Goal: Task Accomplishment & Management: Manage account settings

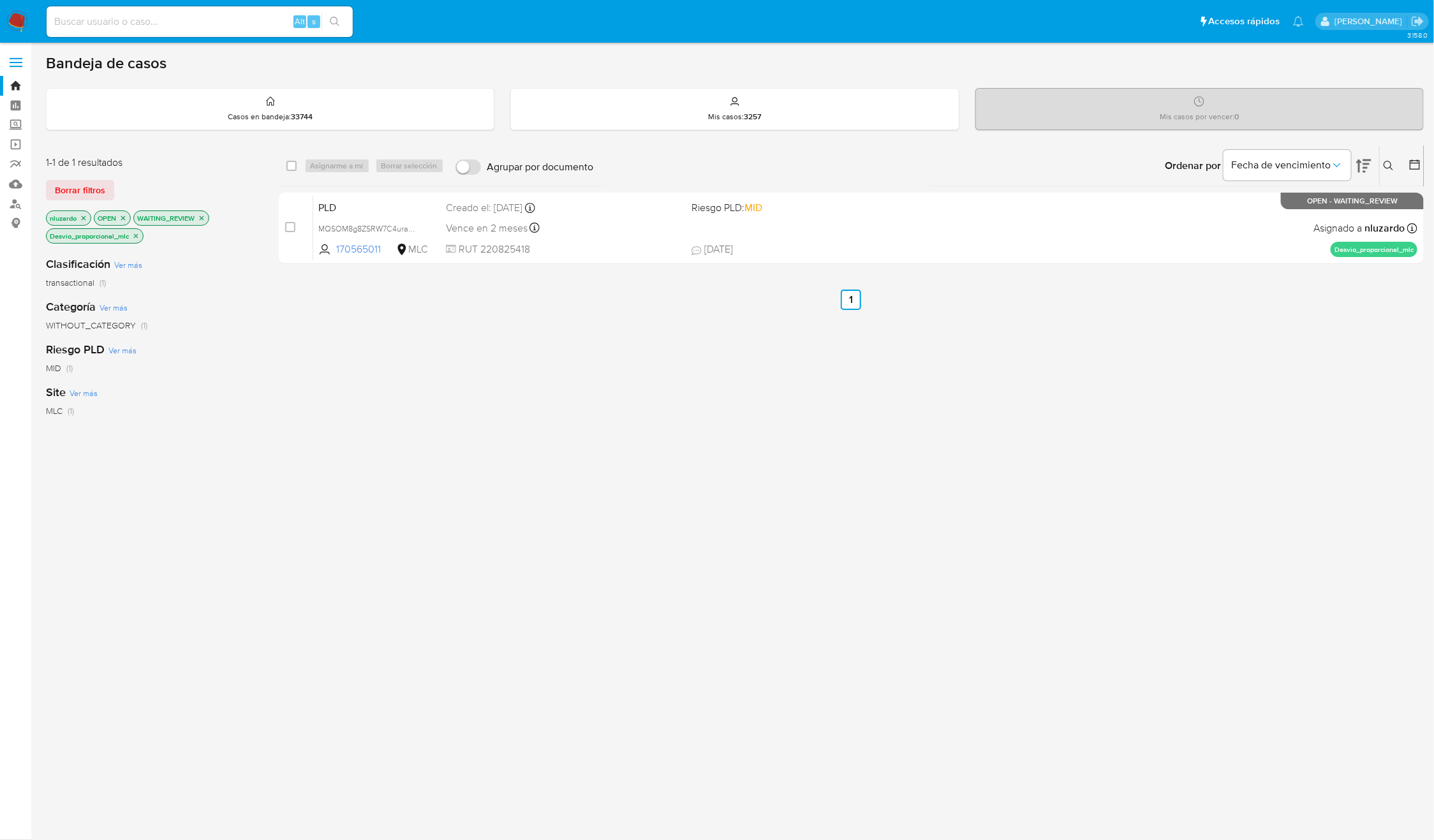
click at [1394, 169] on icon at bounding box center [1389, 166] width 10 height 10
click at [1340, 260] on span "Borrar filtros" at bounding box center [1338, 255] width 88 height 18
click at [1237, 258] on span "Buscar" at bounding box center [1228, 255] width 28 height 20
click at [1237, 423] on div "select-all-cases-checkbox Asignarme a mí Borrar selección Agrupar por documento…" at bounding box center [851, 443] width 1146 height 596
click at [136, 236] on icon "close-filter" at bounding box center [136, 236] width 7 height 7
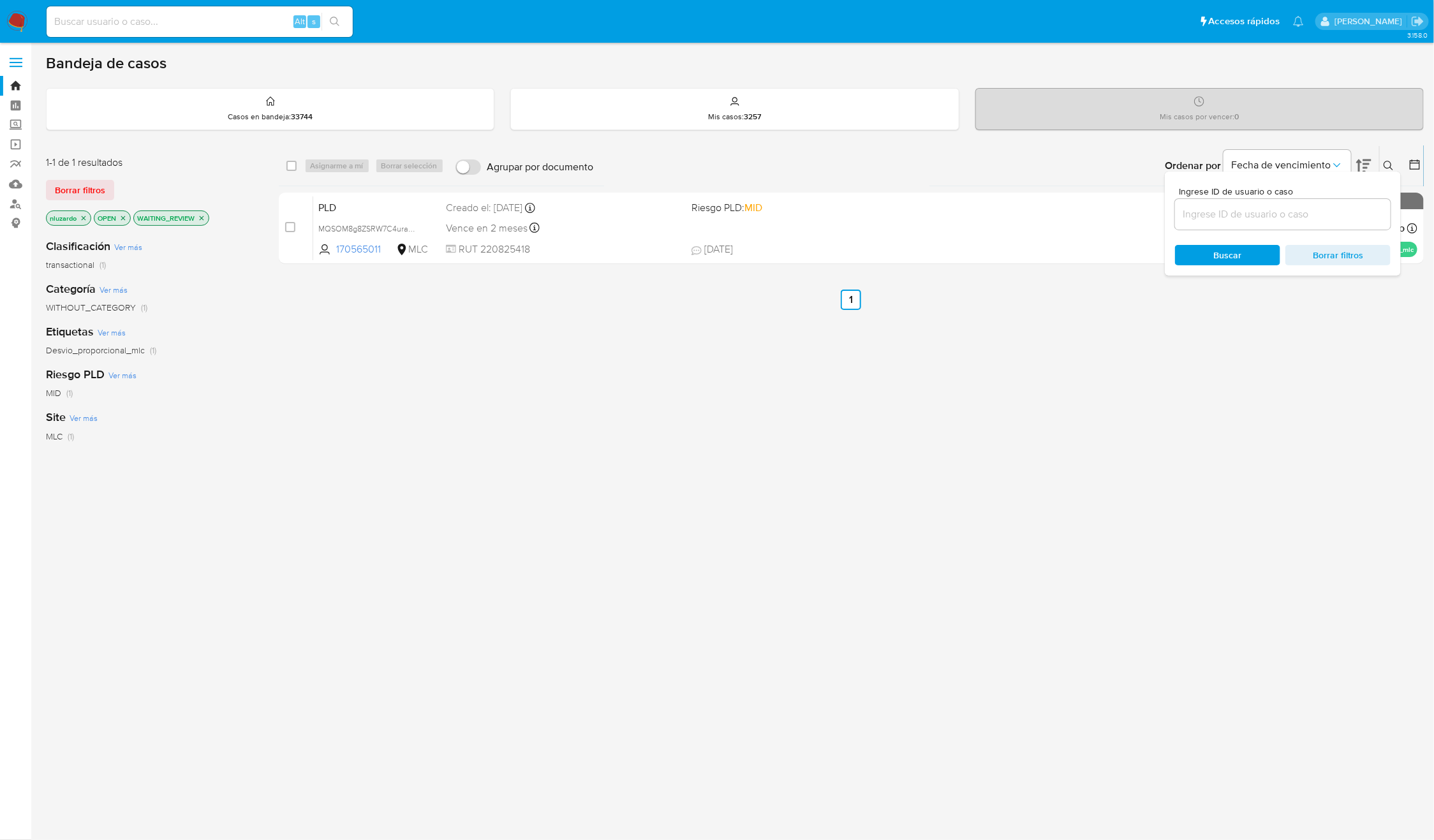
drag, startPoint x: 1164, startPoint y: 434, endPoint x: 1401, endPoint y: 239, distance: 306.9
click at [1170, 428] on div "select-all-cases-checkbox Asignarme a mí Borrar selección Agrupar por documento…" at bounding box center [851, 434] width 1146 height 578
click at [1386, 163] on icon at bounding box center [1389, 166] width 10 height 10
click at [1382, 159] on button at bounding box center [1390, 165] width 21 height 15
click at [1337, 267] on div "Ingrese ID de usuario o caso Buscar Borrar filtros" at bounding box center [1283, 224] width 236 height 104
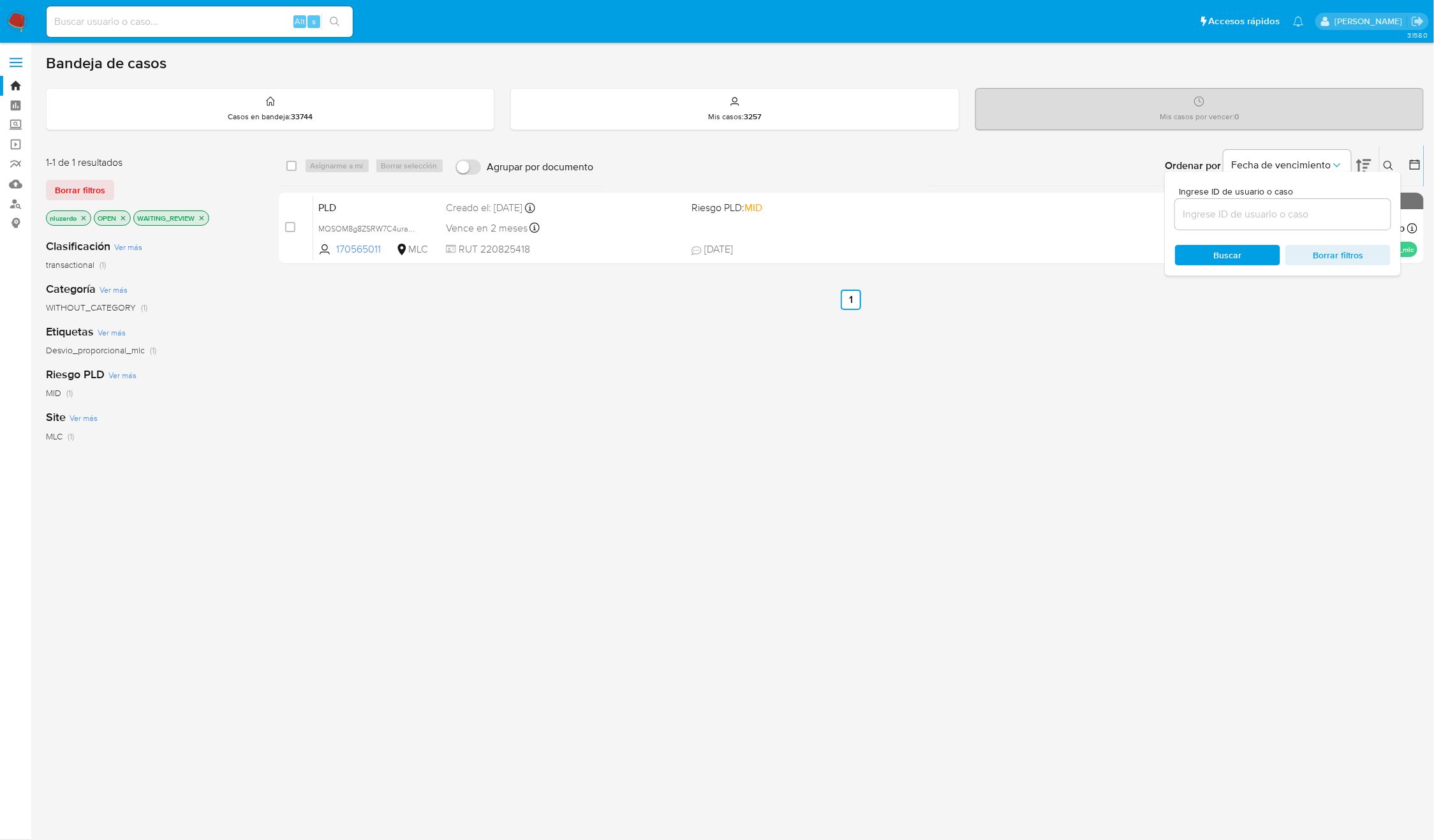
click at [1200, 253] on span "Buscar" at bounding box center [1228, 255] width 88 height 18
click at [1386, 163] on icon at bounding box center [1389, 166] width 10 height 10
click at [205, 215] on icon "close-filter" at bounding box center [201, 218] width 7 height 7
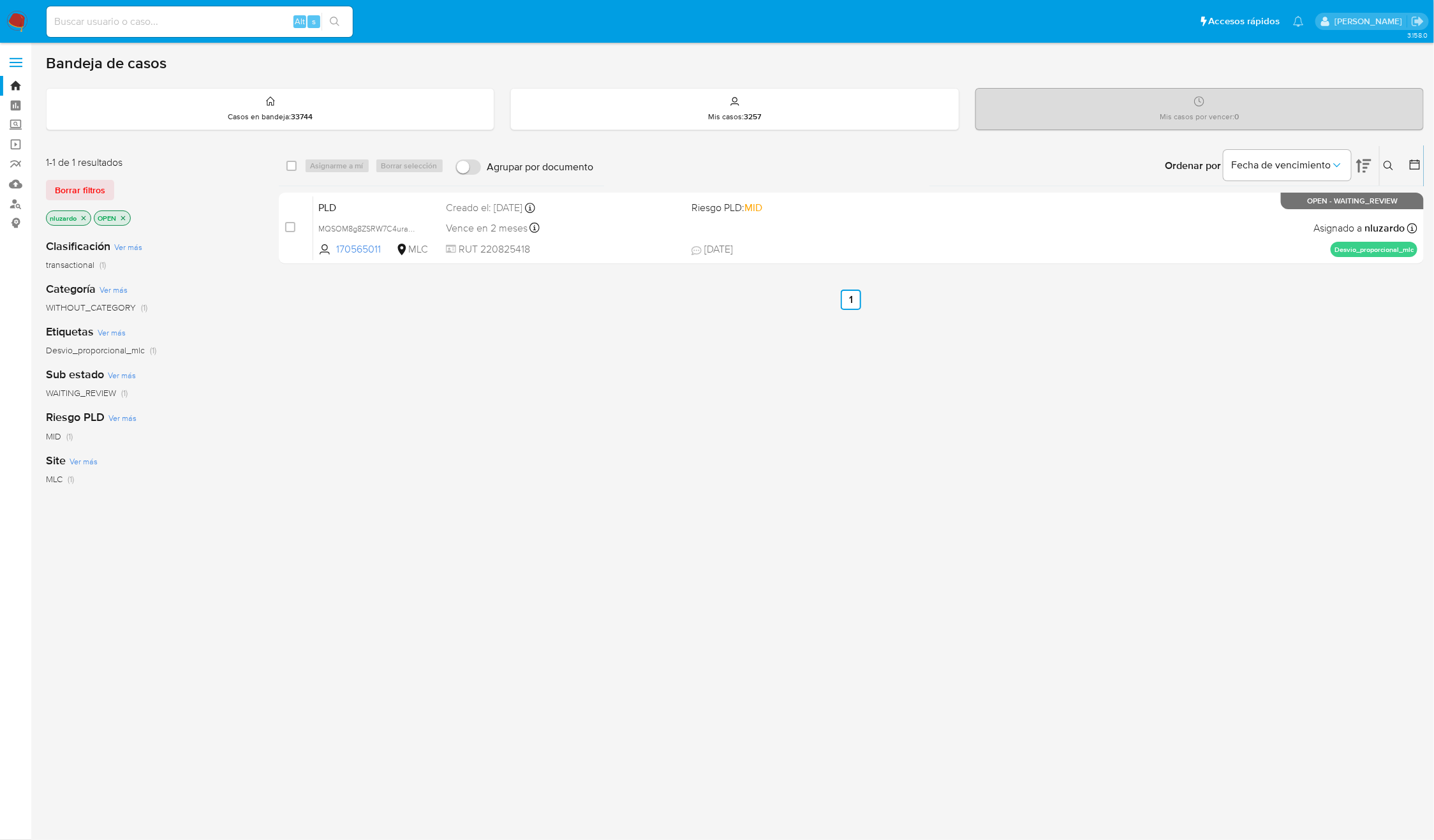
click at [21, 11] on img at bounding box center [18, 22] width 22 height 22
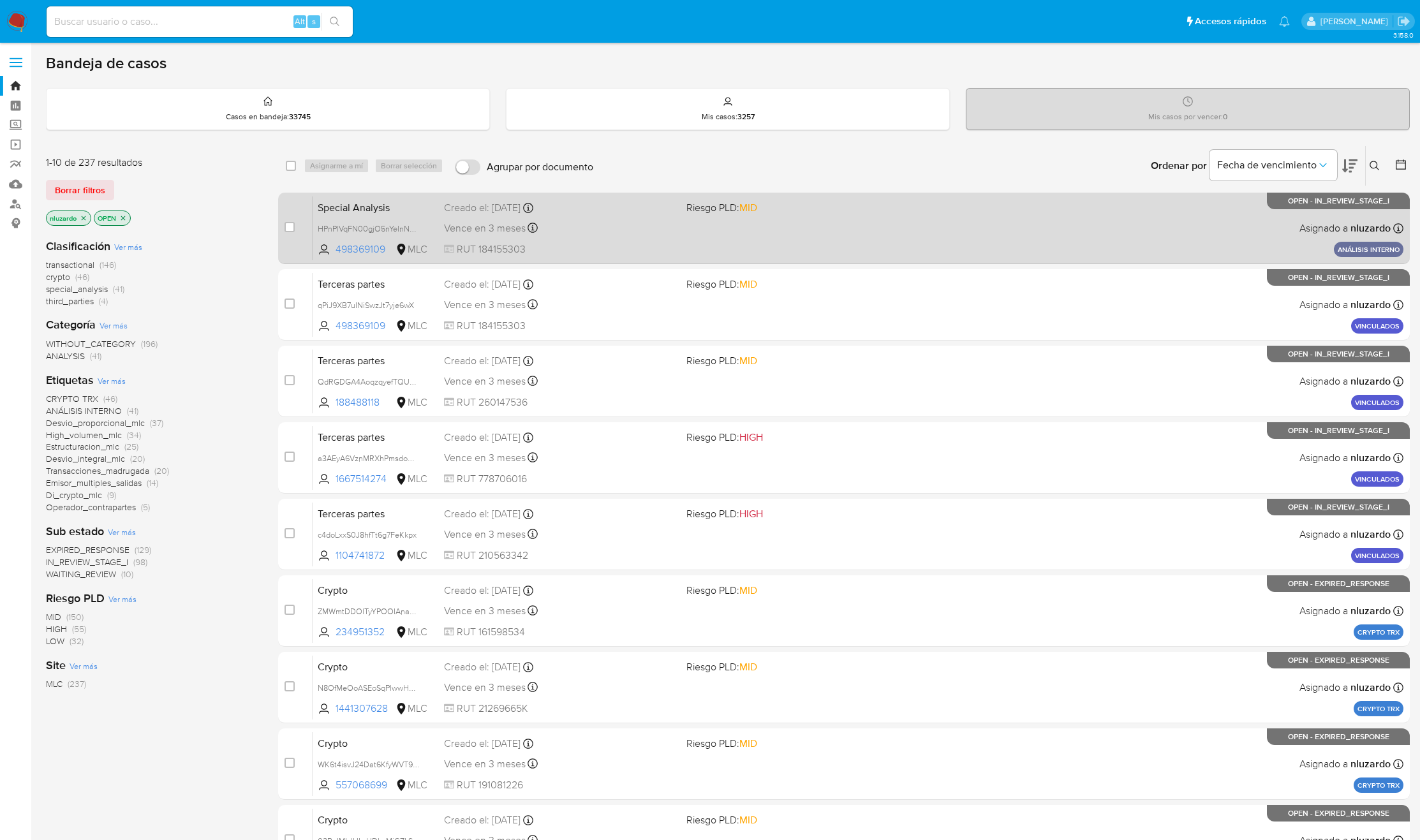
click at [883, 247] on div "Special Analysis HPnPlVqFN00gjO5nYeInNCN9 498369109 MLC Riesgo PLD: MID Creado …" at bounding box center [858, 228] width 1091 height 64
click at [766, 234] on div "Special Analysis HPnPlVqFN00gjO5nYeInNCN9 498369109 MLC Riesgo PLD: MID Creado …" at bounding box center [858, 228] width 1091 height 64
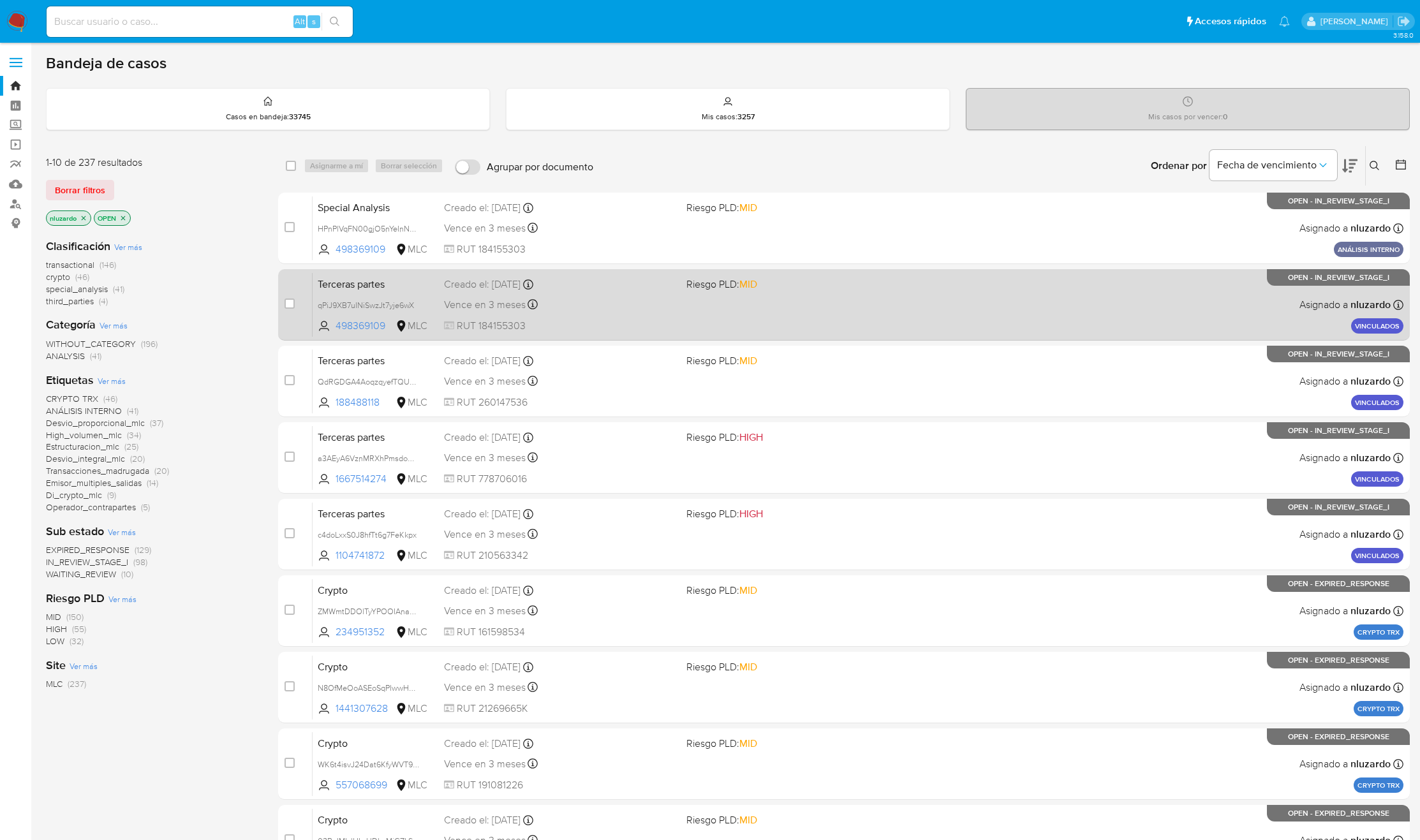
click at [1049, 280] on div "Terceras partes qPiJ9XB7uINiSwzJt7yje6wX 498369109 MLC Riesgo PLD: MID Creado e…" at bounding box center [858, 305] width 1091 height 64
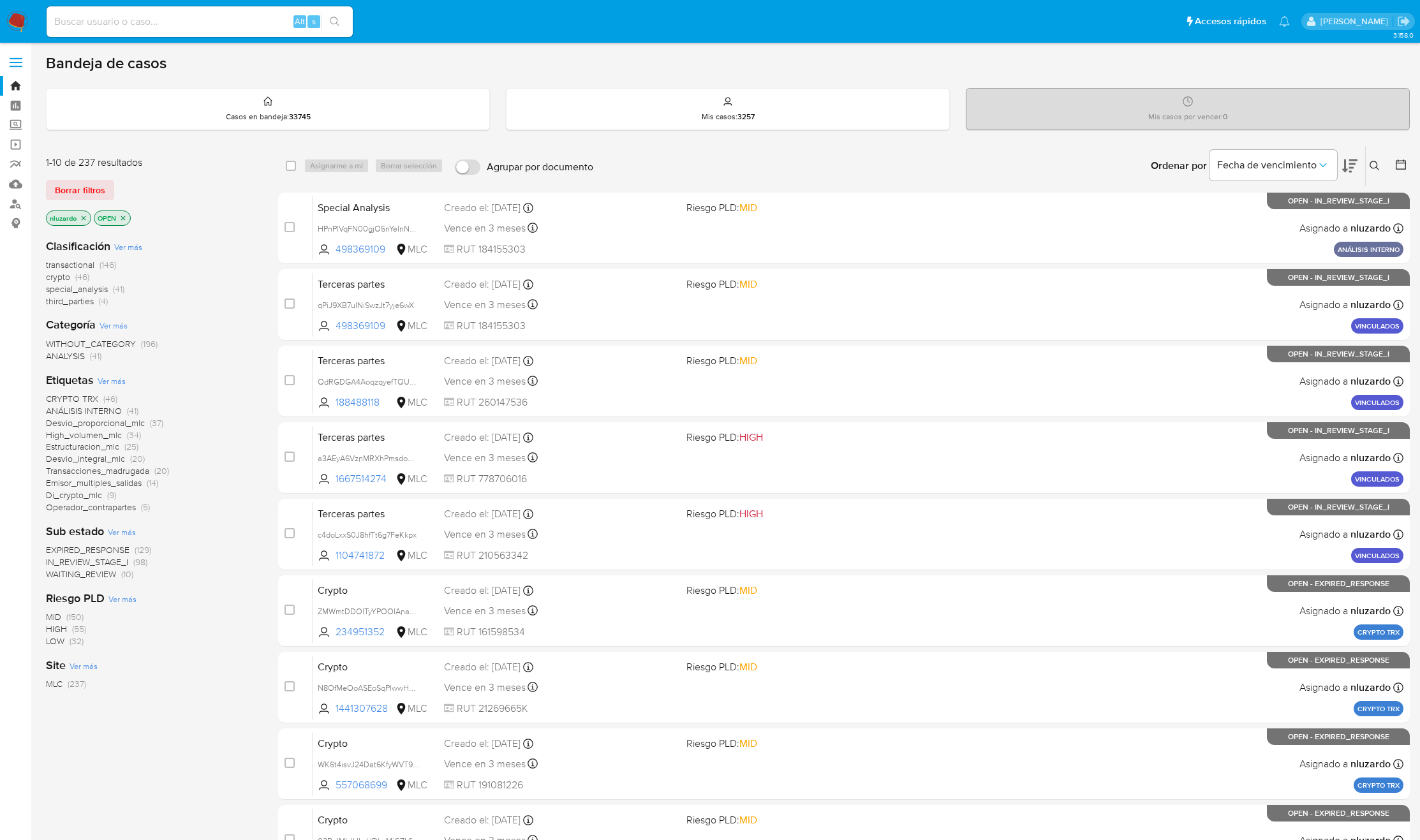
click at [997, 421] on div "case-item-checkbox No es posible asignar el caso Special Analysis HPnPlVqFN00gj…" at bounding box center [844, 572] width 1132 height 760
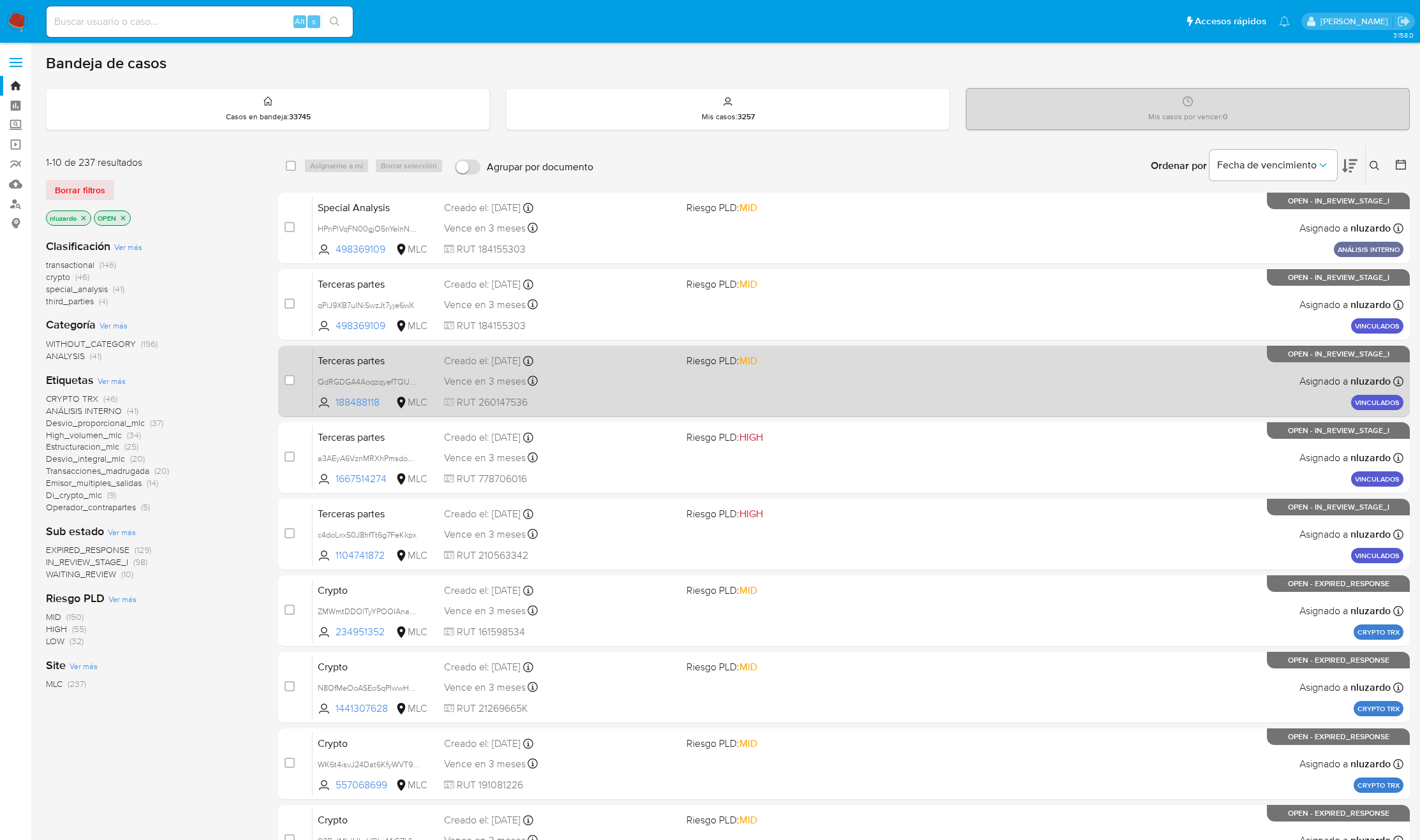
click at [942, 394] on div "Terceras partes QdRGDGA4AoqzqyefTQUUOaZN 188488118 MLC Riesgo PLD: MID Creado e…" at bounding box center [858, 381] width 1091 height 64
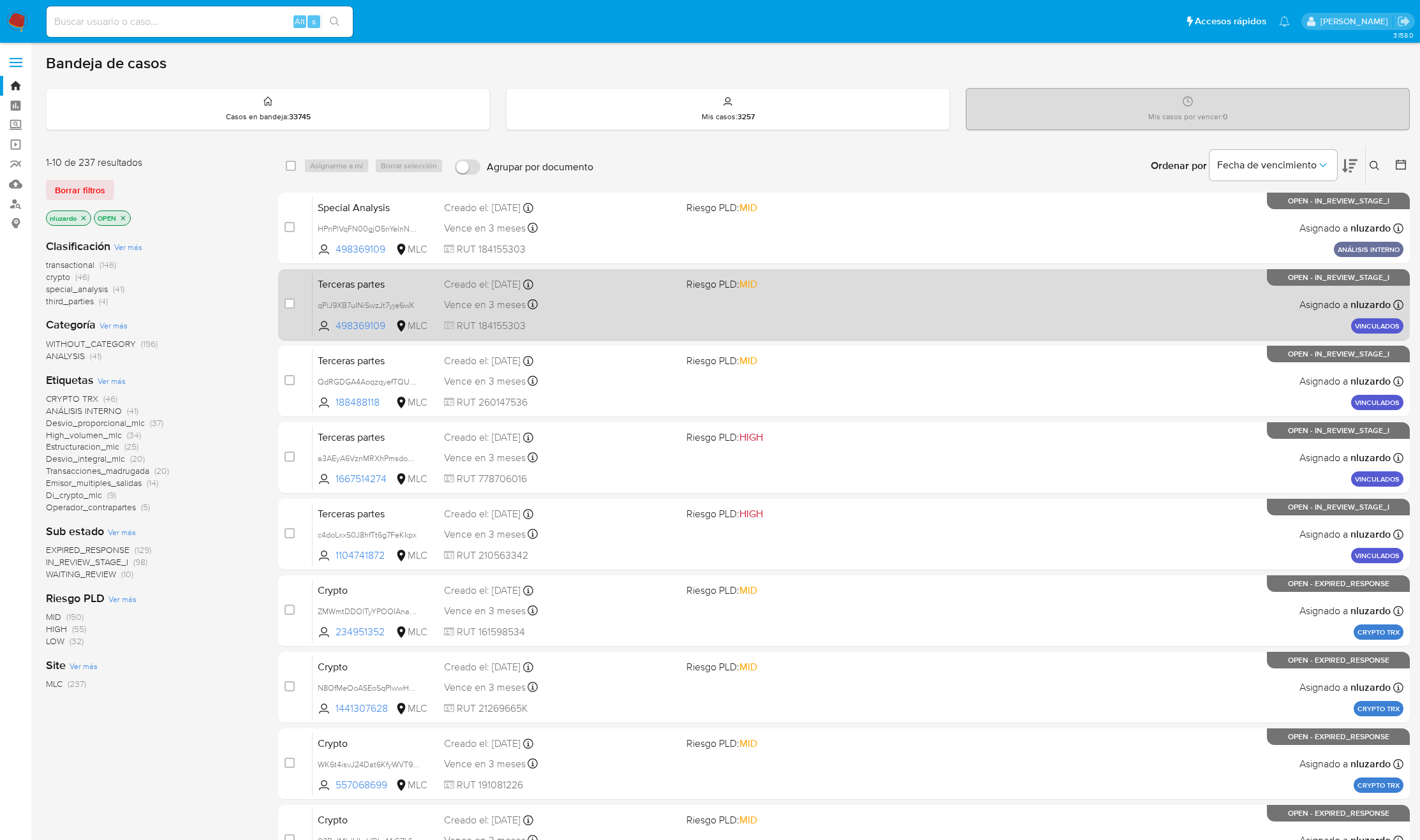
click at [803, 310] on div "Terceras partes qPiJ9XB7uINiSwzJt7yje6wX 498369109 MLC Riesgo PLD: MID Creado e…" at bounding box center [858, 305] width 1091 height 64
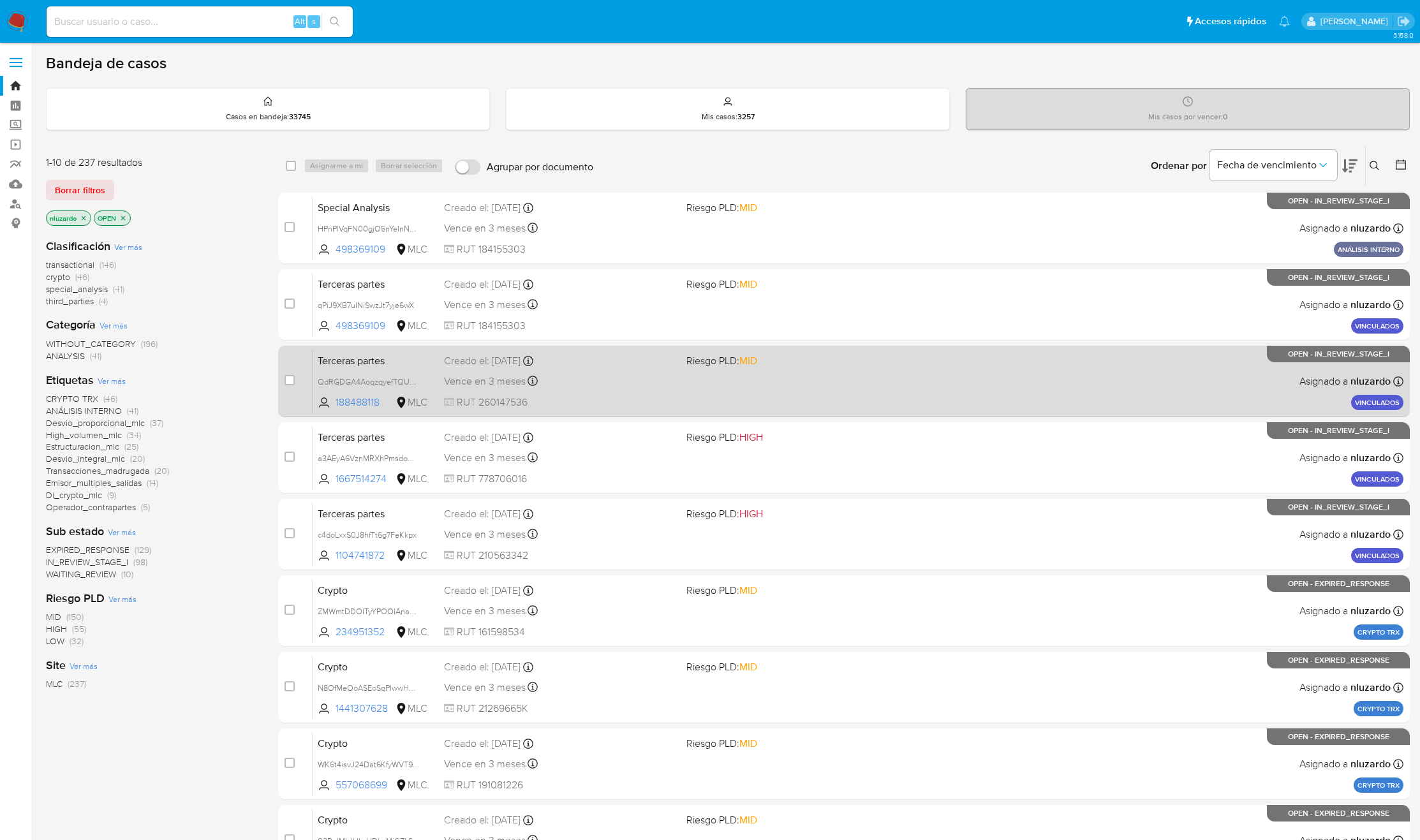
click at [878, 402] on div "Terceras partes QdRGDGA4AoqzqyefTQUUOaZN 188488118 MLC Riesgo PLD: MID Creado e…" at bounding box center [858, 381] width 1091 height 64
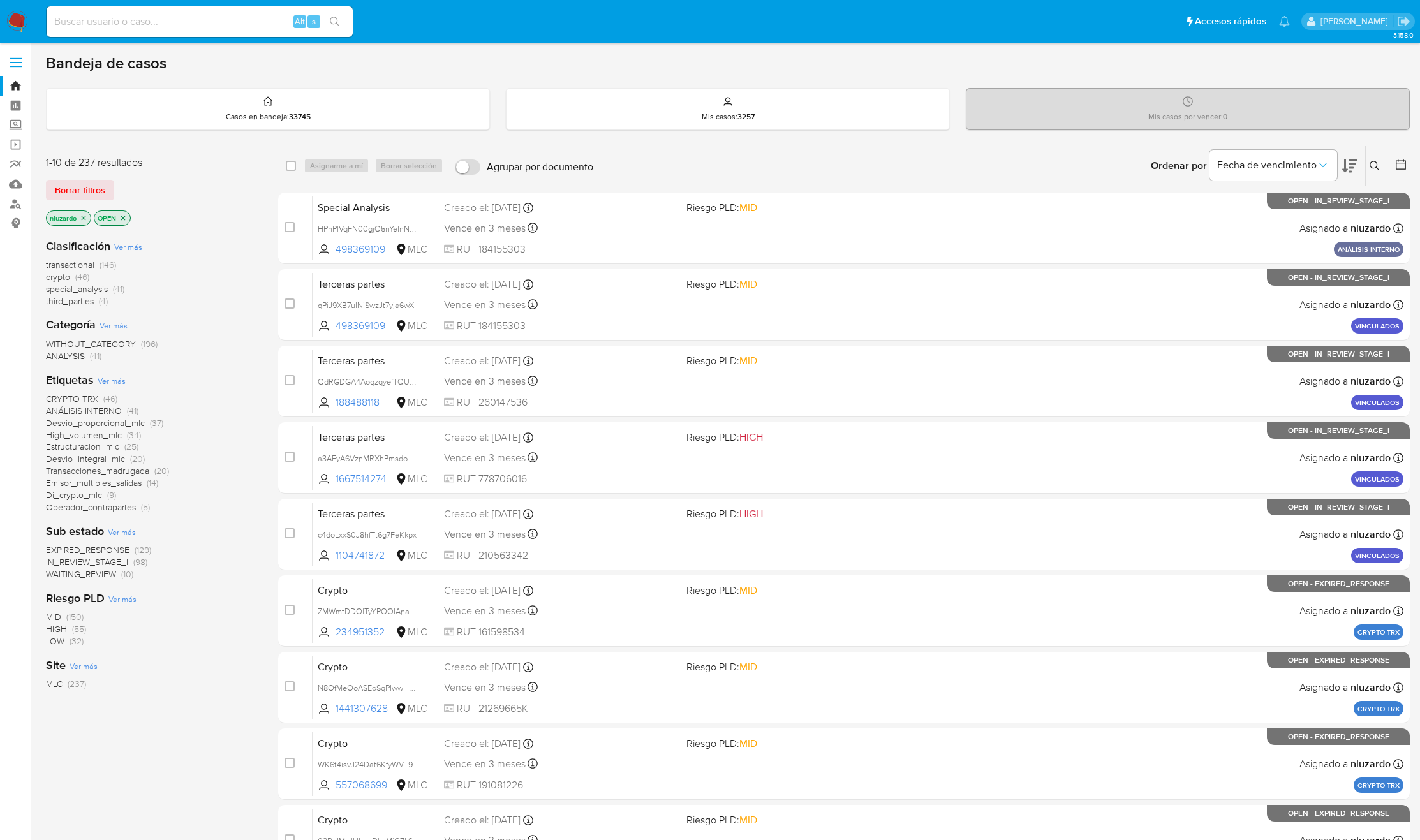
click at [85, 215] on icon "close-filter" at bounding box center [83, 218] width 7 height 7
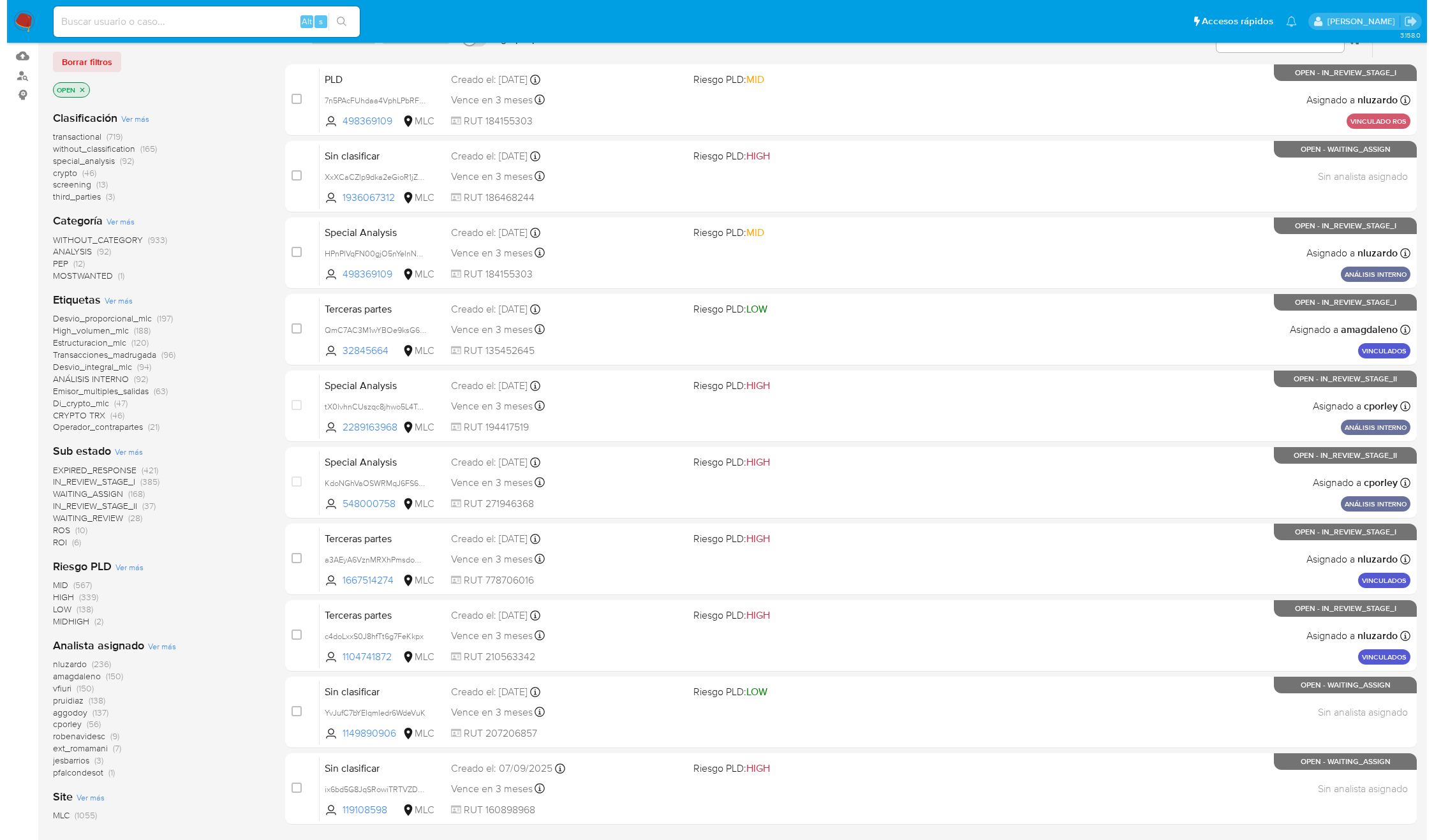
scroll to position [224, 0]
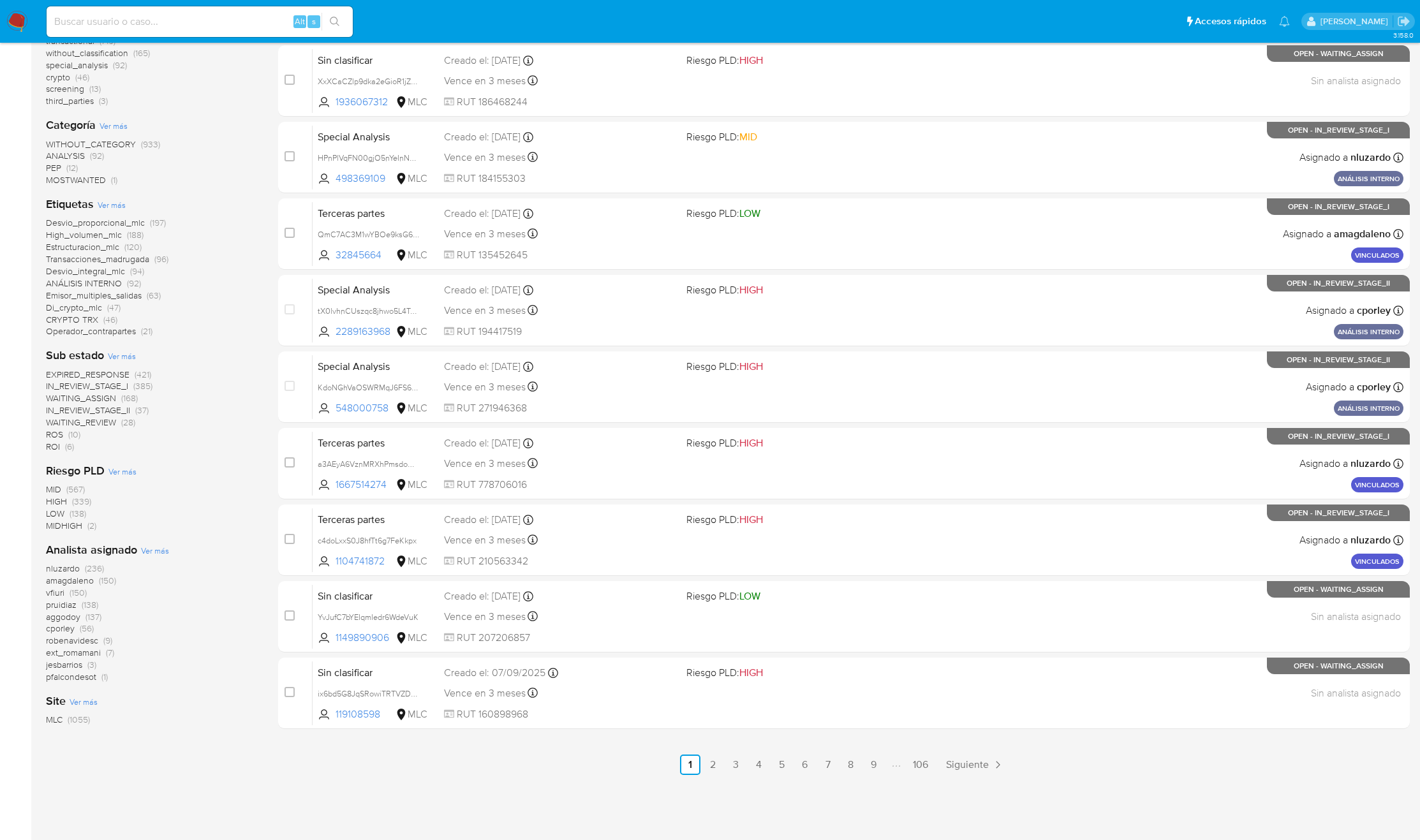
click at [113, 199] on span "Ver más" at bounding box center [111, 205] width 28 height 12
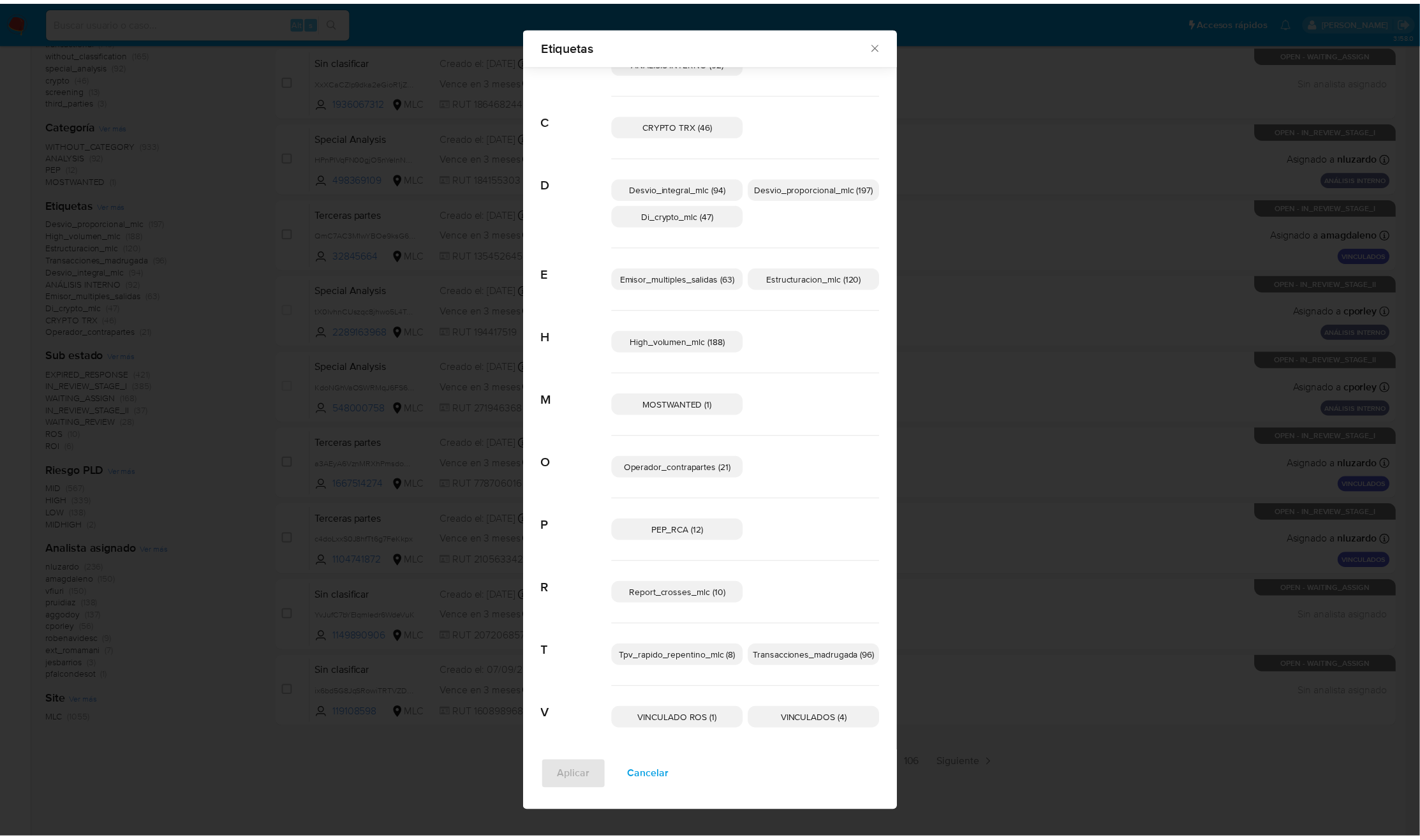
scroll to position [58, 0]
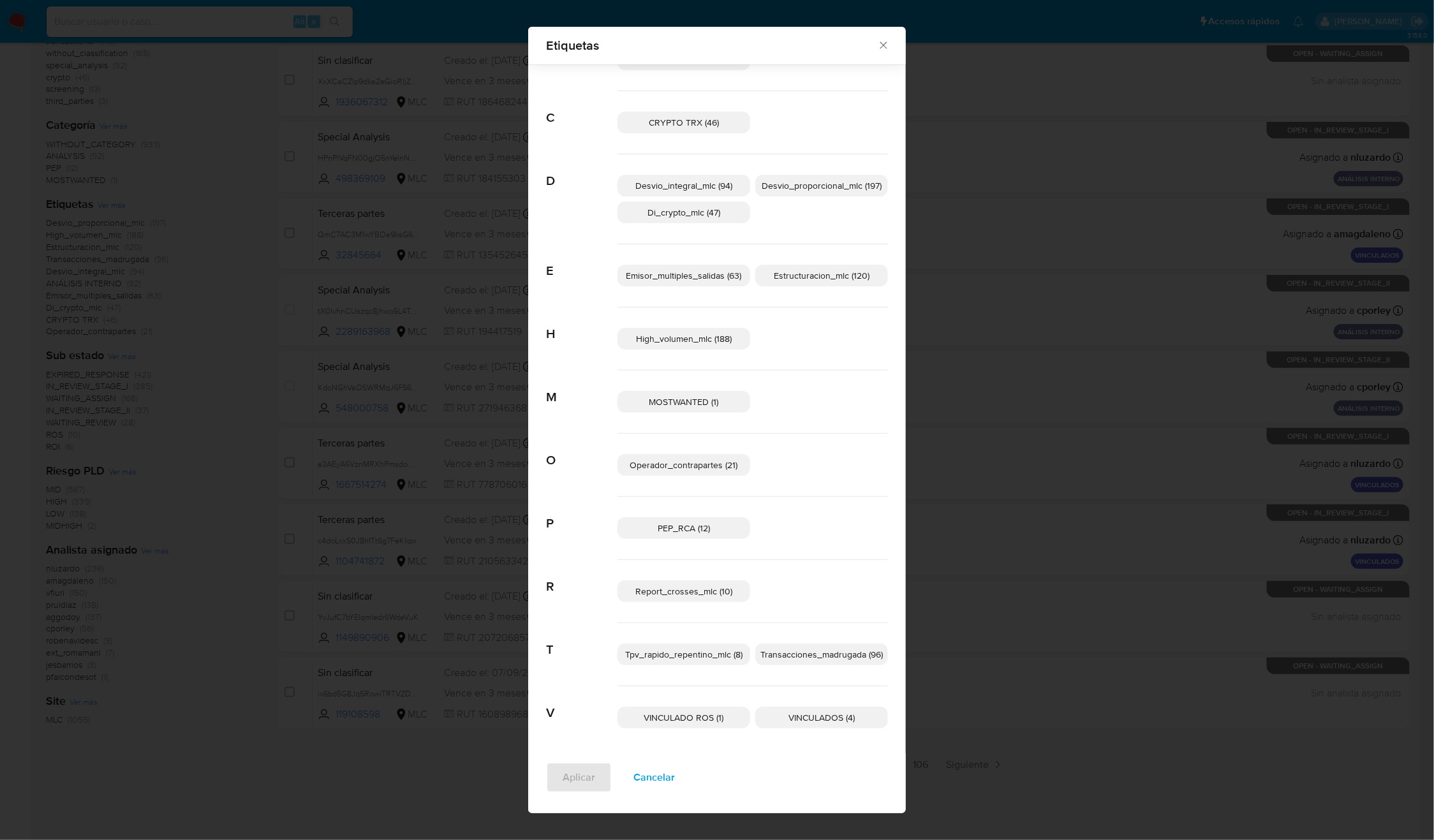
click at [800, 727] on p "VINCULADOS (4)" at bounding box center [821, 718] width 132 height 22
click at [578, 781] on span "Aplicar" at bounding box center [579, 777] width 32 height 28
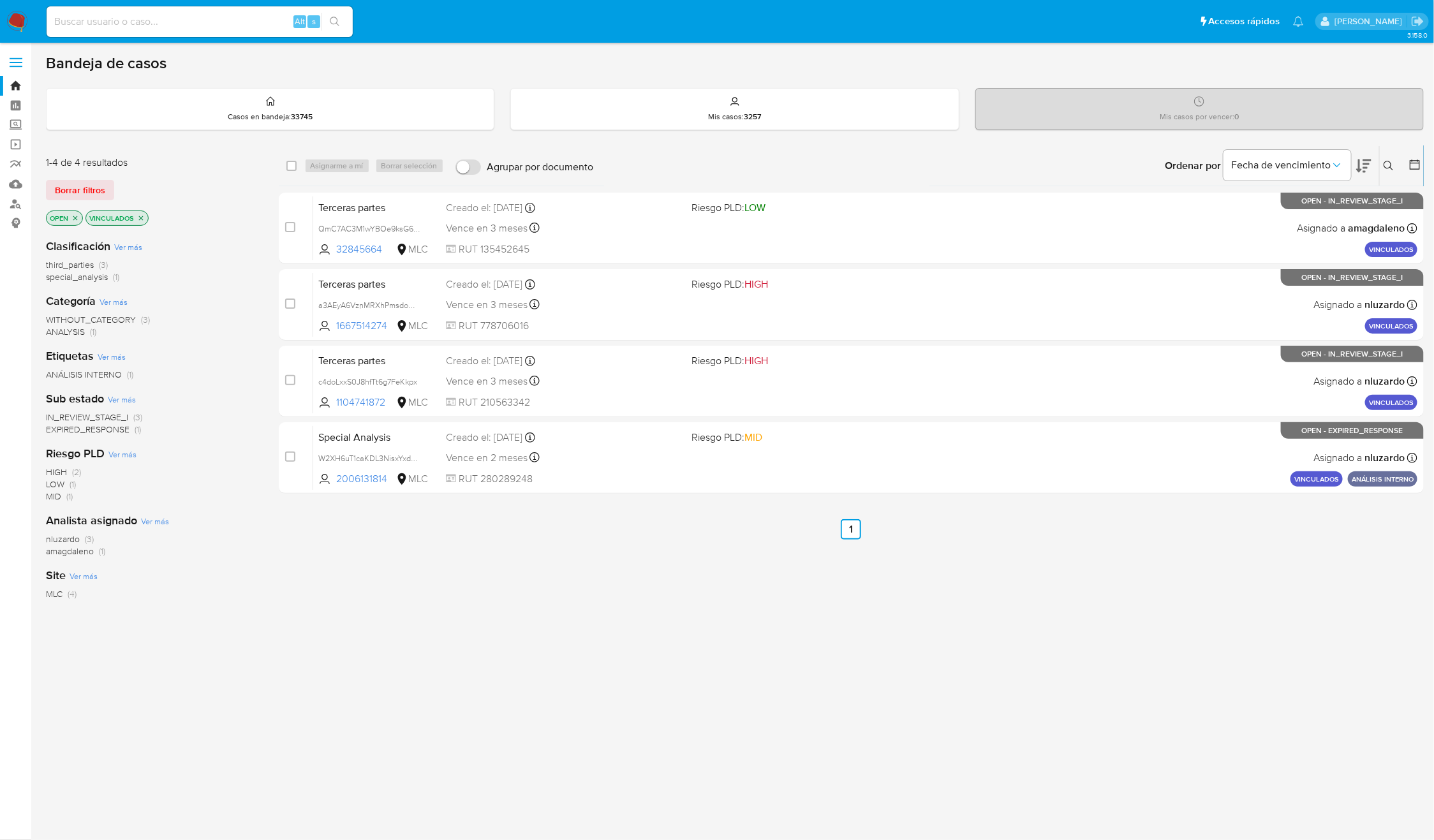
click at [1409, 164] on icon at bounding box center [1415, 164] width 12 height 12
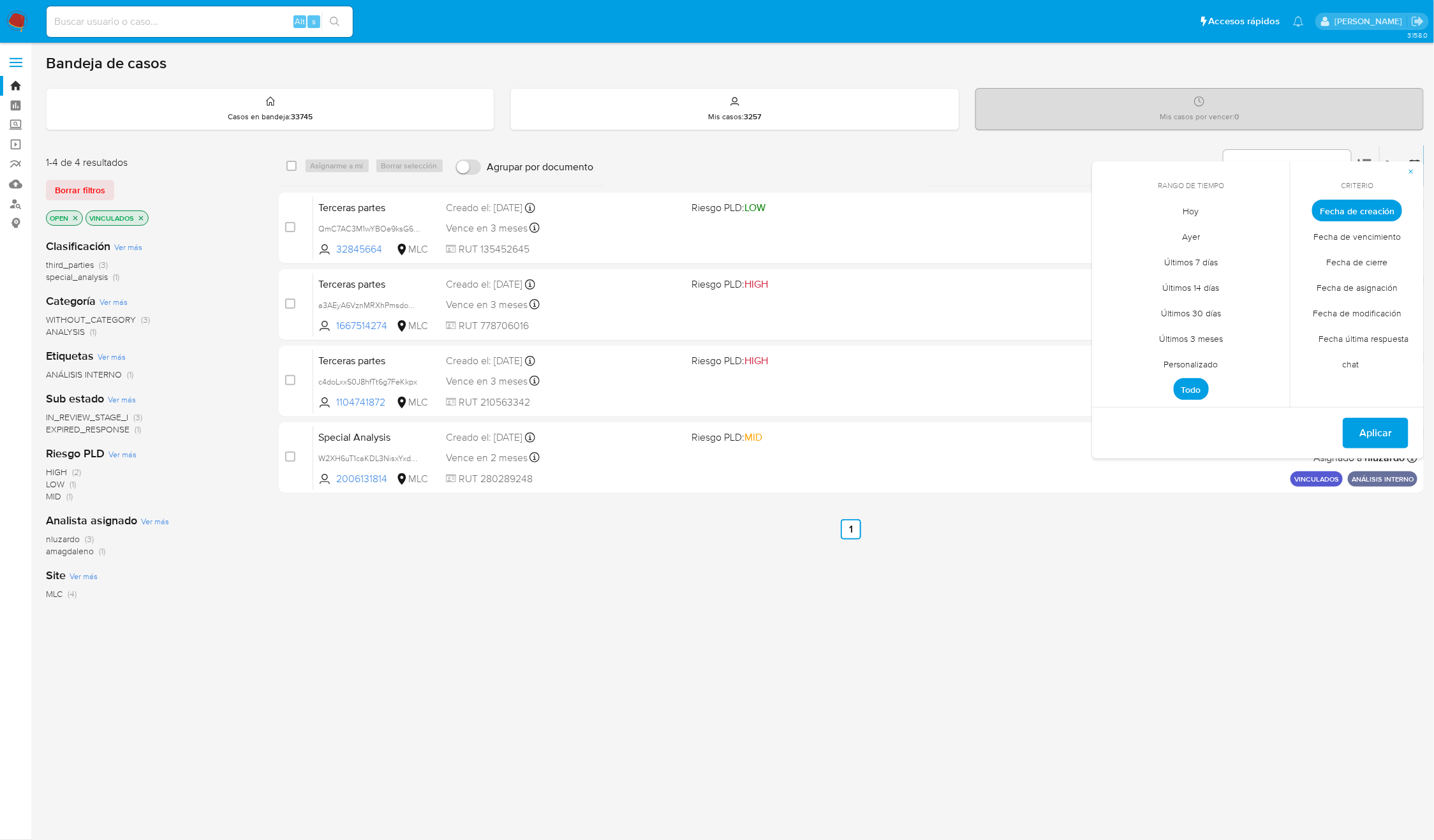
click at [1187, 388] on span "Todo" at bounding box center [1191, 389] width 35 height 22
click at [1377, 434] on span "Aplicar" at bounding box center [1375, 433] width 32 height 28
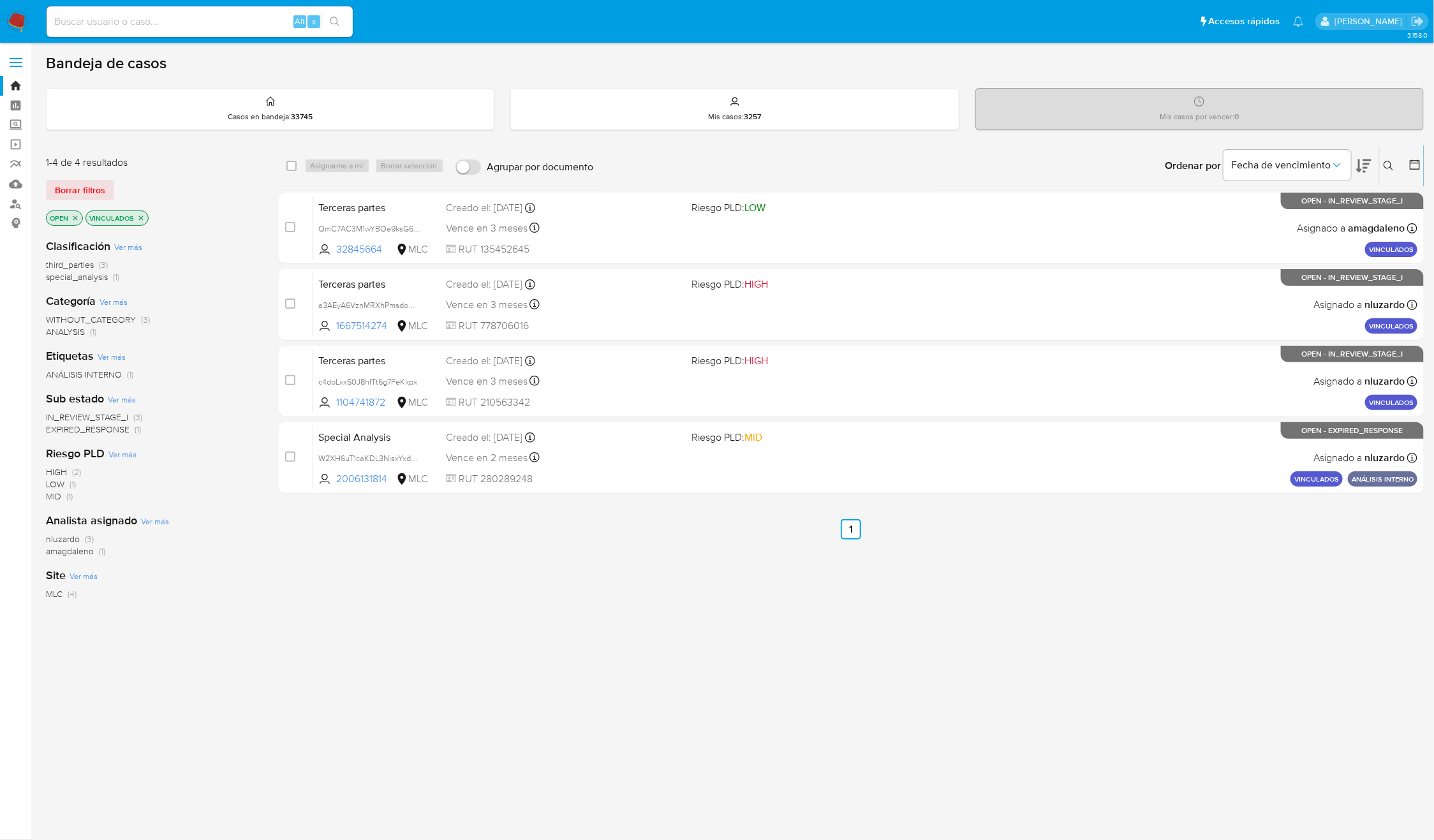
click at [15, 21] on img at bounding box center [18, 22] width 22 height 22
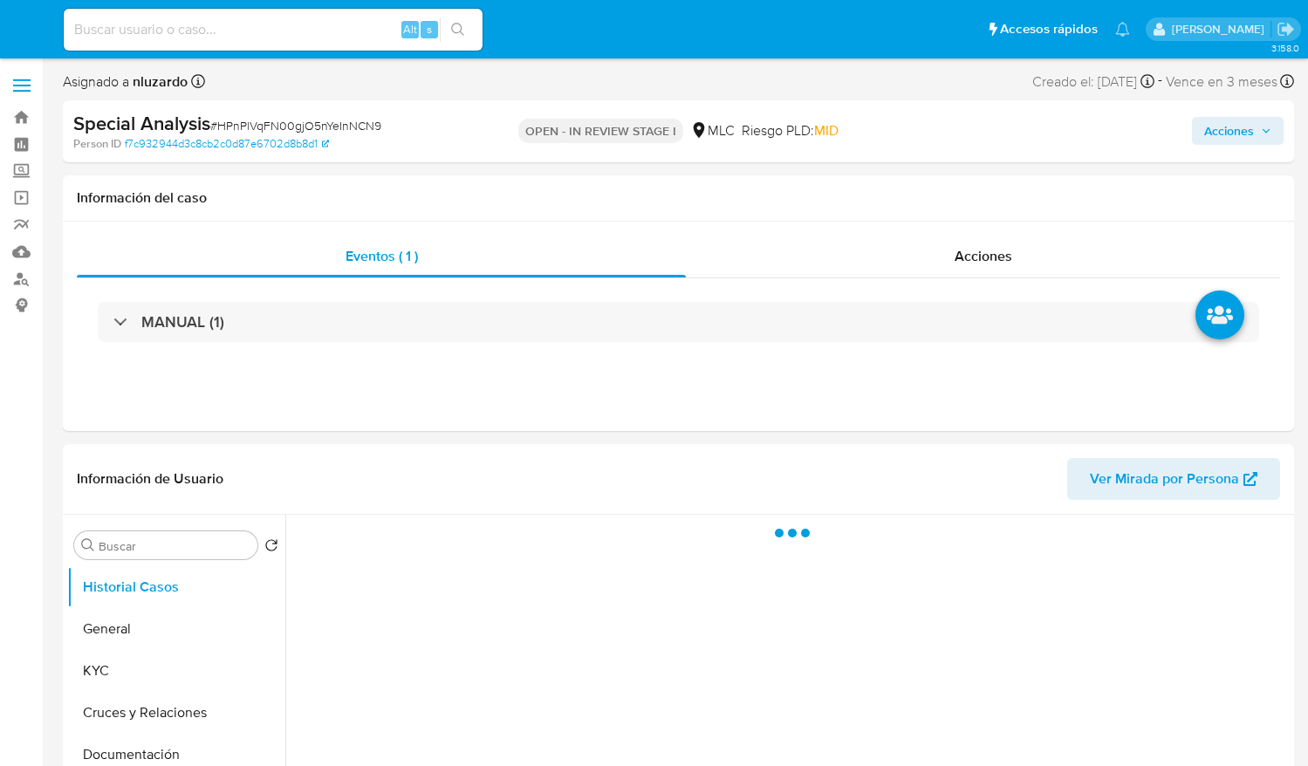
select select "10"
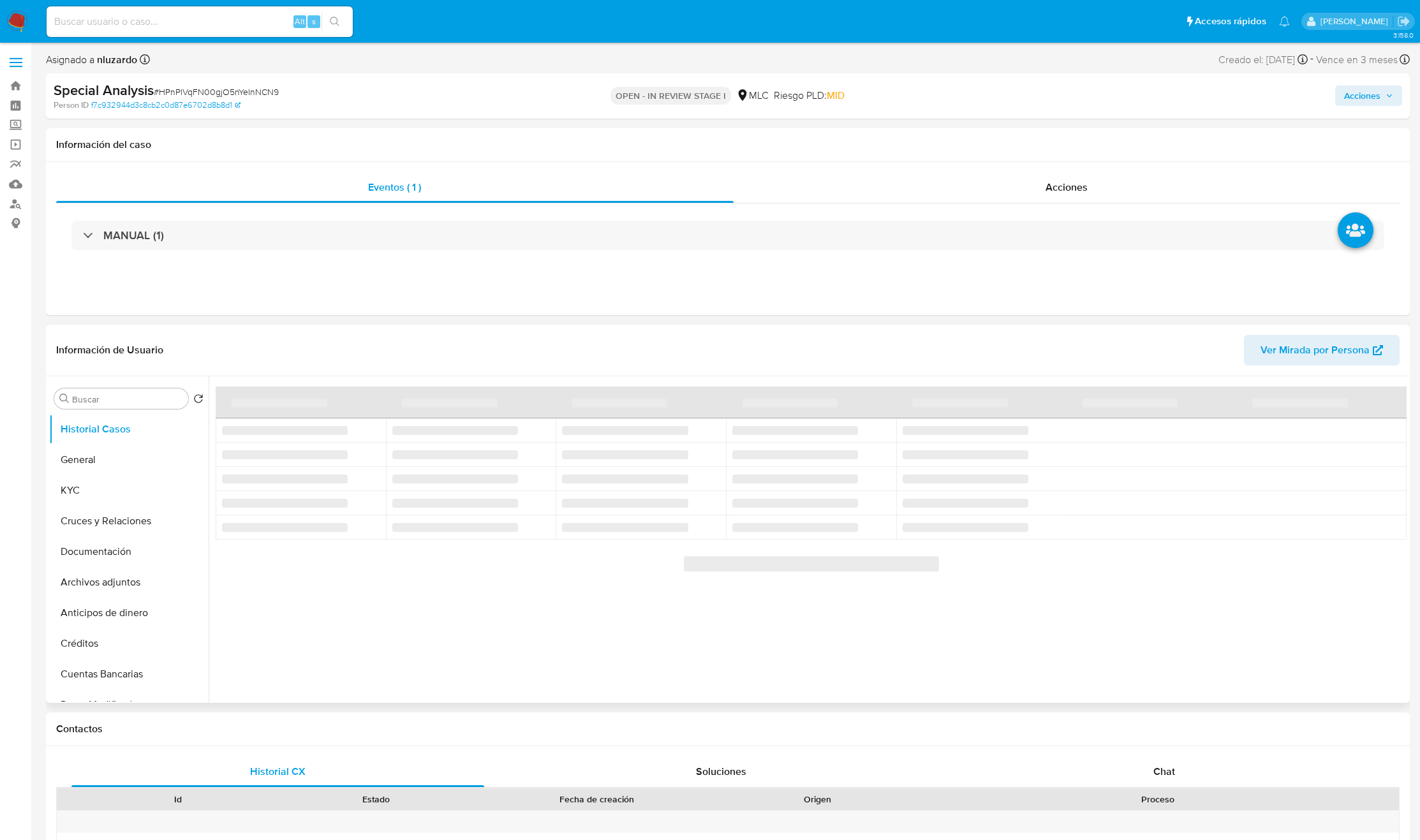
select select "10"
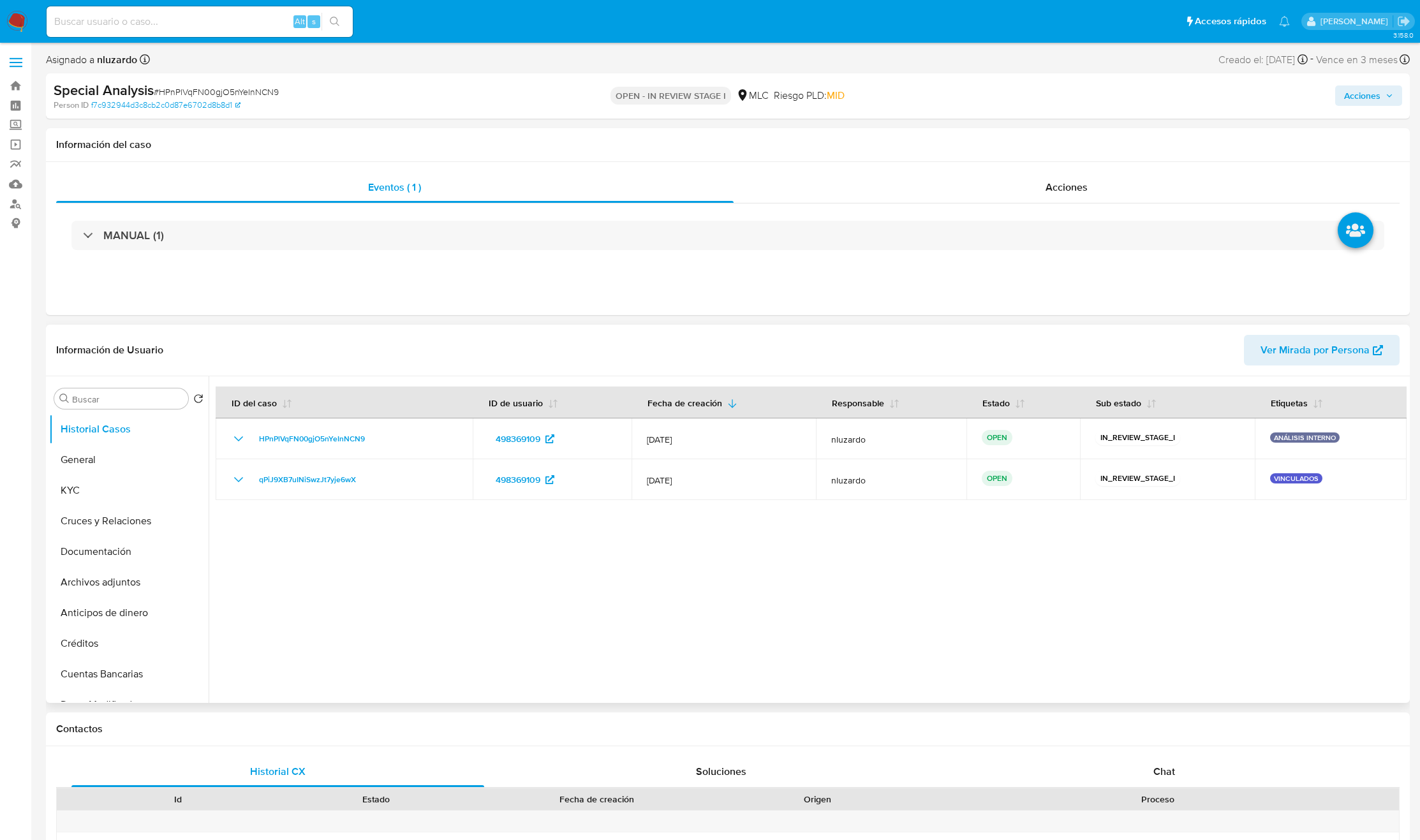
drag, startPoint x: 804, startPoint y: 559, endPoint x: 1259, endPoint y: 614, distance: 458.3
click at [946, 559] on div at bounding box center [807, 540] width 1198 height 327
click at [946, 180] on div "Acciones" at bounding box center [1067, 188] width 667 height 31
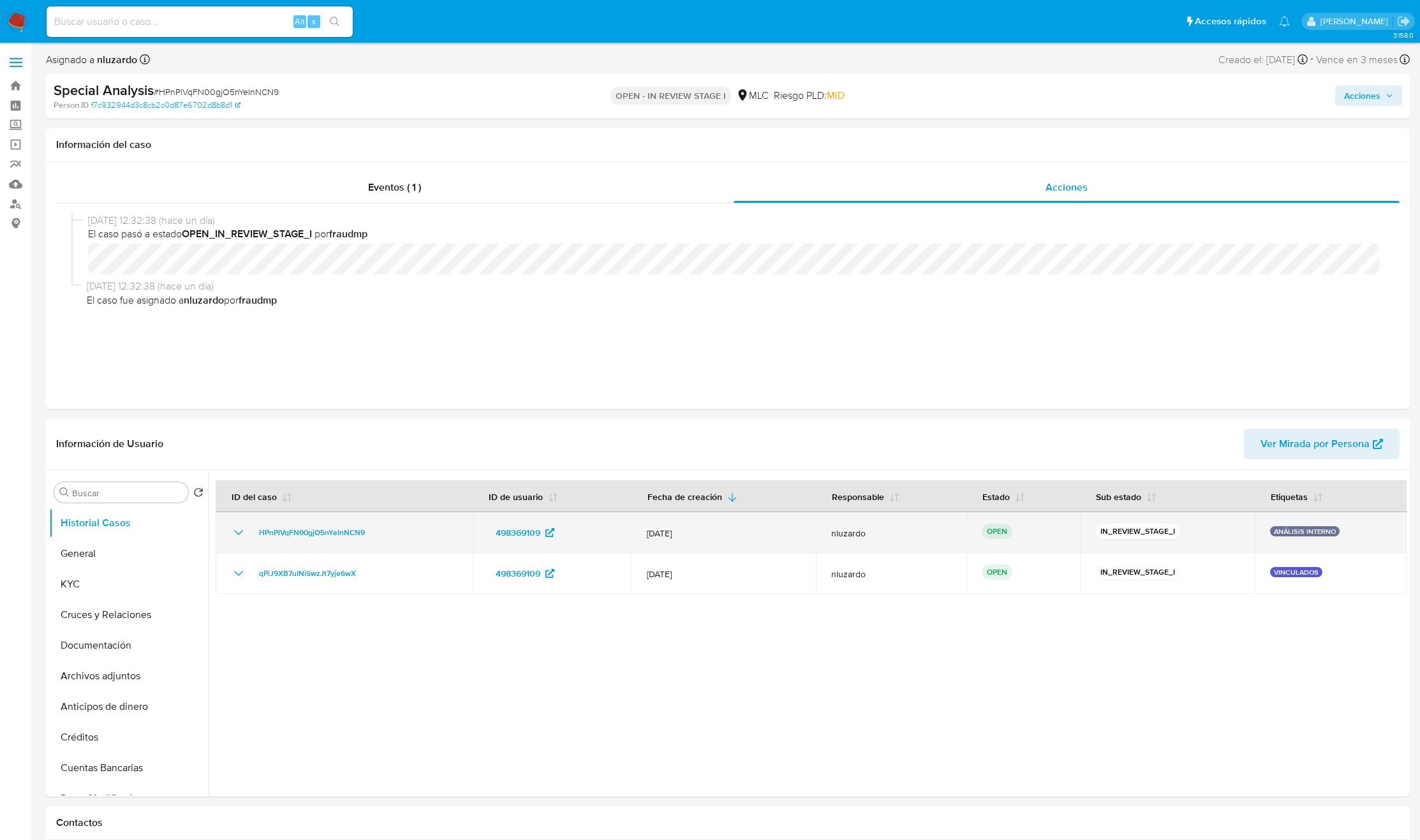
click at [595, 544] on td "498369109" at bounding box center [552, 533] width 159 height 41
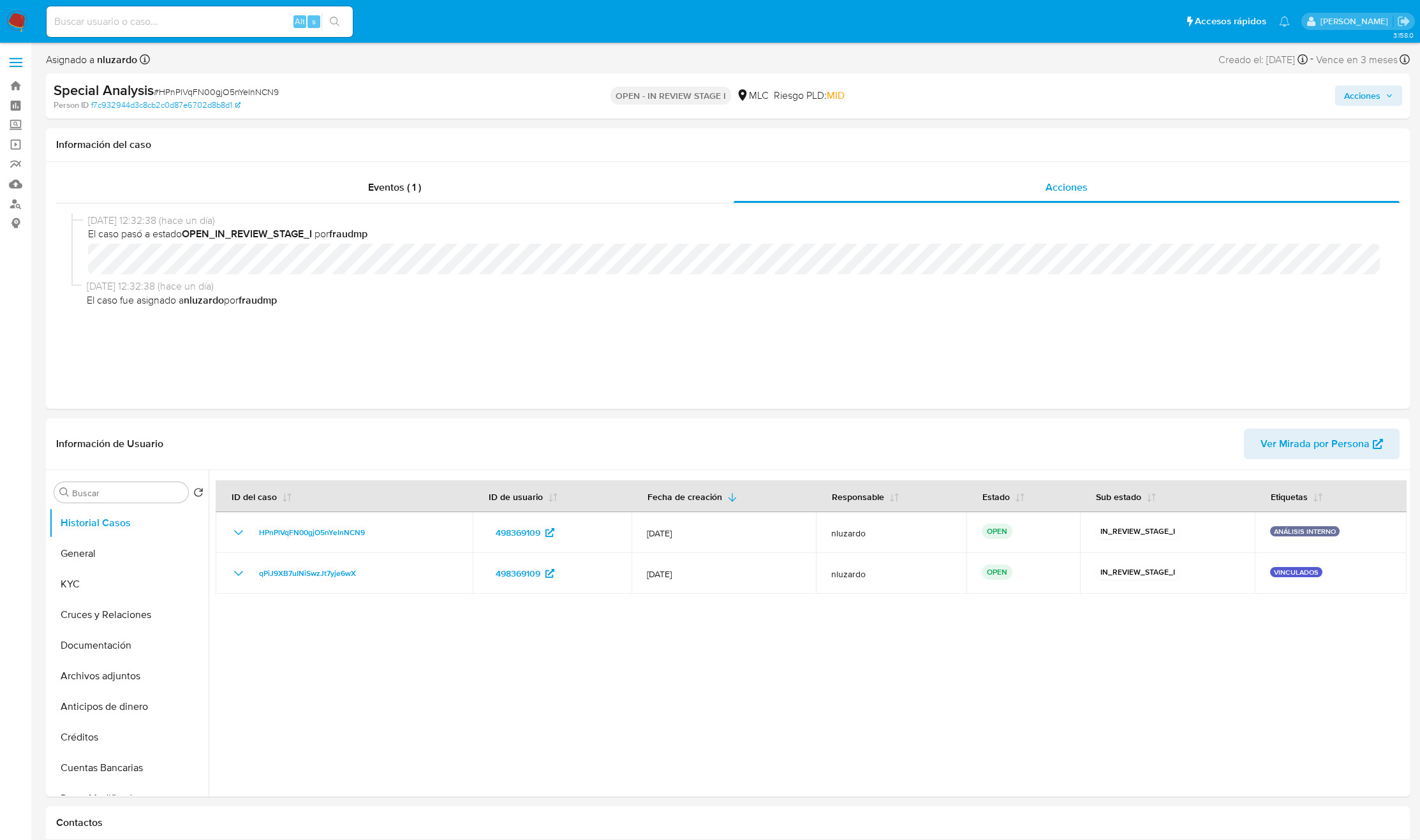
click at [611, 559] on div at bounding box center [807, 633] width 1198 height 327
click at [747, 559] on div at bounding box center [807, 633] width 1198 height 327
drag, startPoint x: 942, startPoint y: 680, endPoint x: 858, endPoint y: 729, distance: 97.2
click at [841, 559] on div at bounding box center [807, 633] width 1198 height 327
click at [859, 559] on div at bounding box center [807, 633] width 1198 height 327
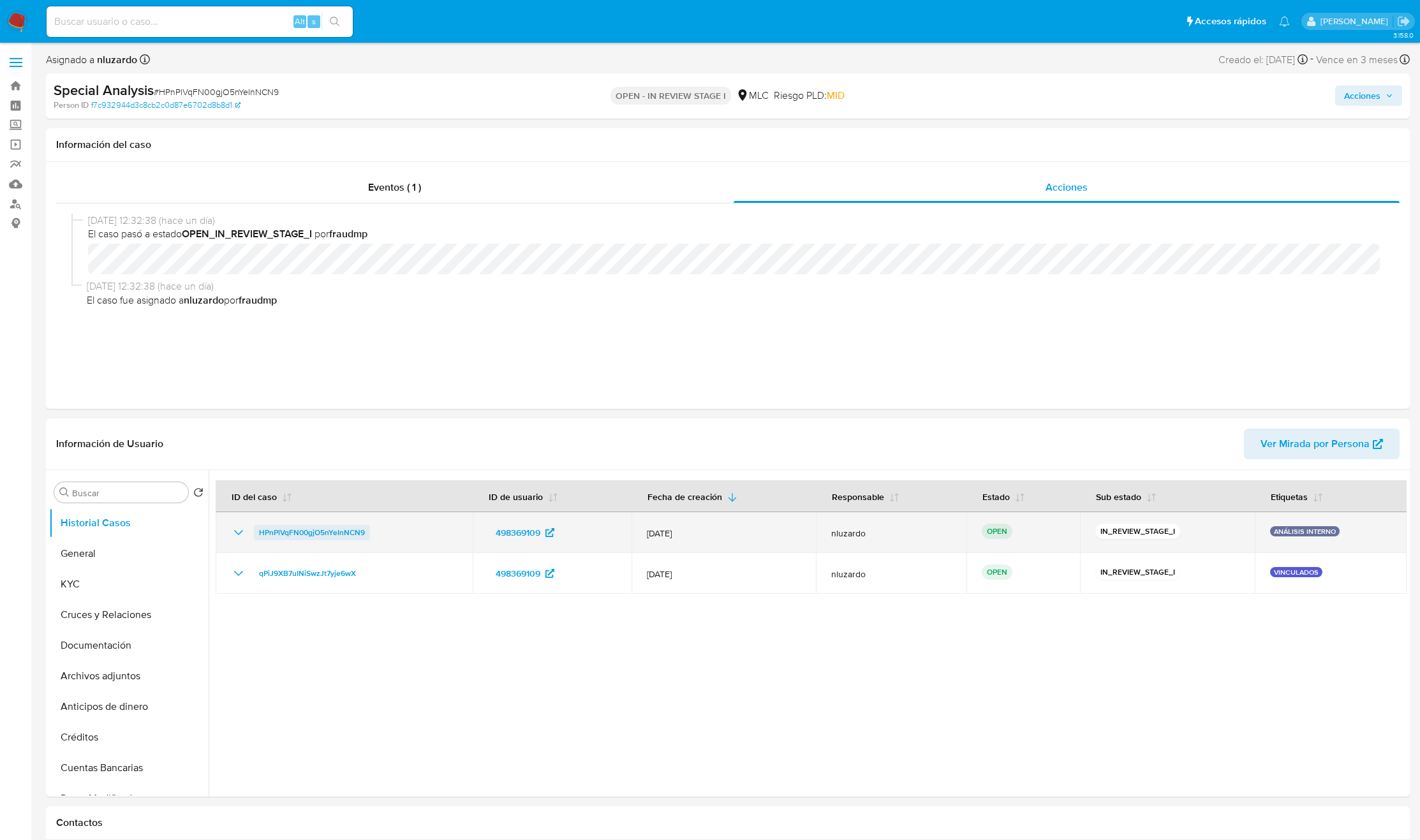
click at [308, 533] on span "HPnPlVqFN00gjO5nYeInNCN9" at bounding box center [311, 532] width 106 height 15
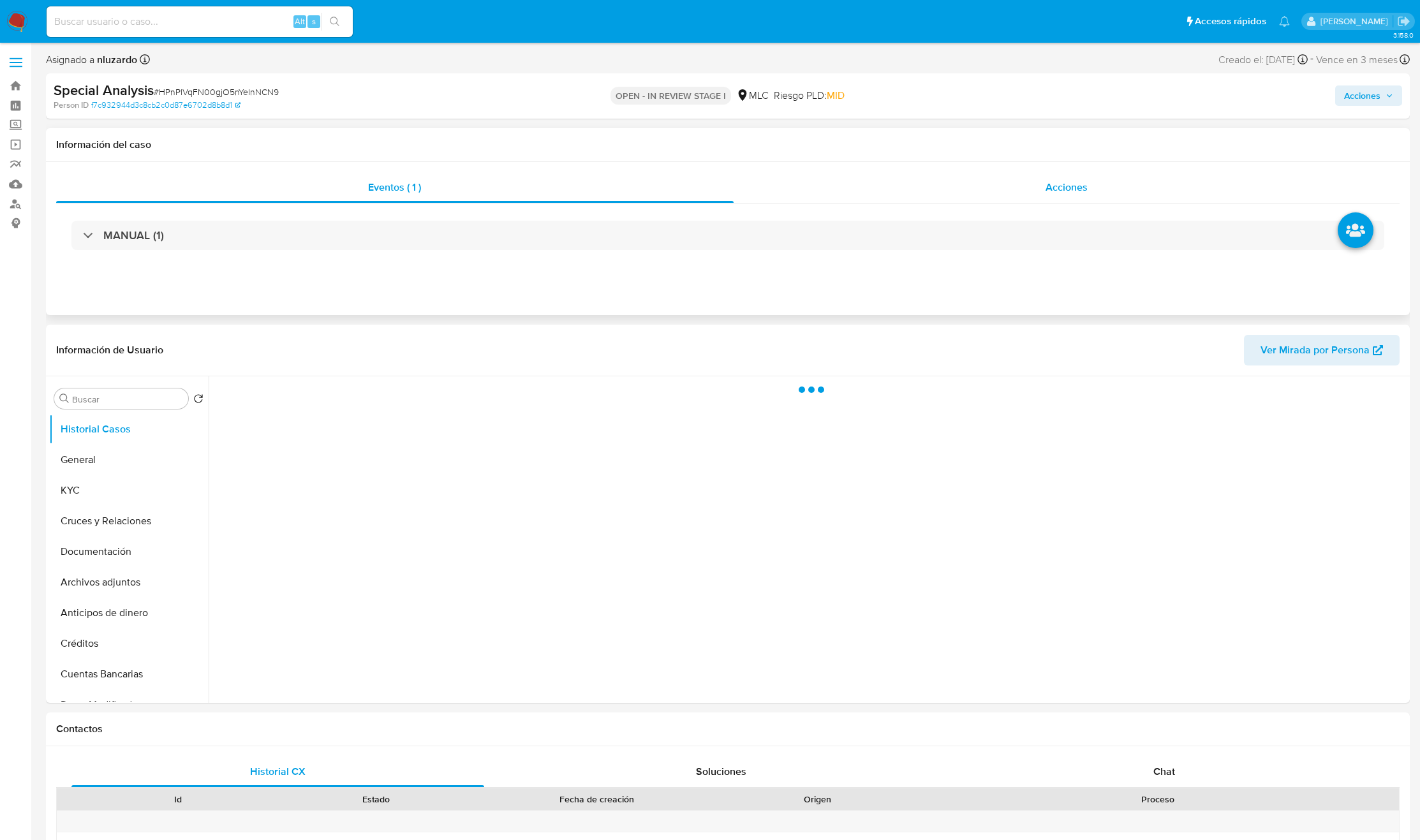
click at [1204, 192] on div "Acciones" at bounding box center [1067, 188] width 667 height 31
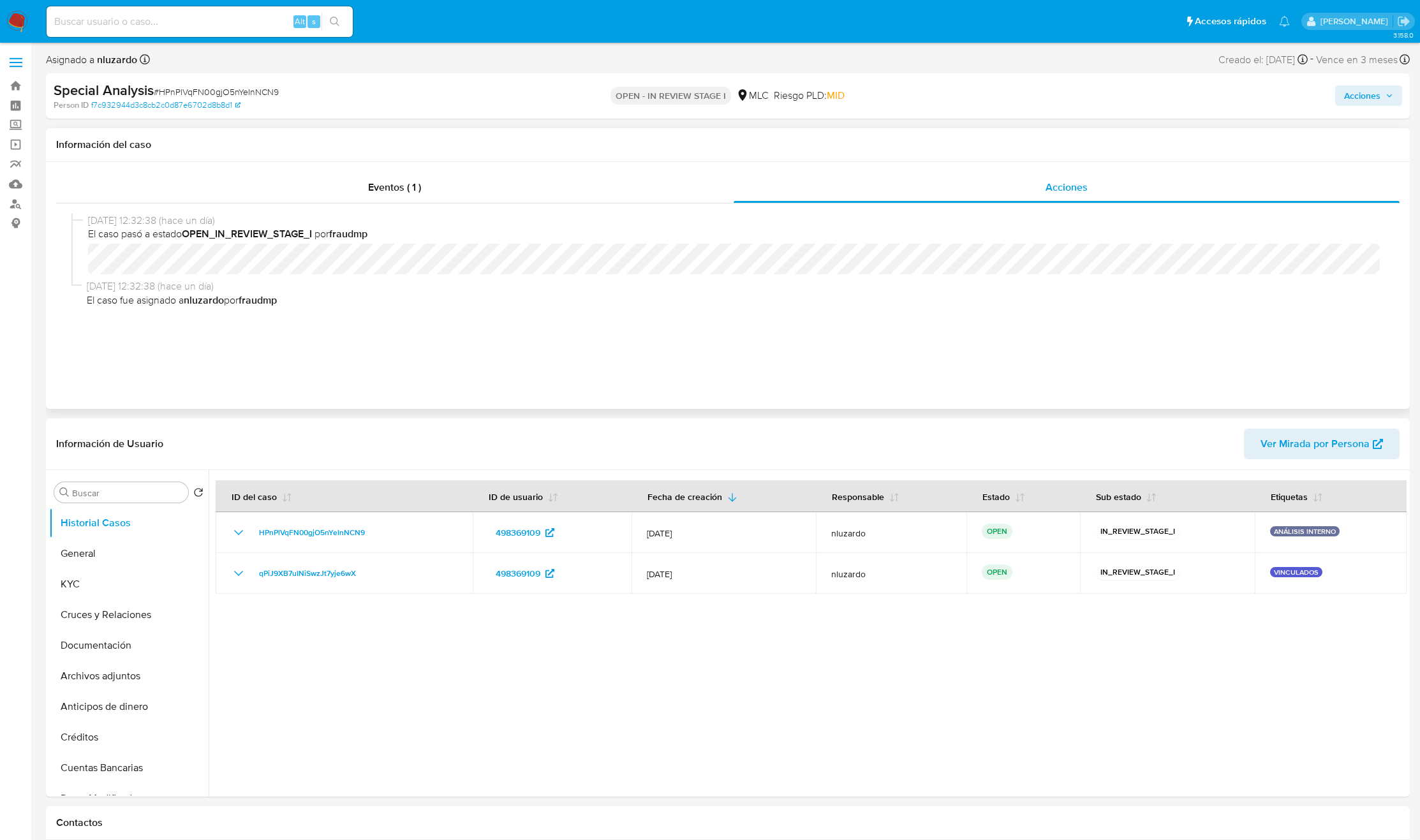
select select "10"
click at [1383, 97] on span "Acciones" at bounding box center [1368, 96] width 49 height 18
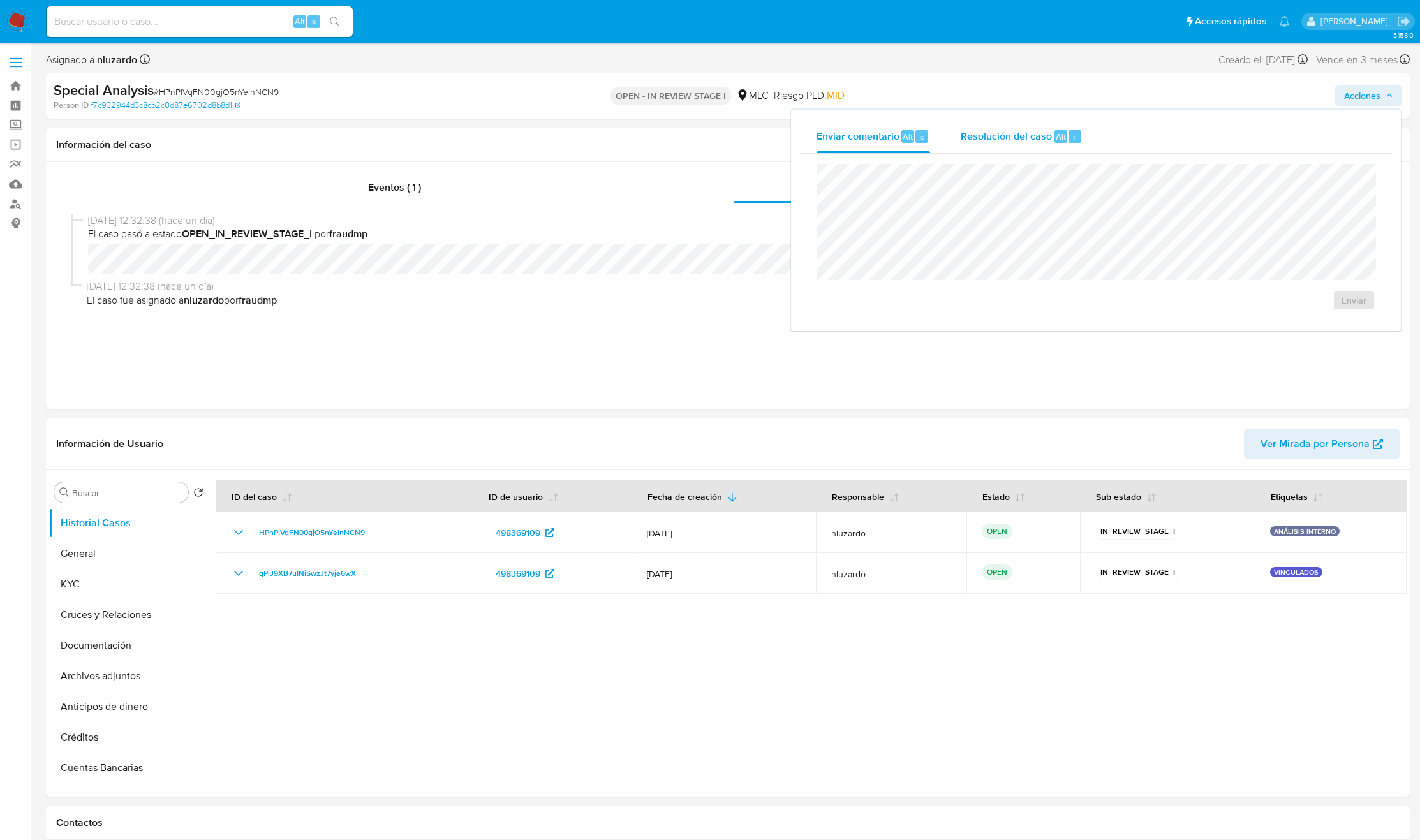
click at [1043, 140] on span "Resolución del caso" at bounding box center [1006, 136] width 91 height 15
click at [682, 331] on div "10/09/2025 12:32:38 (hace un día) El caso pasó a estado OPEN_IN_REVIEW_STAGE_I …" at bounding box center [728, 290] width 1313 height 153
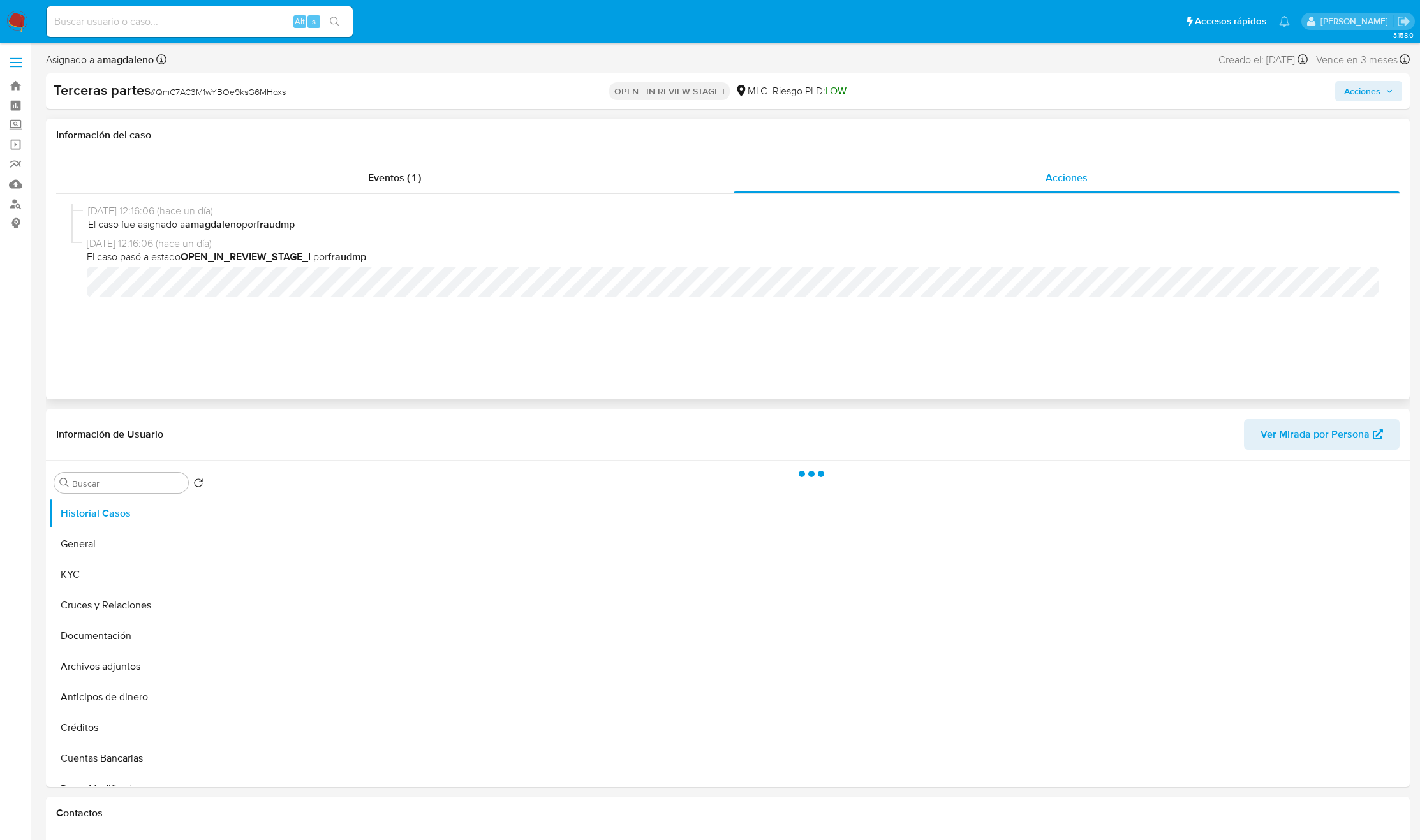
select select "10"
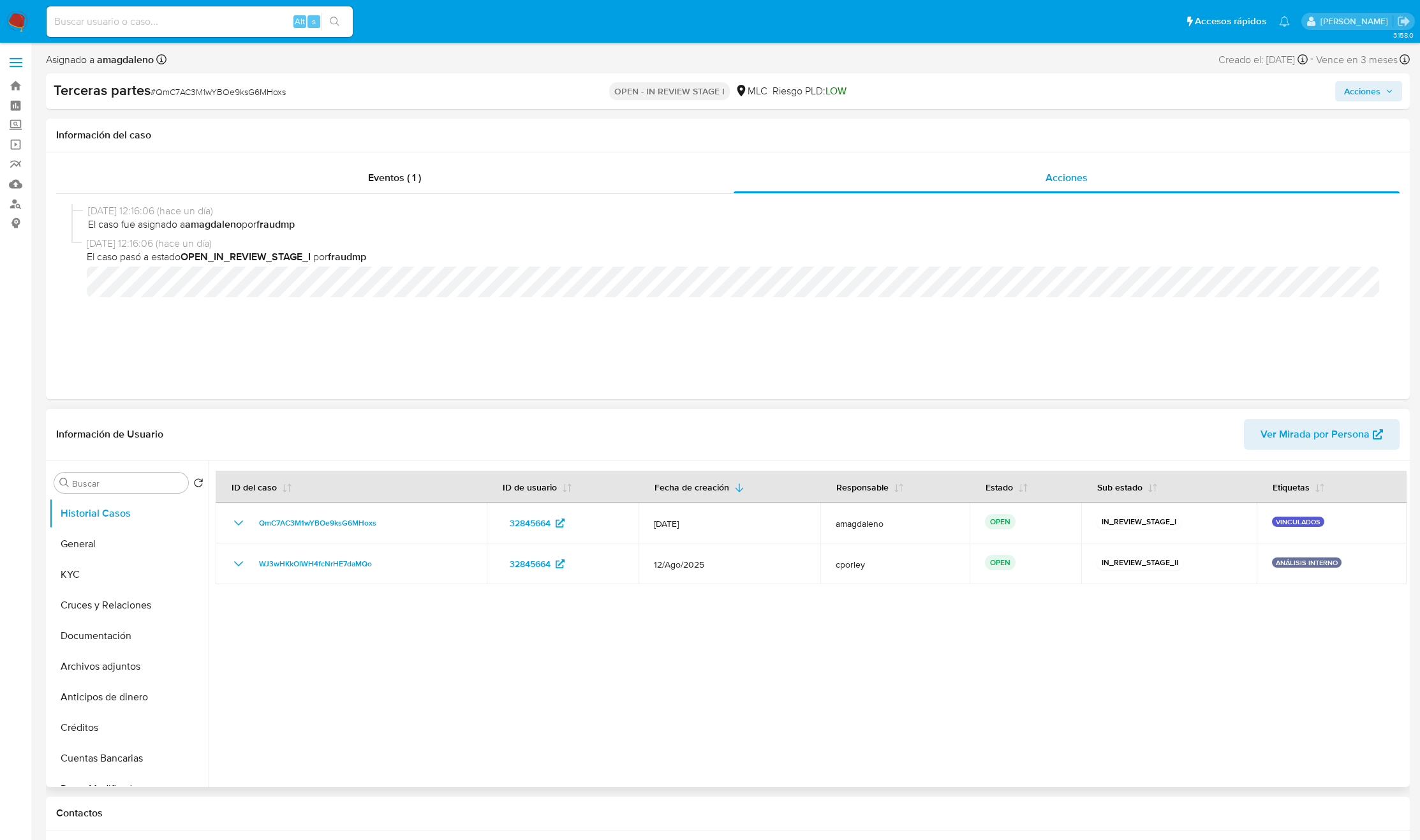
drag, startPoint x: 1394, startPoint y: 630, endPoint x: 1241, endPoint y: 687, distance: 163.3
click at [1241, 687] on div at bounding box center [807, 624] width 1198 height 327
click at [1247, 687] on div at bounding box center [807, 624] width 1198 height 327
drag, startPoint x: 1174, startPoint y: 618, endPoint x: 1185, endPoint y: 678, distance: 61.0
click at [1179, 676] on div at bounding box center [807, 624] width 1198 height 327
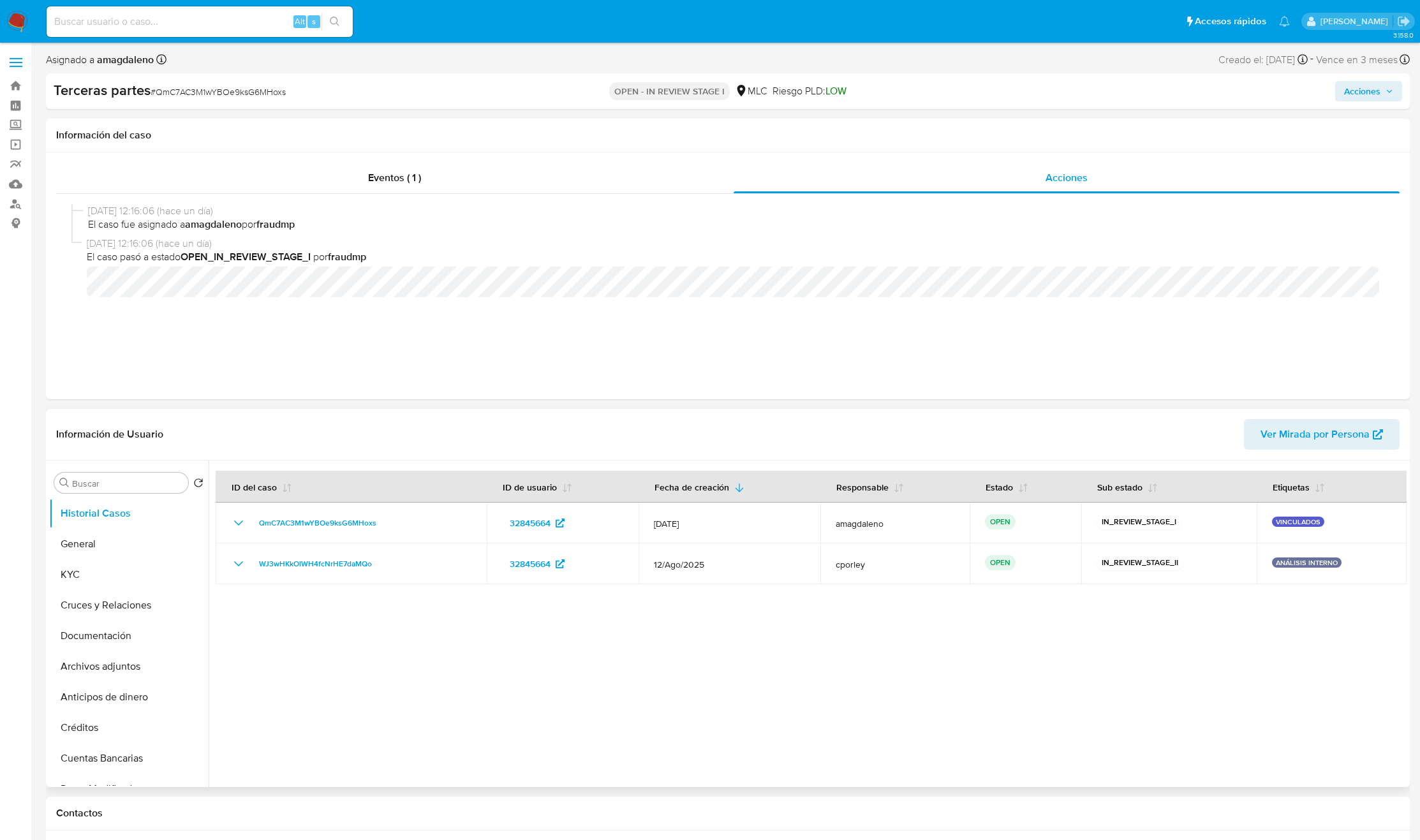
click at [1185, 678] on div at bounding box center [807, 624] width 1198 height 327
click at [1397, 88] on button "Acciones" at bounding box center [1369, 91] width 67 height 20
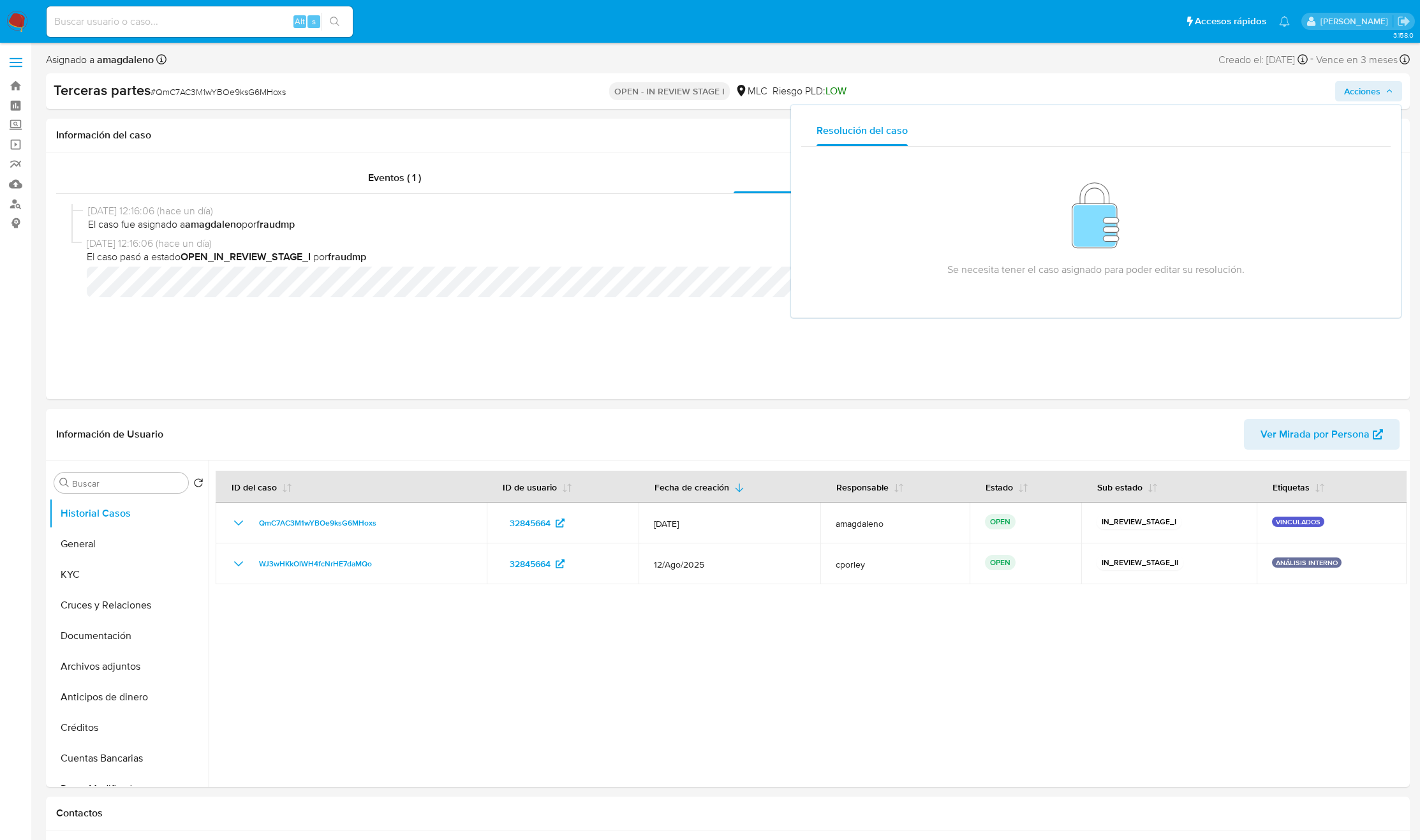
click at [967, 259] on div "Se necesita tener el caso asignado para poder editar su resolución." at bounding box center [1096, 227] width 559 height 140
click at [620, 199] on div "10/09/2025 12:16:06 (hace un día) El caso fue asignado a amagdaleno por fraudmp…" at bounding box center [728, 280] width 1344 height 173
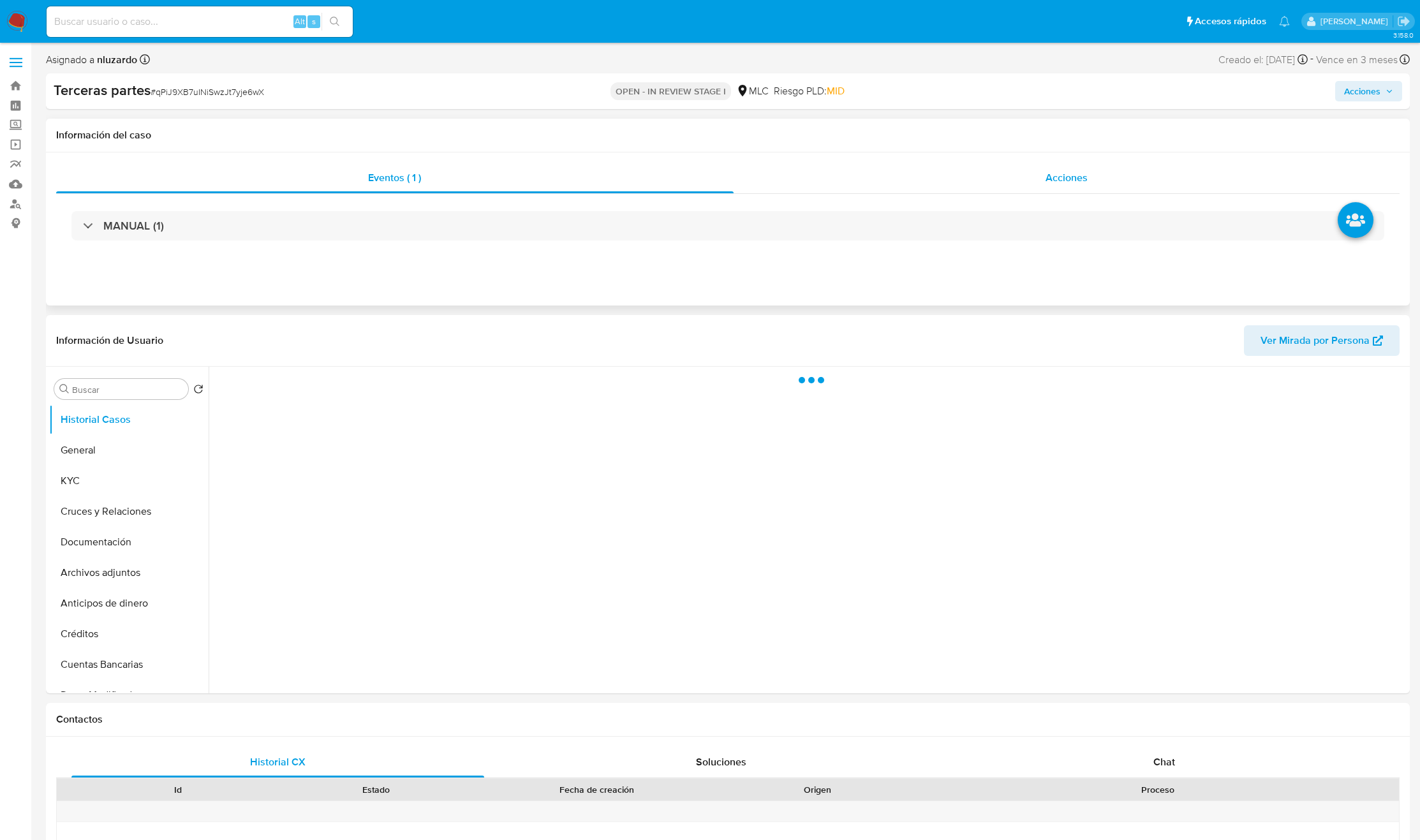
click at [1133, 173] on div "Acciones" at bounding box center [1067, 178] width 667 height 31
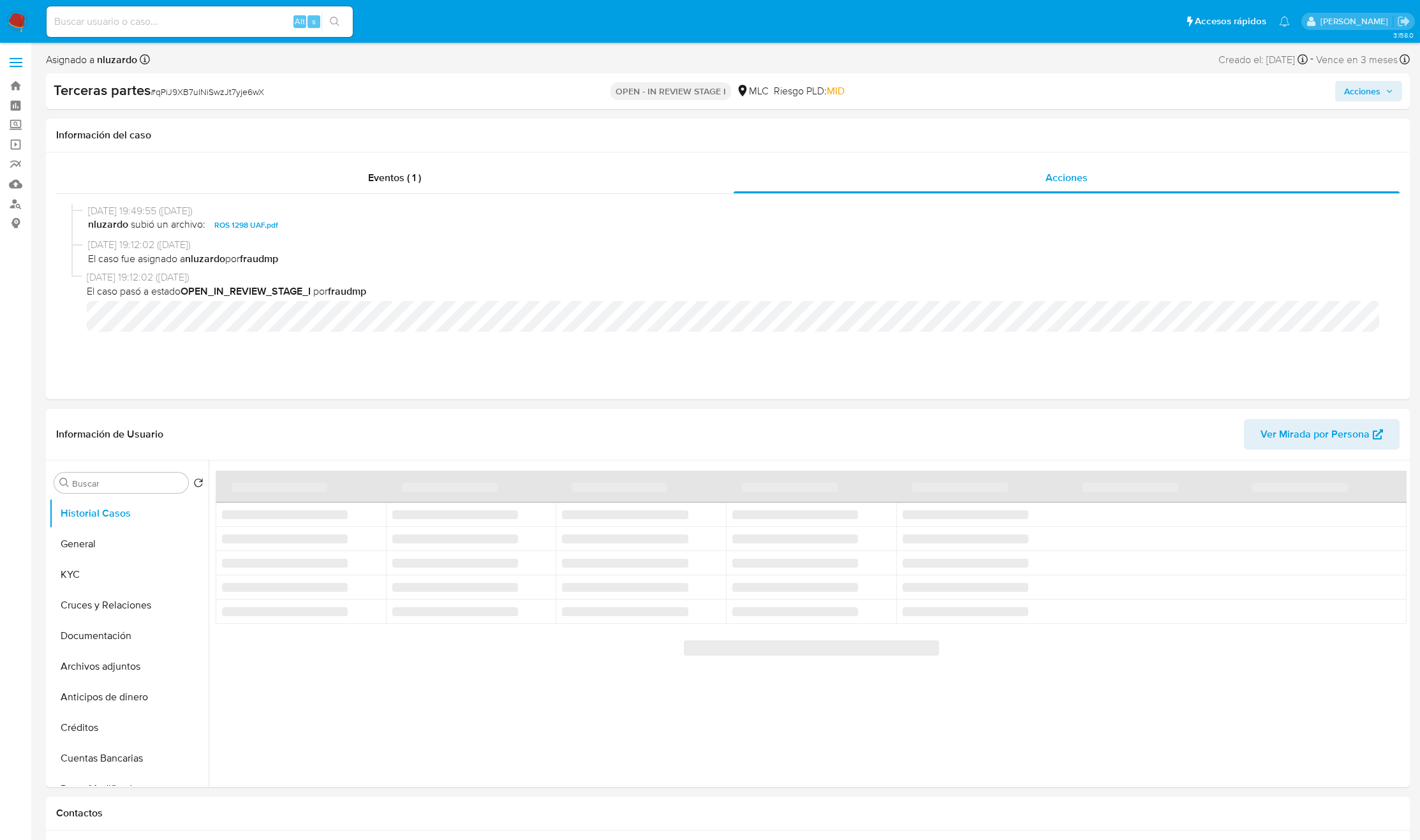
select select "10"
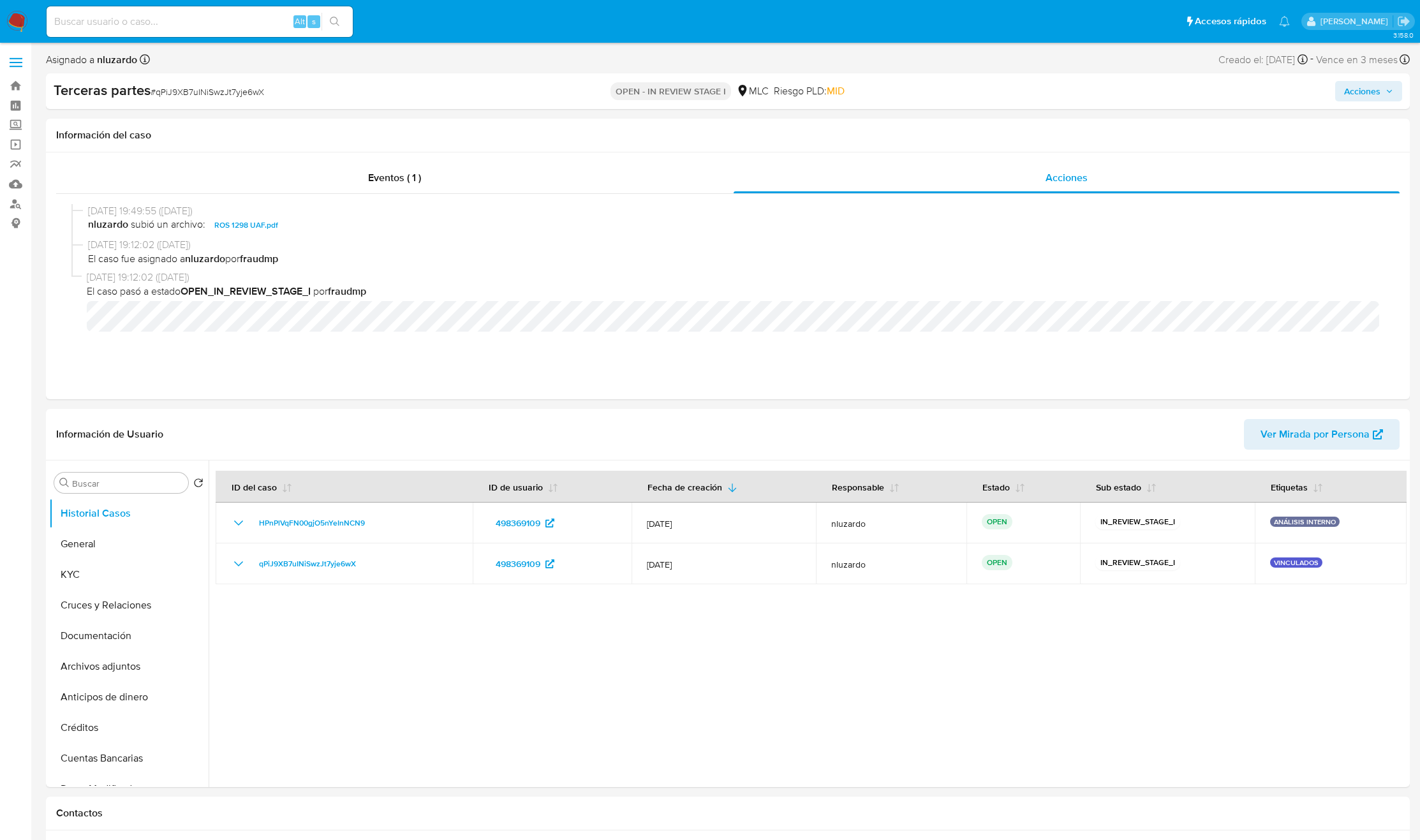
click at [1380, 94] on span "Acciones" at bounding box center [1362, 91] width 37 height 20
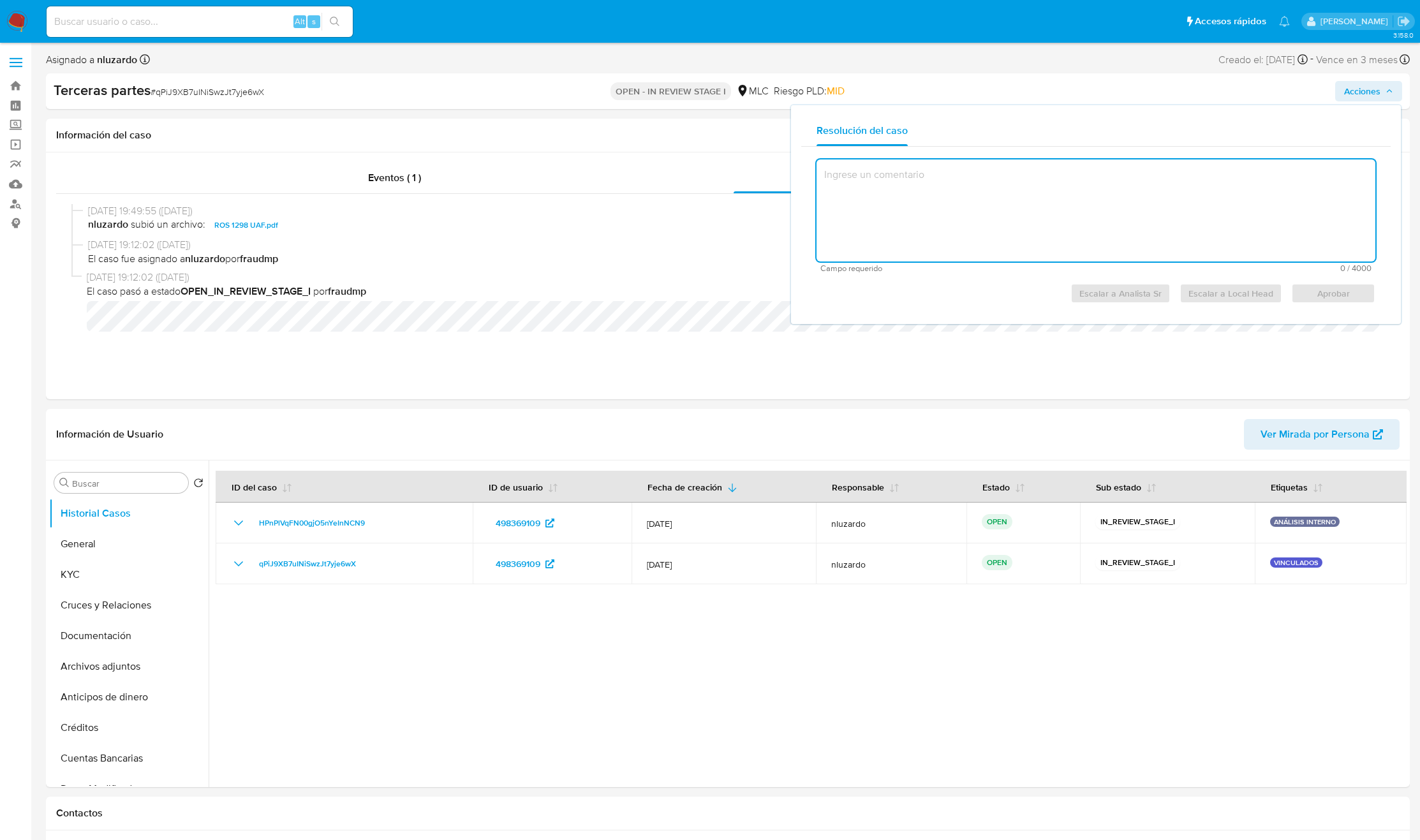
click at [1111, 243] on textarea at bounding box center [1096, 211] width 559 height 102
click at [1206, 228] on textarea "csaddas" at bounding box center [1096, 211] width 559 height 102
click at [1070, 217] on textarea "csaddas" at bounding box center [1096, 211] width 559 height 102
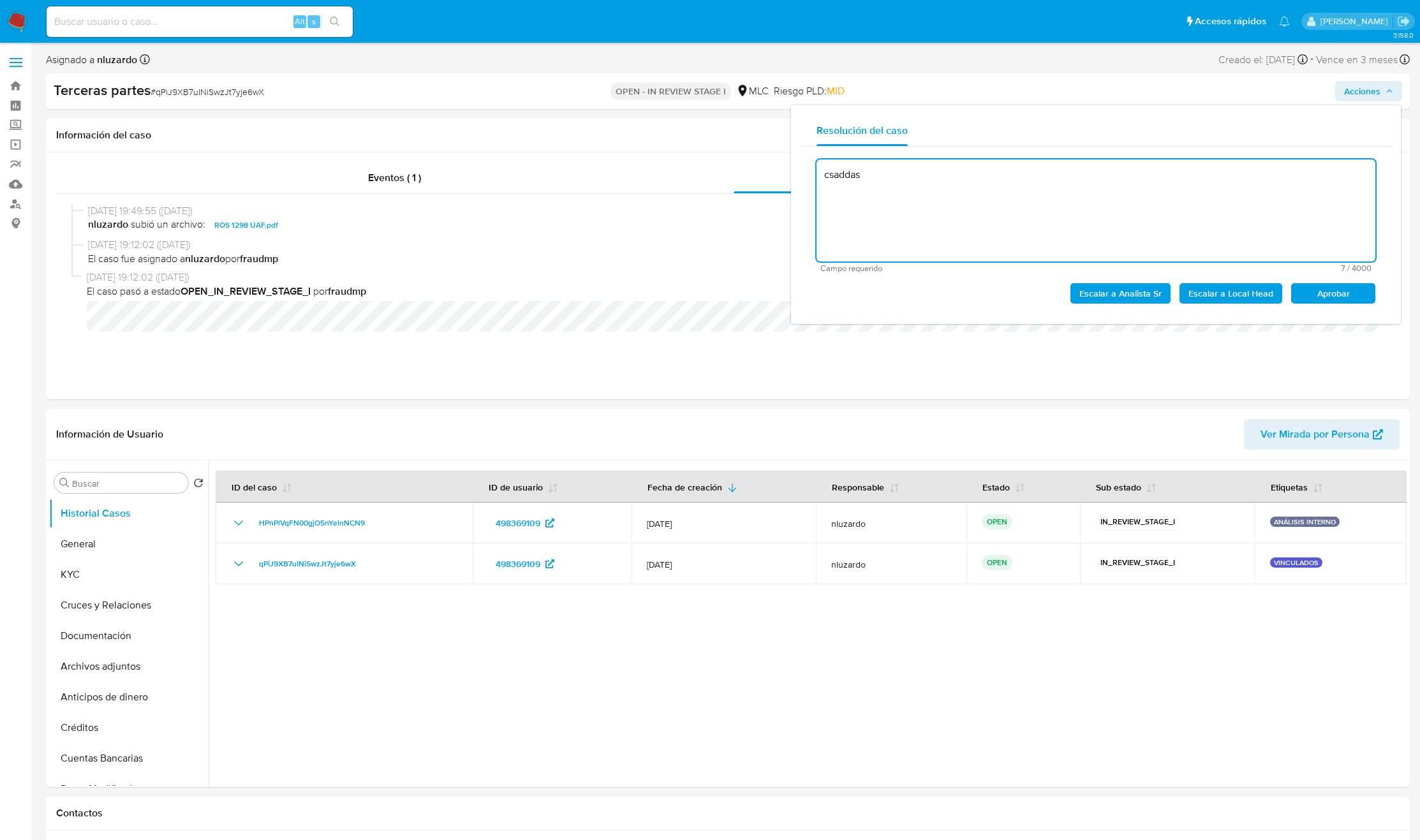
click at [1070, 217] on textarea "csaddas" at bounding box center [1096, 211] width 559 height 102
click at [1038, 243] on textarea "csaddas" at bounding box center [1096, 211] width 559 height 102
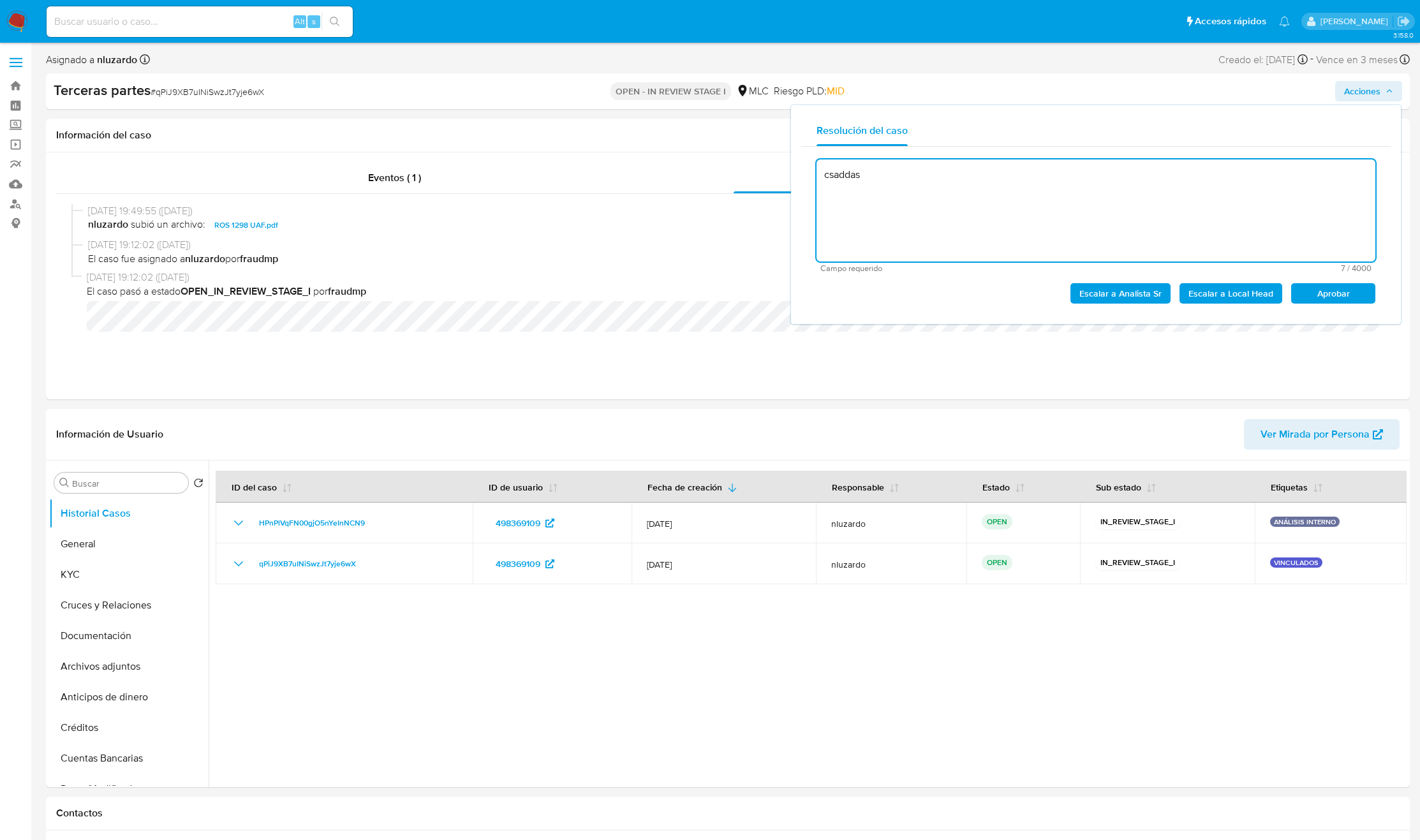
click at [948, 190] on textarea "csaddas" at bounding box center [1096, 211] width 559 height 102
click at [1042, 183] on textarea "El caso se genera" at bounding box center [1096, 211] width 559 height 102
click at [989, 164] on textarea "El caso se genera dentro" at bounding box center [1096, 211] width 559 height 102
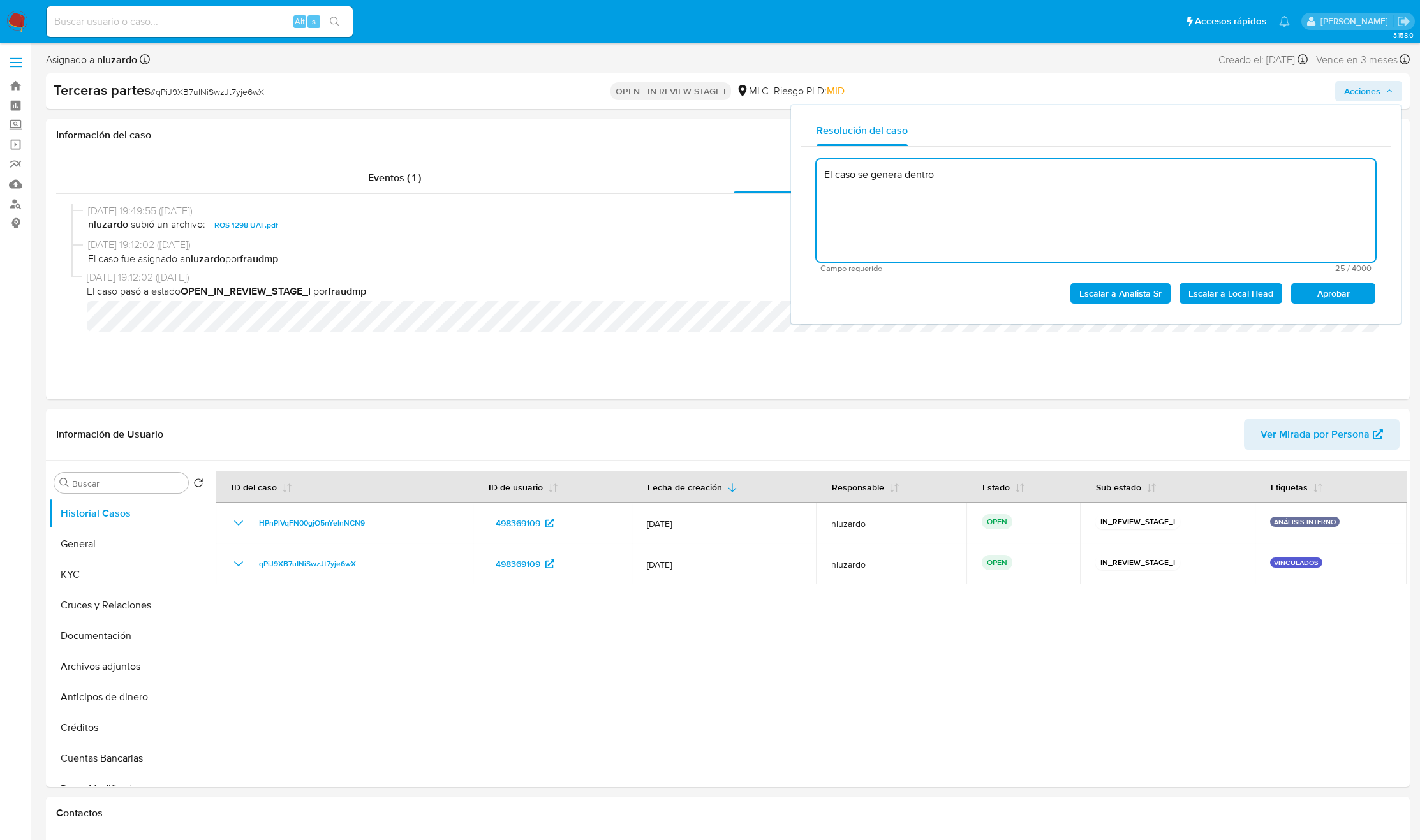
click at [986, 183] on textarea "El caso se genera dentro" at bounding box center [1096, 211] width 559 height 102
type textarea "El caso se genera dentro de una clasificación incorrecta por lo que se procede …"
click at [986, 183] on textarea "El caso se genera dentro de una clasificación incorrecta por lo que se procede …" at bounding box center [1096, 211] width 559 height 102
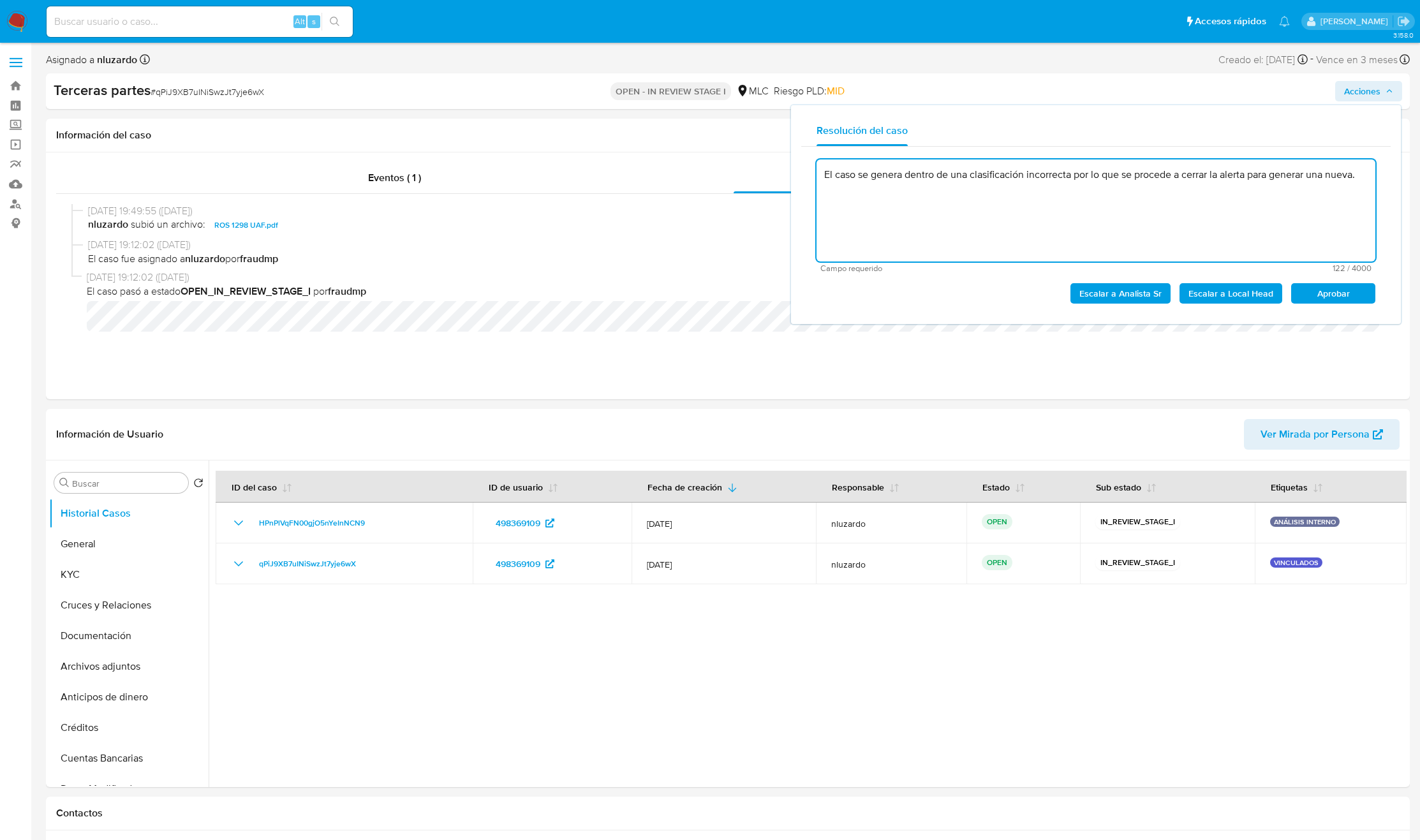
click at [1201, 209] on textarea "El caso se genera dentro de una clasificación incorrecta por lo que se procede …" at bounding box center [1096, 211] width 559 height 102
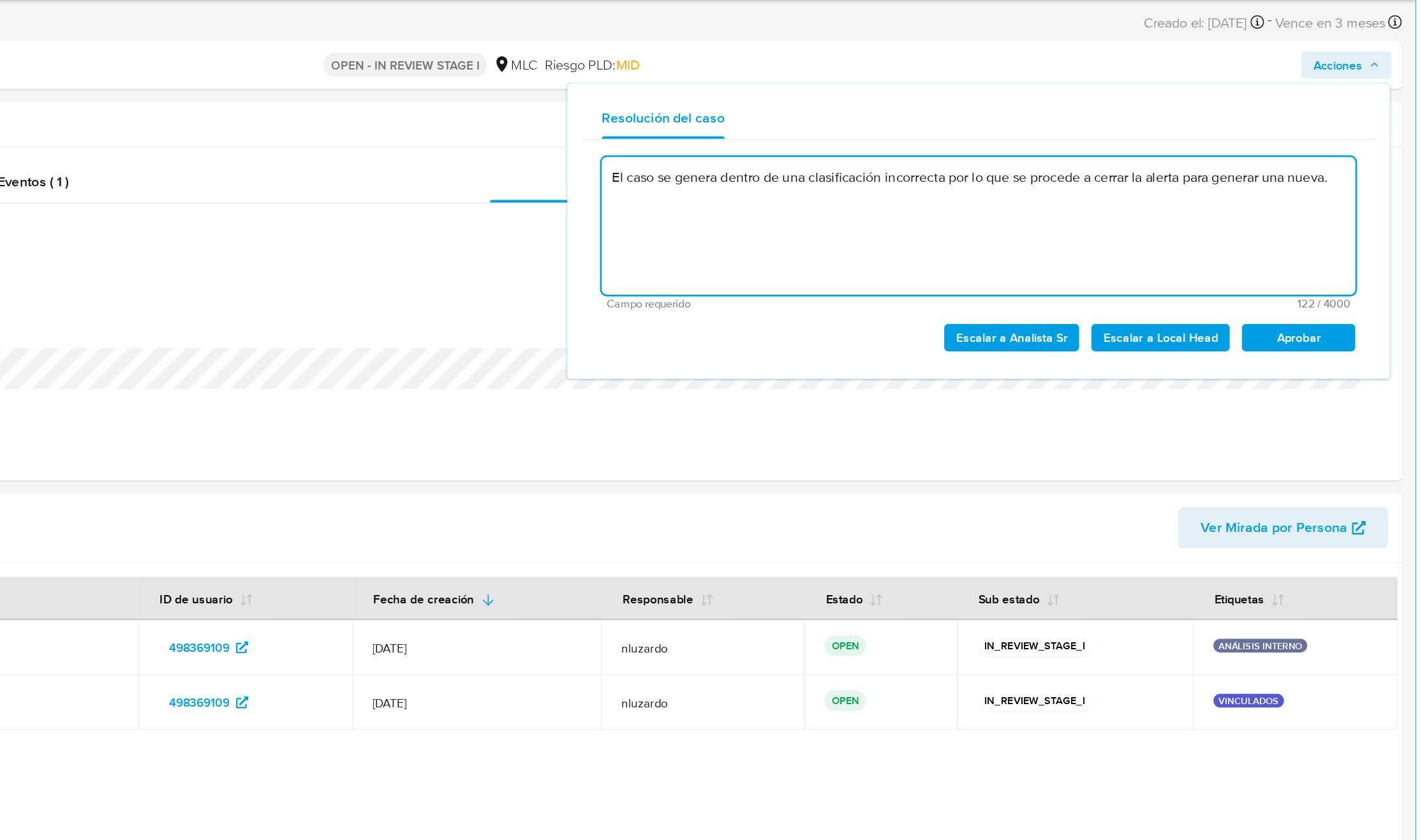
click at [1318, 221] on textarea "El caso se genera dentro de una clasificación incorrecta por lo que se procede …" at bounding box center [1096, 211] width 559 height 102
click at [1282, 201] on textarea "El caso se genera dentro de una clasificación incorrecta por lo que se procede …" at bounding box center [1096, 211] width 559 height 102
click at [1114, 228] on textarea "El caso se genera dentro de una clasificación incorrecta por lo que se procede …" at bounding box center [1096, 211] width 559 height 102
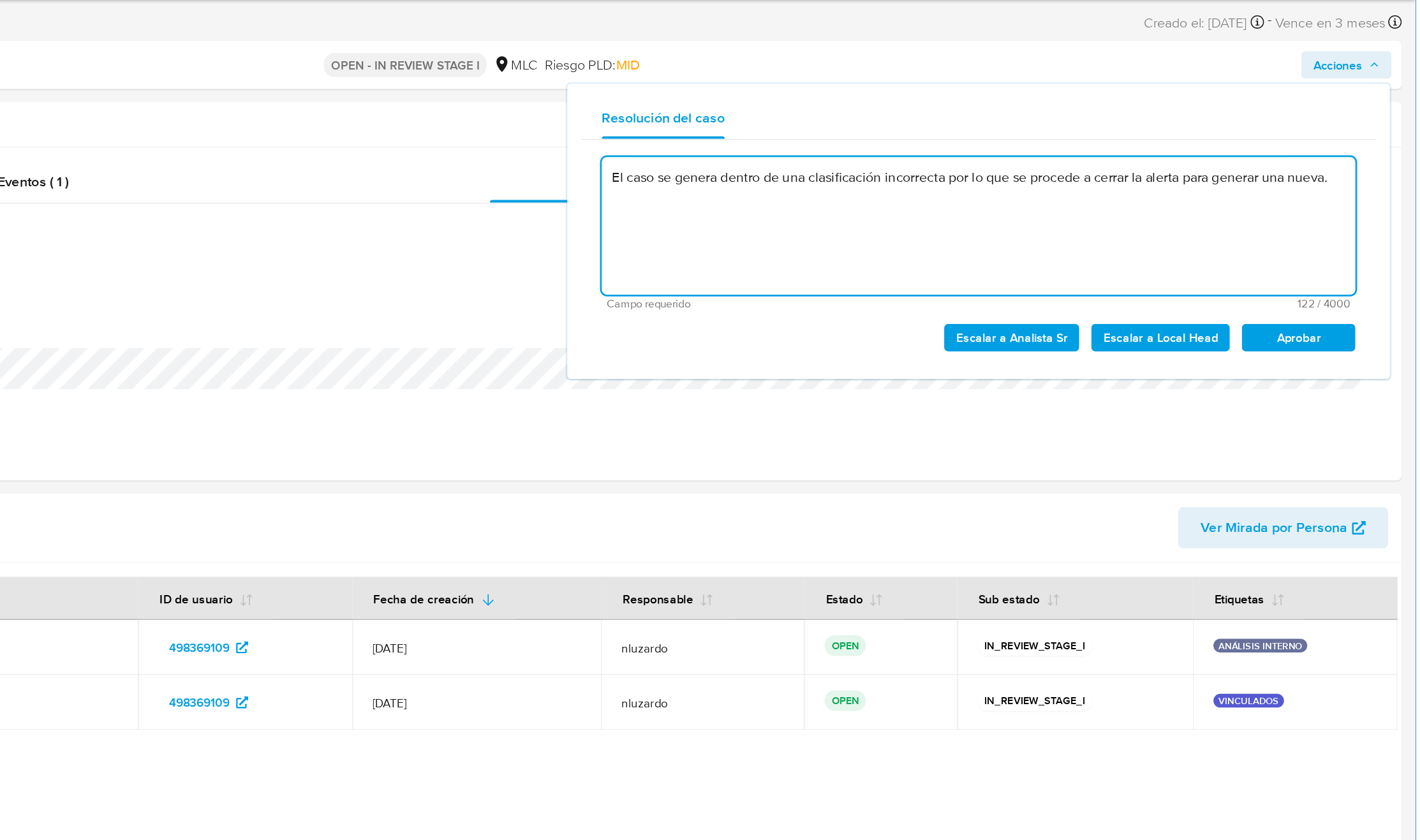
click at [1179, 214] on textarea "El caso se genera dentro de una clasificación incorrecta por lo que se procede …" at bounding box center [1096, 211] width 559 height 102
click at [1185, 179] on textarea "El caso se genera dentro de una clasificación incorrecta por lo que se procede …" at bounding box center [1096, 211] width 559 height 102
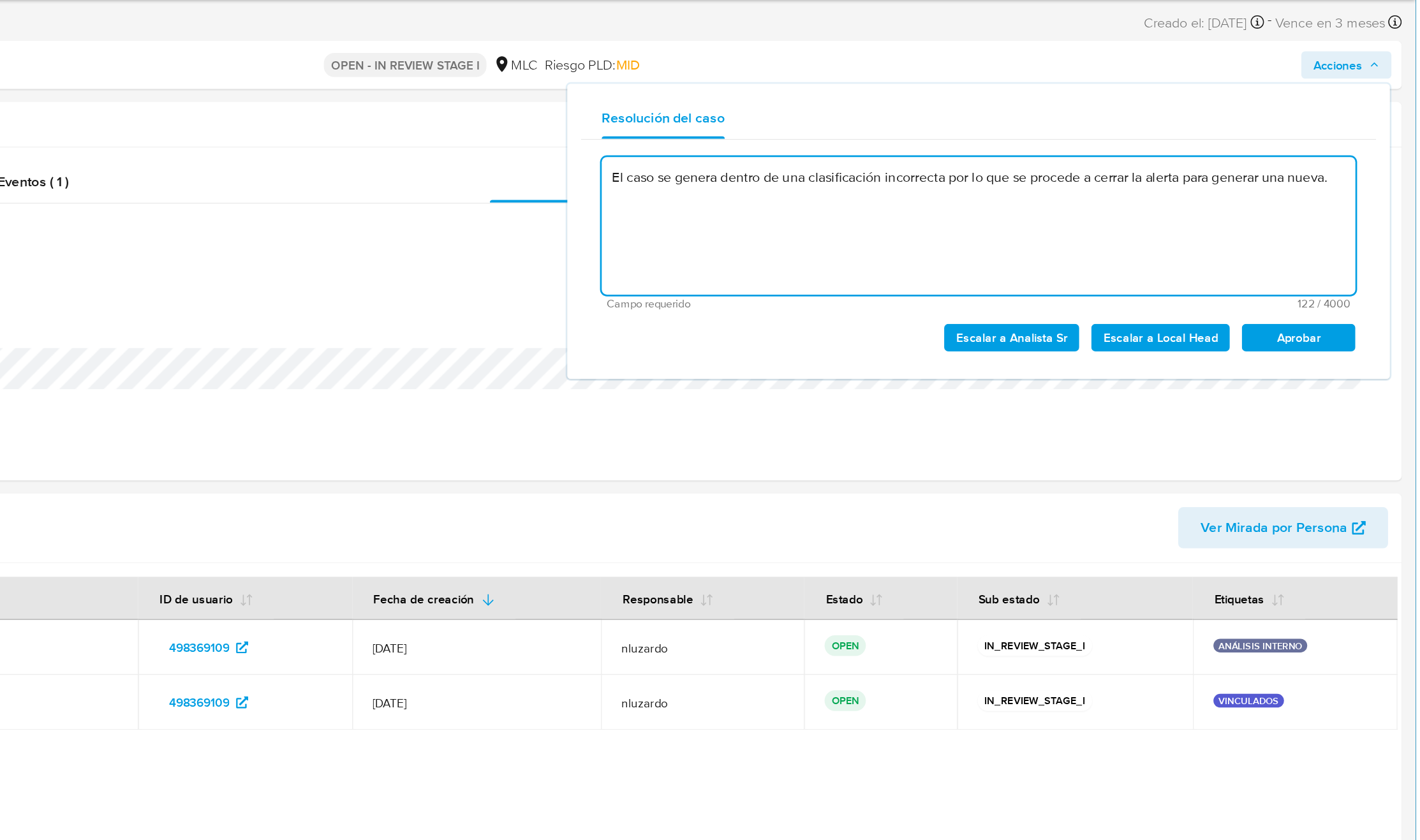
click at [1185, 179] on textarea "El caso se genera dentro de una clasificación incorrecta por lo que se procede …" at bounding box center [1096, 211] width 559 height 102
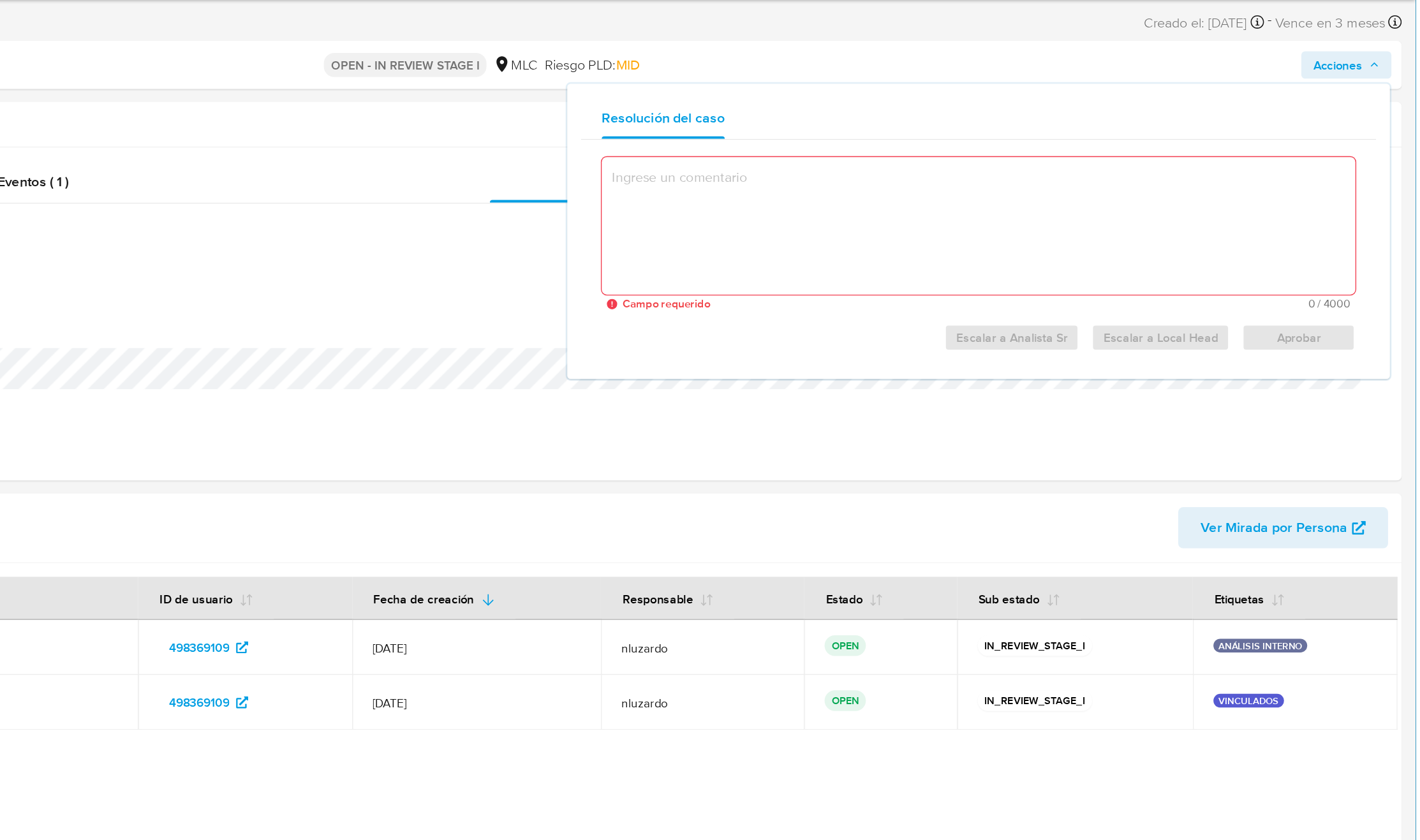
click at [946, 212] on textarea at bounding box center [1096, 211] width 559 height 102
click at [1051, 225] on textarea at bounding box center [1096, 211] width 559 height 102
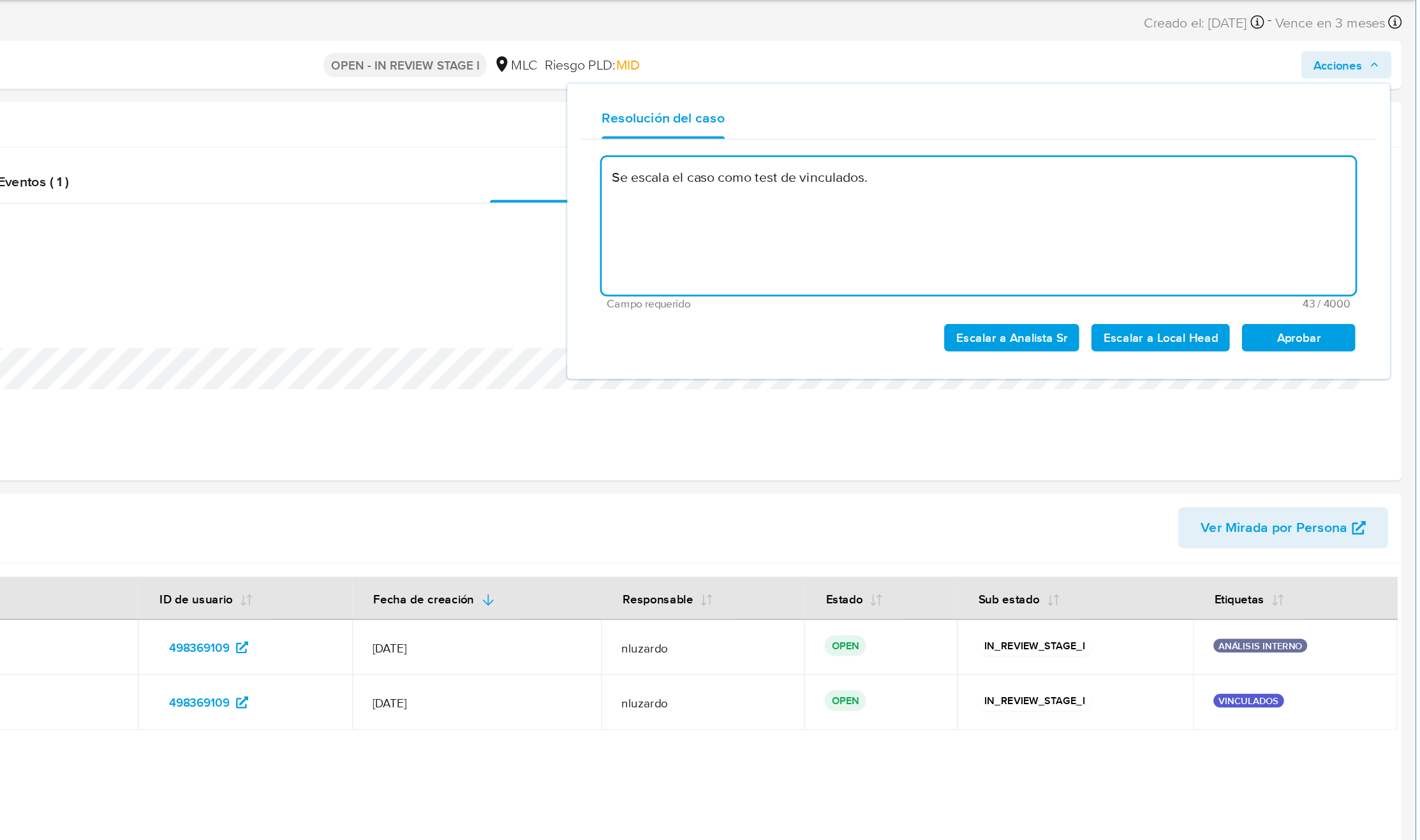
click at [1051, 225] on textarea "Se escala el caso como test de vinculados." at bounding box center [1096, 211] width 559 height 102
click at [1000, 205] on textarea "Se escala el caso como test de vinculados." at bounding box center [1096, 211] width 559 height 102
drag, startPoint x: 1000, startPoint y: 205, endPoint x: 991, endPoint y: 203, distance: 9.2
click at [995, 205] on textarea "Se escala el caso como test de vinculados." at bounding box center [1096, 211] width 559 height 102
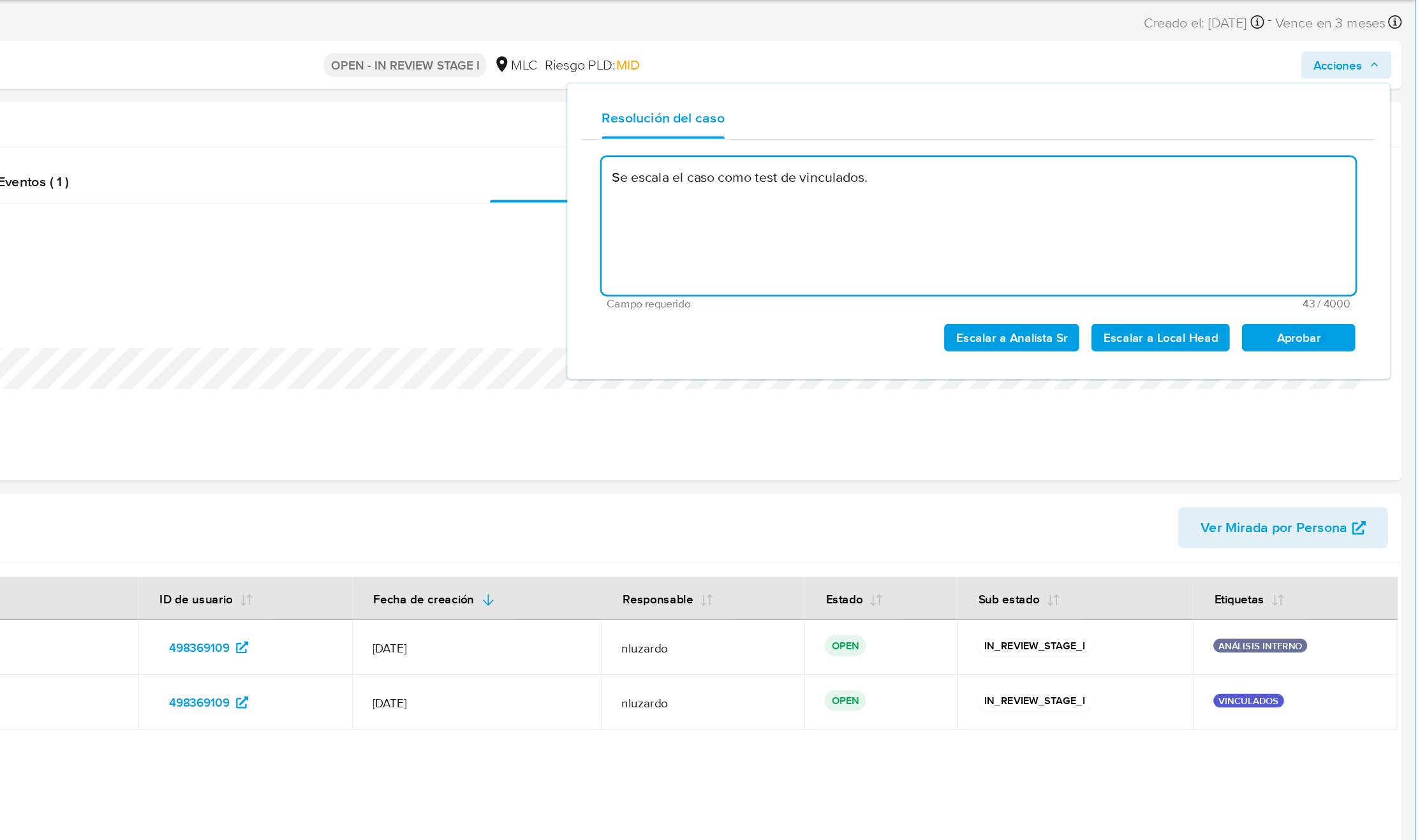
click at [1076, 222] on textarea "Se escala el caso como test de vinculados." at bounding box center [1096, 211] width 559 height 102
click at [1171, 194] on textarea "Se escala el caso como test de vinculados." at bounding box center [1096, 211] width 559 height 102
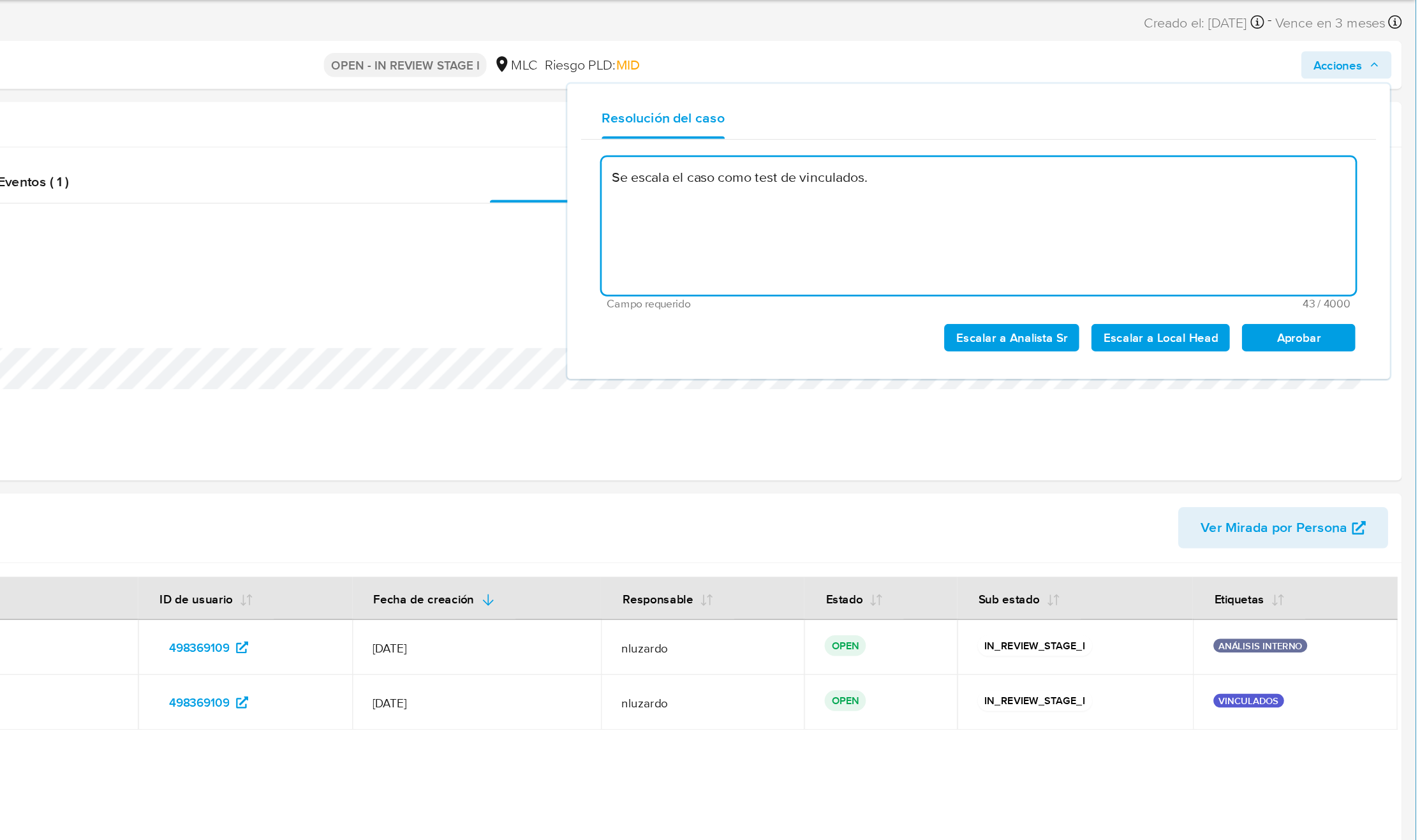
click at [1162, 209] on textarea "Se escala el caso como test de vinculados." at bounding box center [1096, 211] width 559 height 102
type textarea "Se escala el caso como test de vinculados."
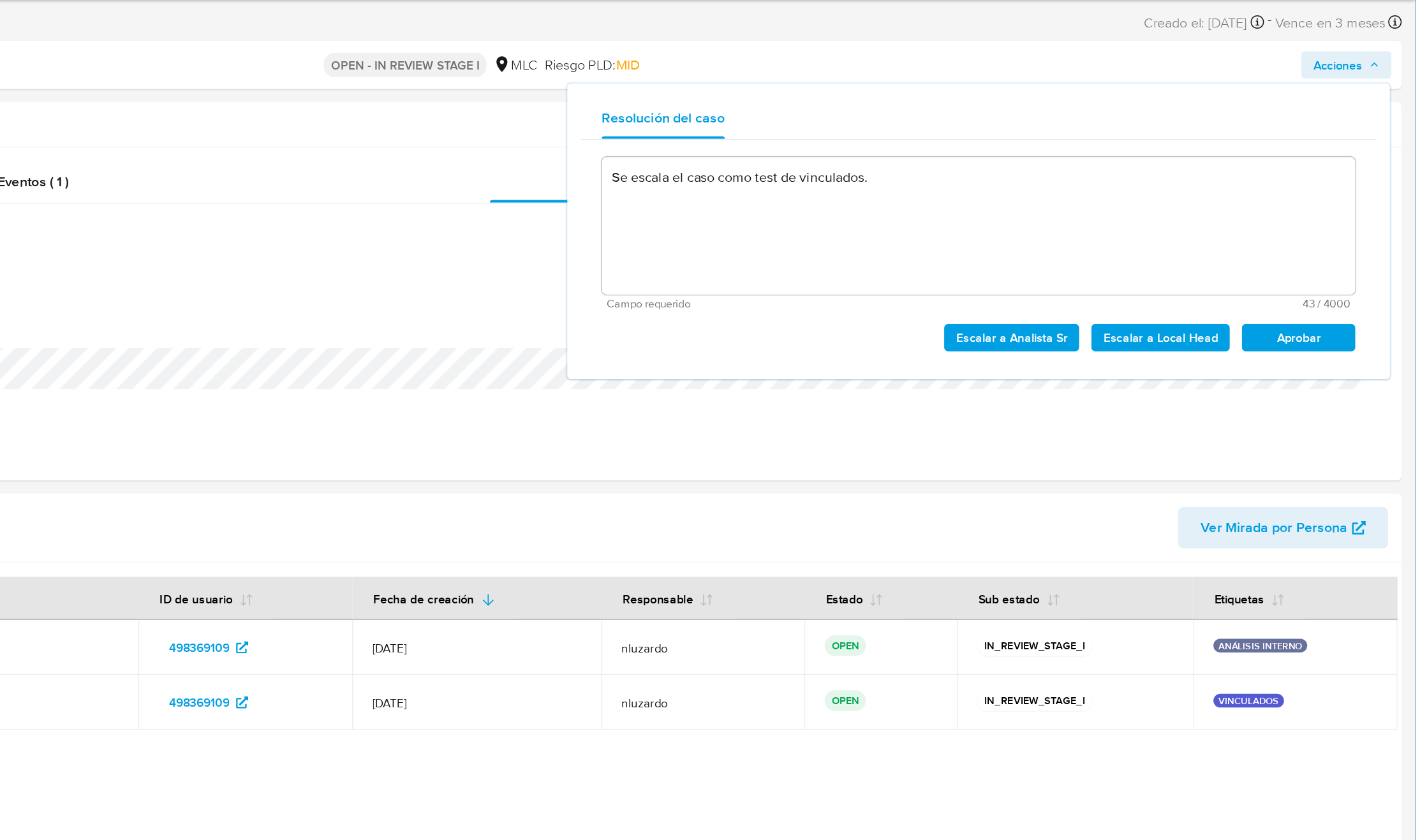
drag, startPoint x: 1233, startPoint y: 293, endPoint x: 1230, endPoint y: 207, distance: 86.1
click at [1230, 207] on div "Se escala el caso como test de vinculados. Campo requerido 43 / 4000 3957 carac…" at bounding box center [1096, 230] width 559 height 147
click at [1163, 213] on textarea "Se escala el caso como test de vinculados." at bounding box center [1096, 211] width 559 height 102
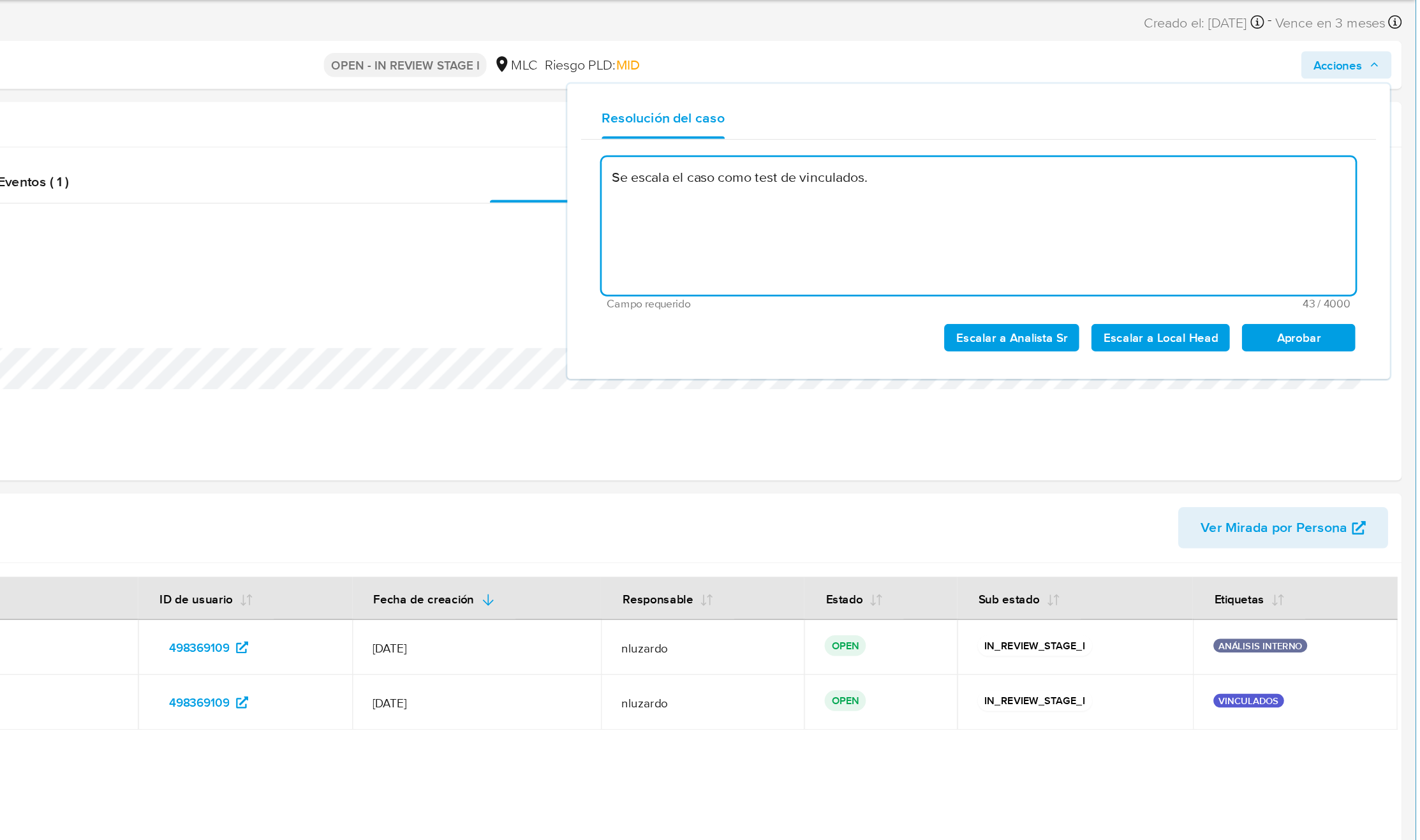
click at [1163, 213] on textarea "Se escala el caso como test de vinculados." at bounding box center [1096, 211] width 559 height 102
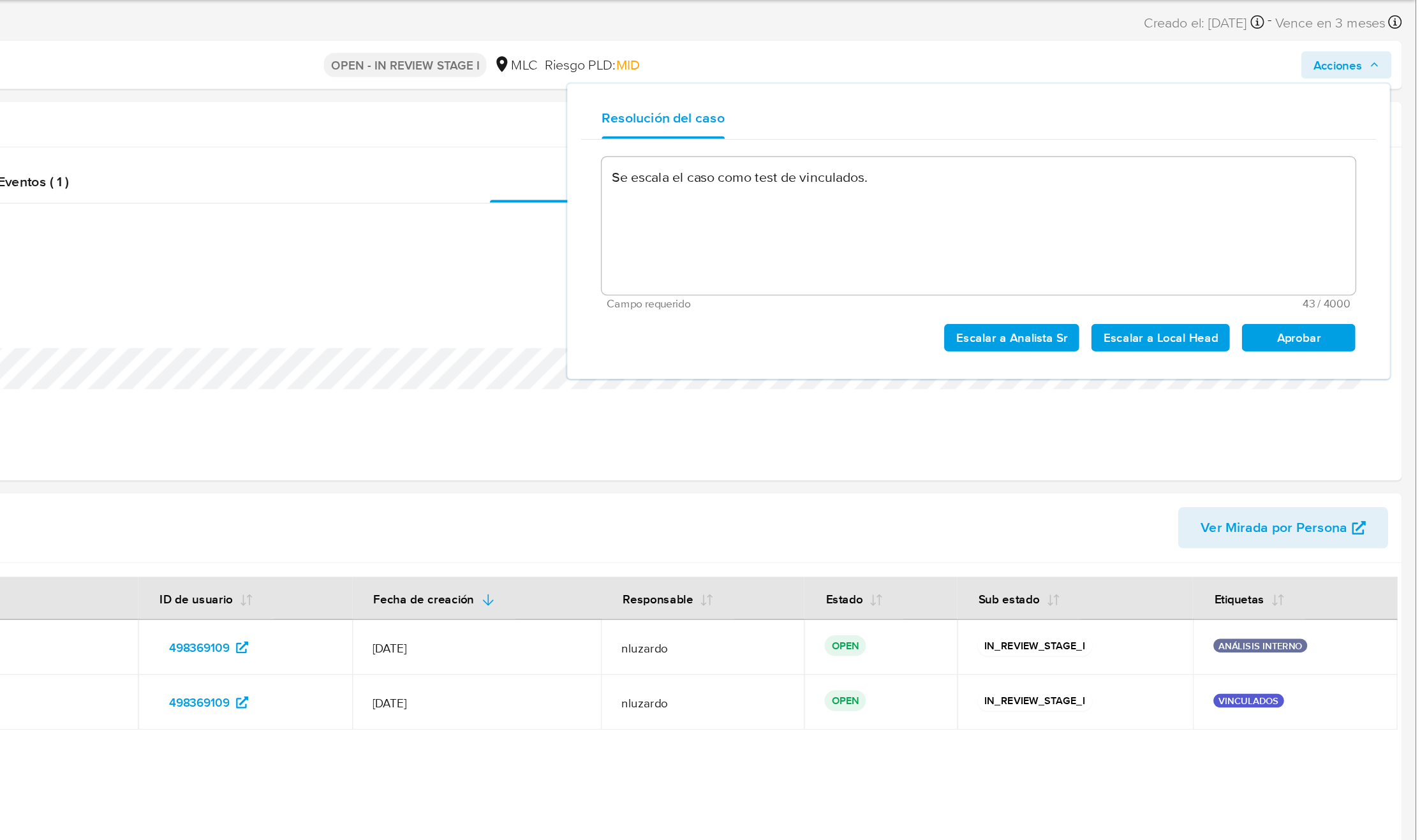
drag, startPoint x: 1204, startPoint y: 294, endPoint x: 1220, endPoint y: 297, distance: 16.3
click at [1220, 297] on span "Escalar a Local Head" at bounding box center [1231, 293] width 85 height 18
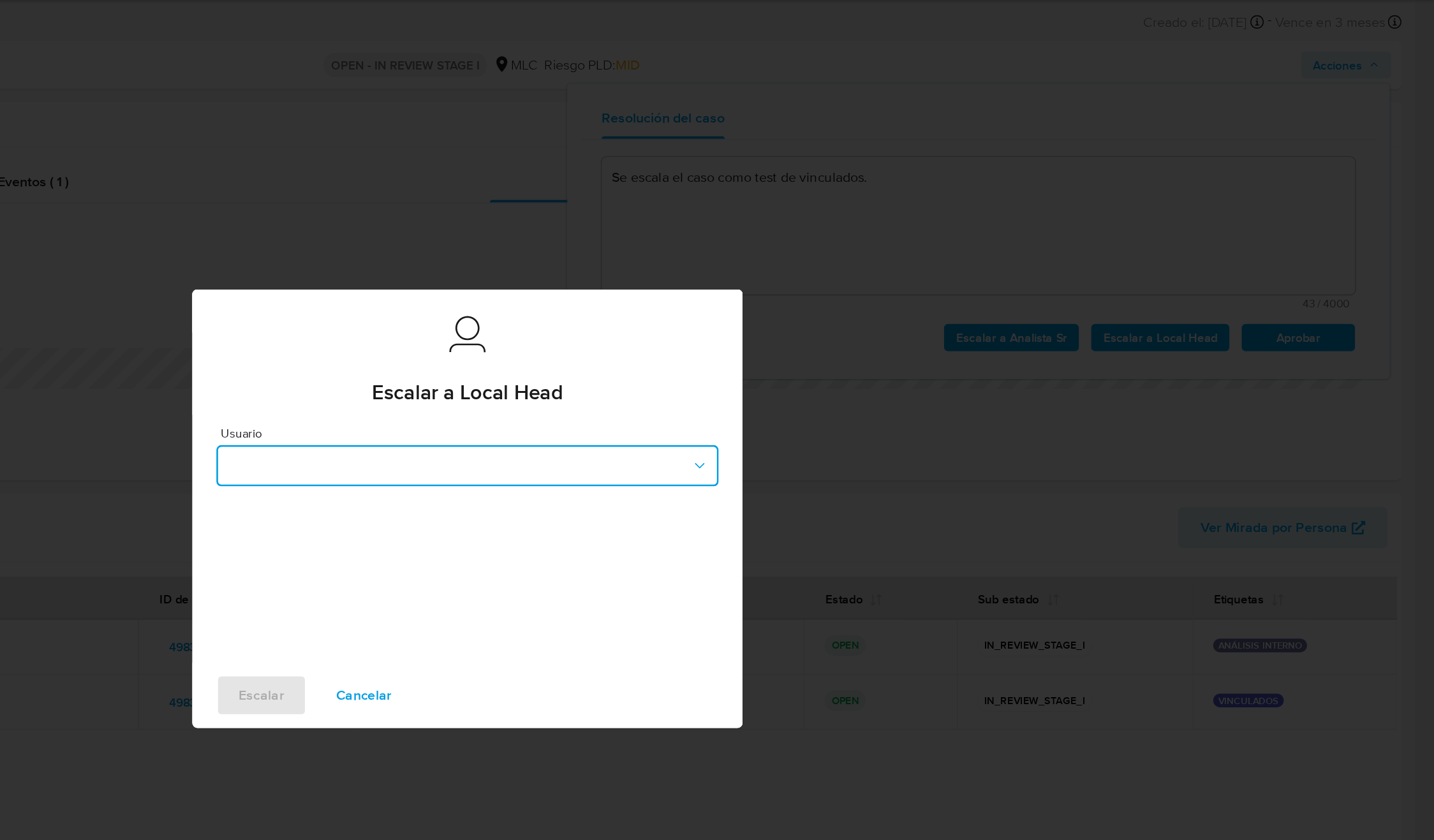
click at [858, 391] on button "button" at bounding box center [717, 388] width 373 height 31
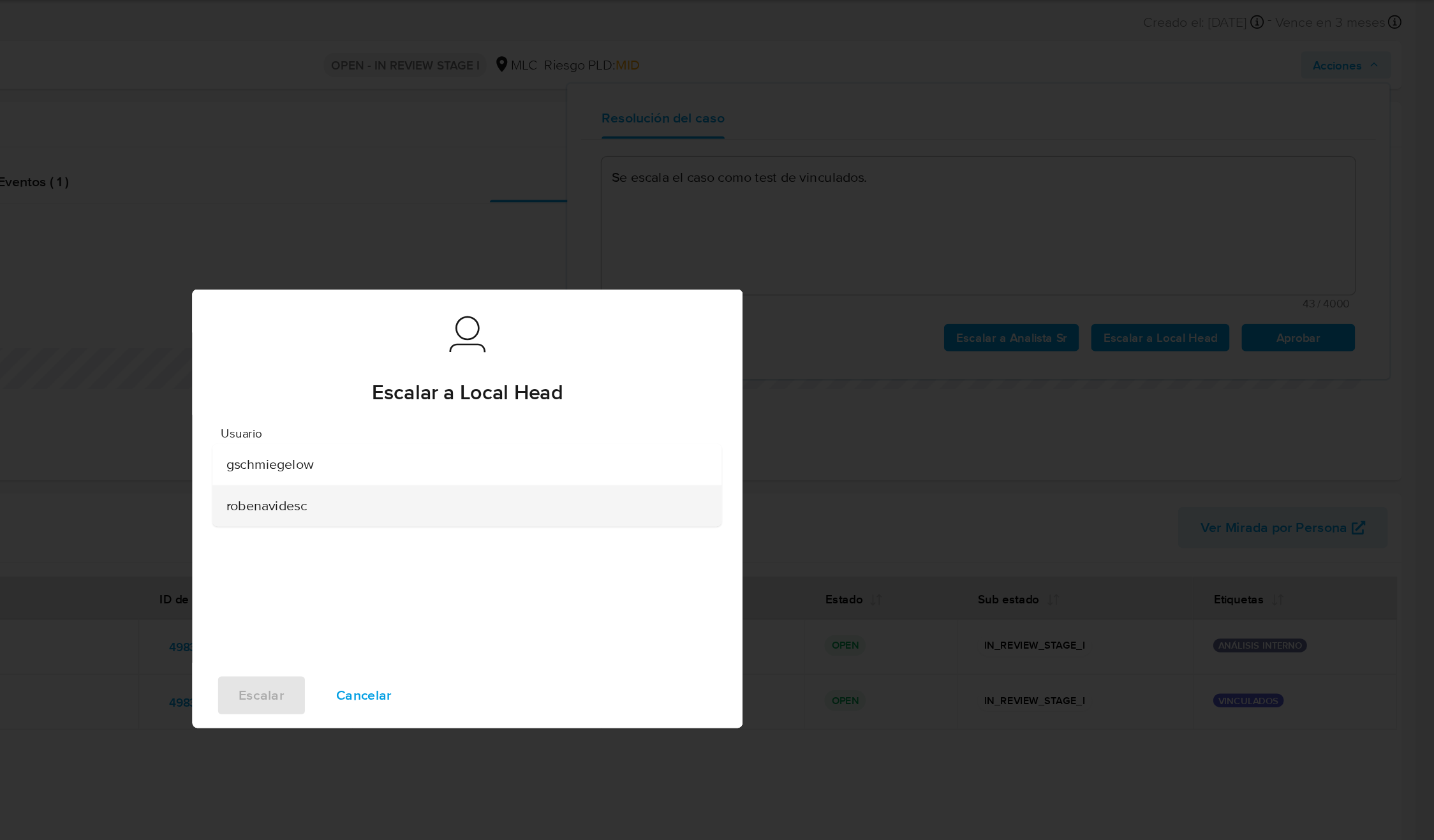
click at [843, 417] on div "robenavidesc" at bounding box center [713, 418] width 350 height 31
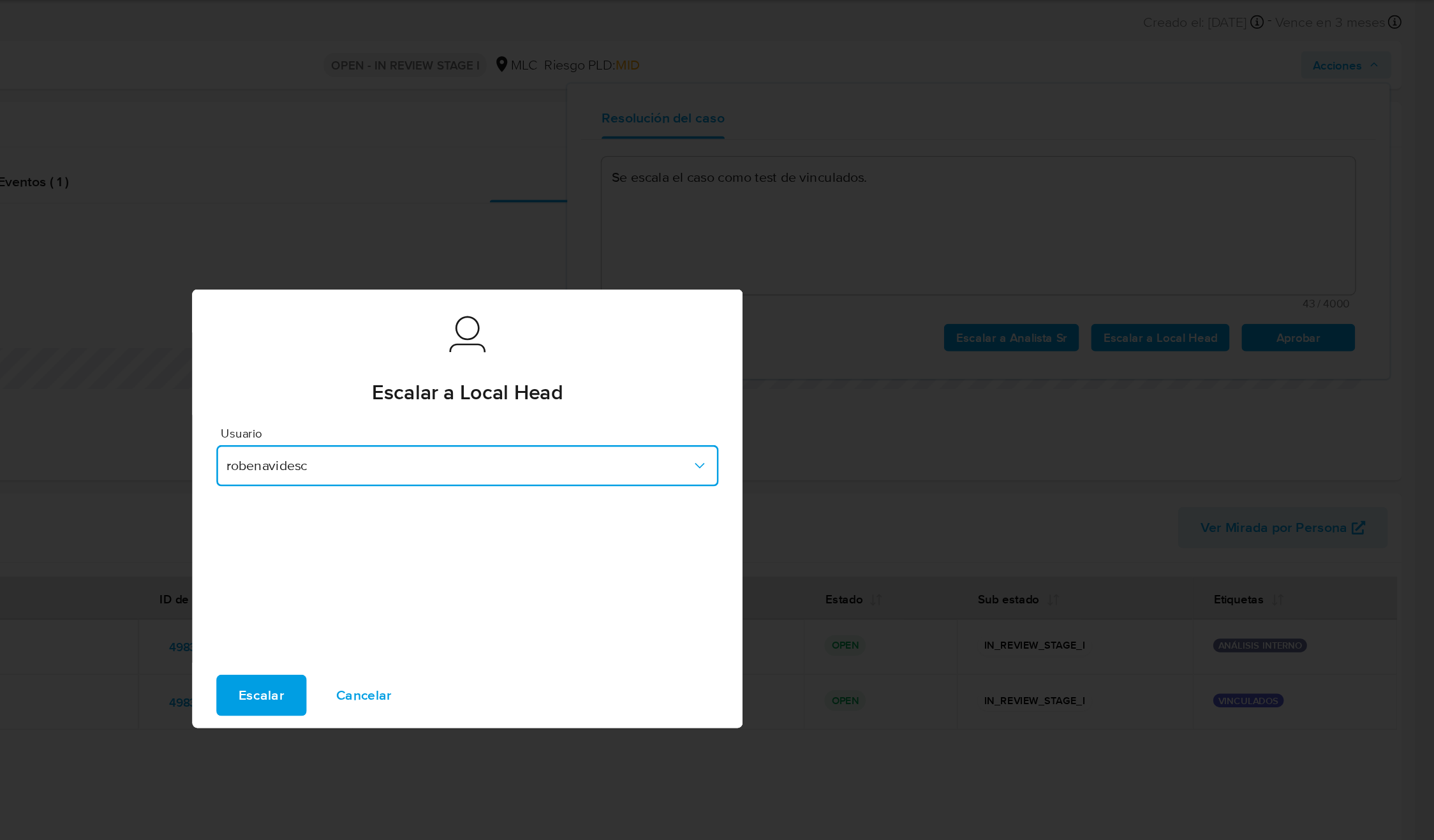
click at [553, 388] on span "robenavidesc" at bounding box center [710, 388] width 344 height 12
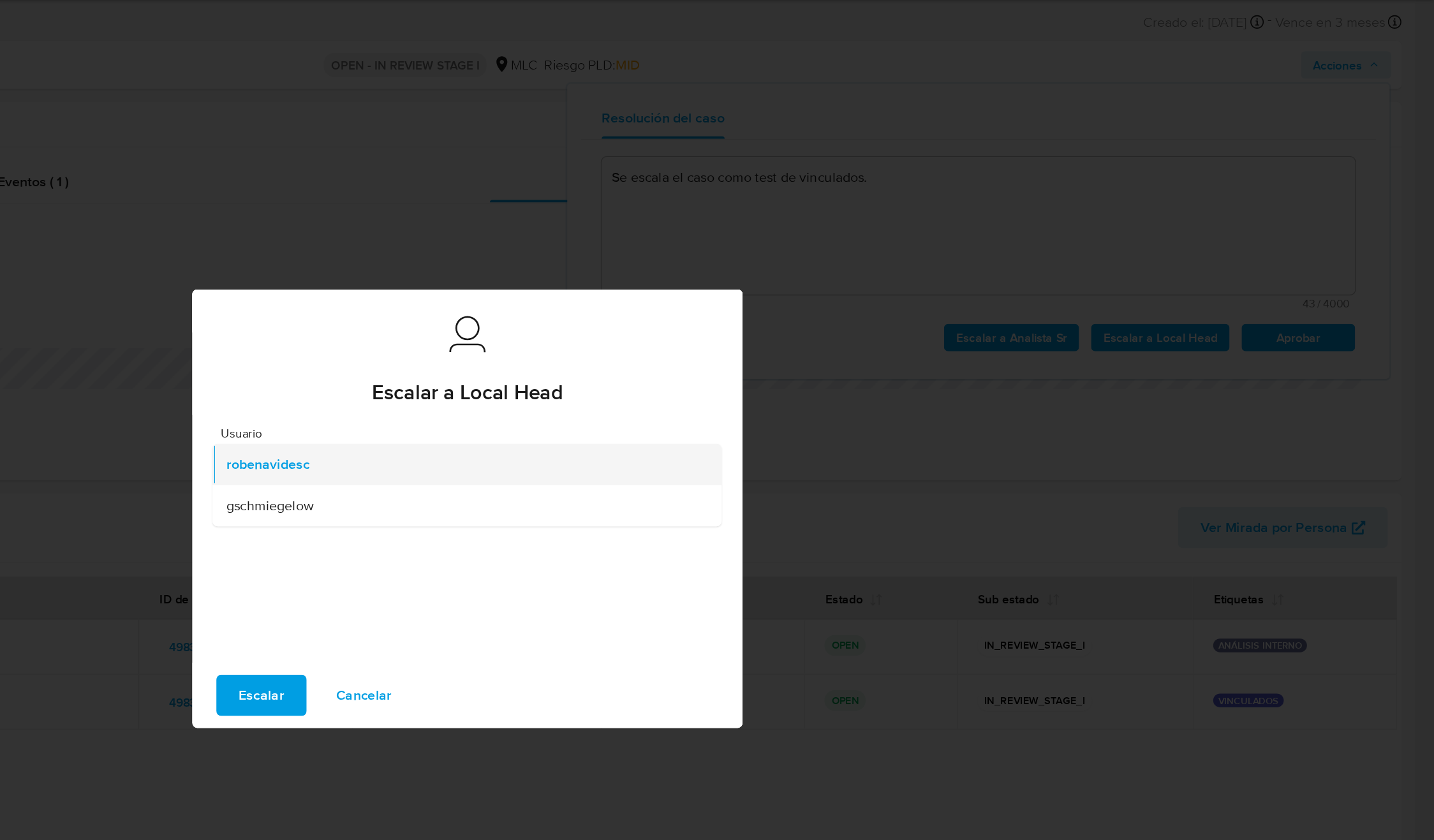
click at [597, 391] on span "robenavidesc" at bounding box center [569, 387] width 62 height 12
click at [643, 480] on div "Usuario robenavidesc" at bounding box center [717, 442] width 408 height 183
click at [570, 556] on span "Escalar" at bounding box center [565, 559] width 34 height 28
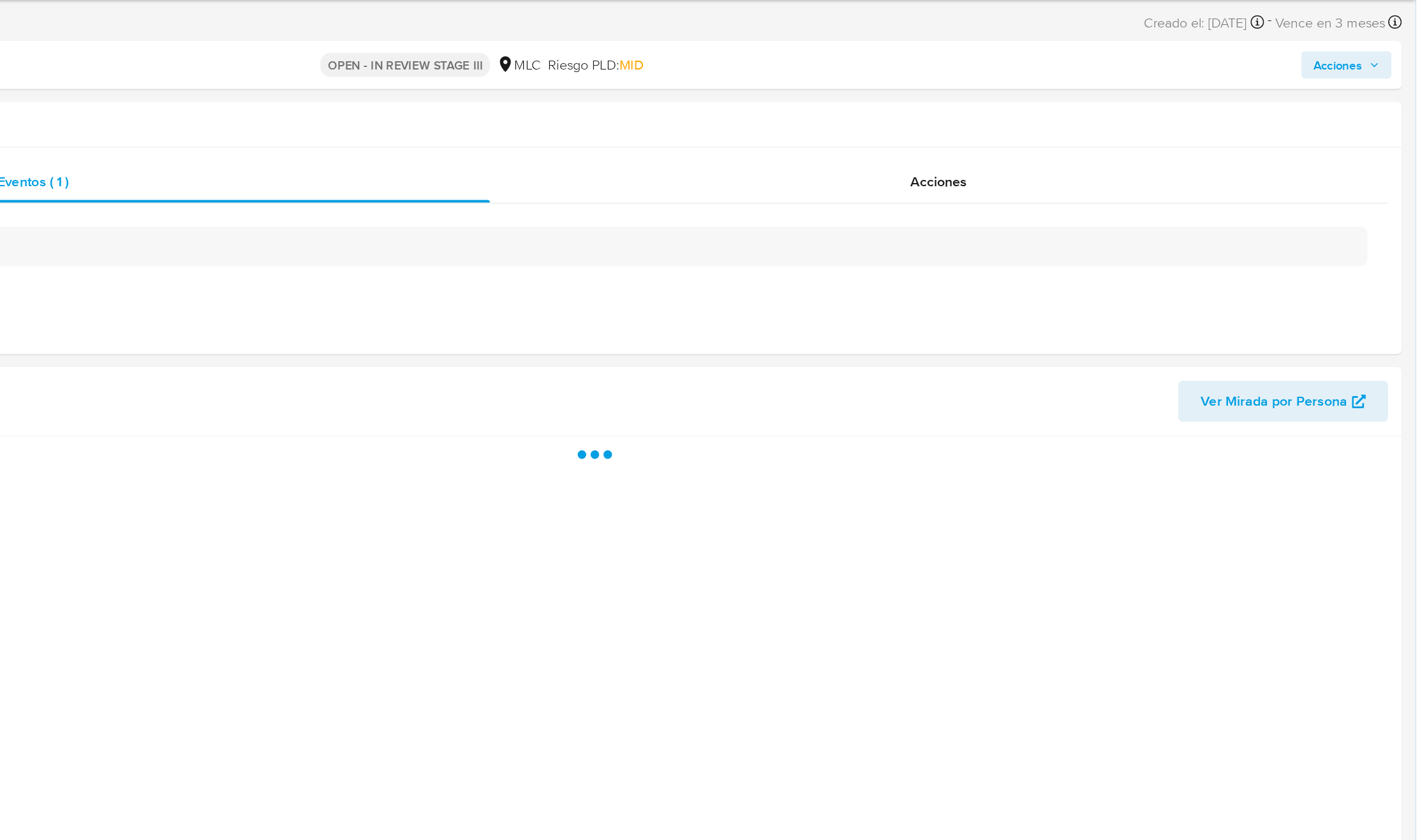
select select "10"
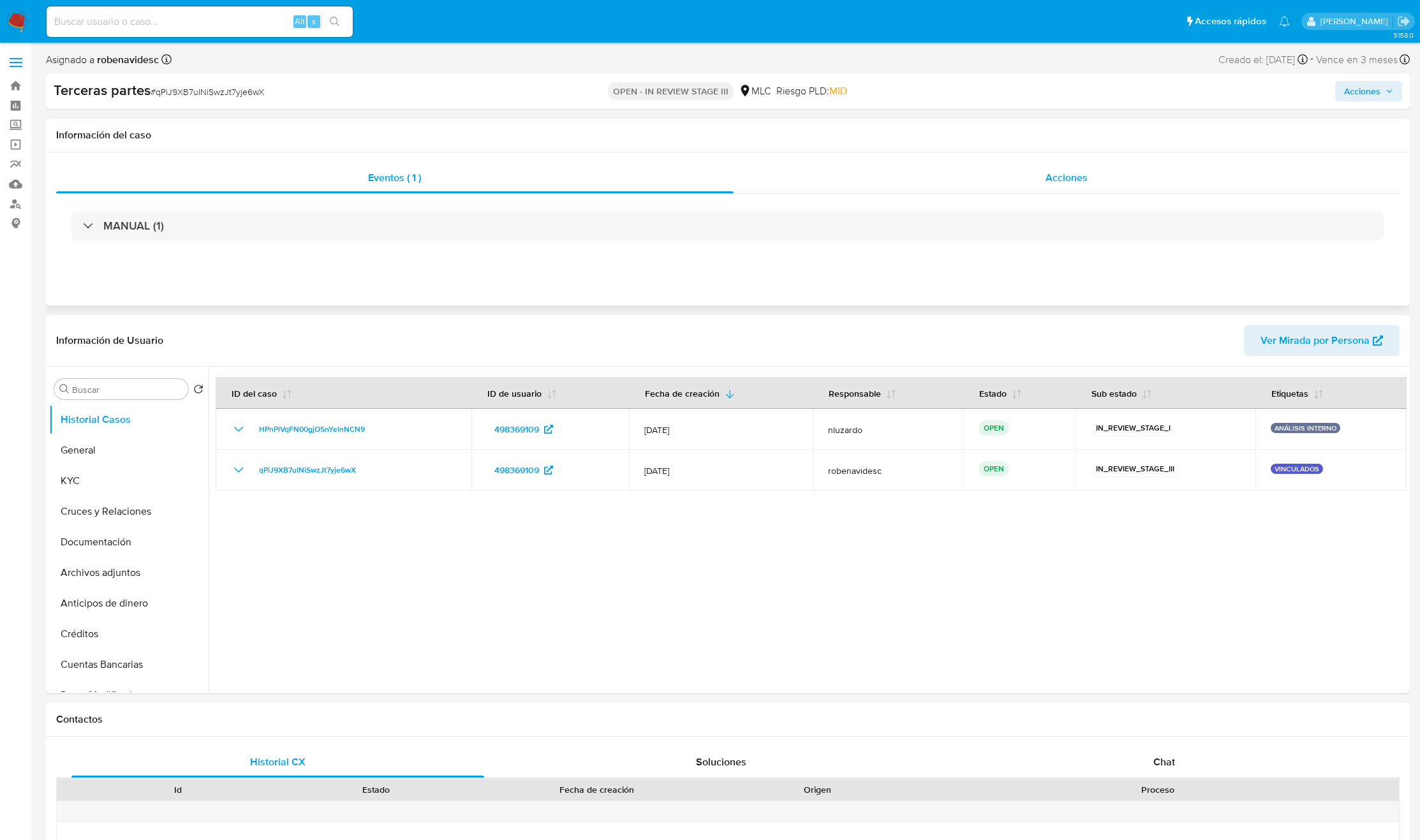
click at [1040, 178] on div "Acciones" at bounding box center [1067, 178] width 667 height 31
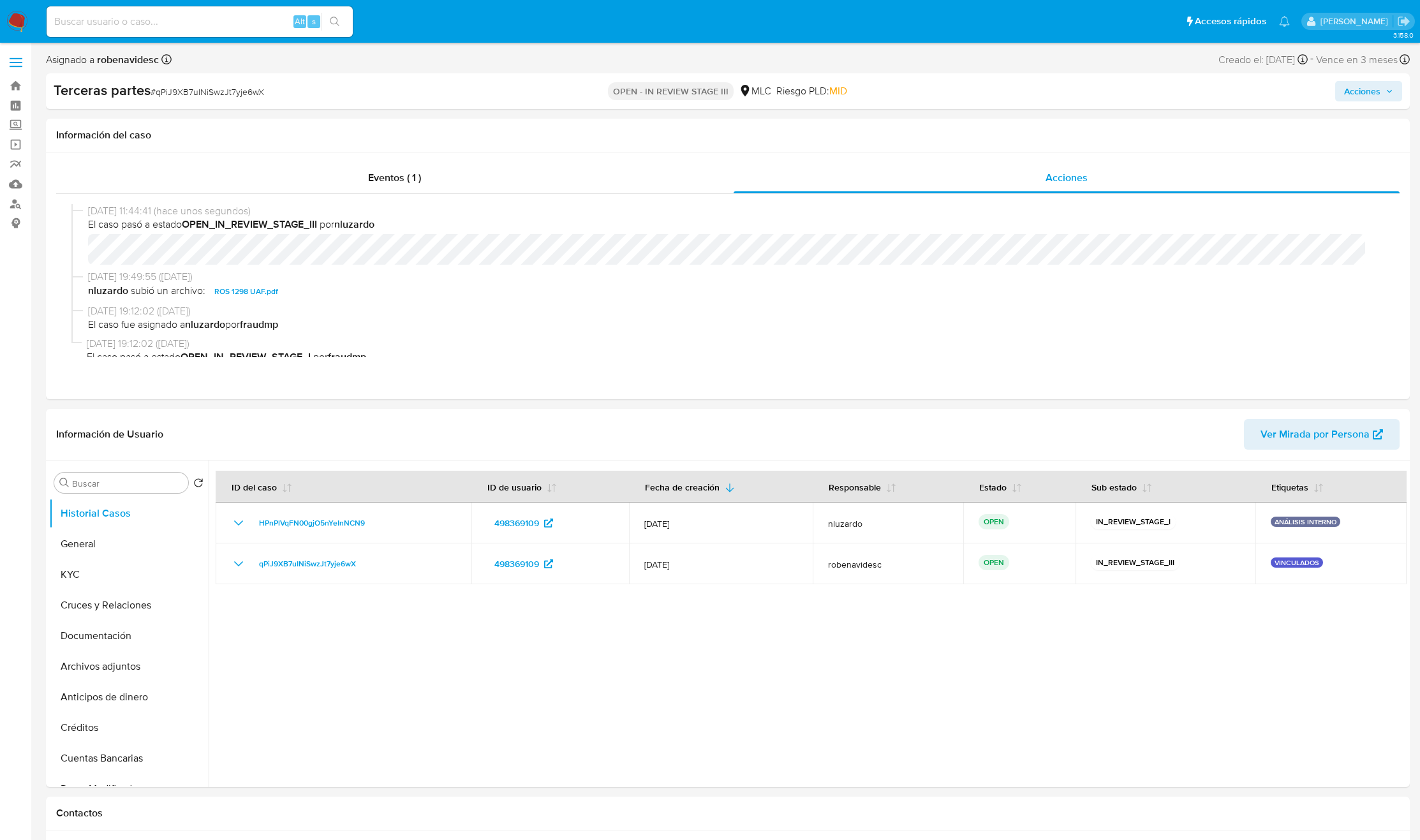
click at [1355, 96] on span "Acciones" at bounding box center [1362, 91] width 37 height 20
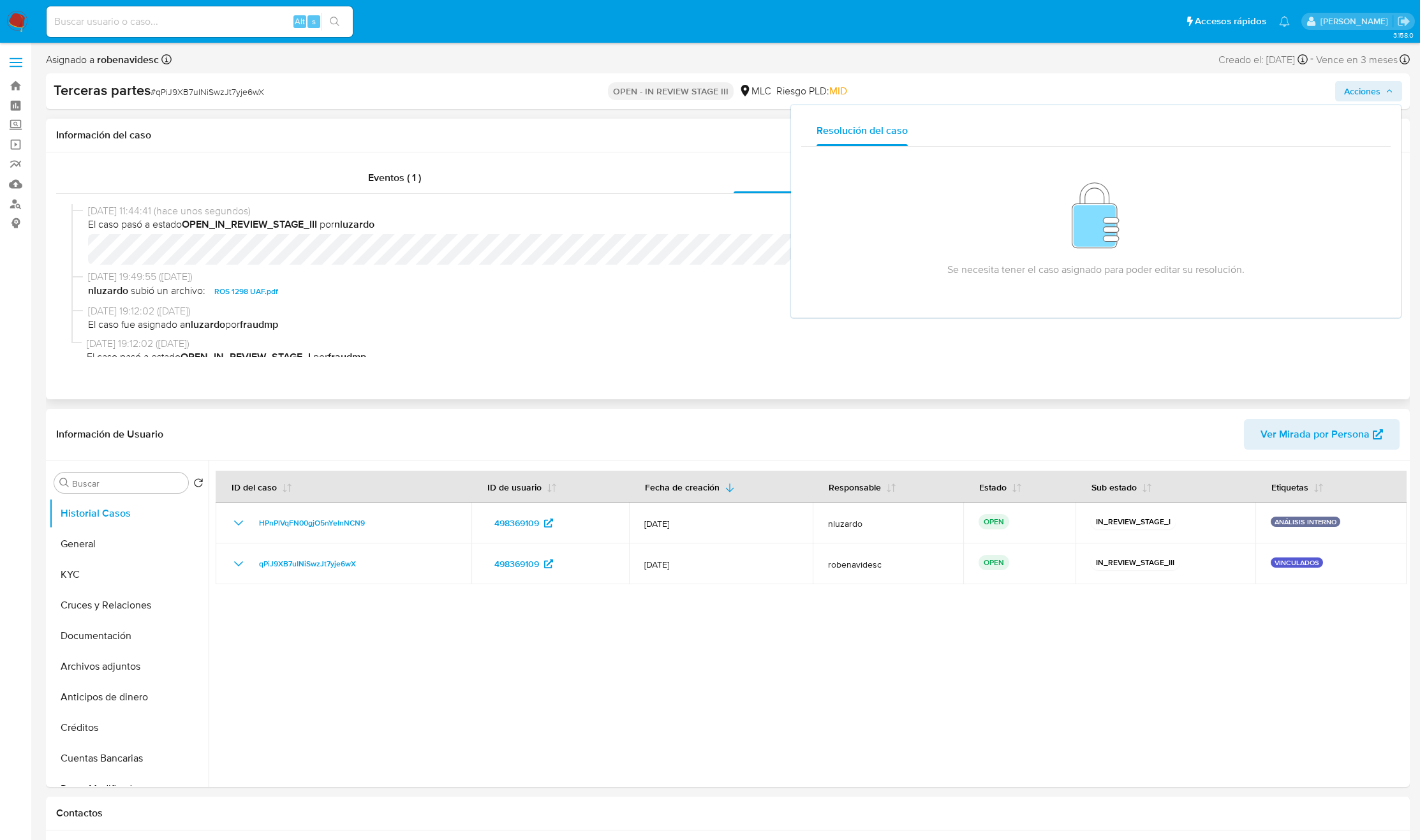
click at [687, 396] on div "Eventos ( 1 ) Acciones 11/09/2025 11:44:41 (hace unos segundos) El caso pasó a …" at bounding box center [728, 276] width 1364 height 247
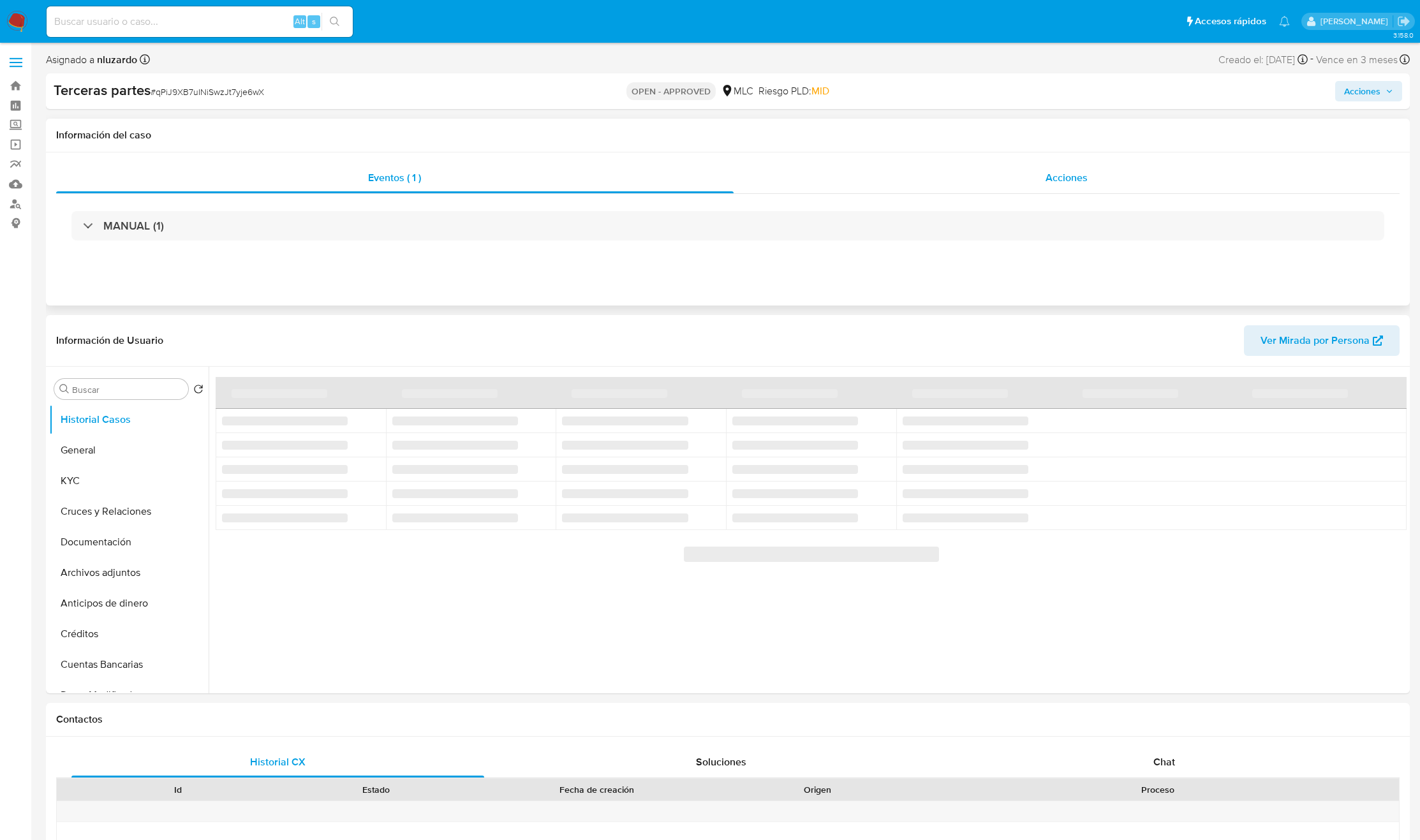
select select "10"
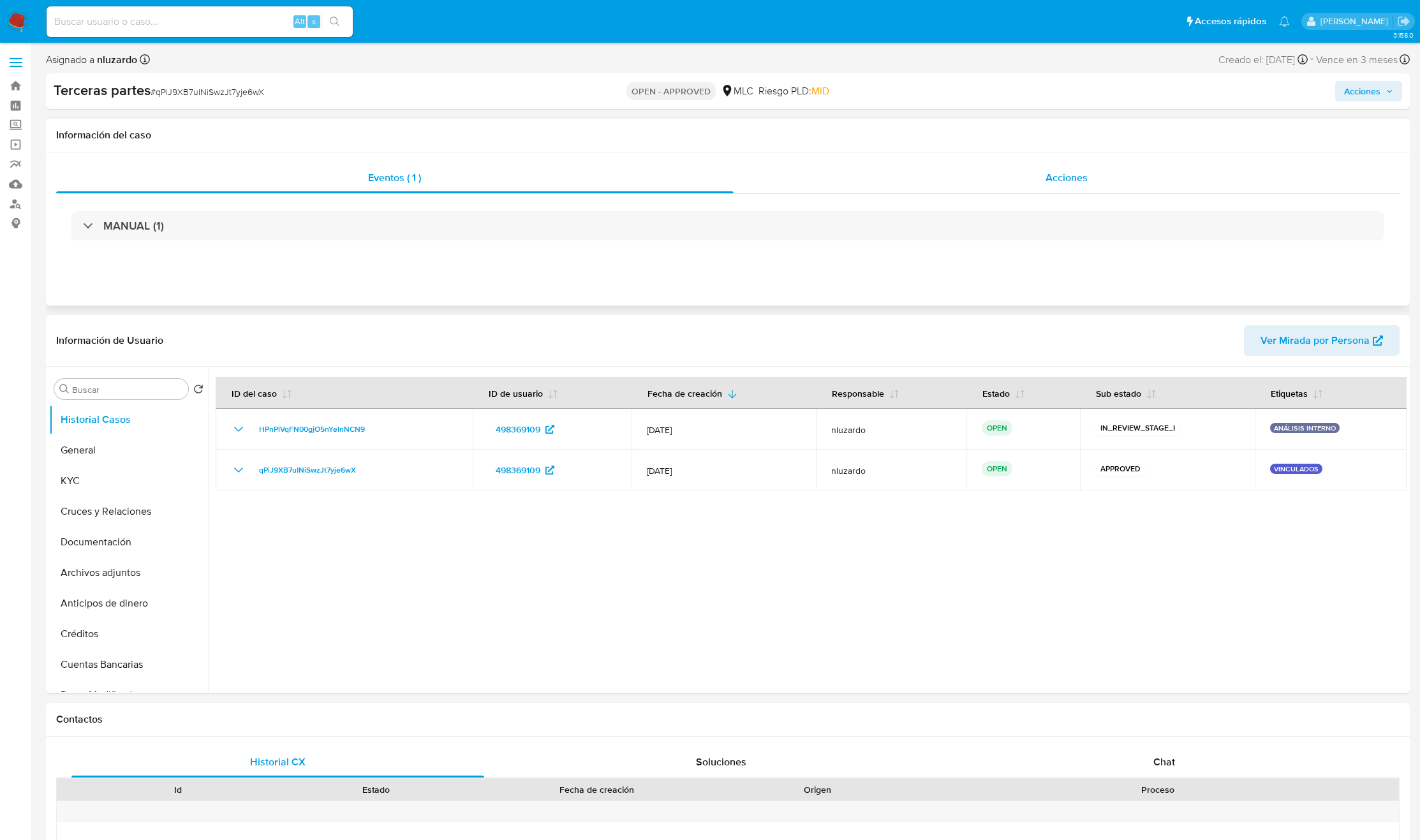
click at [1038, 176] on div "Acciones" at bounding box center [1067, 178] width 667 height 31
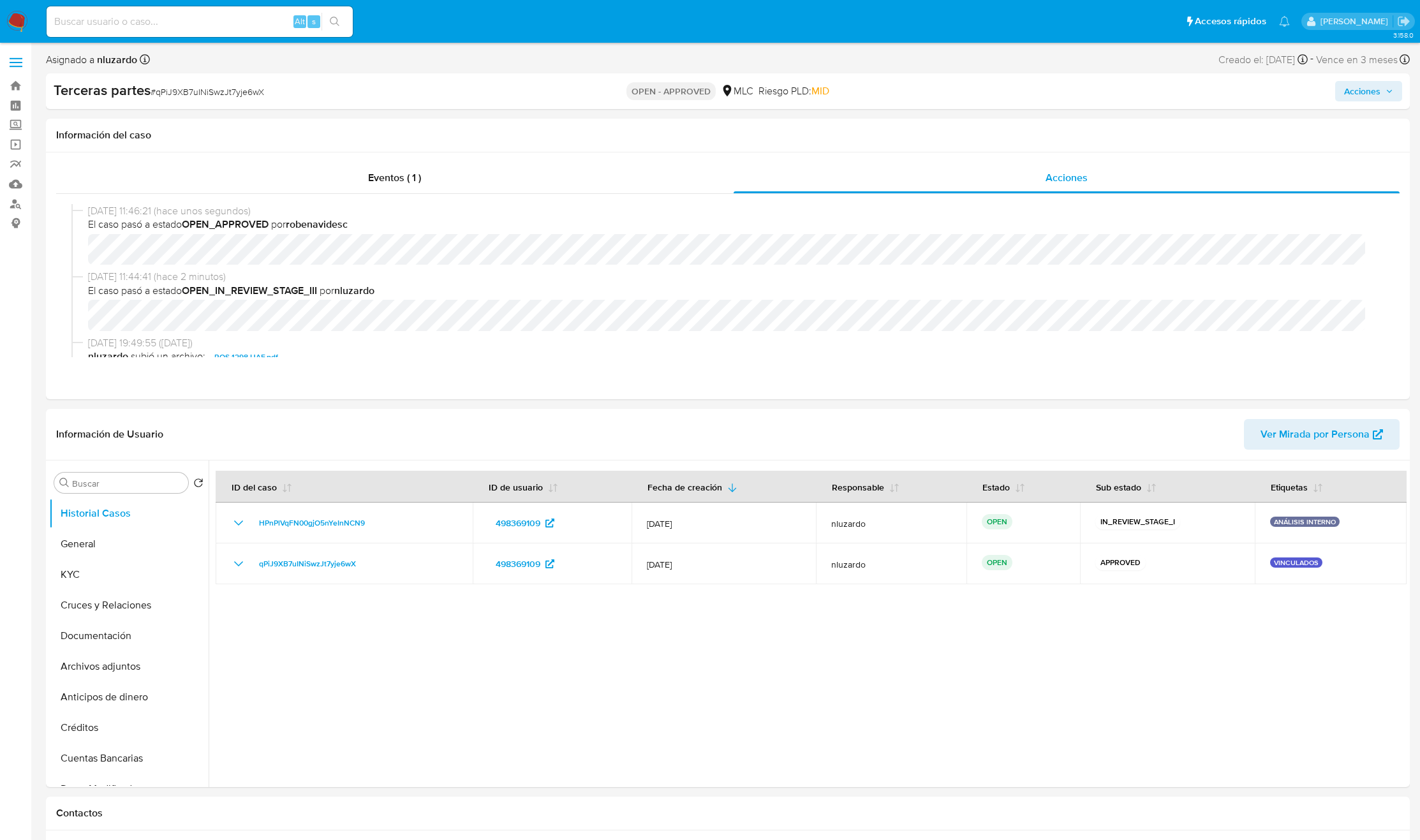
click at [1365, 85] on span "Acciones" at bounding box center [1362, 91] width 37 height 20
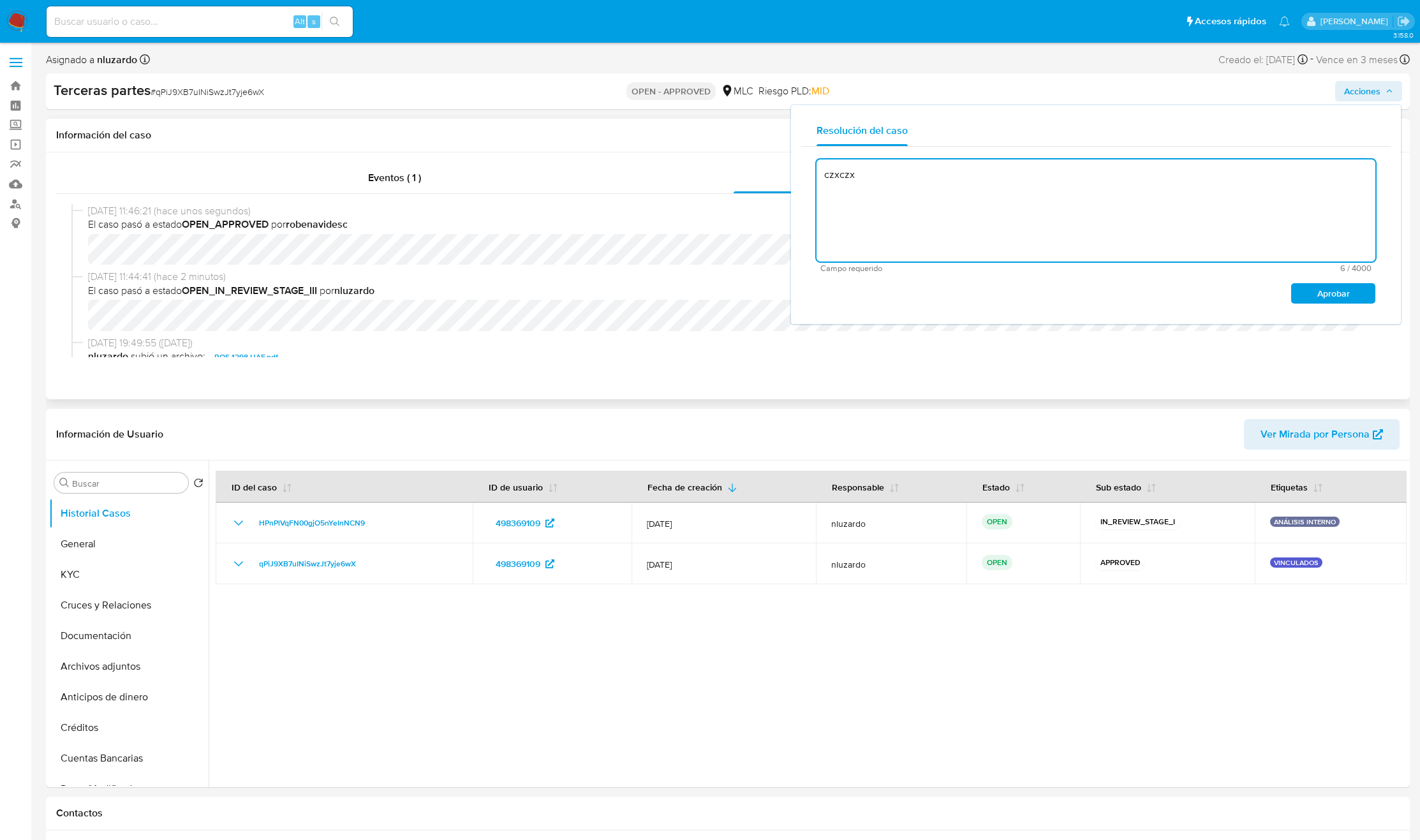
type textarea "czxczx"
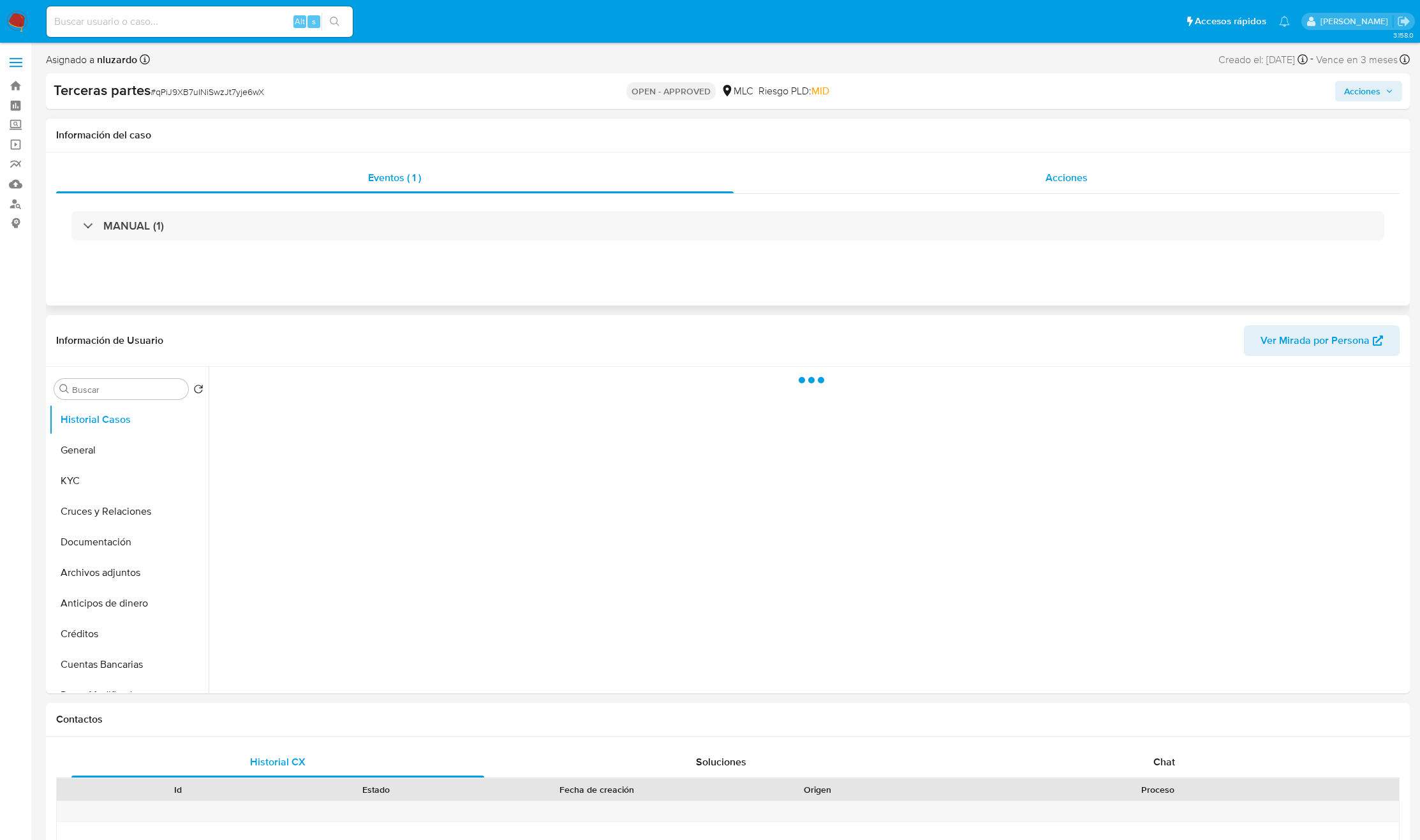
click at [1074, 184] on span "Acciones" at bounding box center [1067, 178] width 42 height 15
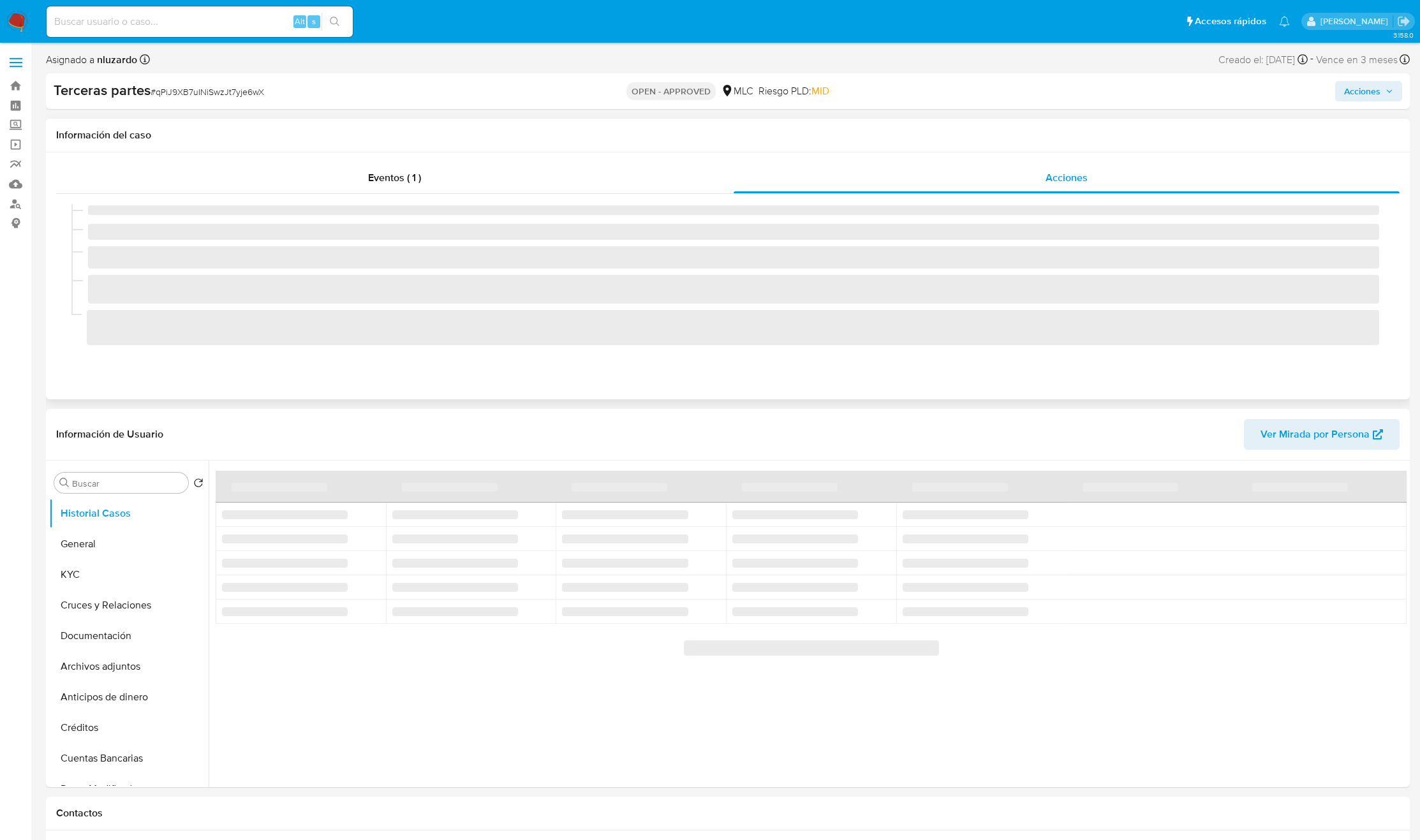
select select "10"
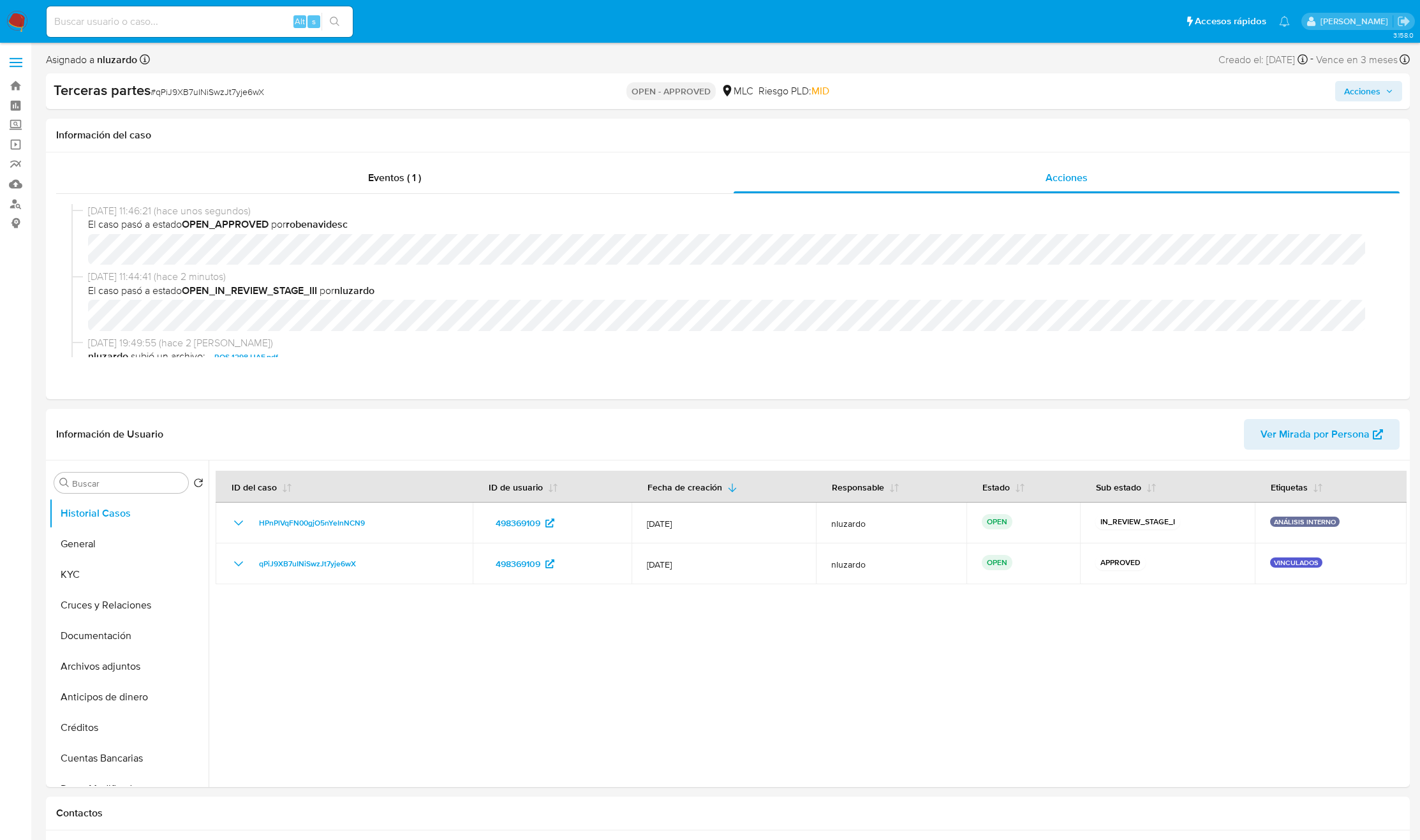
click at [1367, 81] on span "Acciones" at bounding box center [1362, 91] width 37 height 20
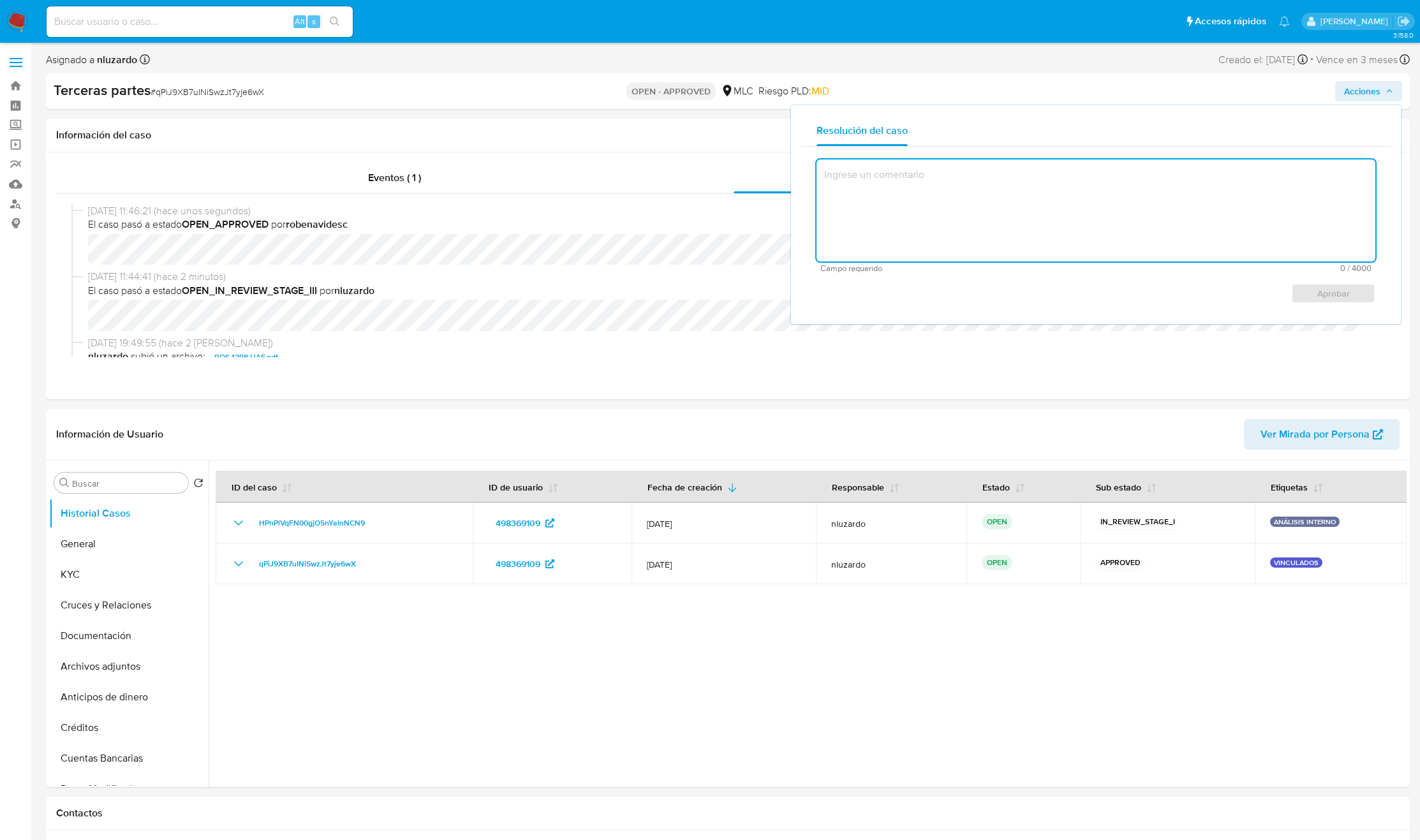
click at [1033, 235] on textarea at bounding box center [1096, 211] width 559 height 102
type textarea "P"
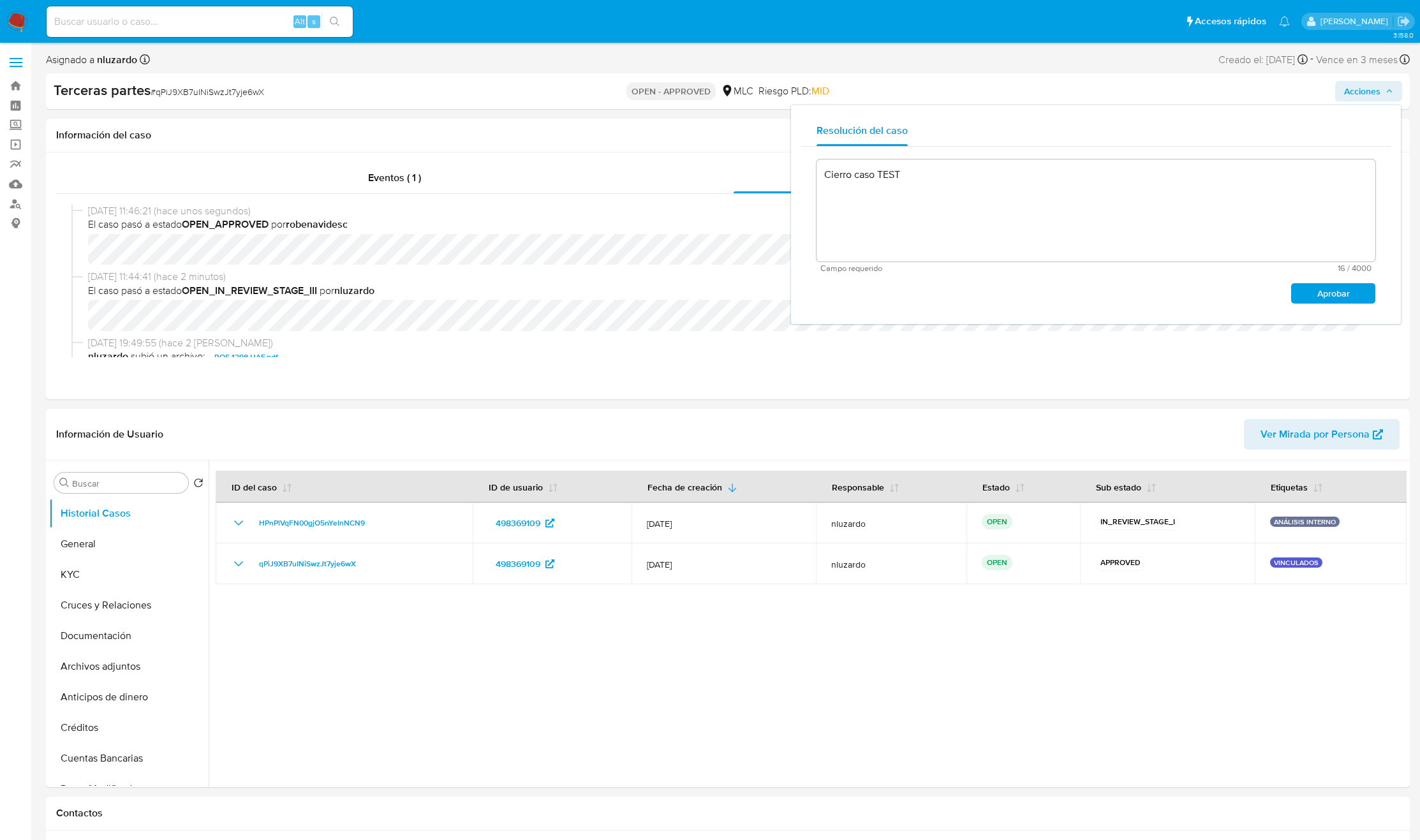
click at [1294, 292] on button "Aprobar" at bounding box center [1333, 293] width 84 height 20
type textarea "Cierro caso TEST"
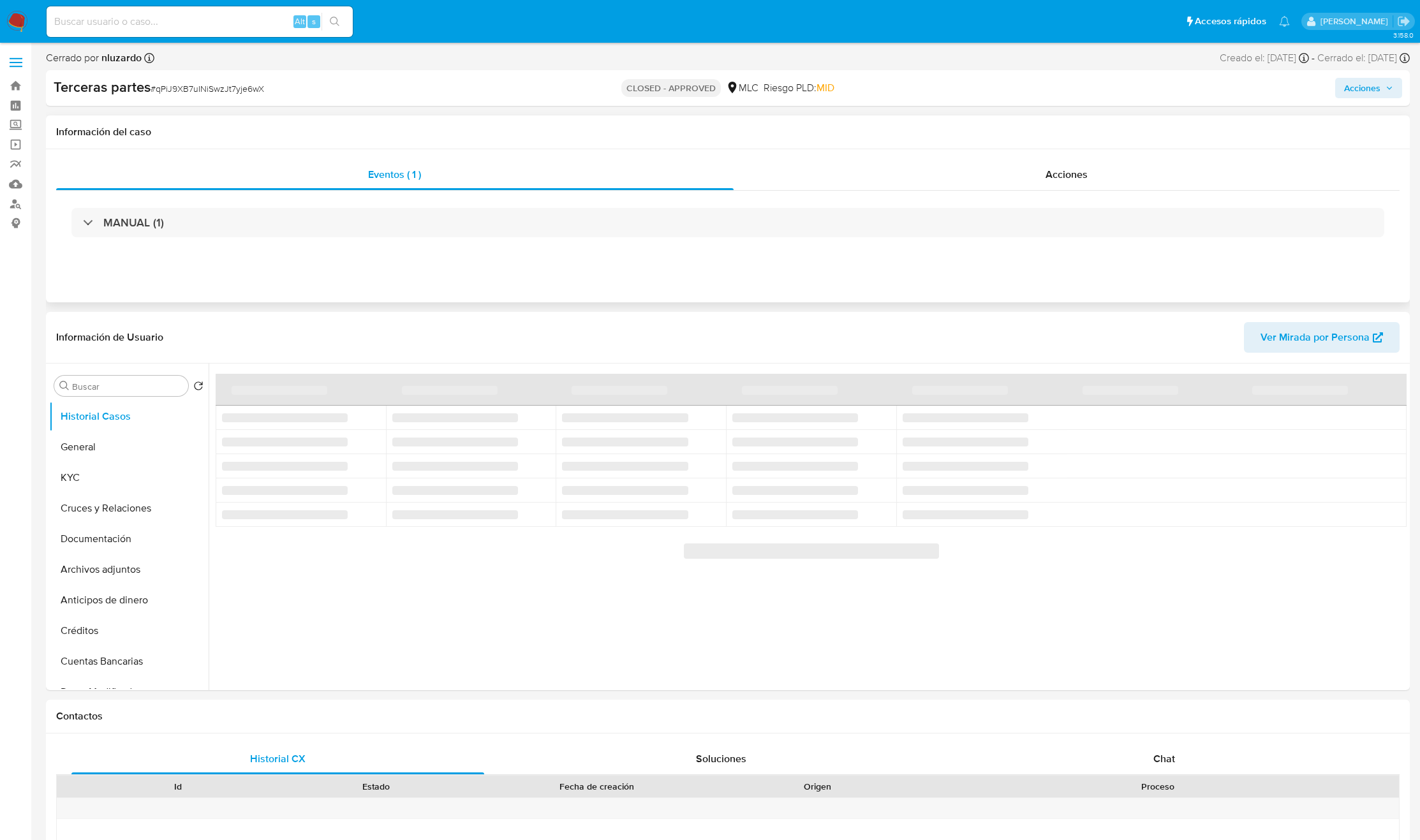
click at [1149, 158] on div "Eventos ( 1 ) Acciones MANUAL (1)" at bounding box center [728, 225] width 1364 height 153
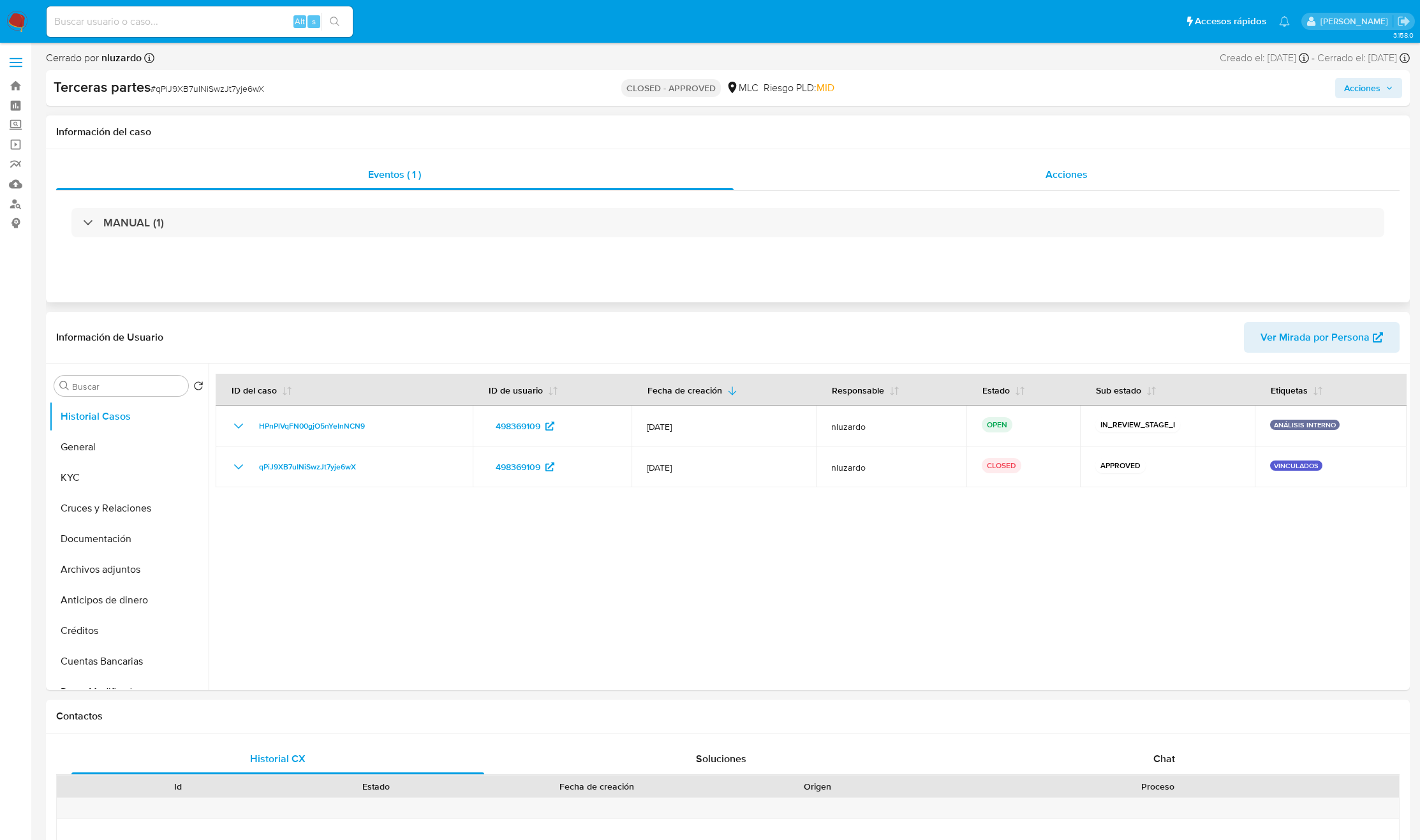
click at [1103, 174] on div "Acciones" at bounding box center [1067, 175] width 667 height 31
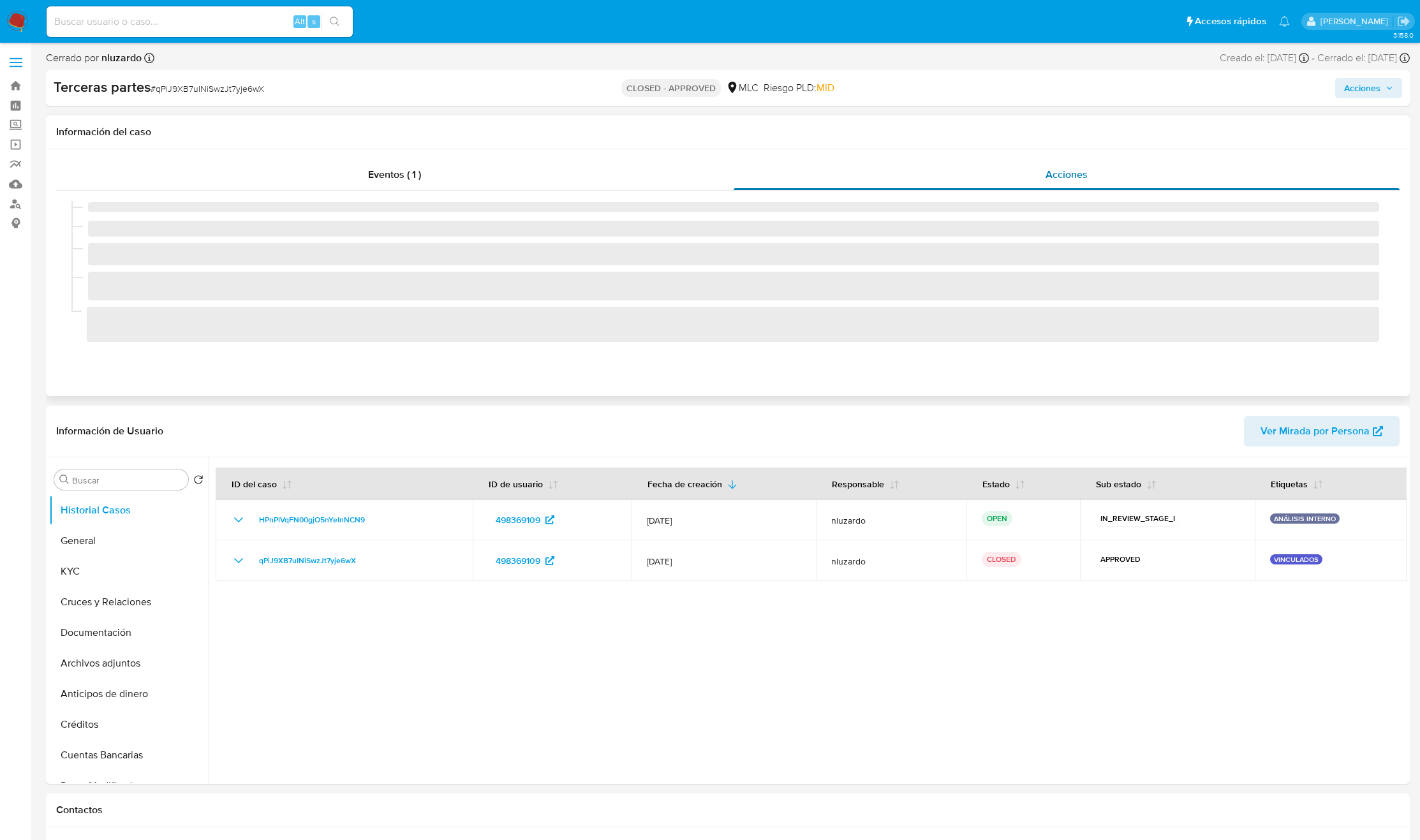
select select "10"
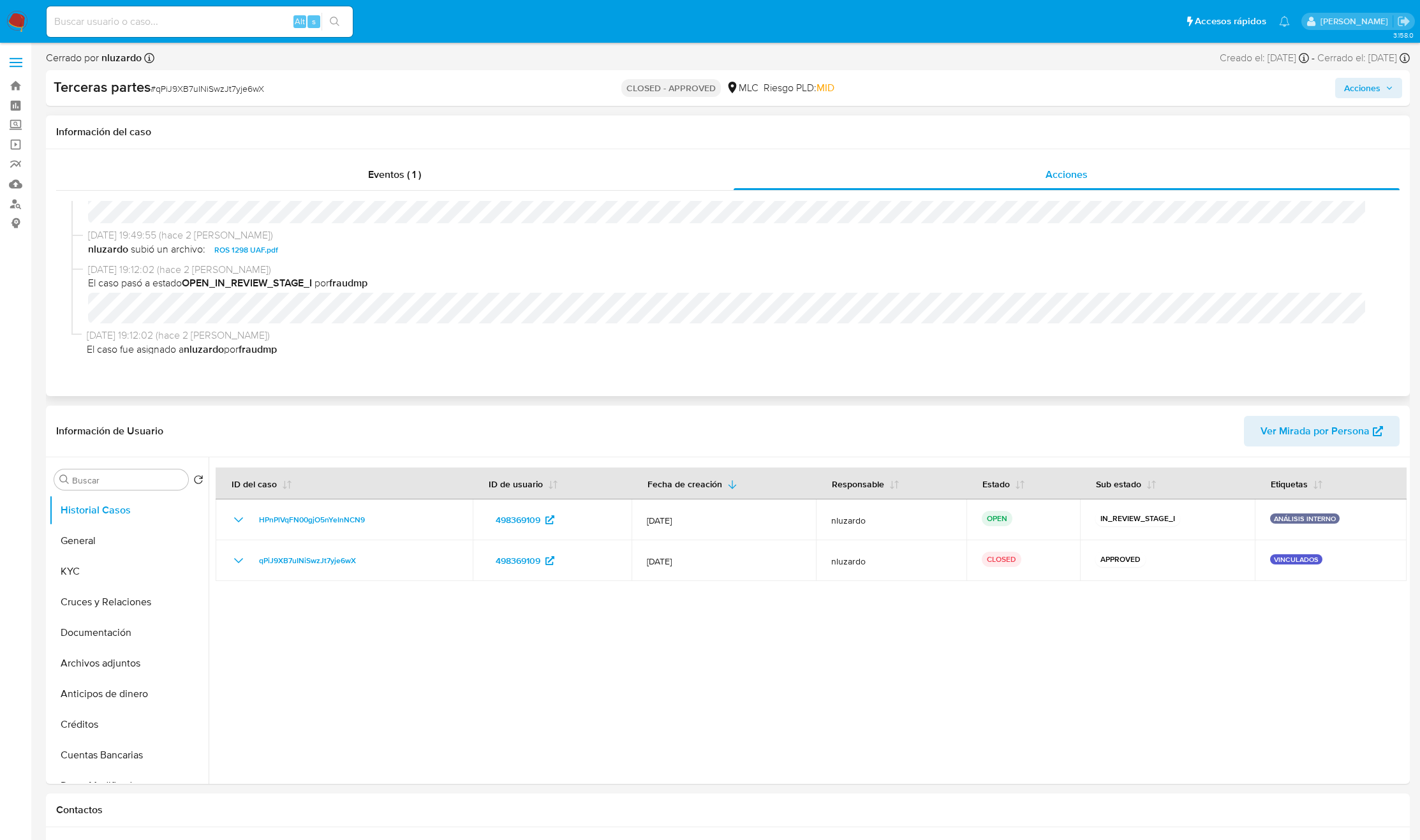
scroll to position [178, 0]
click at [261, 238] on span "ROS 1298 UAF.pdf" at bounding box center [246, 242] width 64 height 15
click at [152, 477] on input "Buscar" at bounding box center [128, 480] width 111 height 12
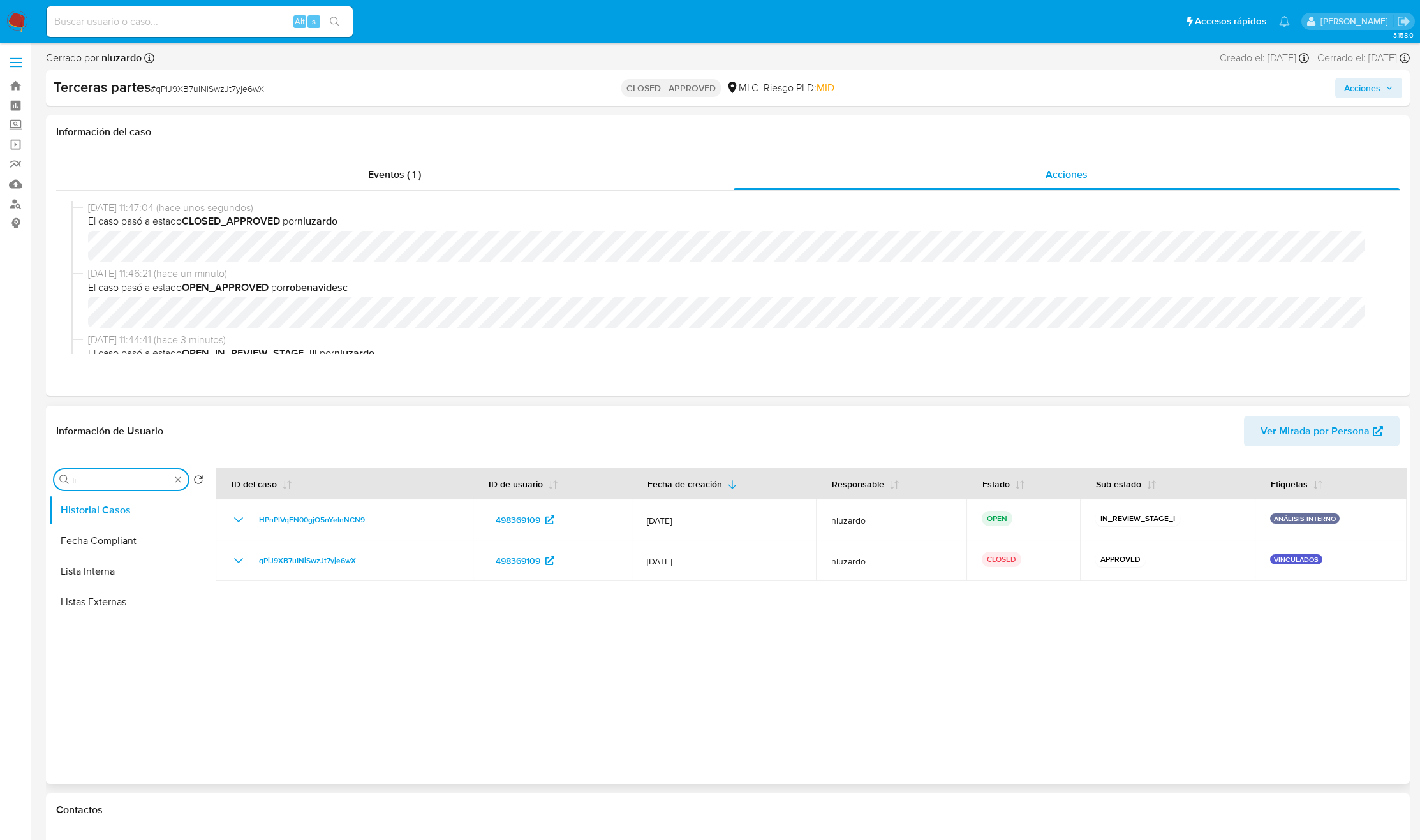
type input "lis"
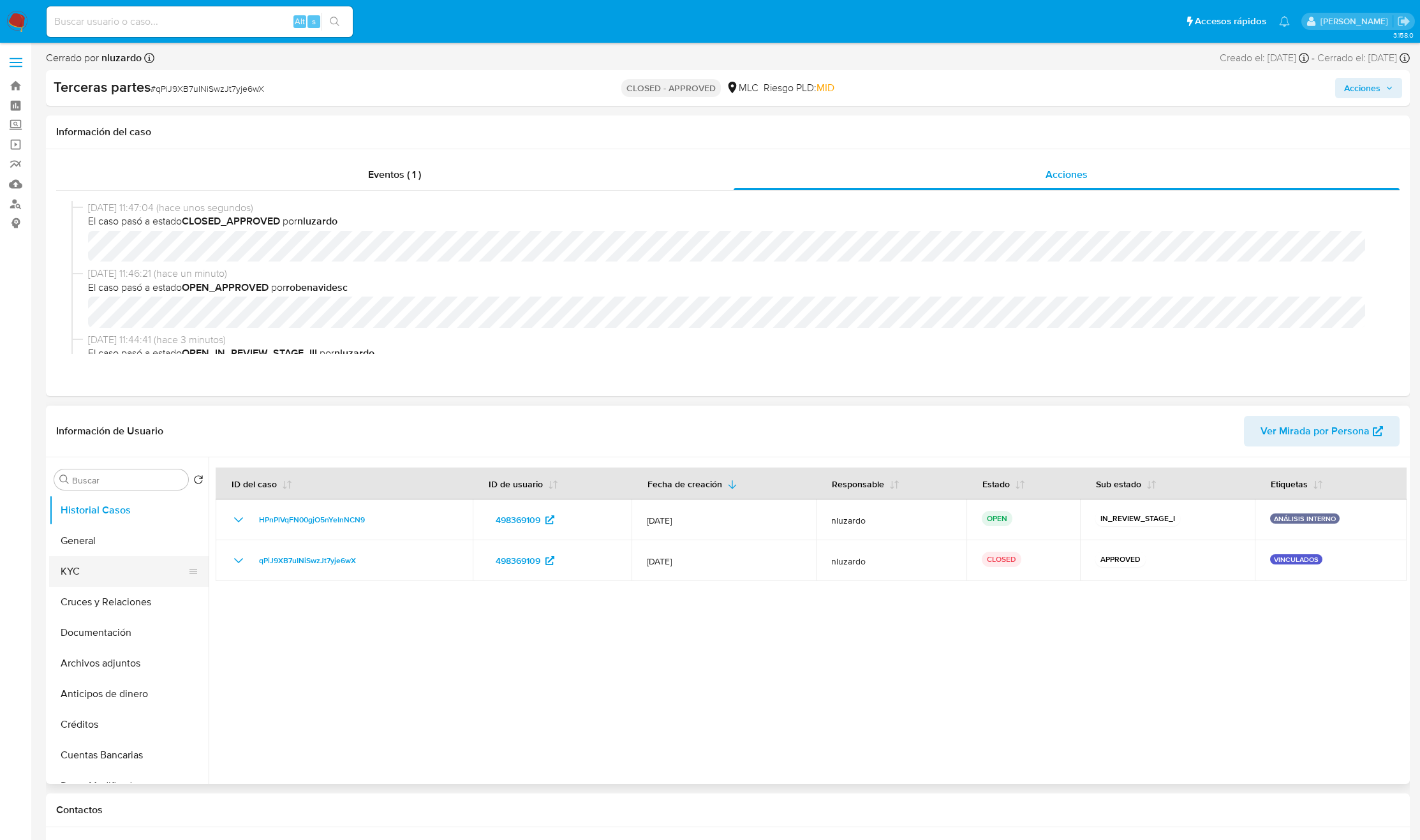
click at [96, 583] on button "KYC" at bounding box center [124, 572] width 149 height 31
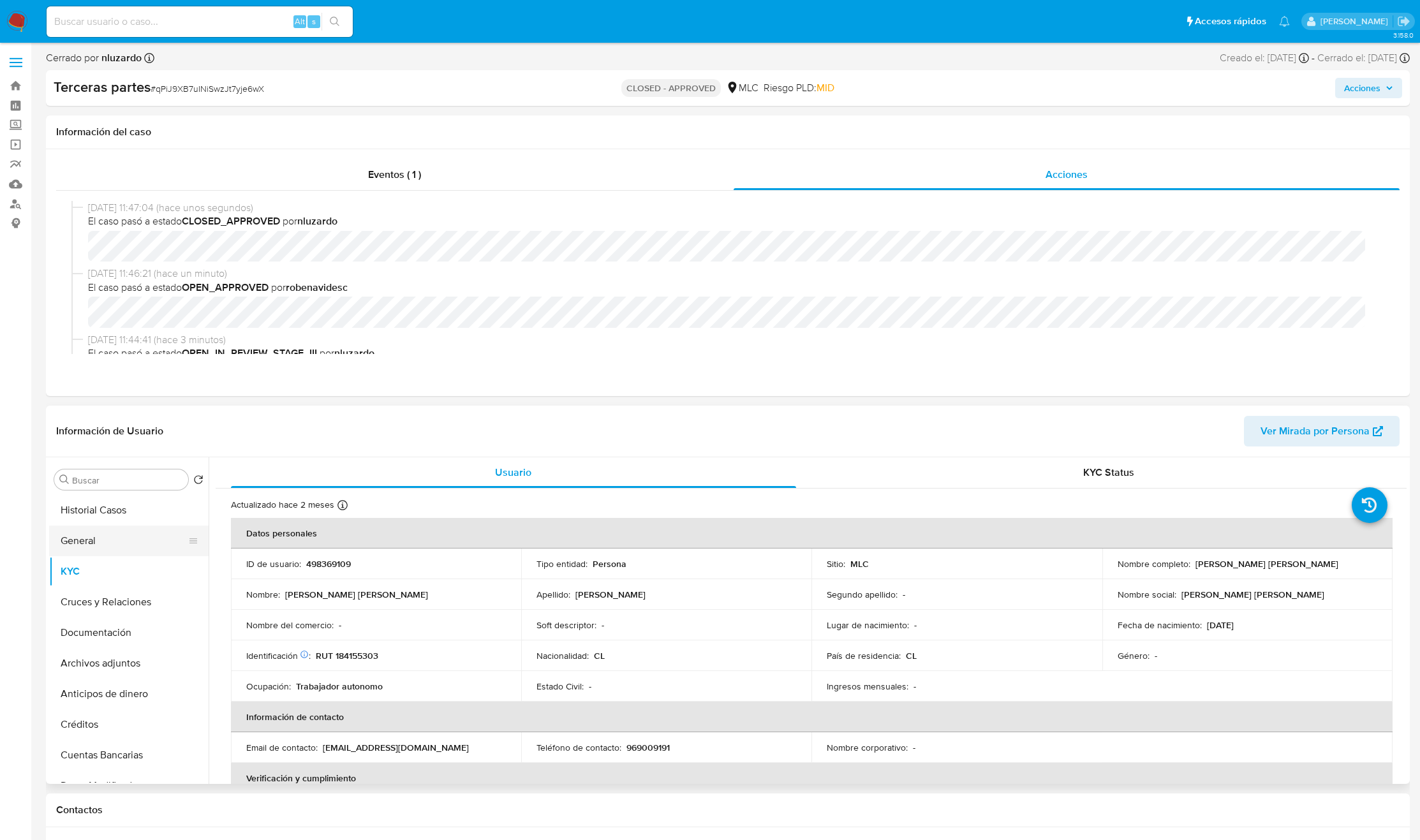
click at [97, 555] on button "General" at bounding box center [124, 541] width 149 height 31
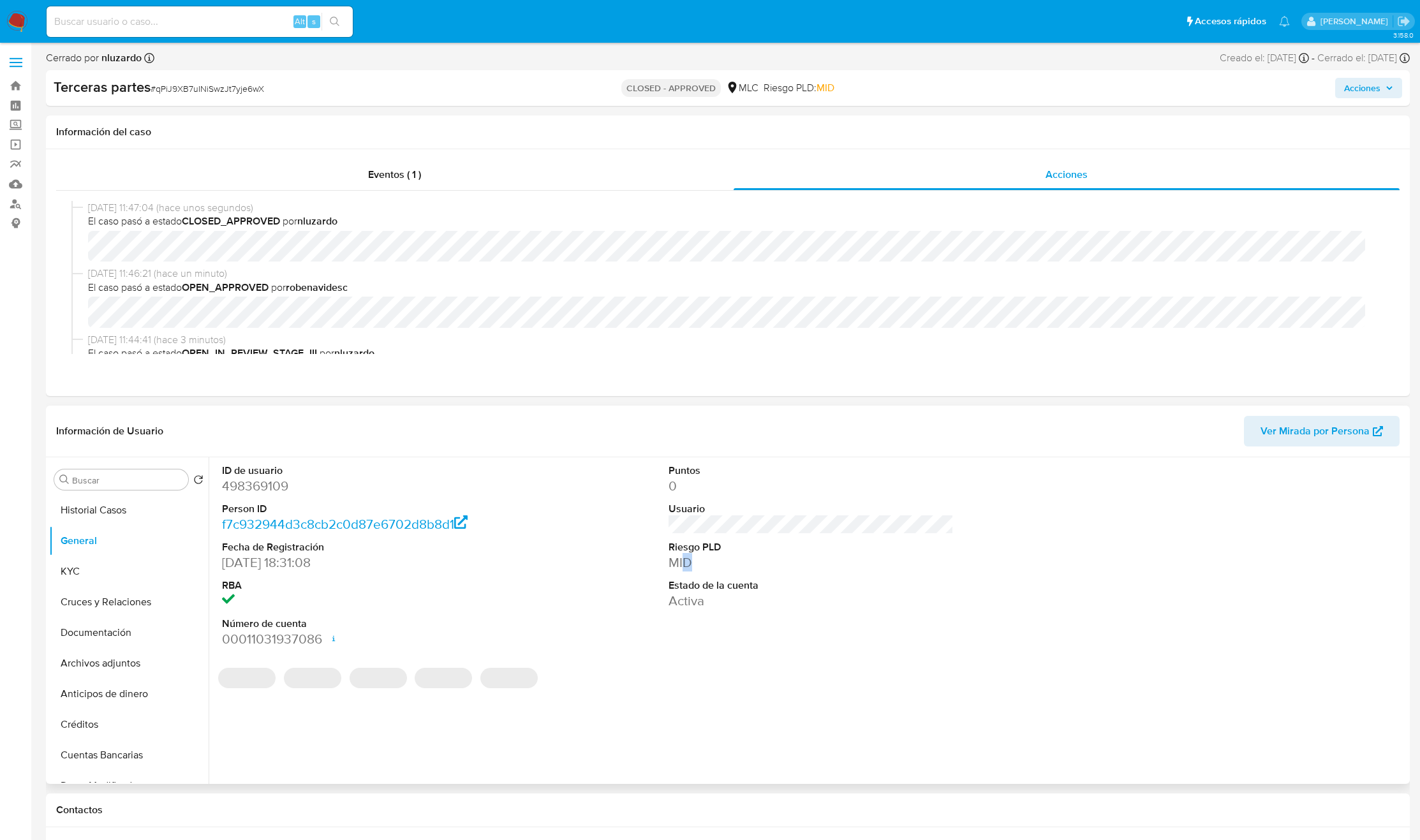
drag, startPoint x: 683, startPoint y: 568, endPoint x: 695, endPoint y: 567, distance: 12.0
click at [710, 567] on dd "MID" at bounding box center [811, 562] width 285 height 18
click at [683, 567] on dd "MID" at bounding box center [811, 562] width 285 height 18
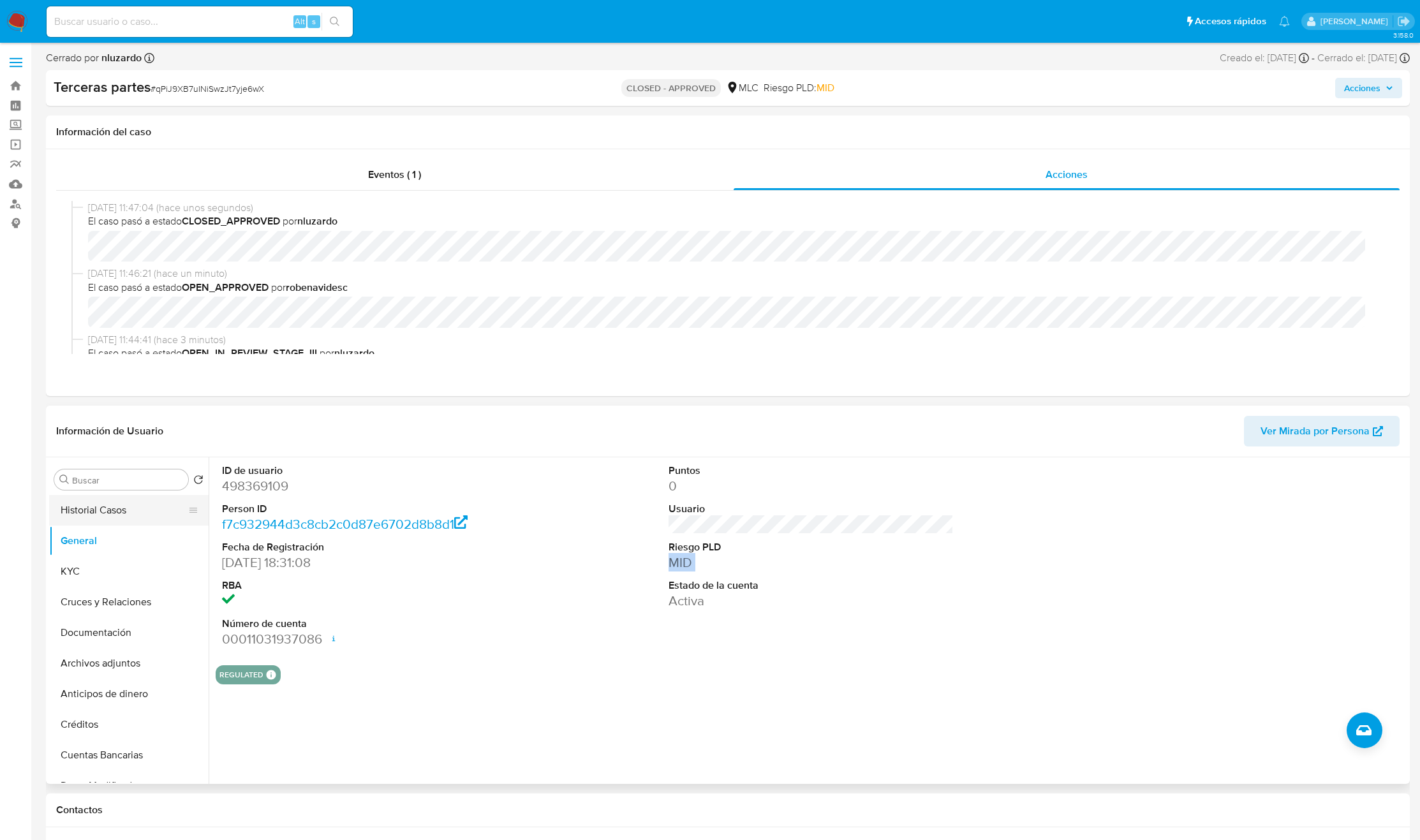
click at [144, 519] on button "Historial Casos" at bounding box center [124, 510] width 149 height 31
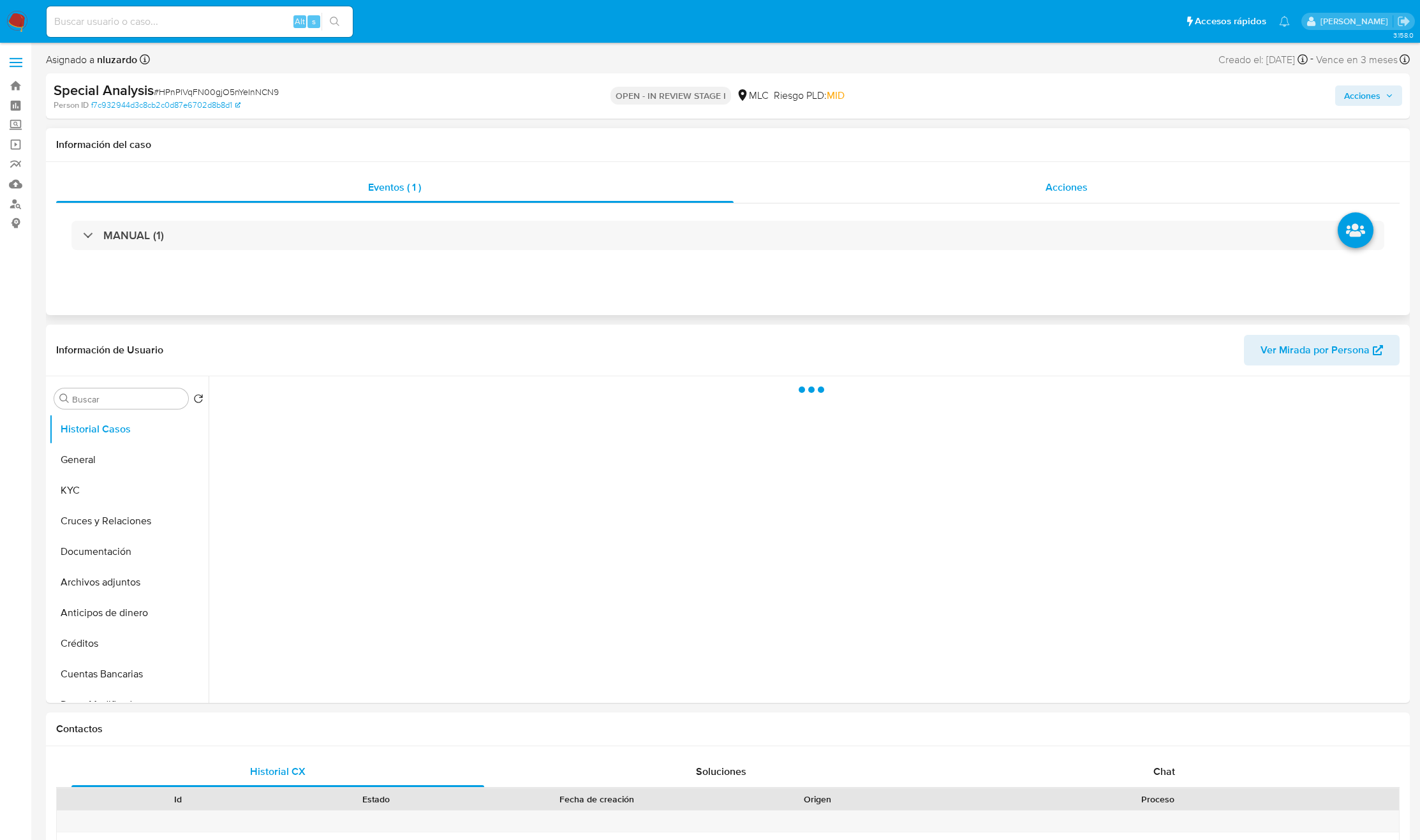
click at [981, 188] on div "Acciones" at bounding box center [1067, 188] width 667 height 31
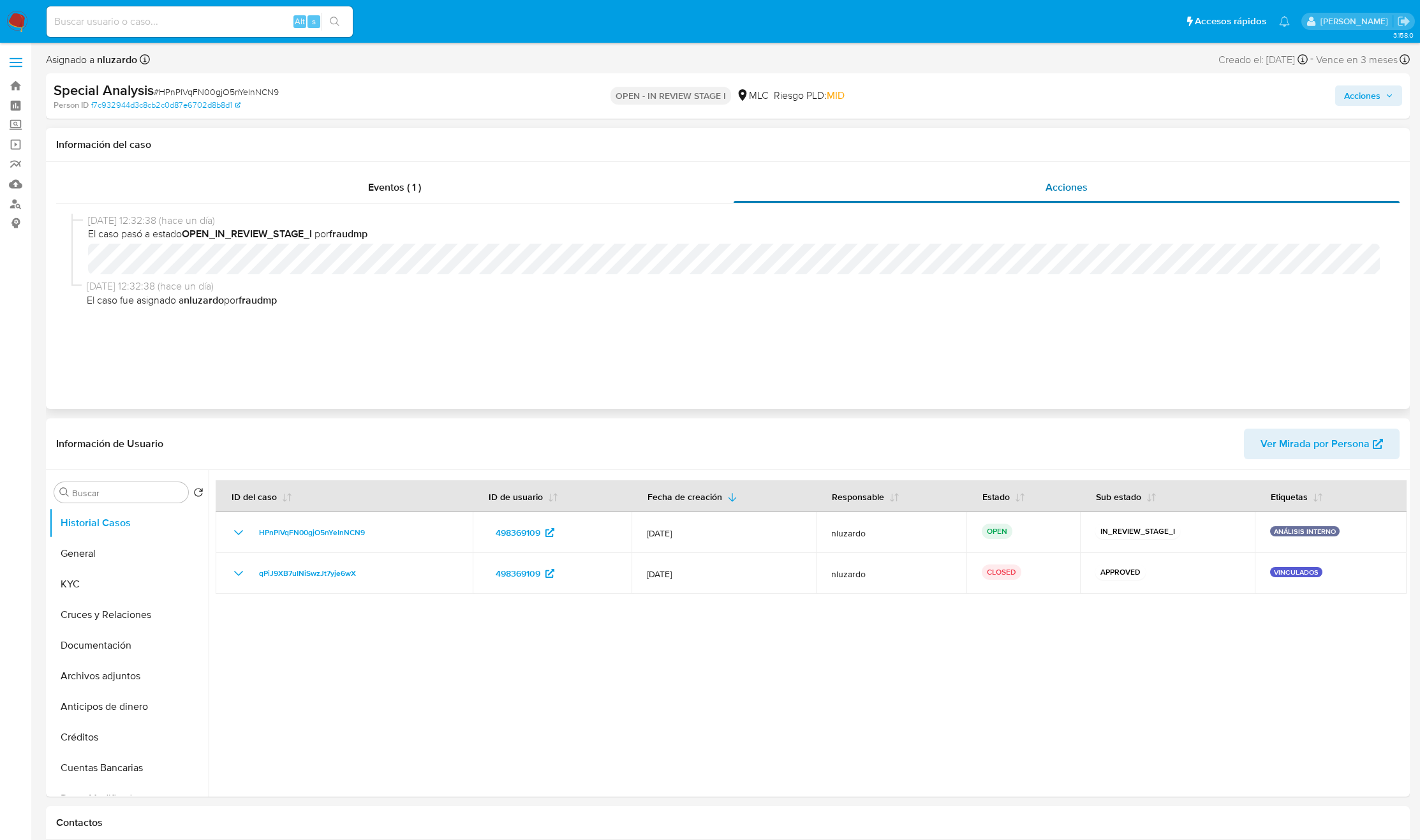
select select "10"
click at [483, 197] on div "Eventos ( 1 )" at bounding box center [395, 188] width 678 height 31
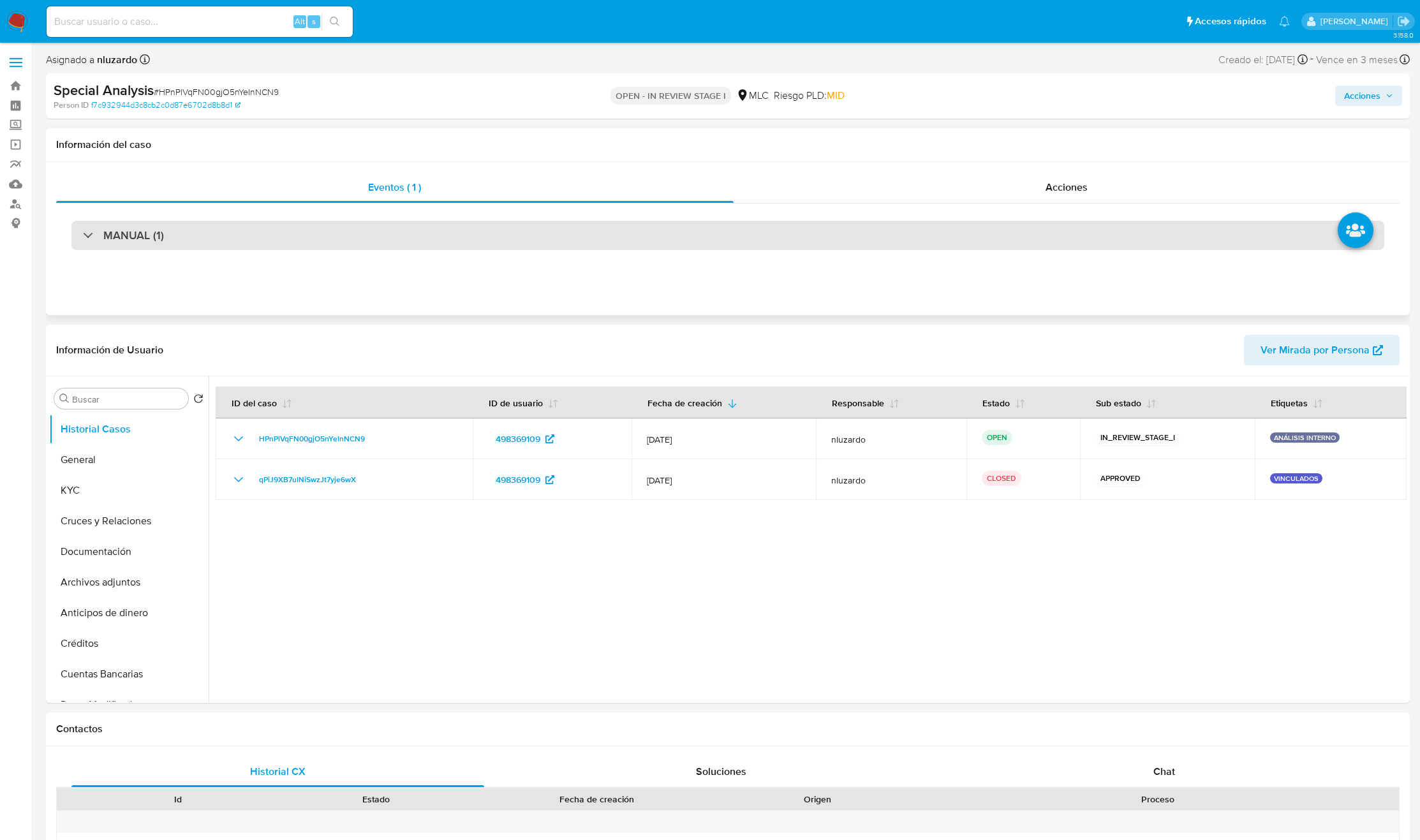
click at [148, 232] on h3 "MANUAL (1)" at bounding box center [133, 235] width 61 height 14
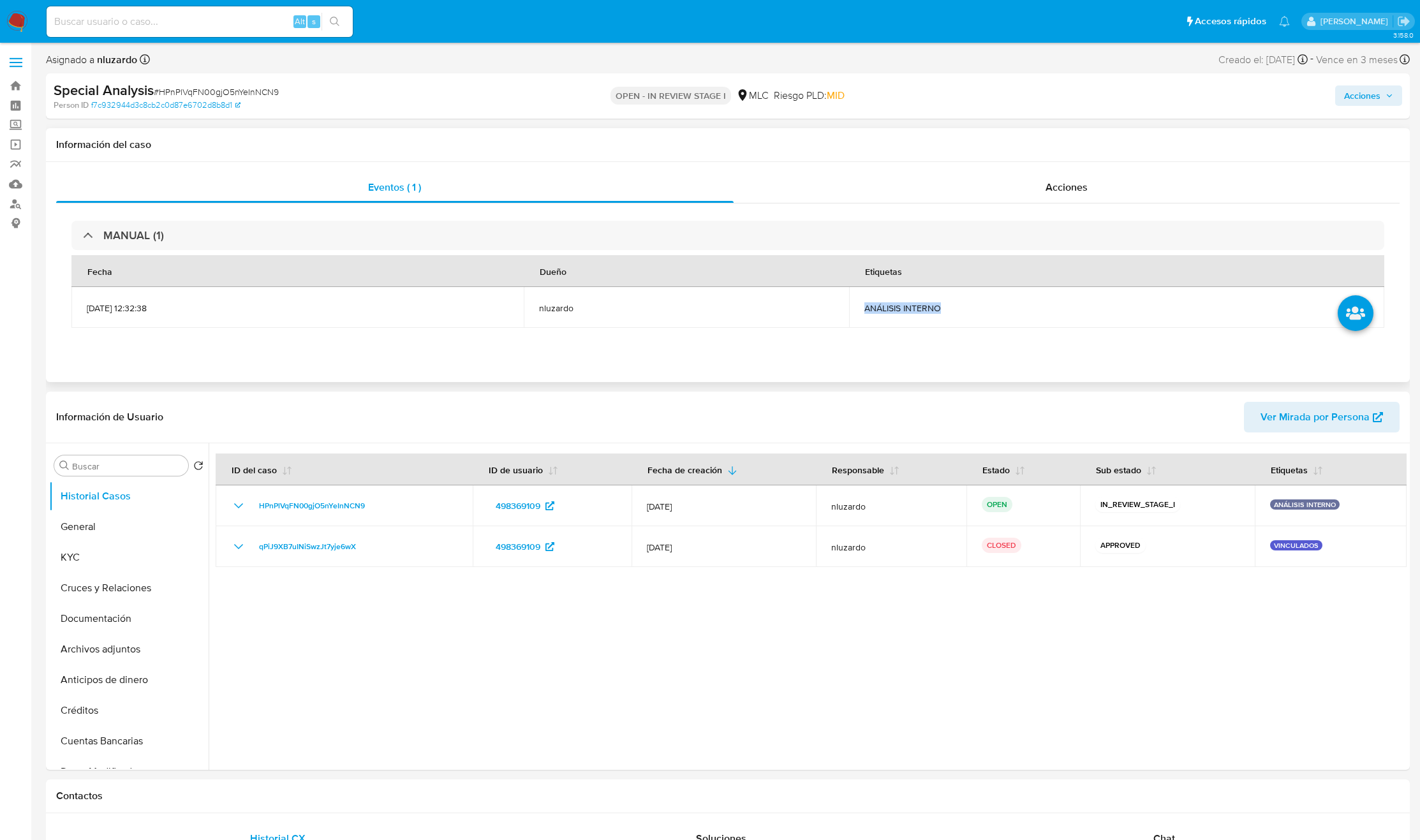
drag, startPoint x: 844, startPoint y: 323, endPoint x: 1040, endPoint y: 310, distance: 196.4
click at [1040, 310] on tr "[DATE] 12:32:38 nluzardo ANÁLISIS INTERNO" at bounding box center [728, 308] width 1313 height 41
click at [1151, 626] on div at bounding box center [807, 606] width 1198 height 327
click at [834, 701] on div at bounding box center [807, 606] width 1198 height 327
click at [77, 531] on button "General" at bounding box center [124, 527] width 149 height 31
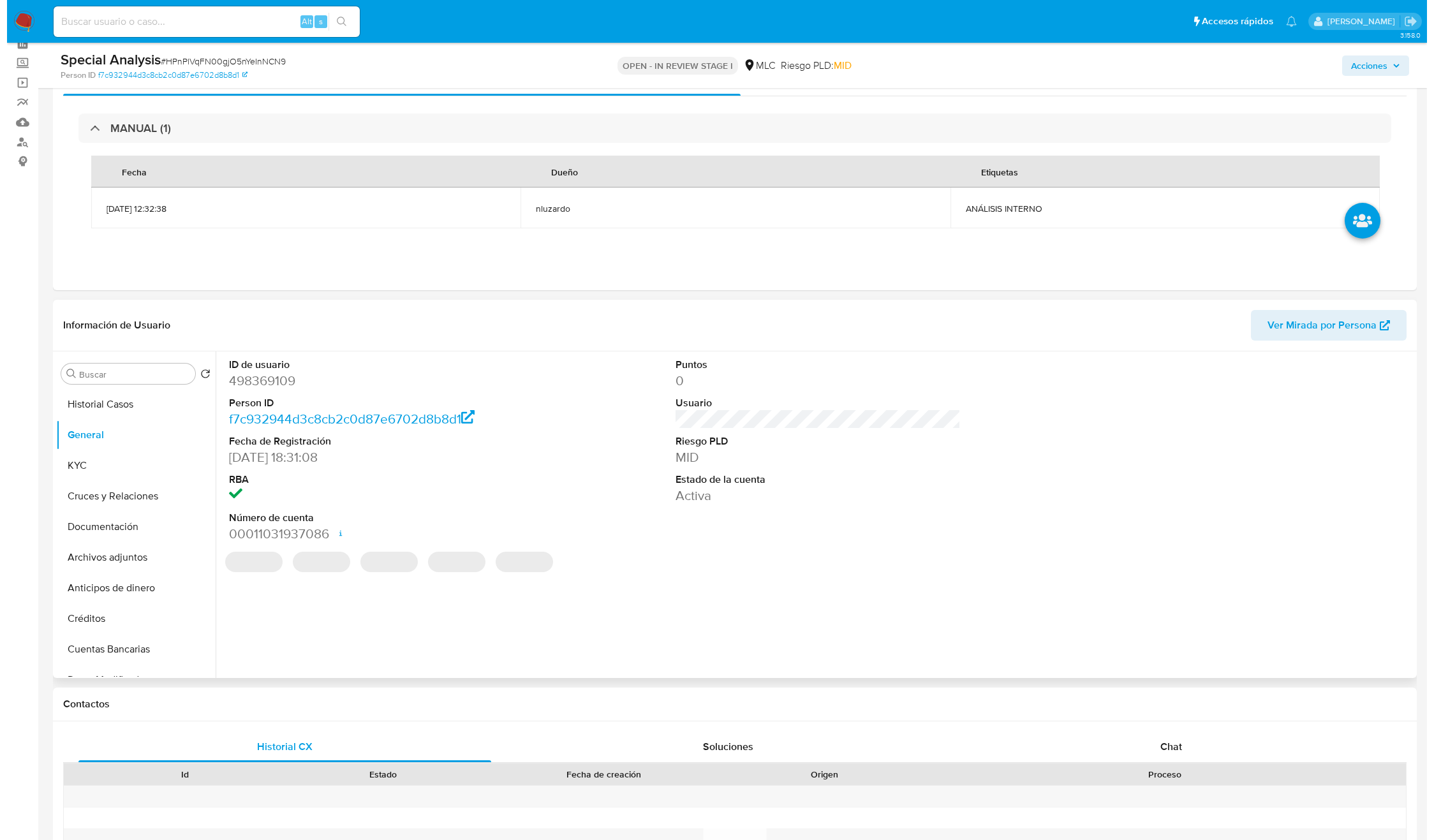
scroll to position [96, 0]
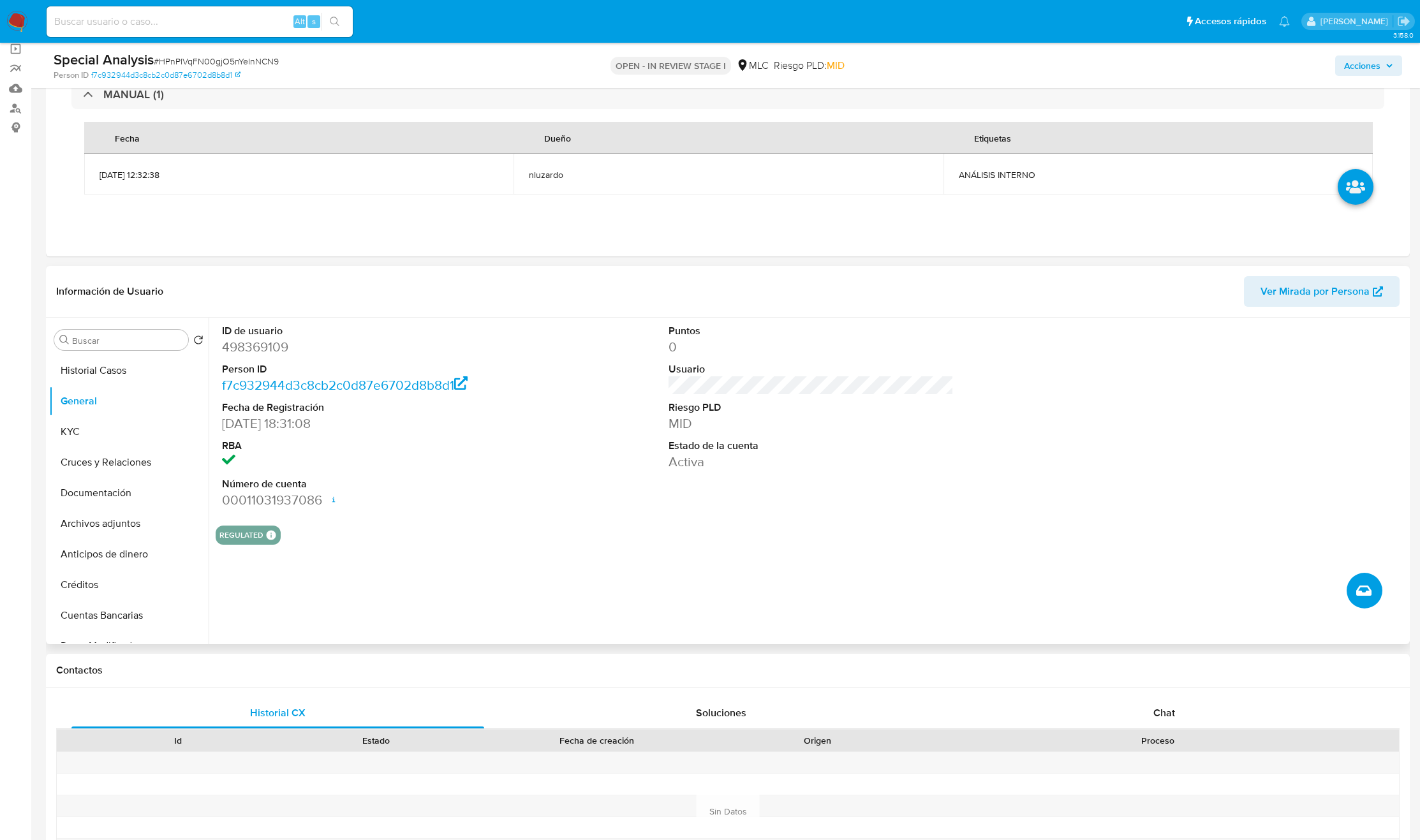
click at [1363, 589] on icon "Crear caso manual" at bounding box center [1364, 590] width 15 height 15
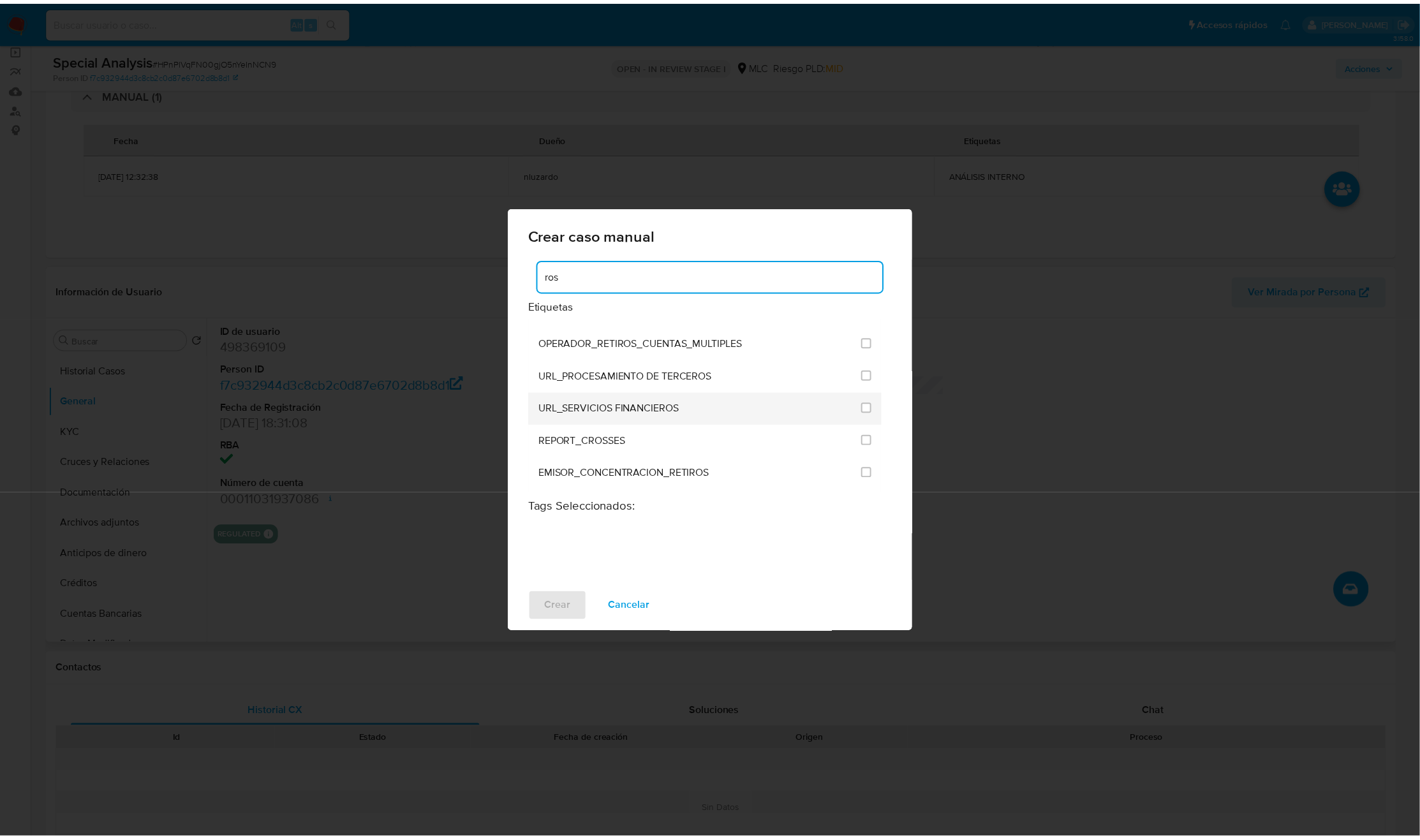
scroll to position [0, 0]
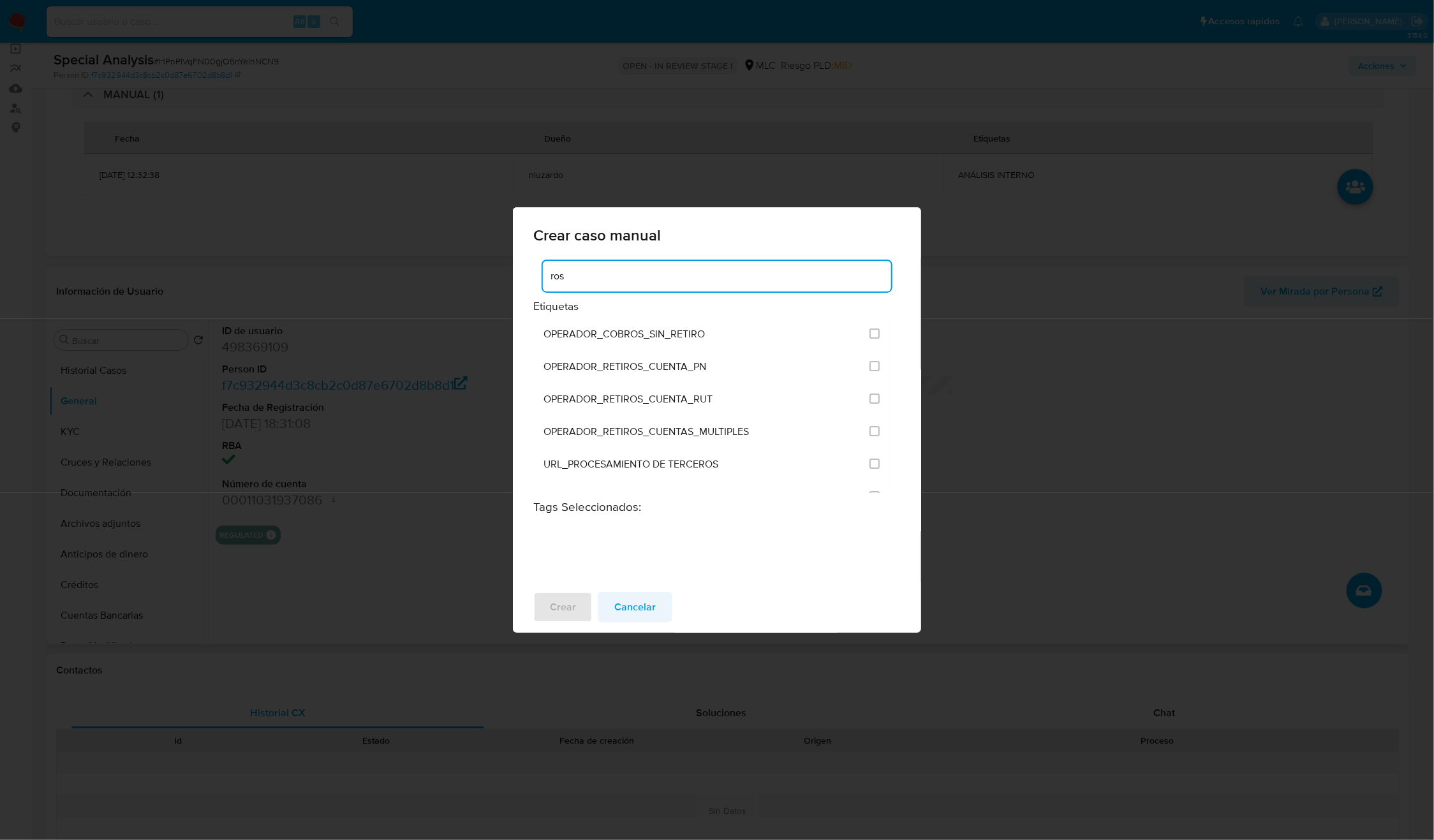
type input "ros"
click at [617, 595] on span "Cancelar" at bounding box center [635, 607] width 42 height 28
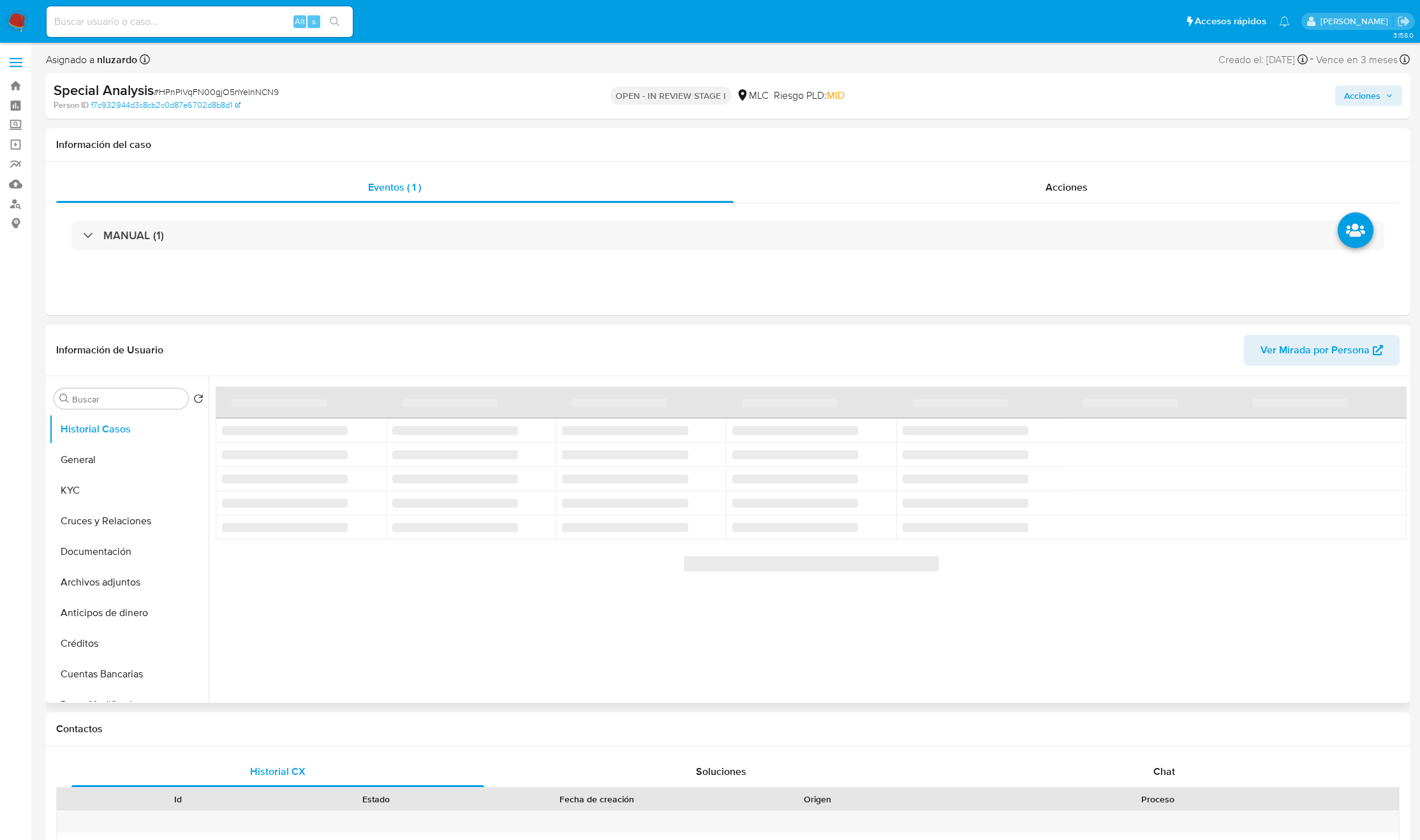
select select "10"
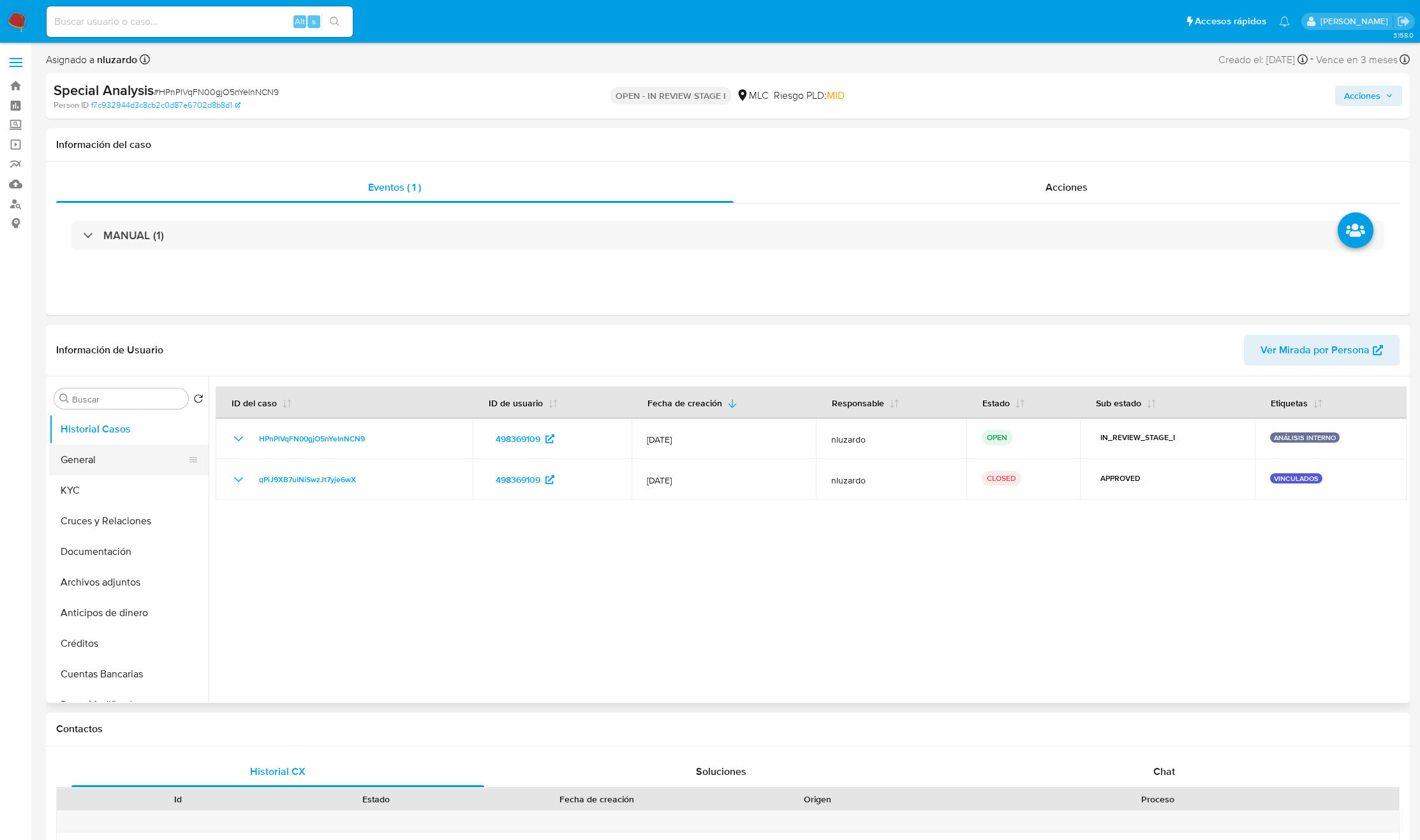
click at [75, 462] on button "General" at bounding box center [124, 460] width 149 height 31
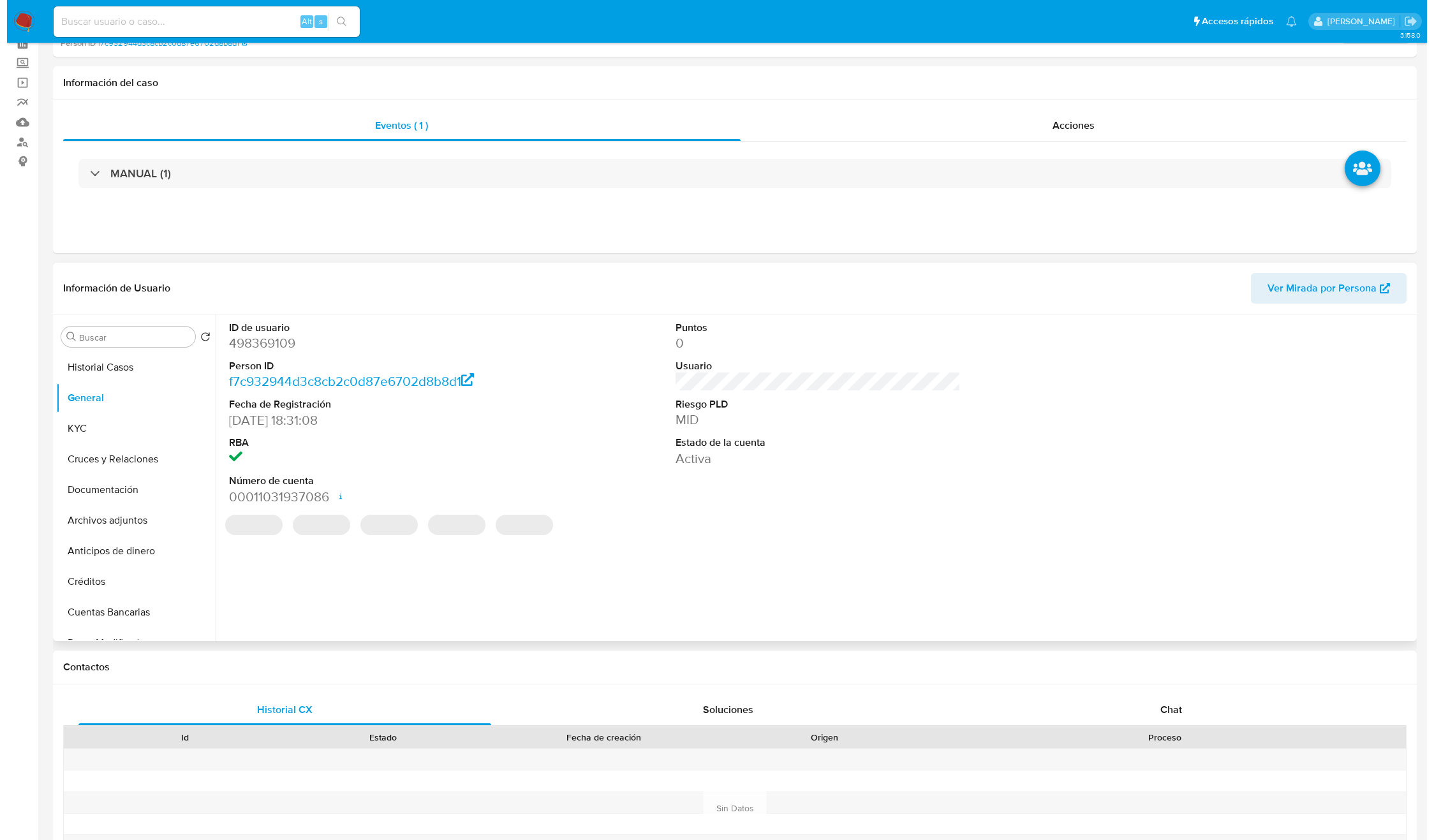
scroll to position [96, 0]
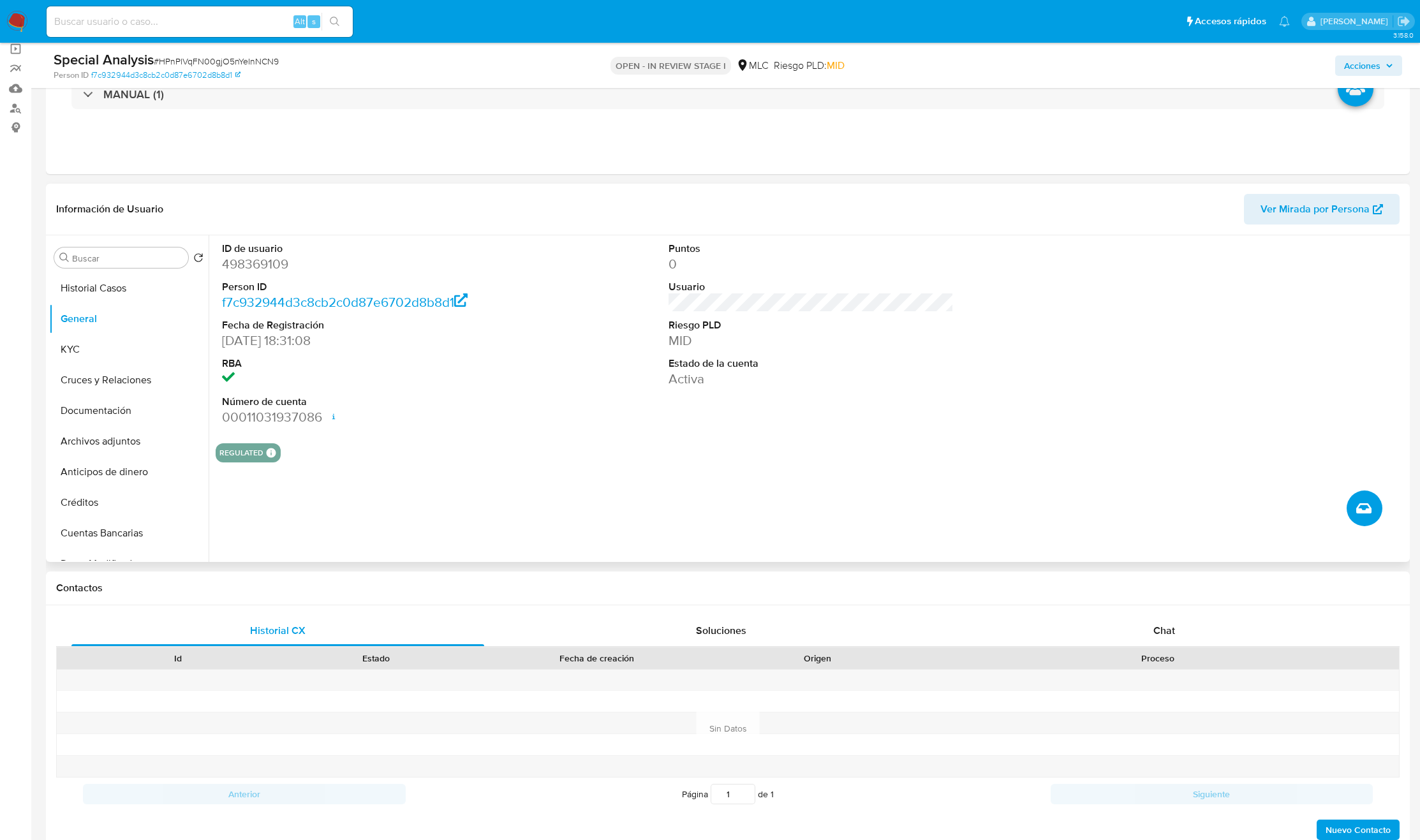
click at [1353, 509] on button "Crear caso manual" at bounding box center [1364, 508] width 36 height 36
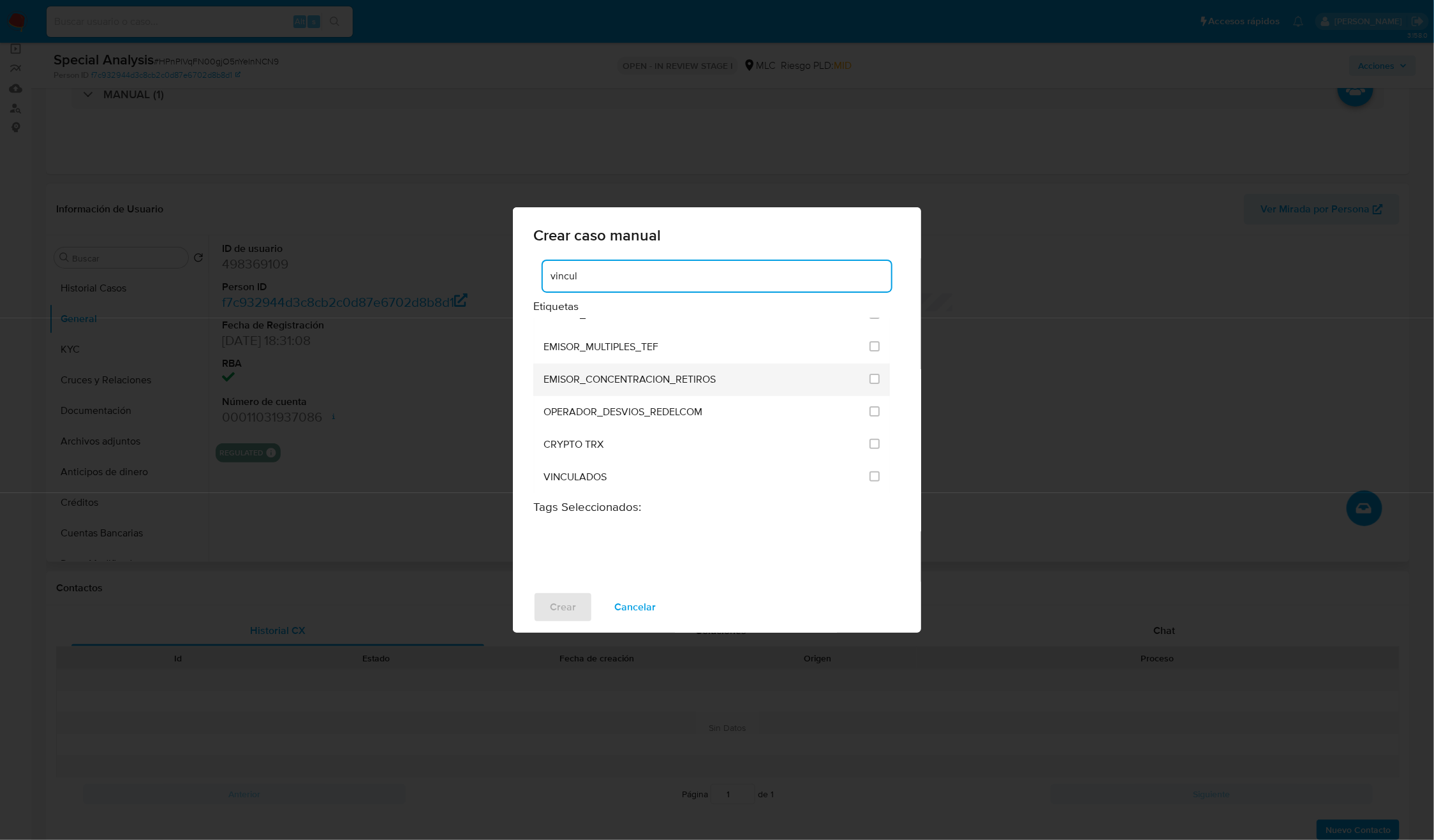
scroll to position [0, 0]
type input "vincula"
click at [875, 369] on input "3313" at bounding box center [875, 366] width 10 height 10
checkbox input "true"
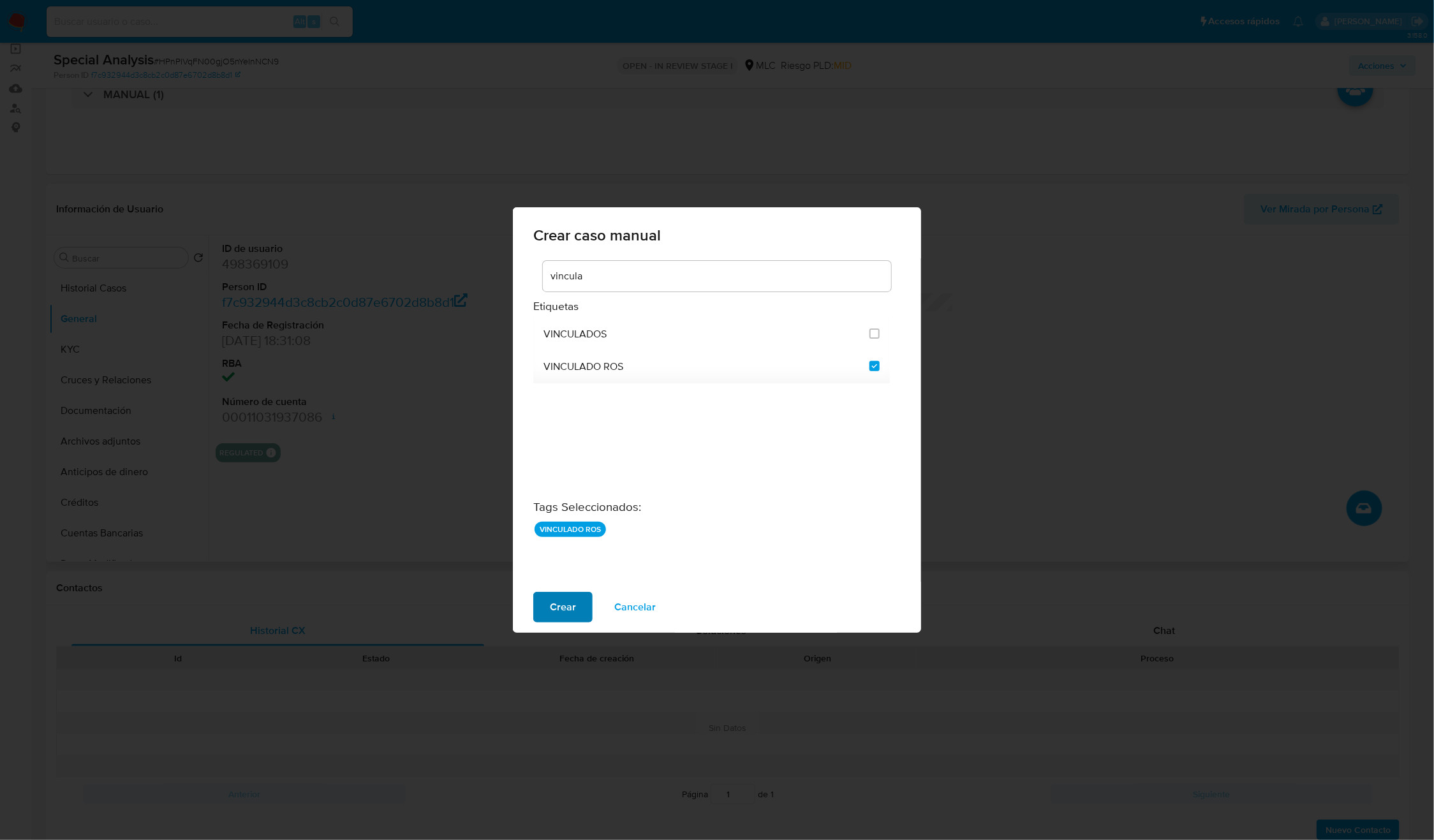
click at [558, 609] on span "Crear" at bounding box center [563, 607] width 26 height 28
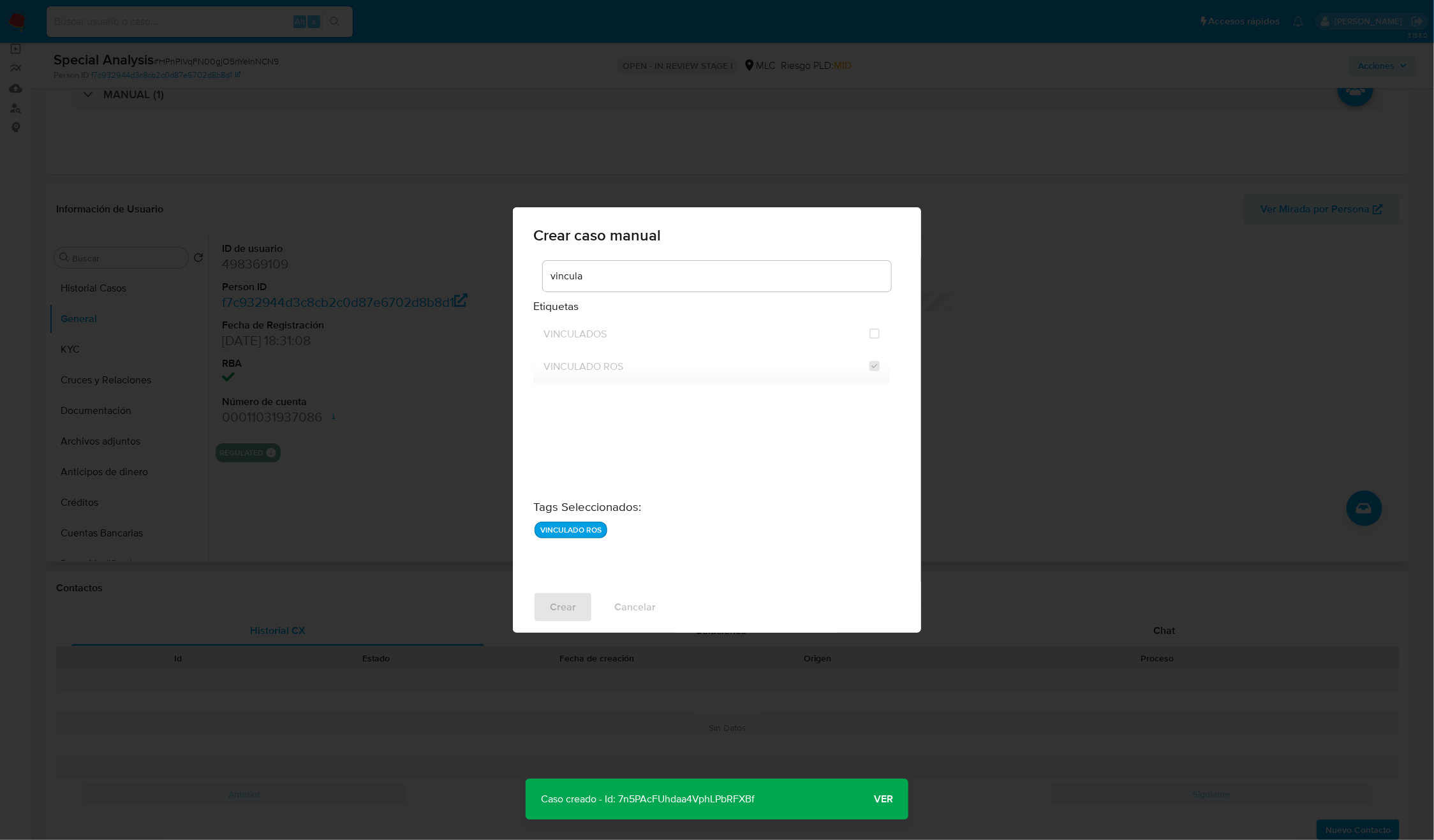
click at [892, 799] on span "Ver" at bounding box center [883, 799] width 19 height 0
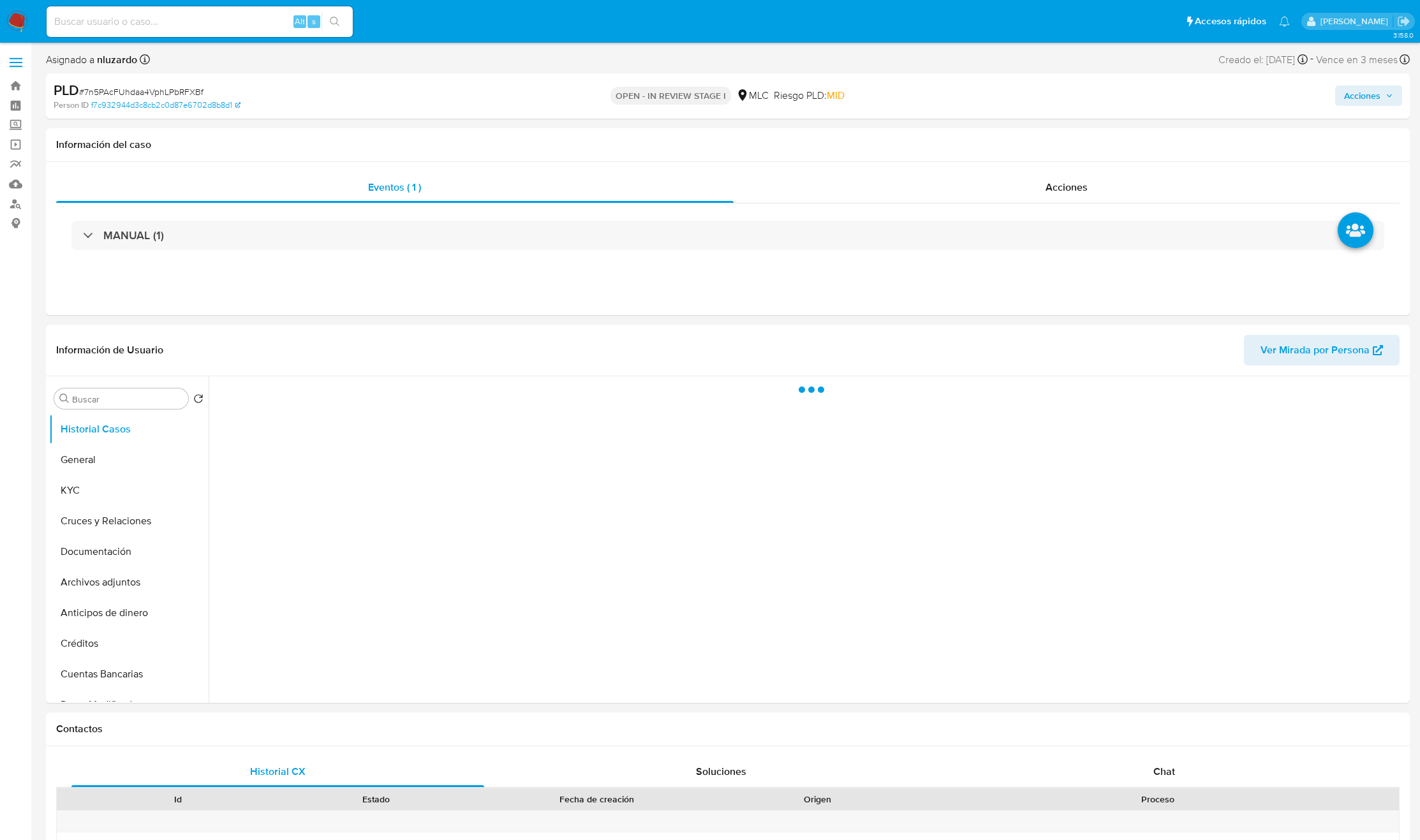
click at [1350, 98] on span "Acciones" at bounding box center [1362, 96] width 37 height 20
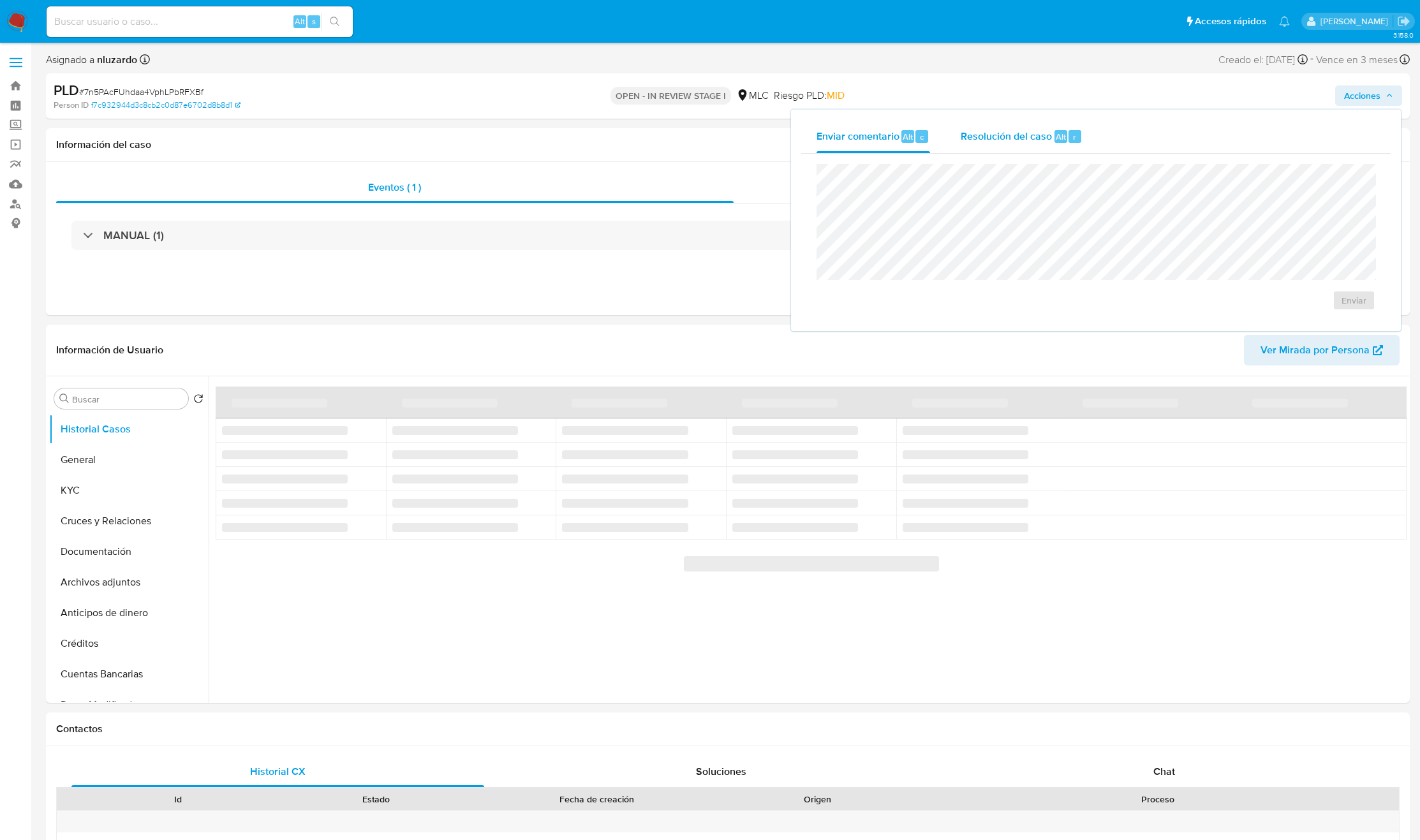
select select "10"
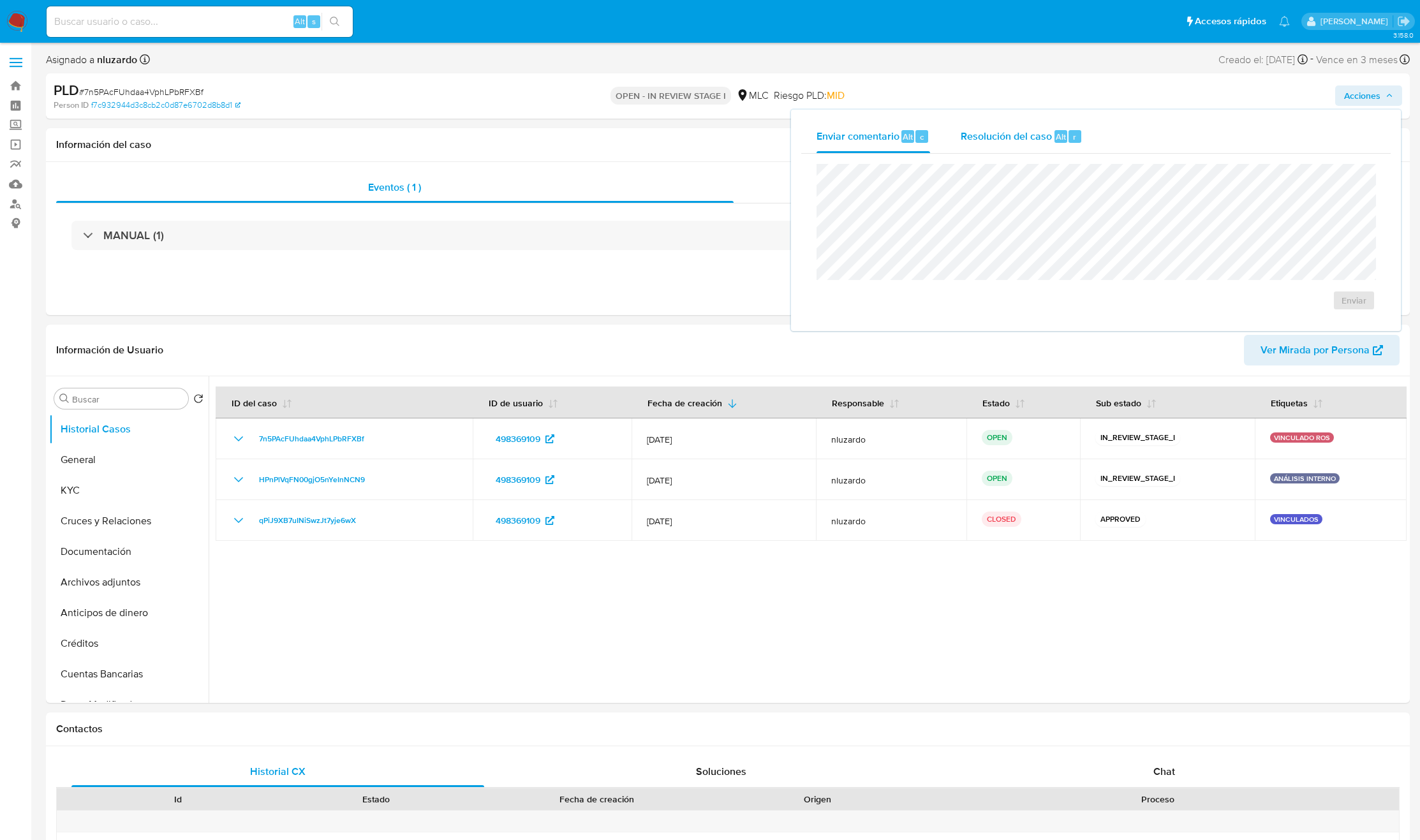
click at [1046, 132] on span "Resolución del caso" at bounding box center [1006, 136] width 91 height 15
drag, startPoint x: 1266, startPoint y: 439, endPoint x: 978, endPoint y: 676, distance: 373.0
click at [980, 691] on div at bounding box center [807, 540] width 1198 height 327
click at [977, 668] on div at bounding box center [807, 540] width 1198 height 327
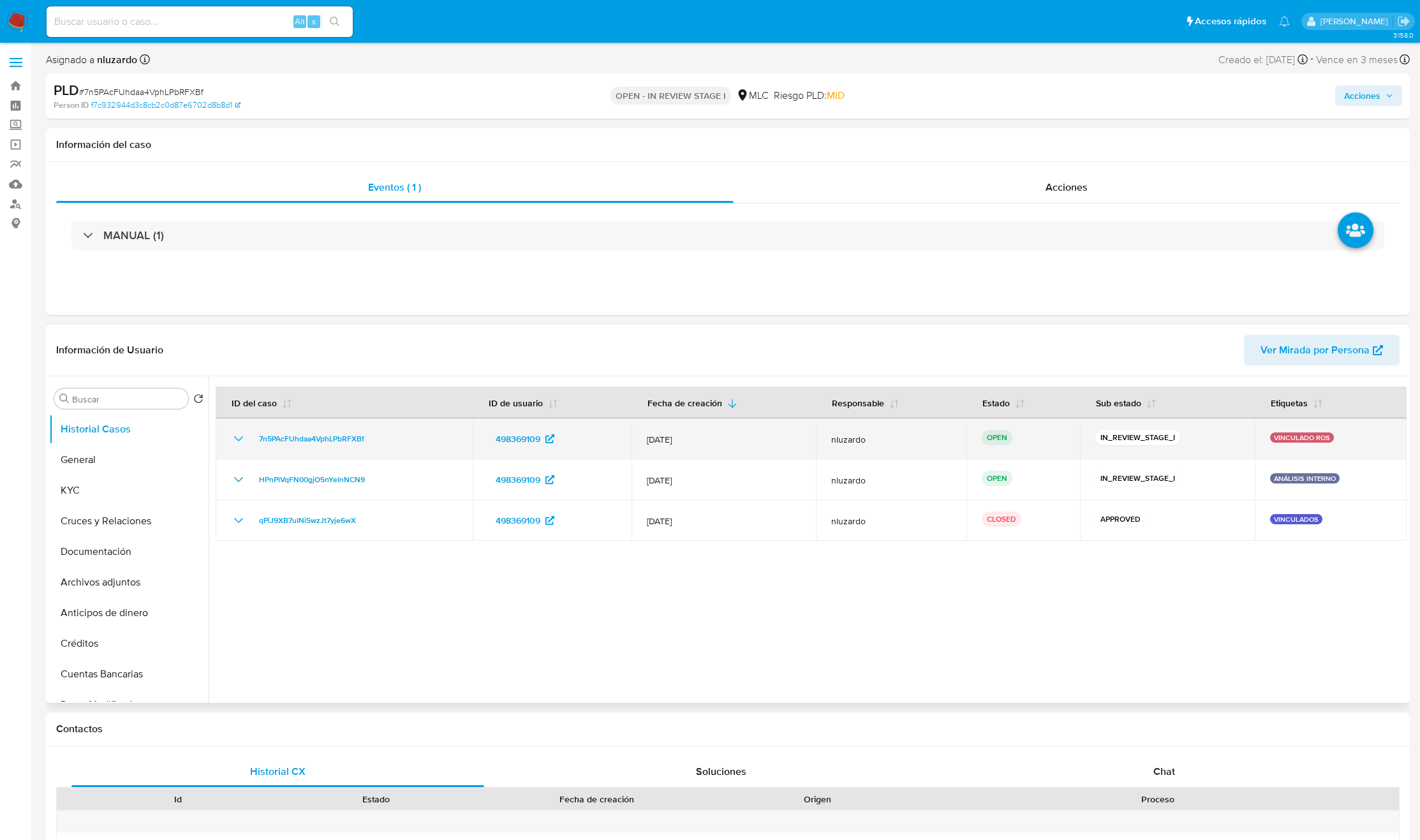
click at [1309, 435] on p "VINCULADO ROS" at bounding box center [1302, 438] width 64 height 10
click at [1294, 436] on p "VINCULADO ROS" at bounding box center [1302, 438] width 64 height 10
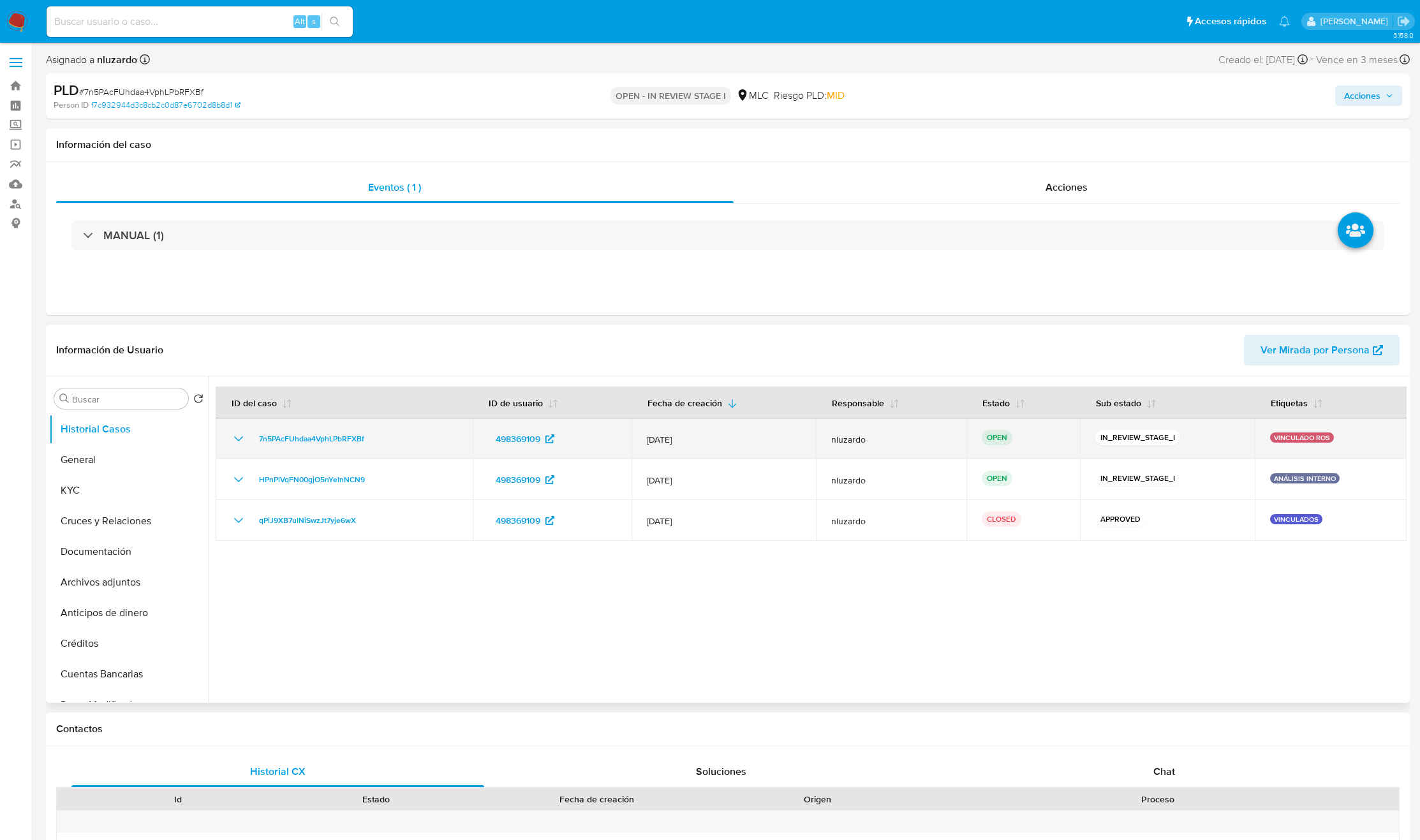
click at [1294, 436] on p "VINCULADO ROS" at bounding box center [1302, 438] width 64 height 10
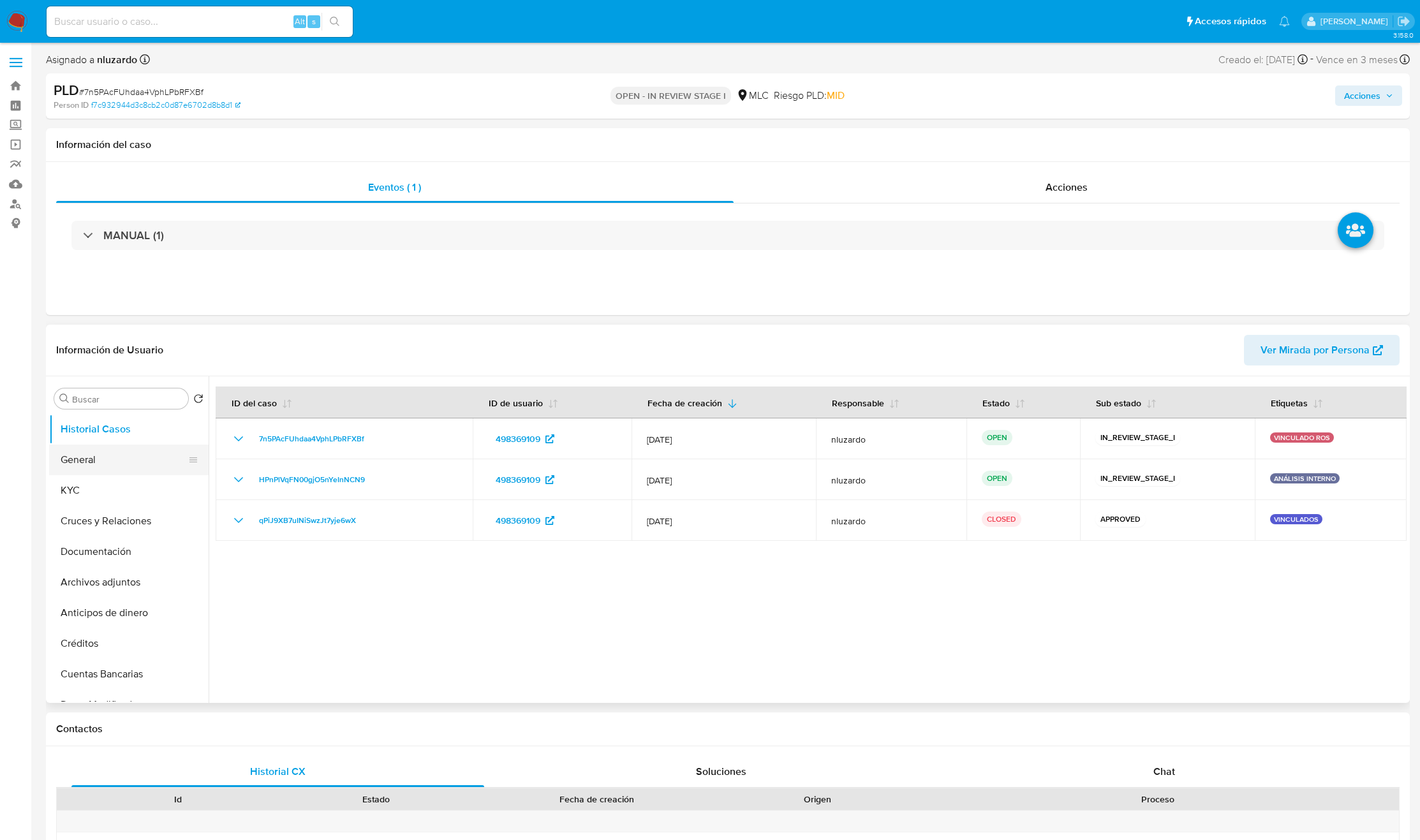
click at [93, 461] on button "General" at bounding box center [124, 460] width 149 height 31
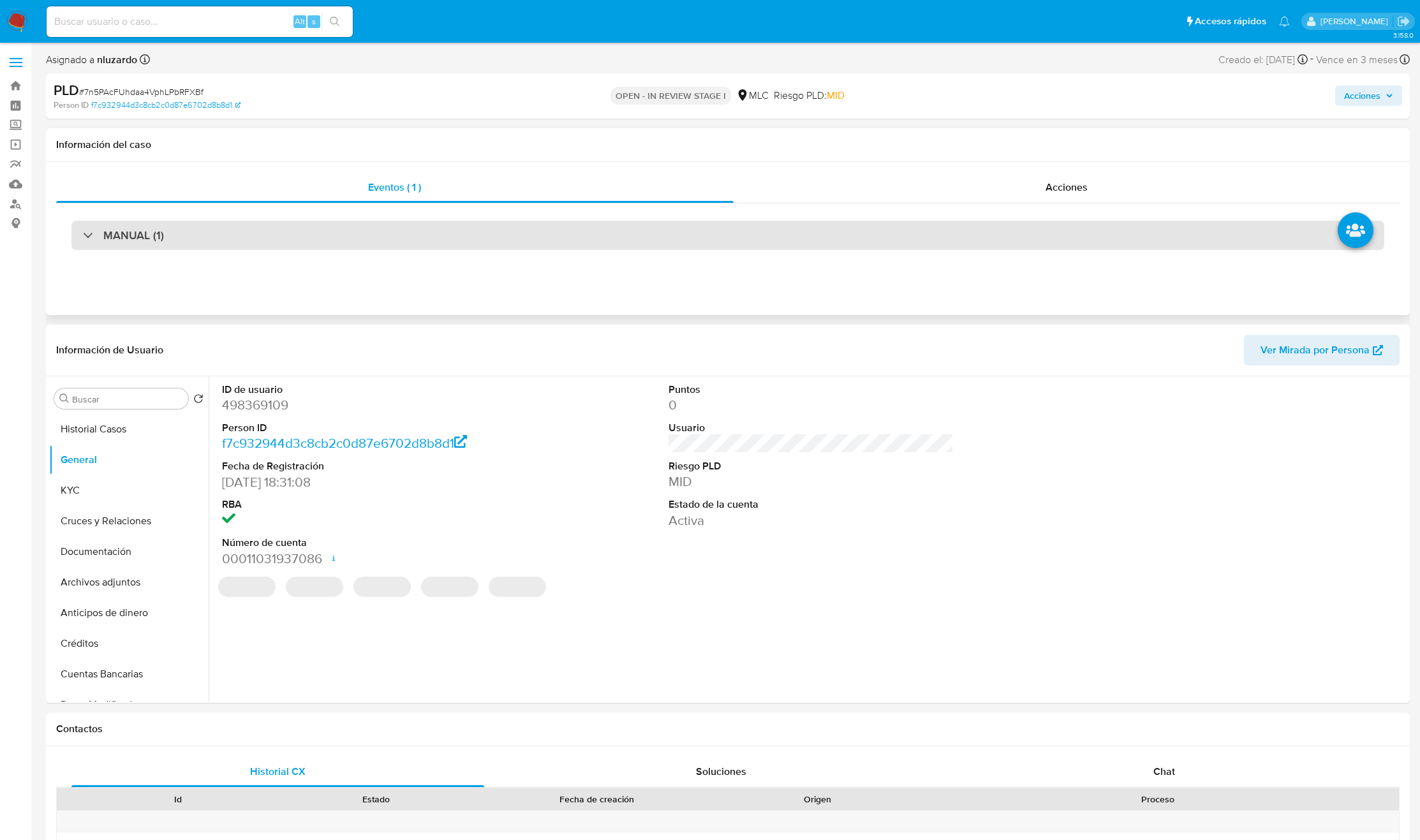
click at [1032, 248] on div "MANUAL (1)" at bounding box center [728, 235] width 1313 height 29
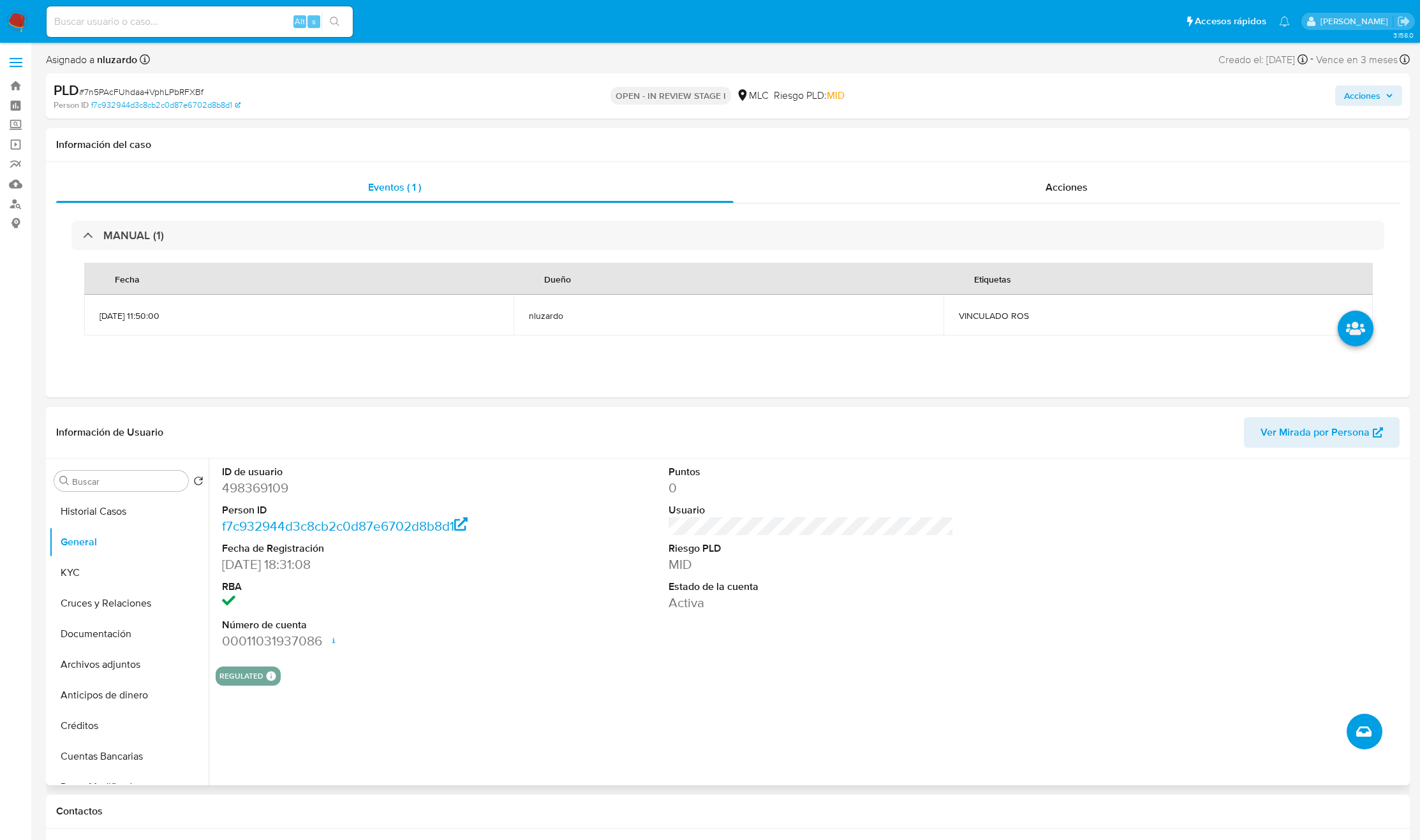
click at [1367, 741] on button "Crear caso manual" at bounding box center [1364, 731] width 36 height 36
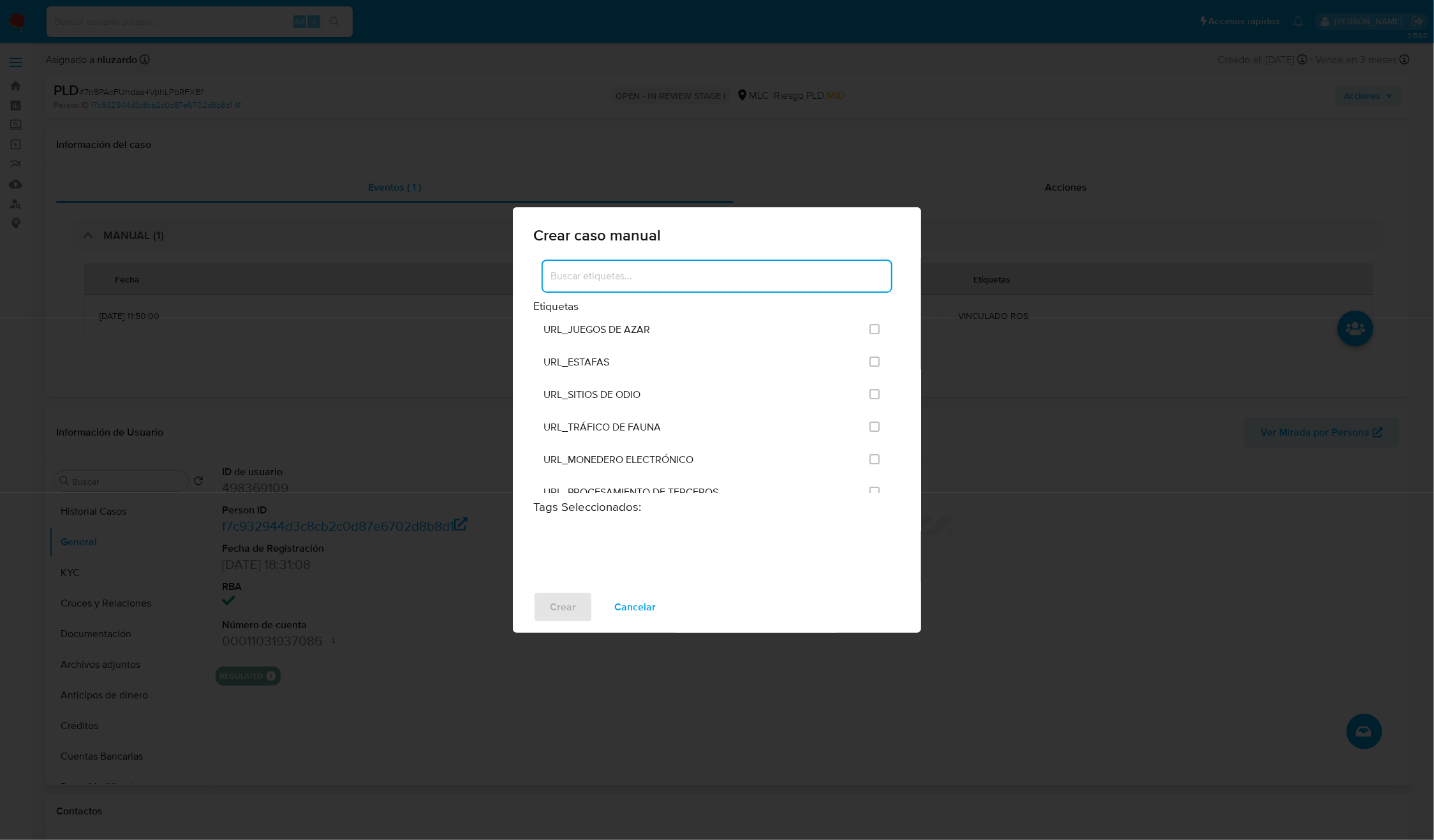
scroll to position [3110, 0]
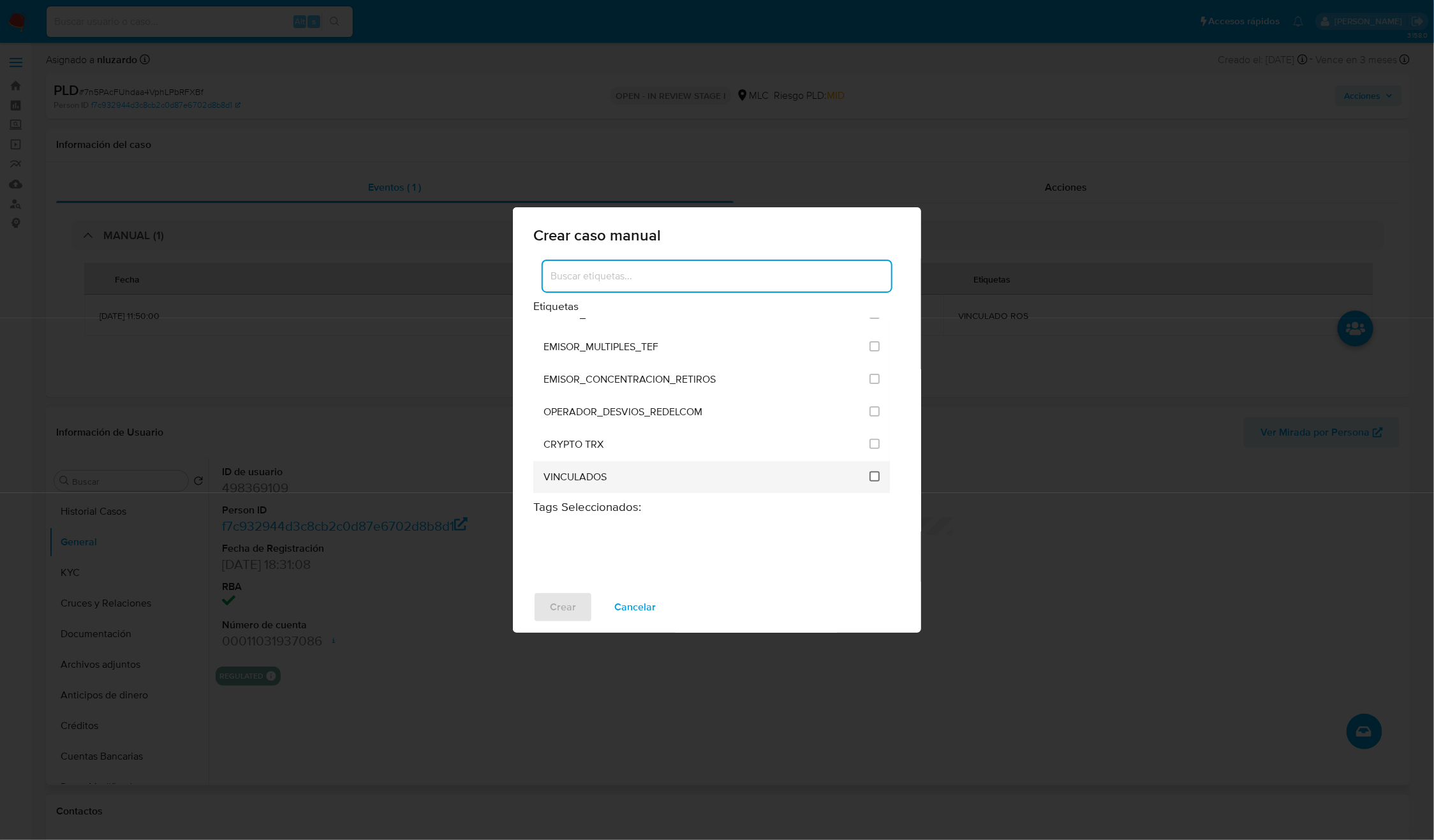
click at [869, 473] on input "3307" at bounding box center [875, 477] width 10 height 10
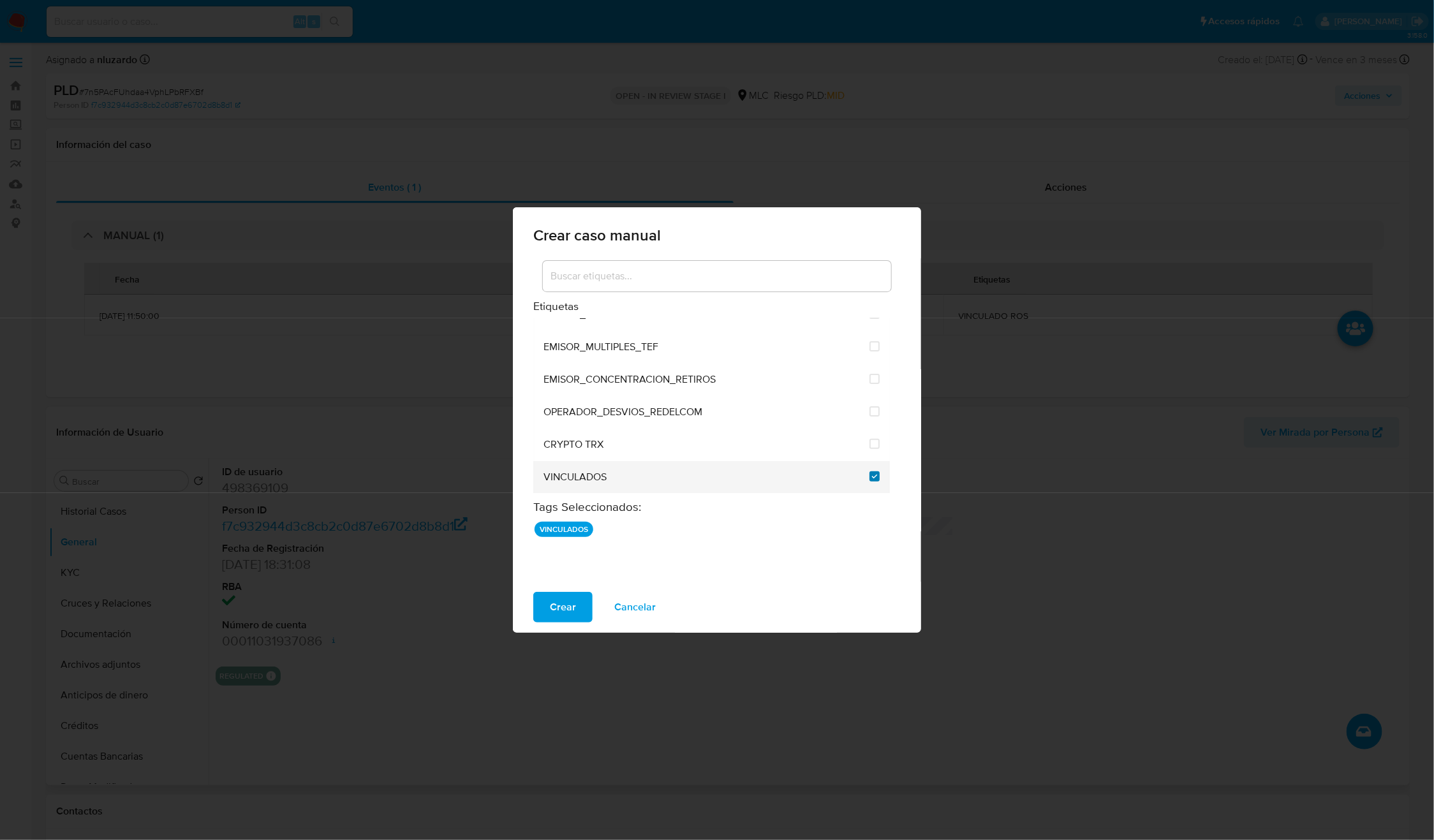
click at [873, 472] on input "3307" at bounding box center [875, 477] width 10 height 10
checkbox input "false"
click at [663, 273] on input at bounding box center [717, 276] width 348 height 17
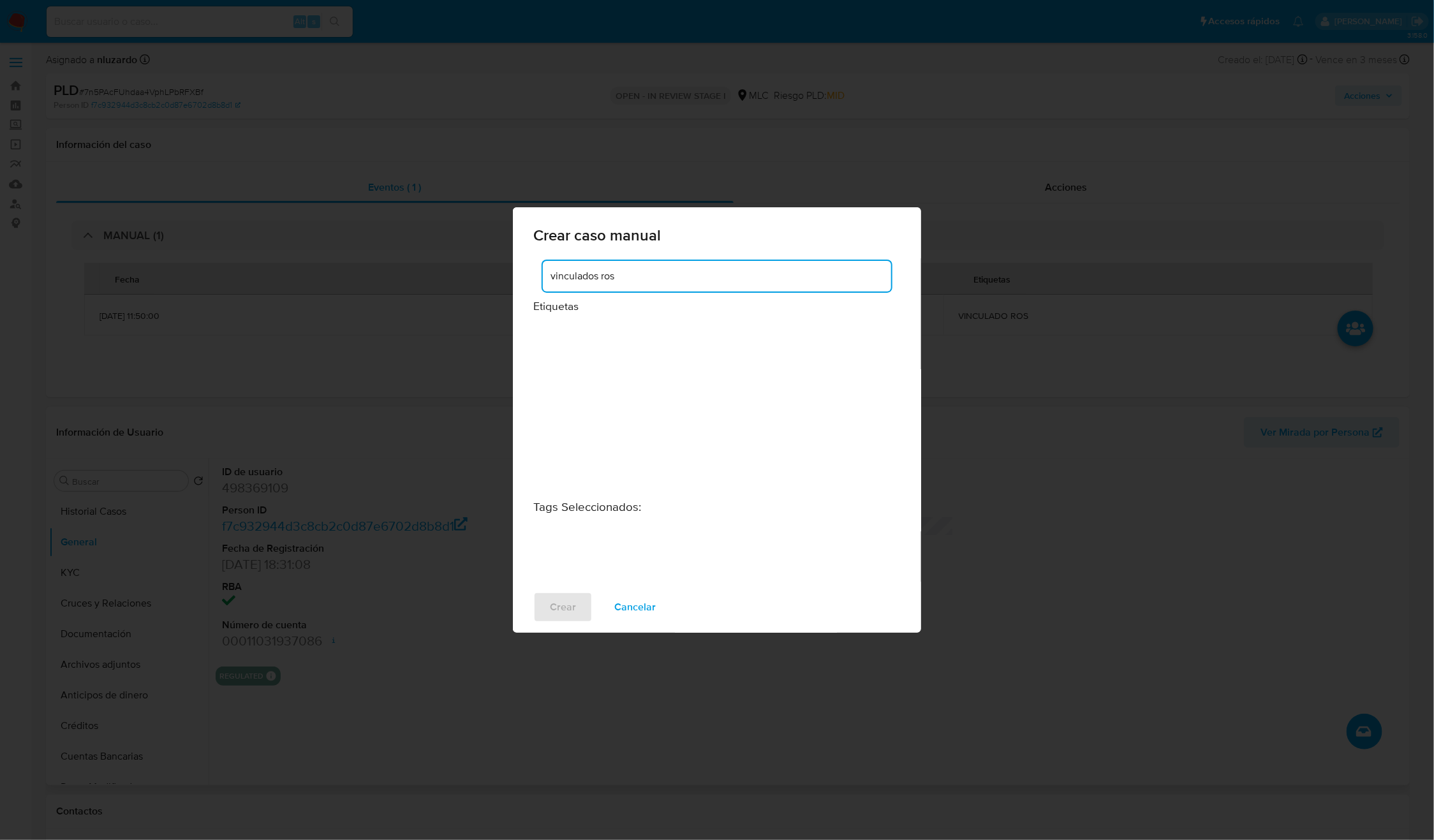
scroll to position [0, 0]
type input "vinculados"
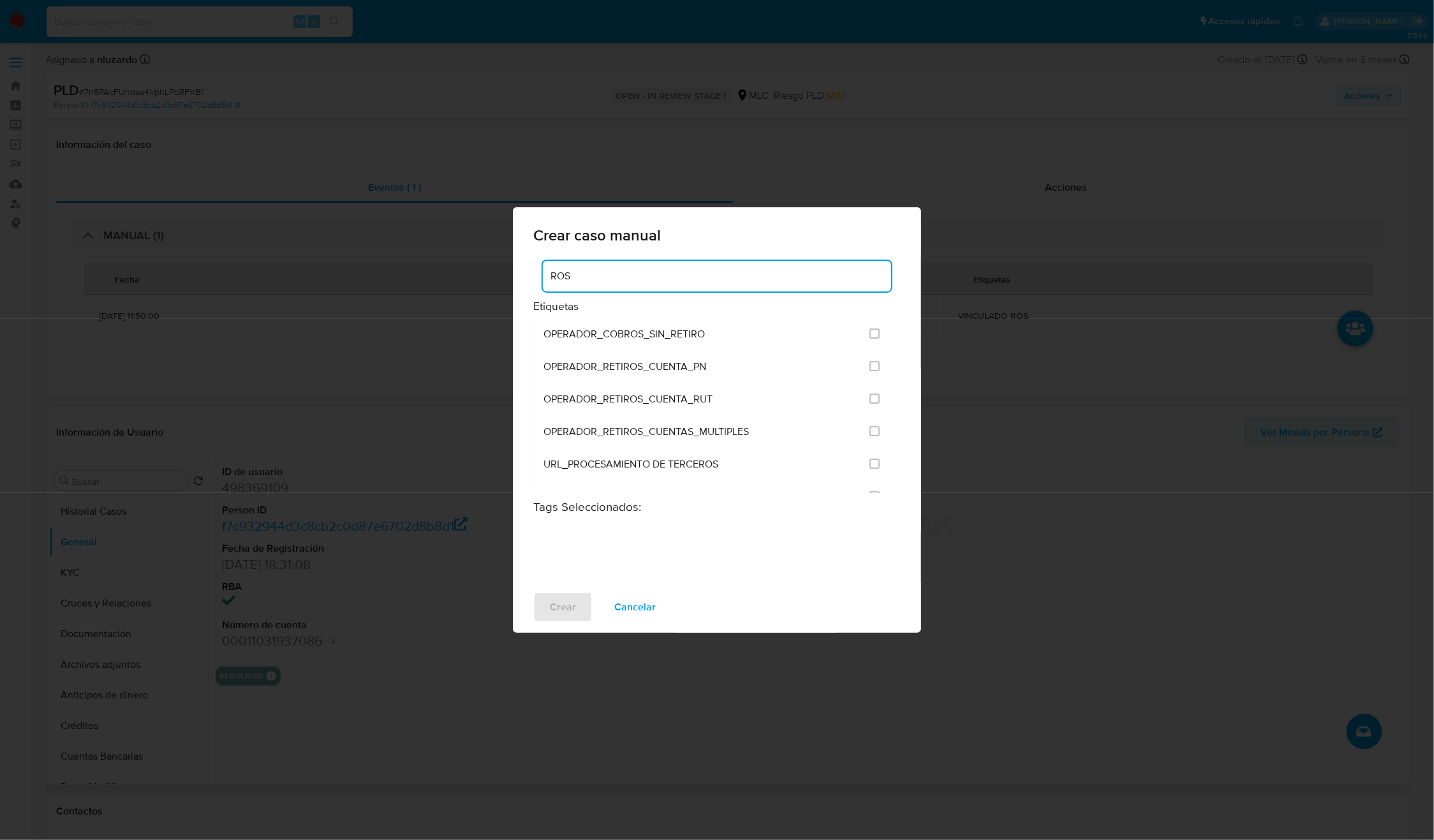
click at [608, 272] on input "ROS" at bounding box center [717, 276] width 348 height 17
type input "VINCU"
click at [873, 368] on input "3313" at bounding box center [875, 366] width 10 height 10
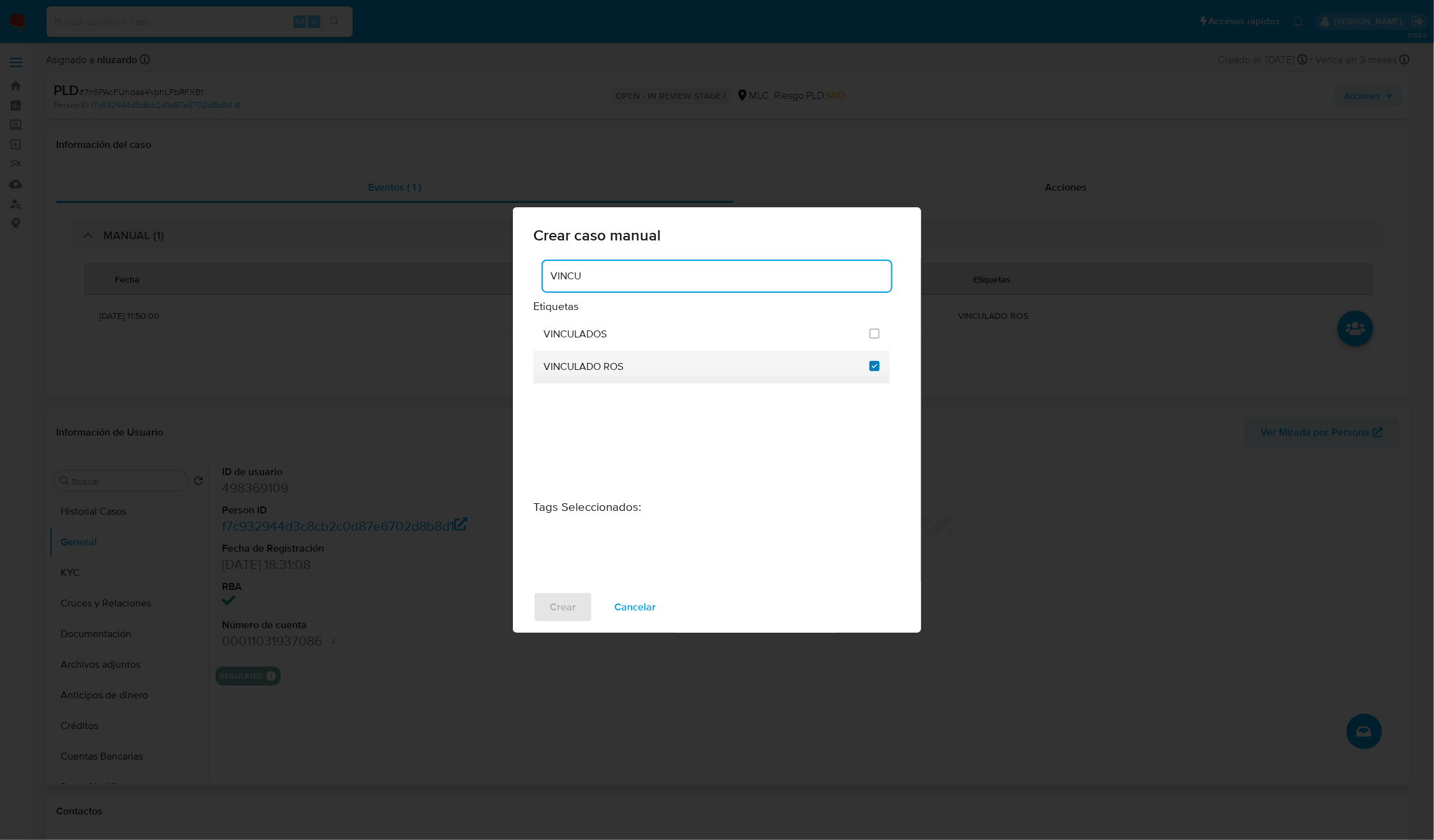
checkbox input "true"
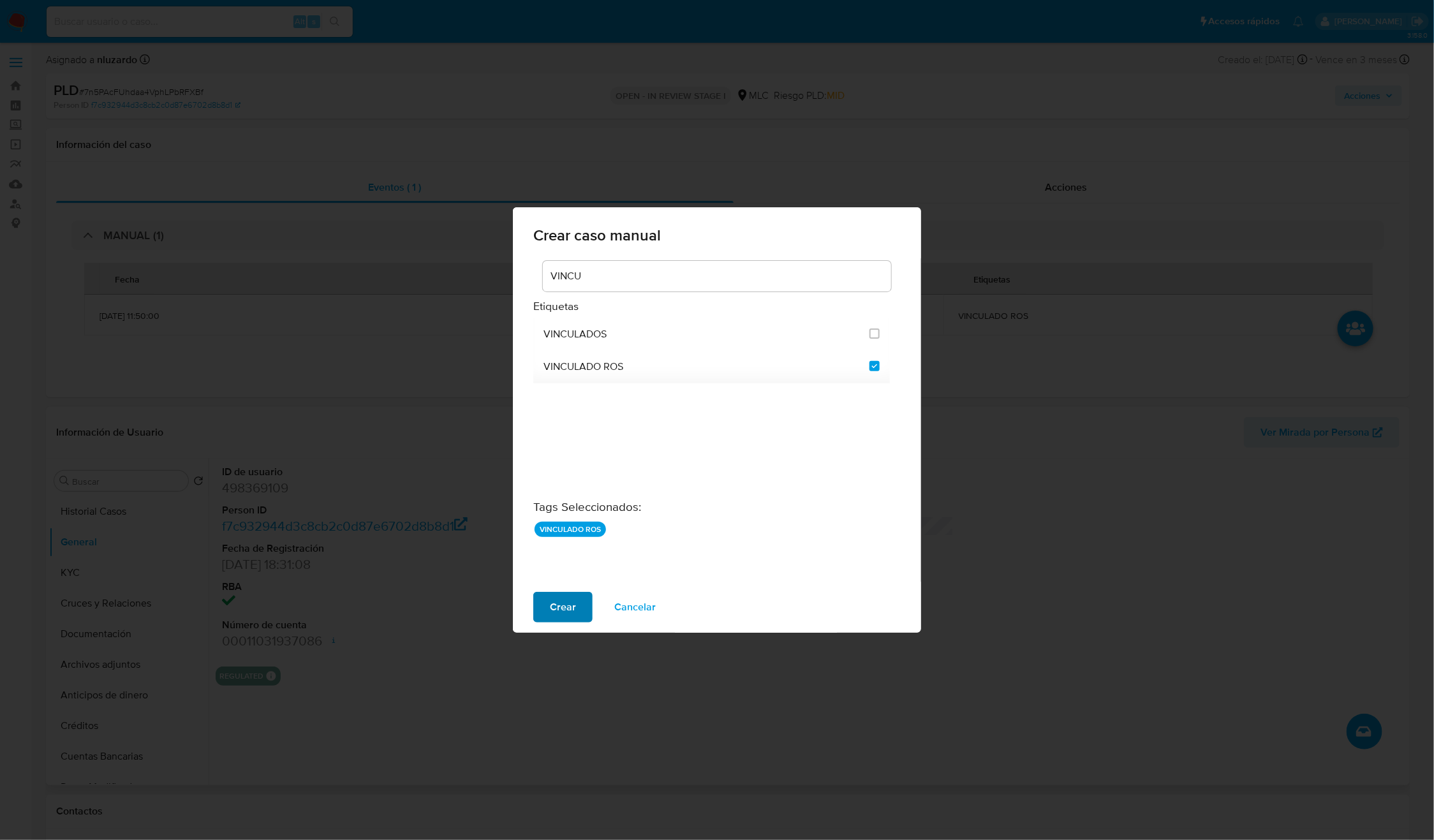
click at [559, 608] on span "Crear" at bounding box center [563, 607] width 26 height 28
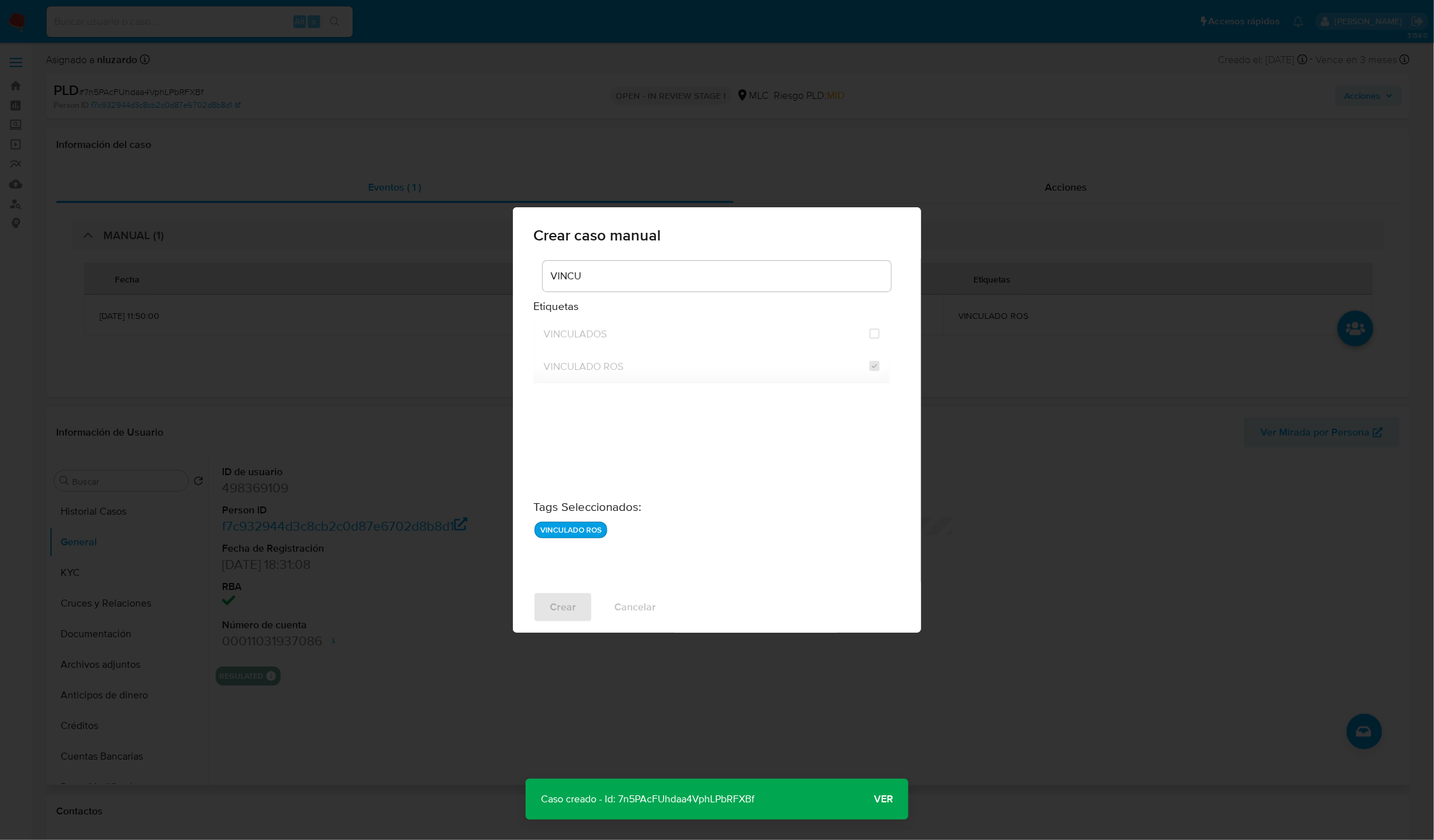
click at [998, 668] on div "Crear caso manual VINCU Etiquetas VINCULADOS VINCULADO ROS Tags Seleccionados :…" at bounding box center [717, 420] width 1434 height 840
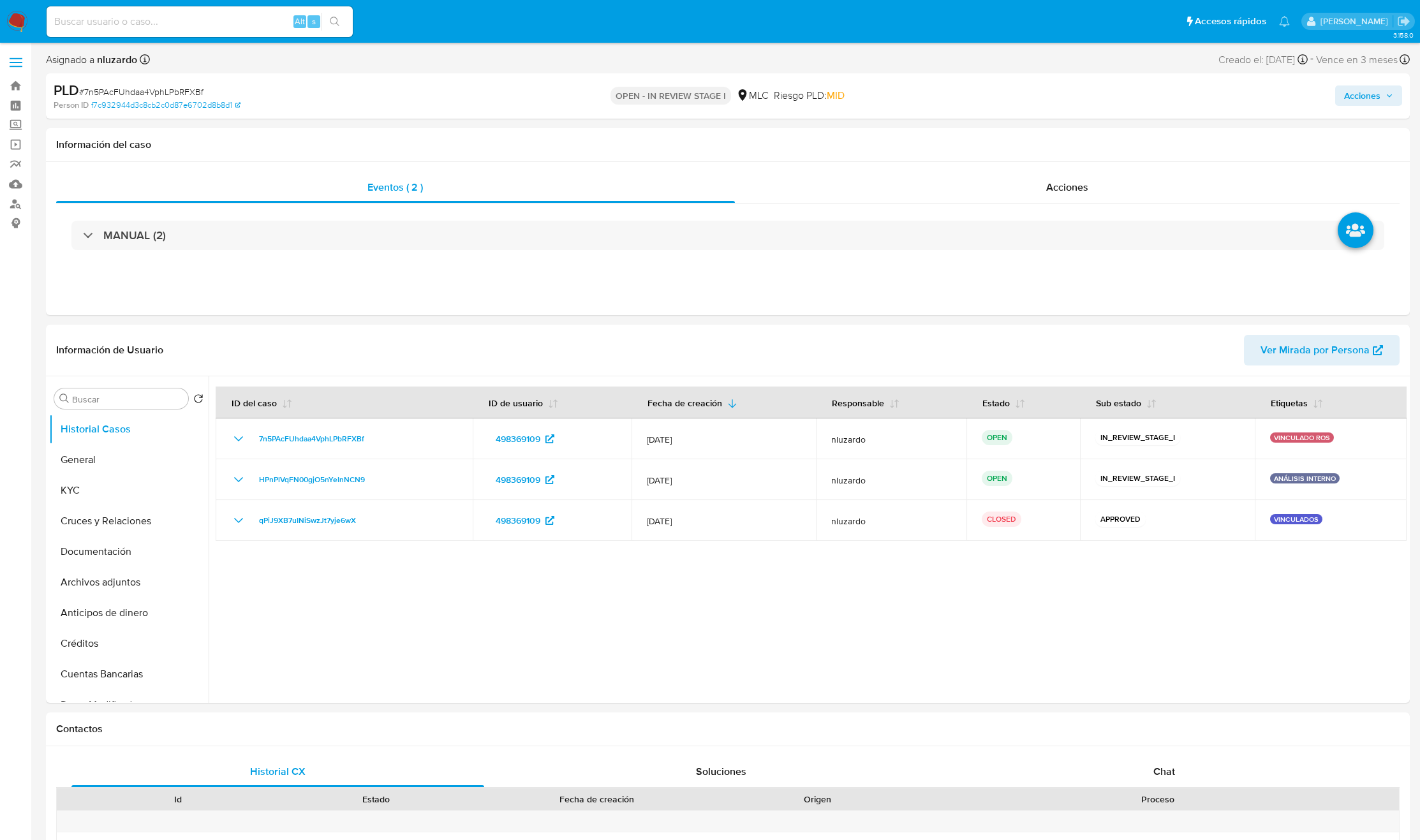
select select "10"
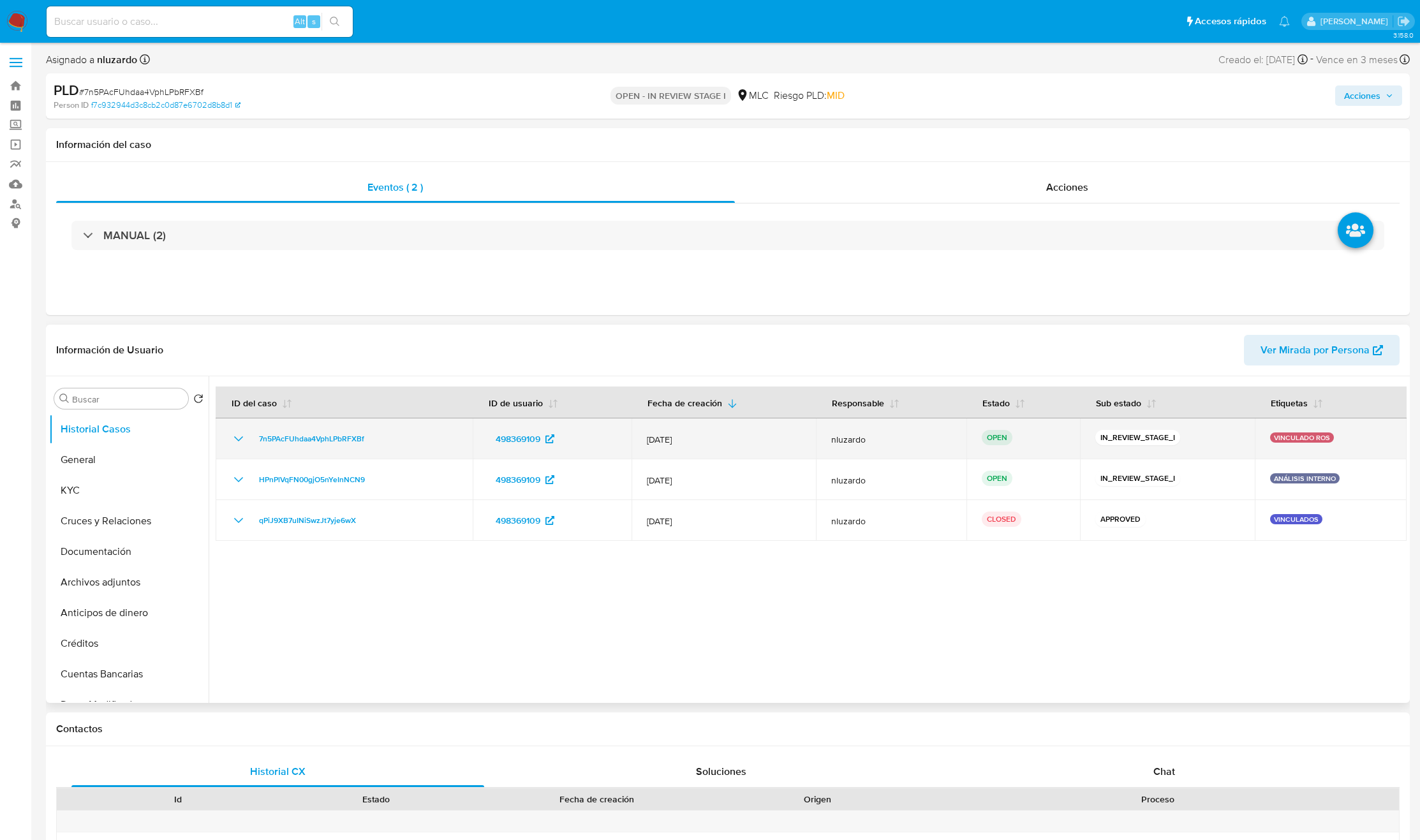
click at [233, 443] on icon "Mostrar/Ocultar" at bounding box center [238, 439] width 15 height 15
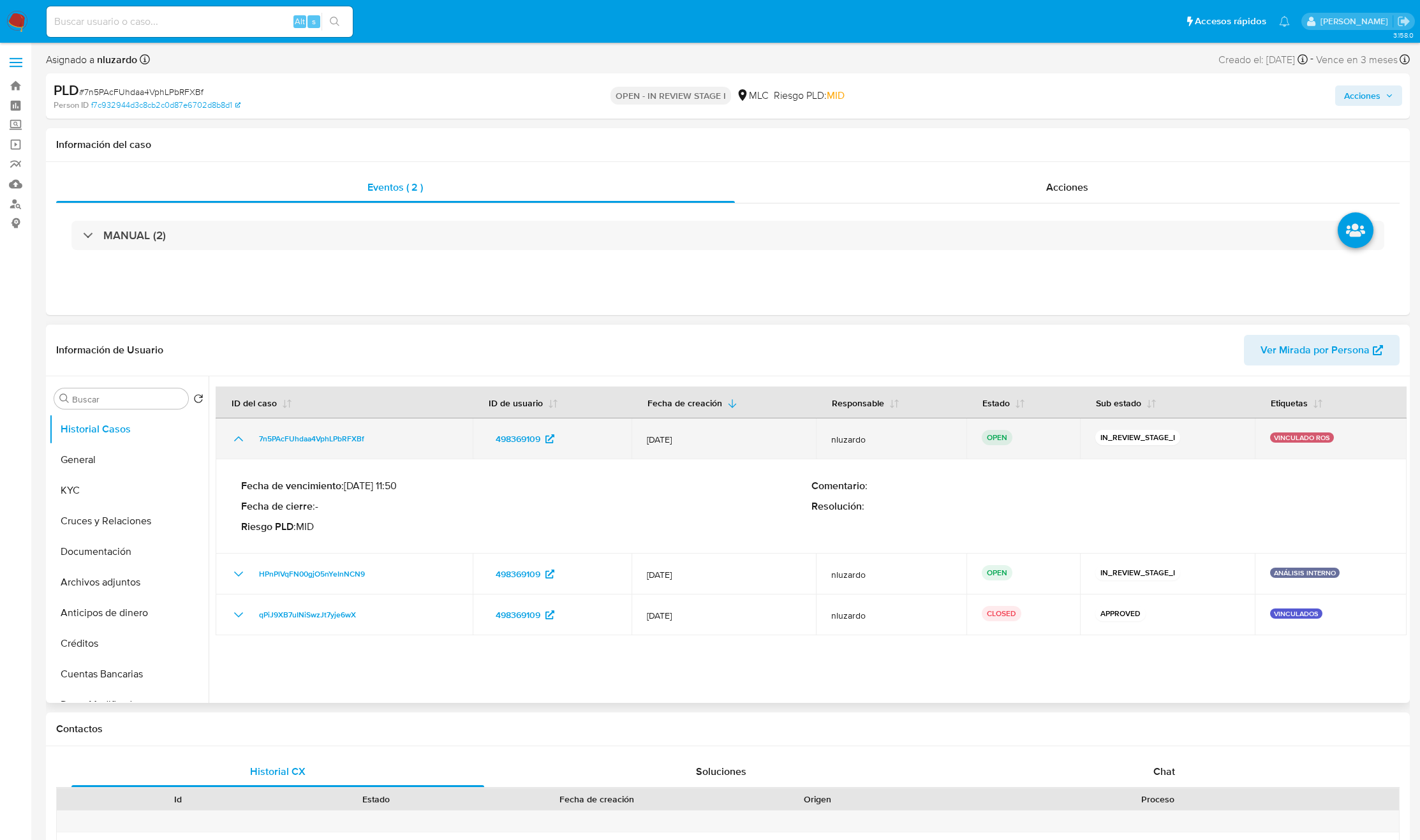
click at [233, 443] on icon "Mostrar/Ocultar" at bounding box center [238, 439] width 15 height 15
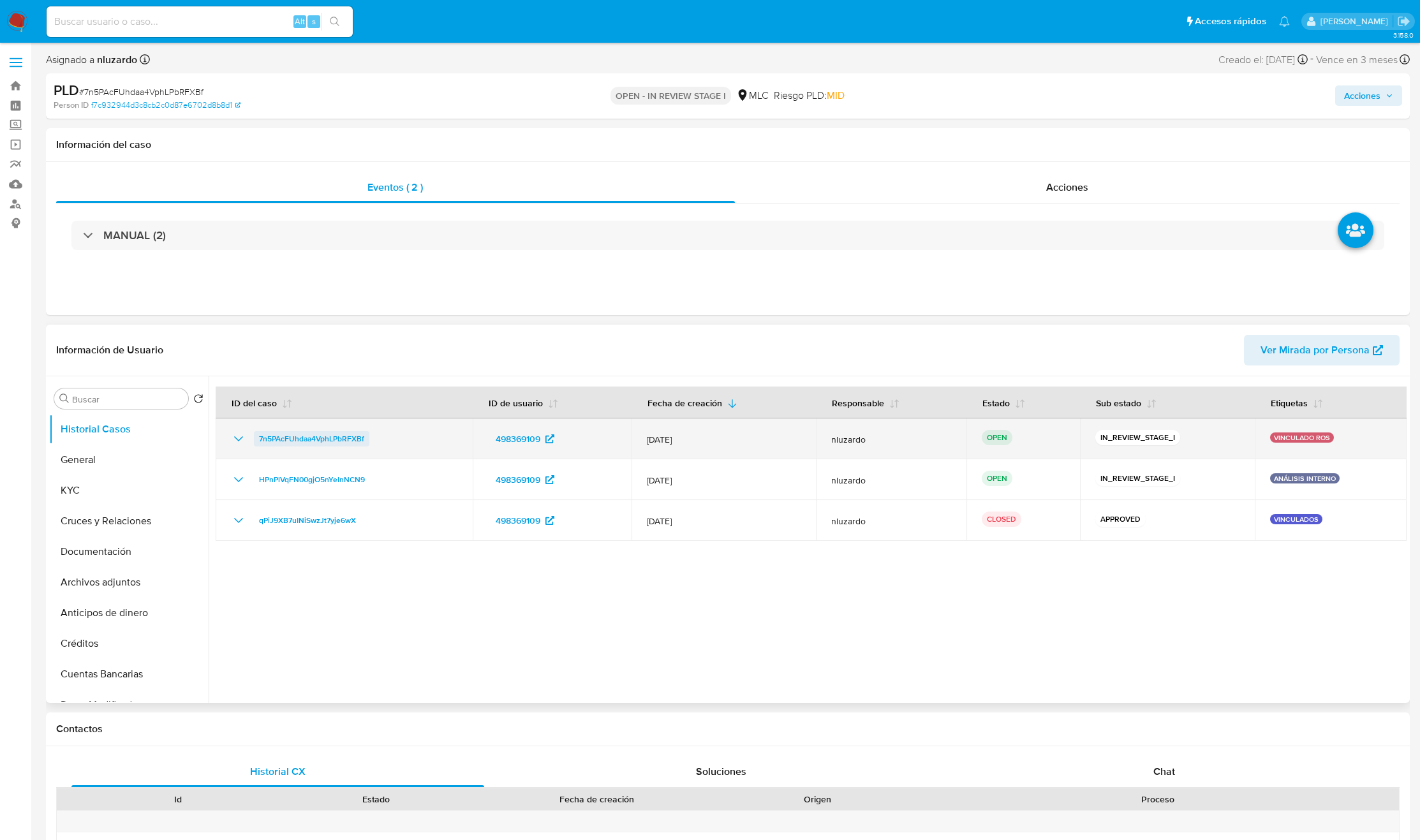
click at [311, 437] on span "7n5PAcFUhdaa4VphLPbRFXBf" at bounding box center [311, 439] width 105 height 15
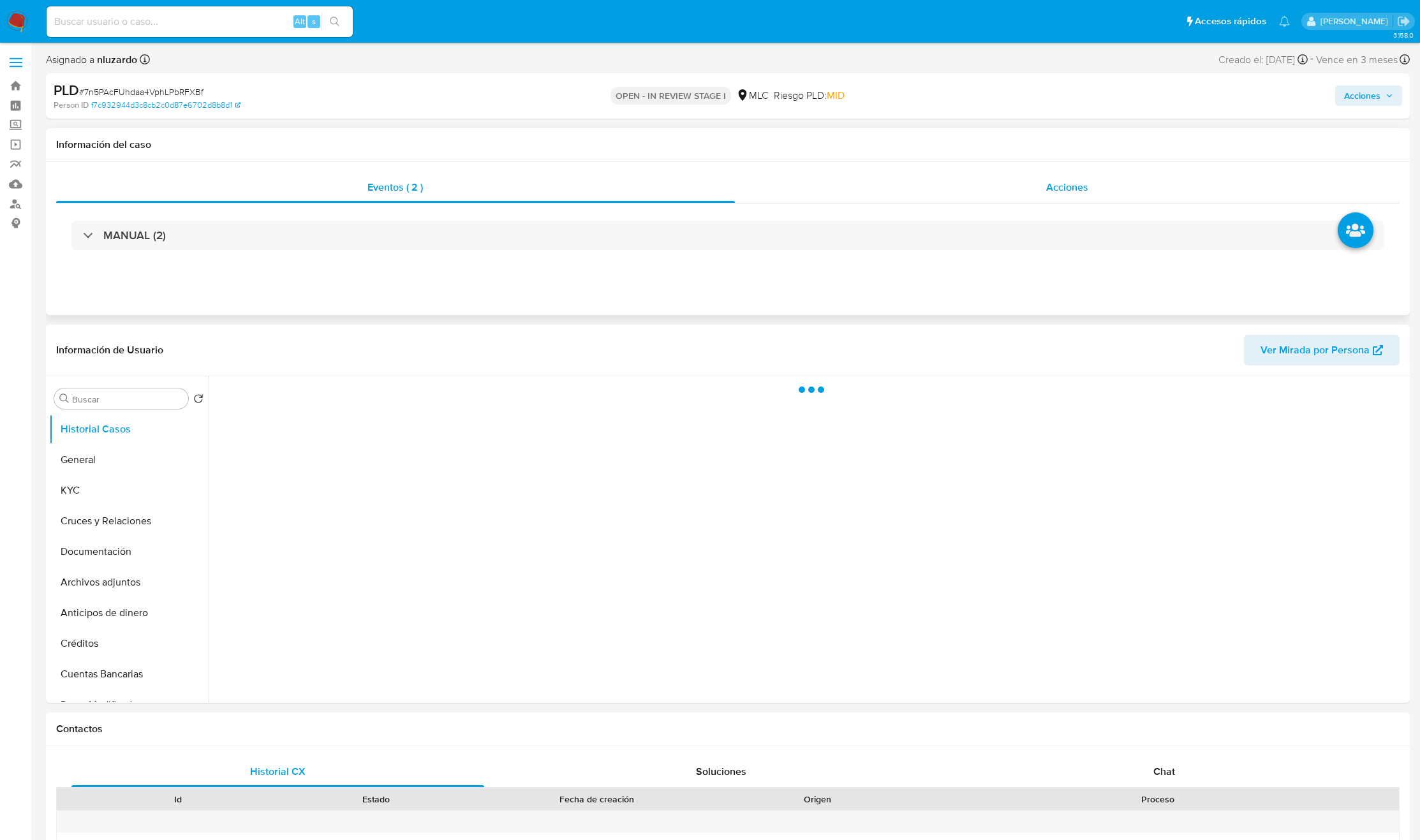
click at [1024, 195] on div "Acciones" at bounding box center [1068, 188] width 665 height 31
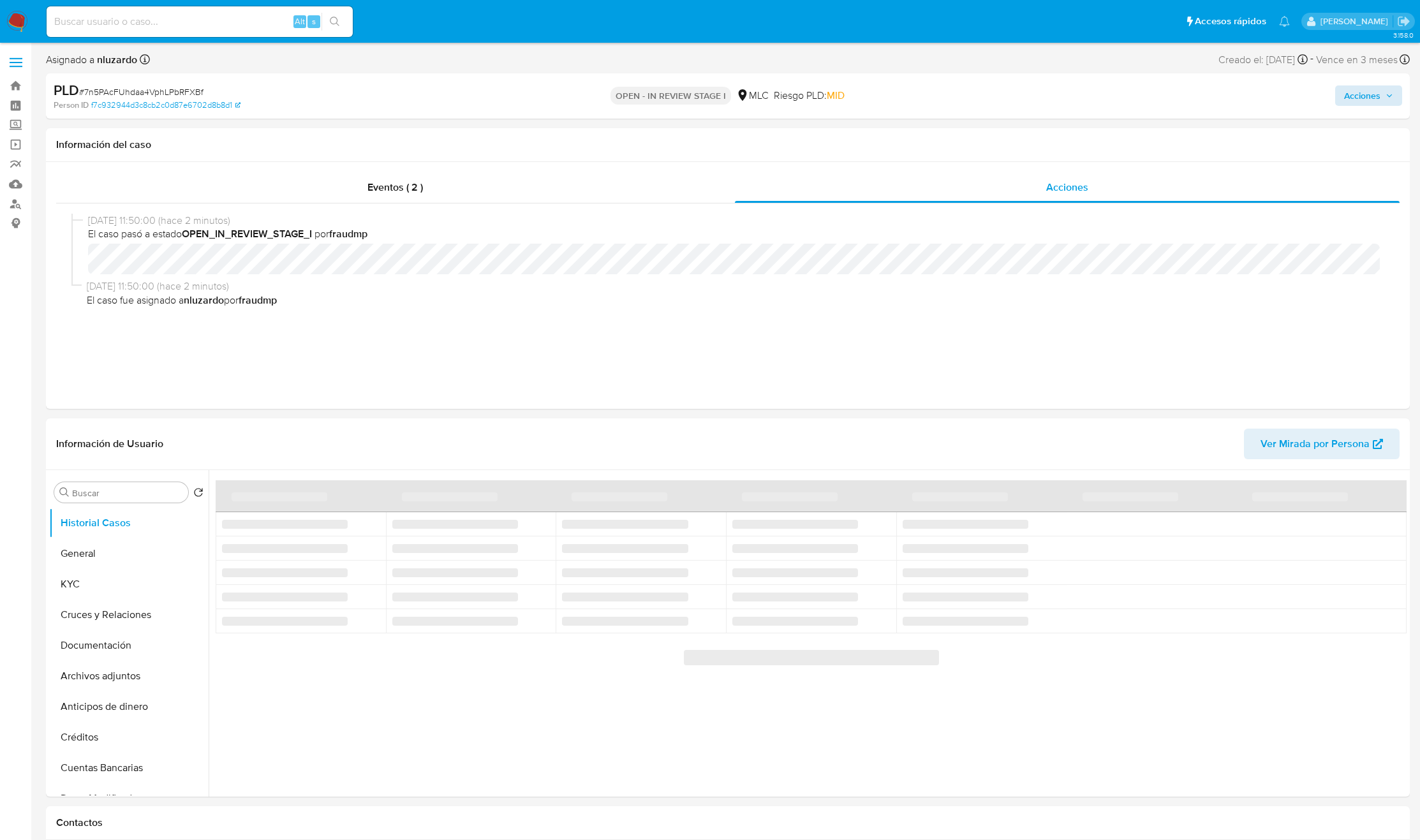
select select "10"
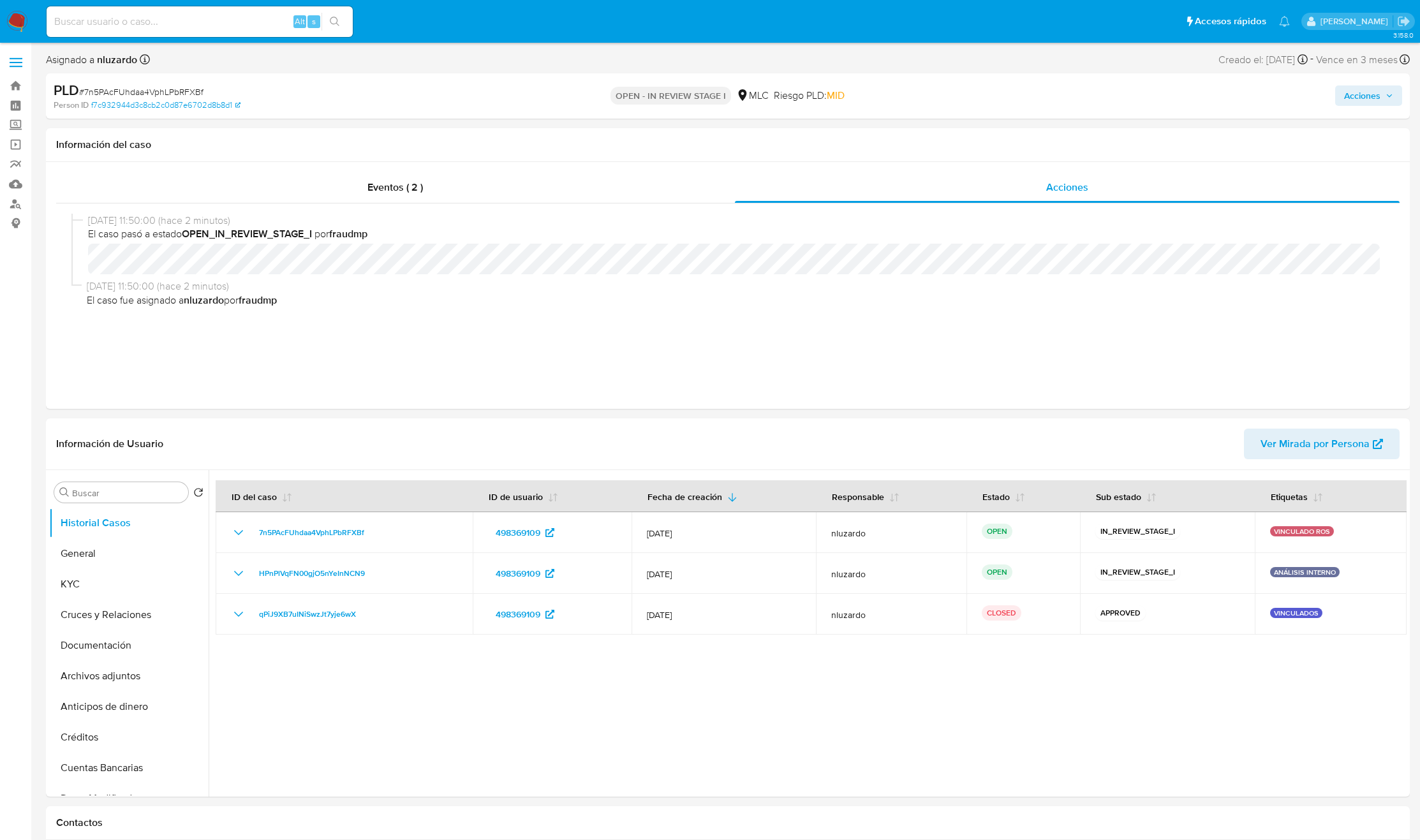
click at [1362, 93] on span "Acciones" at bounding box center [1362, 96] width 37 height 20
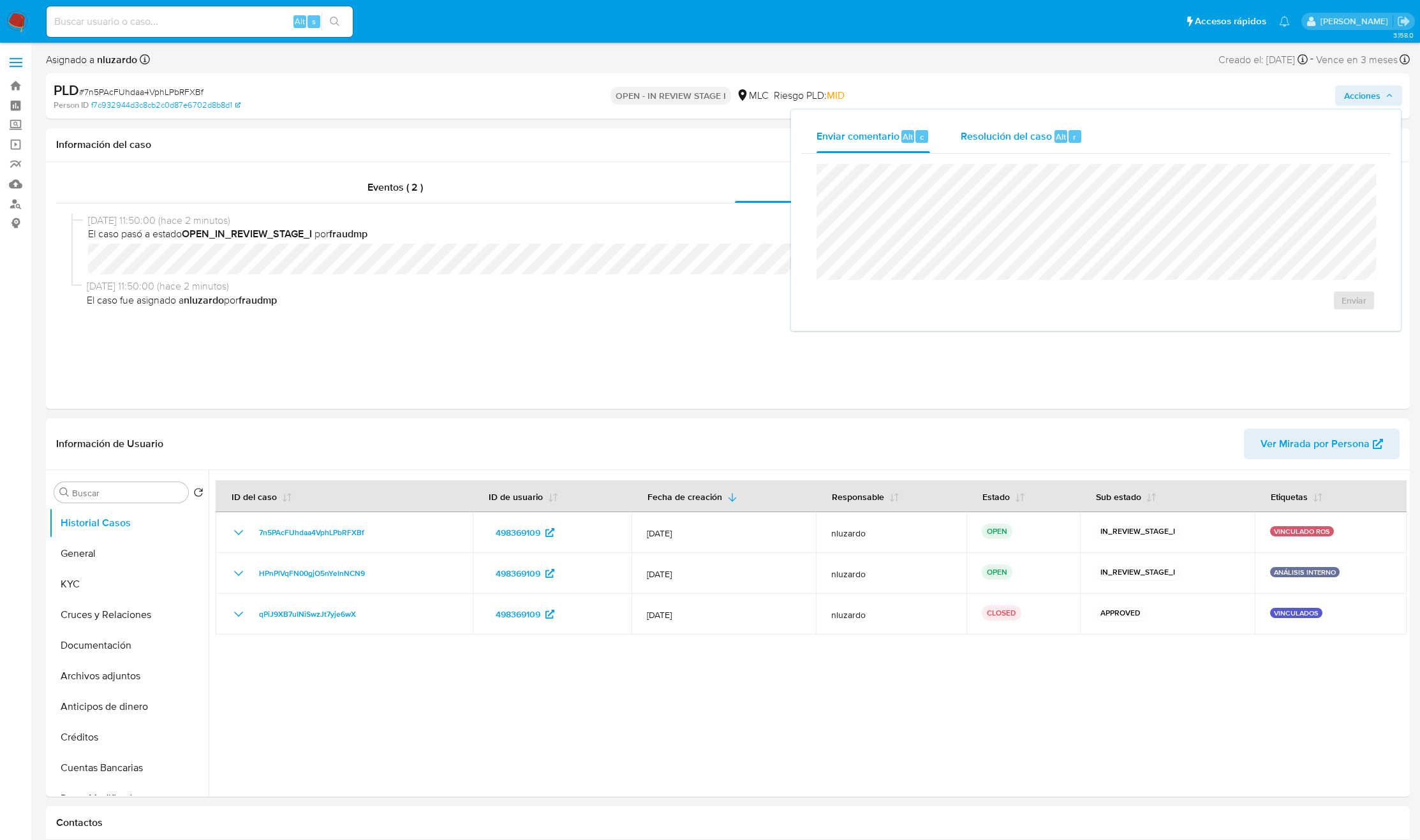
click at [1043, 137] on span "Resolución del caso" at bounding box center [1006, 136] width 91 height 15
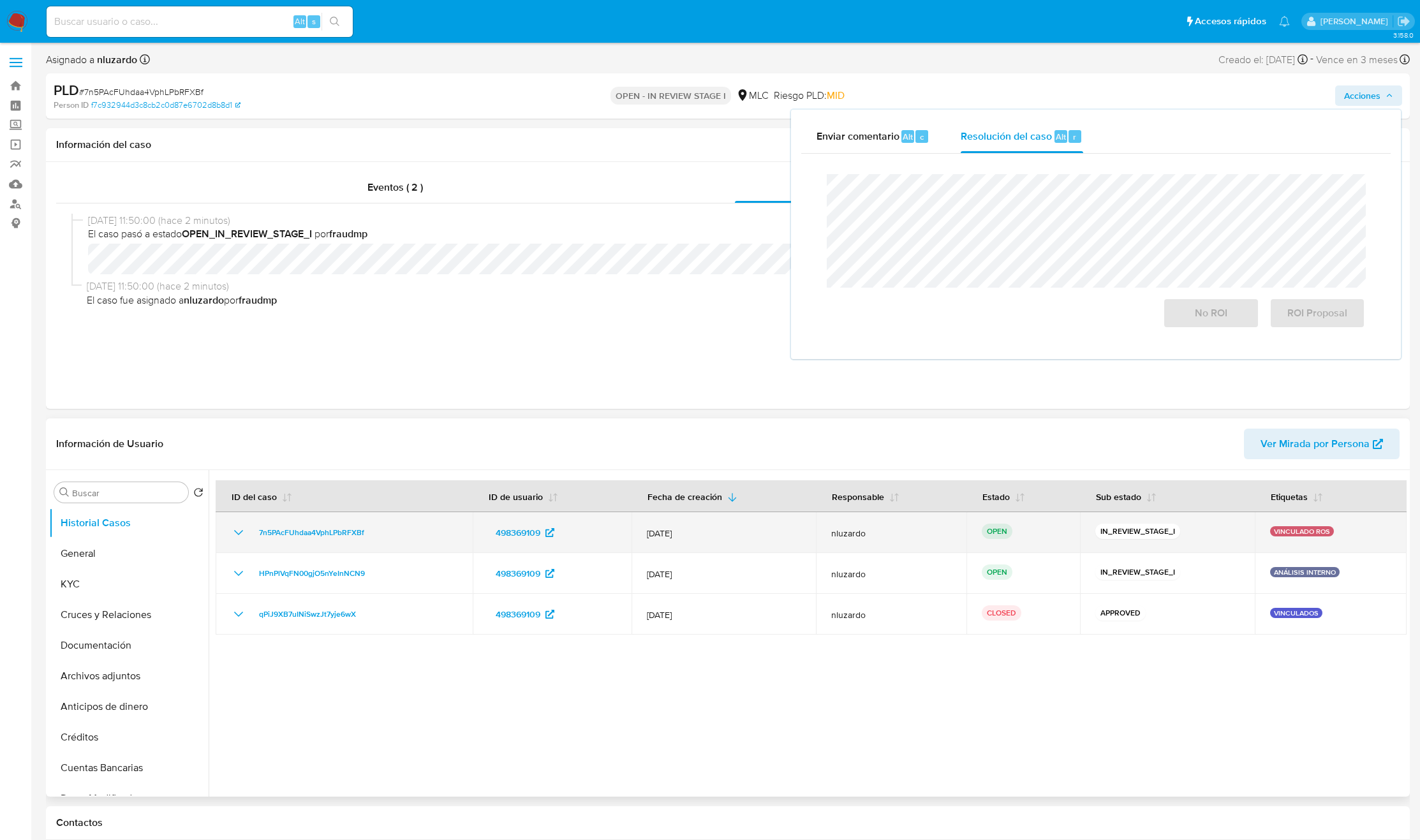
click at [1141, 532] on p "IN_REVIEW_STAGE_I" at bounding box center [1138, 531] width 85 height 15
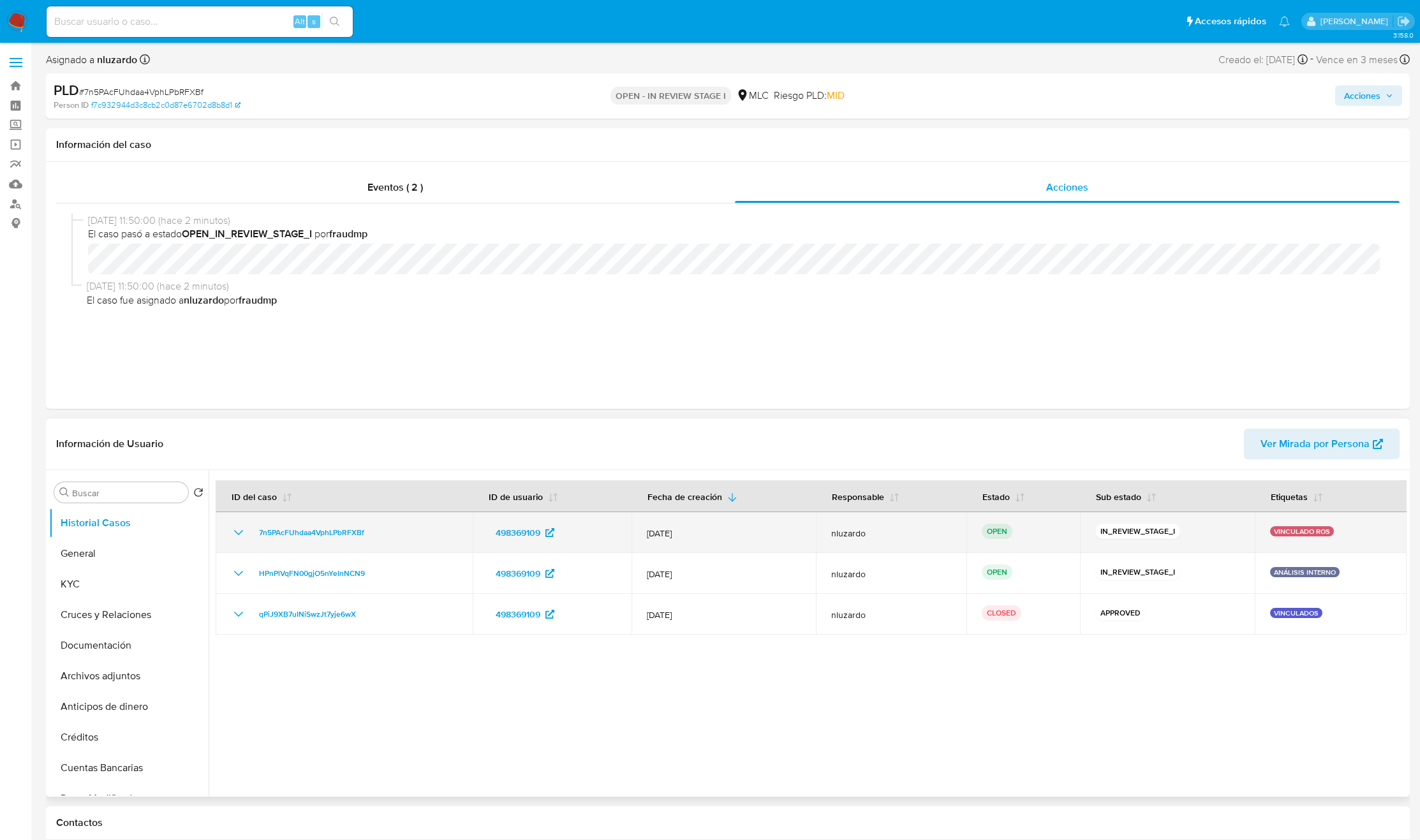
click at [1141, 532] on p "IN_REVIEW_STAGE_I" at bounding box center [1138, 531] width 85 height 15
click at [1128, 530] on p "IN_REVIEW_STAGE_I" at bounding box center [1138, 531] width 85 height 15
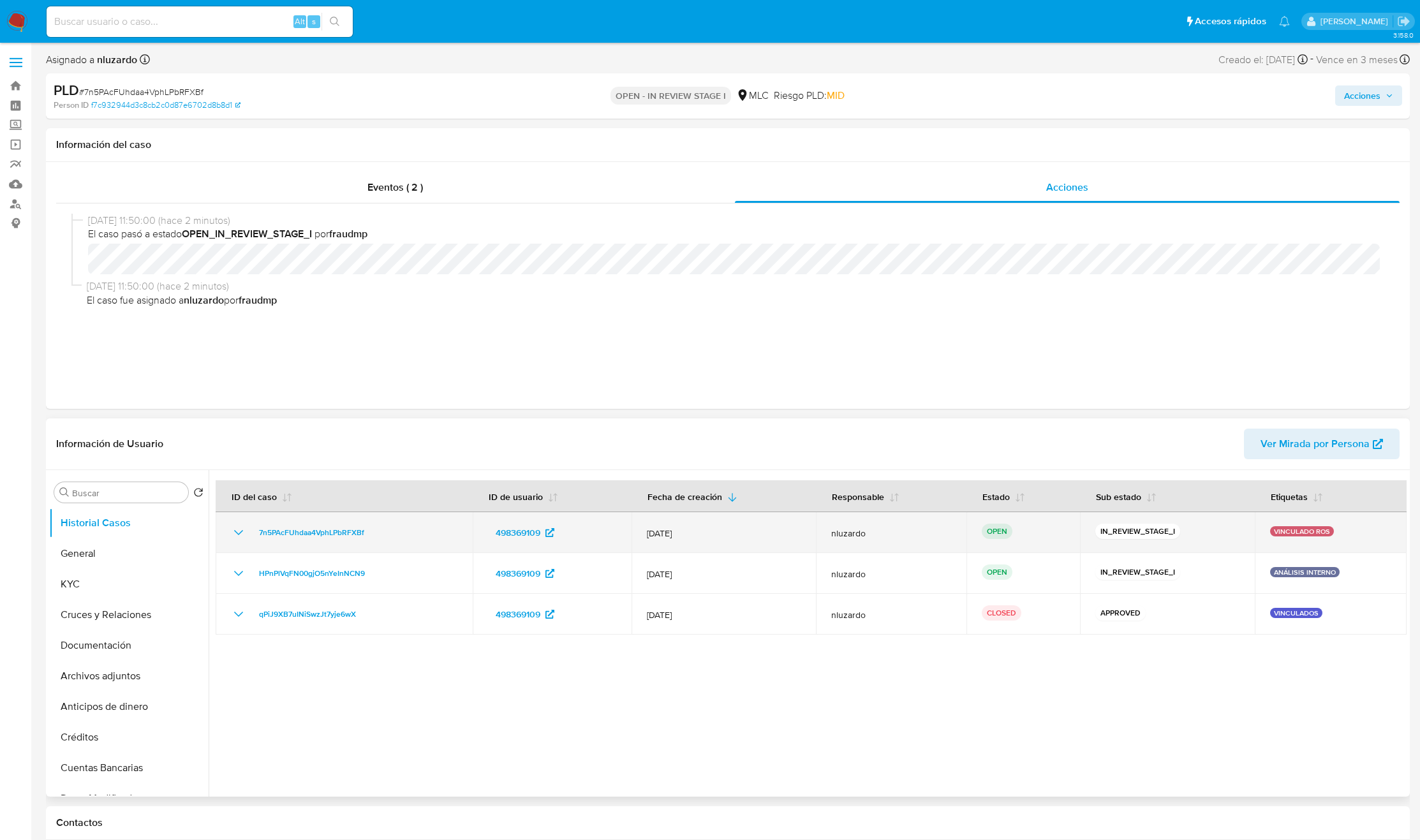
click at [398, 542] on td "7n5PAcFUhdaa4VphLPbRFXBf" at bounding box center [344, 533] width 257 height 41
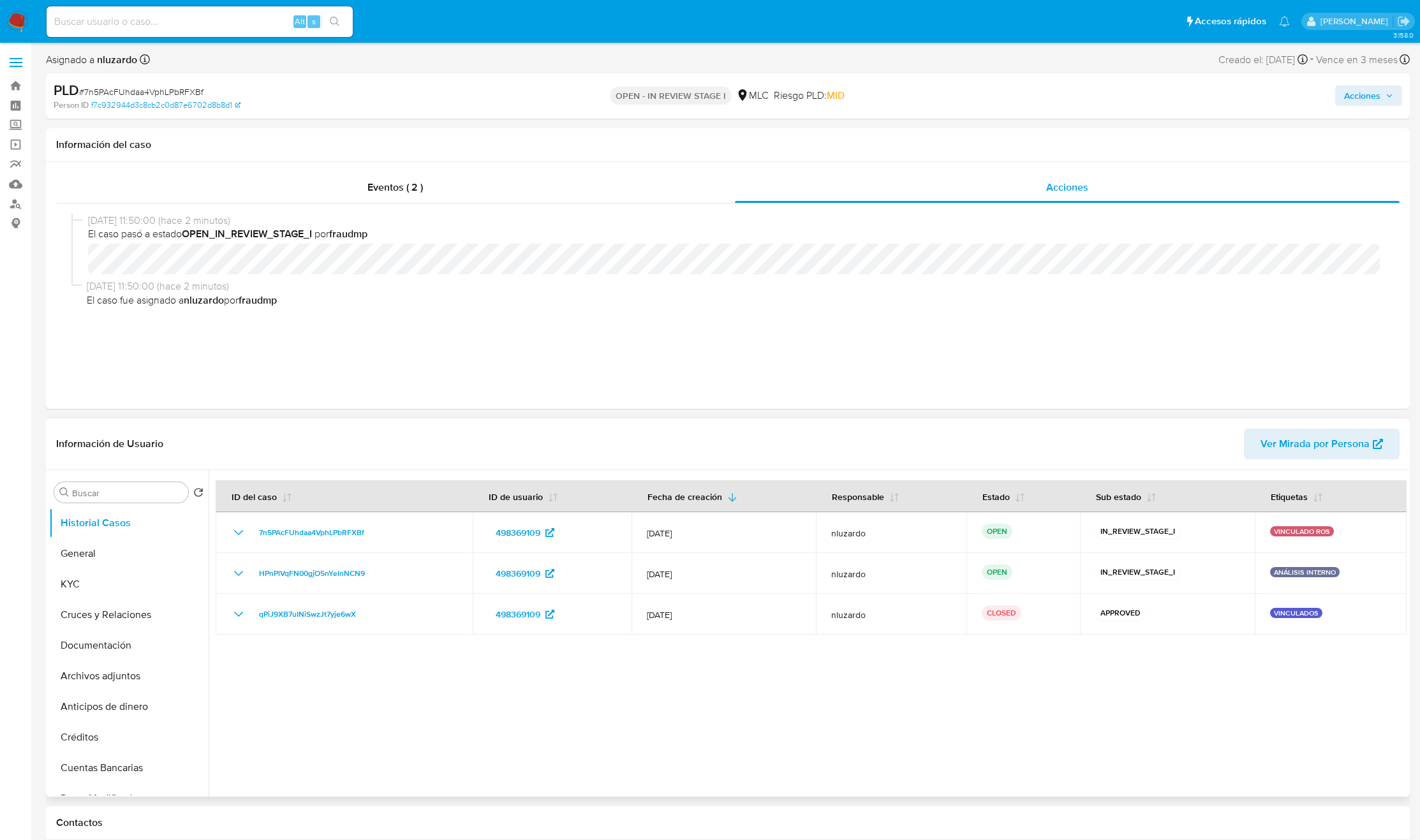
drag, startPoint x: 1357, startPoint y: 533, endPoint x: 453, endPoint y: 704, distance: 920.0
click at [453, 704] on div at bounding box center [807, 633] width 1198 height 327
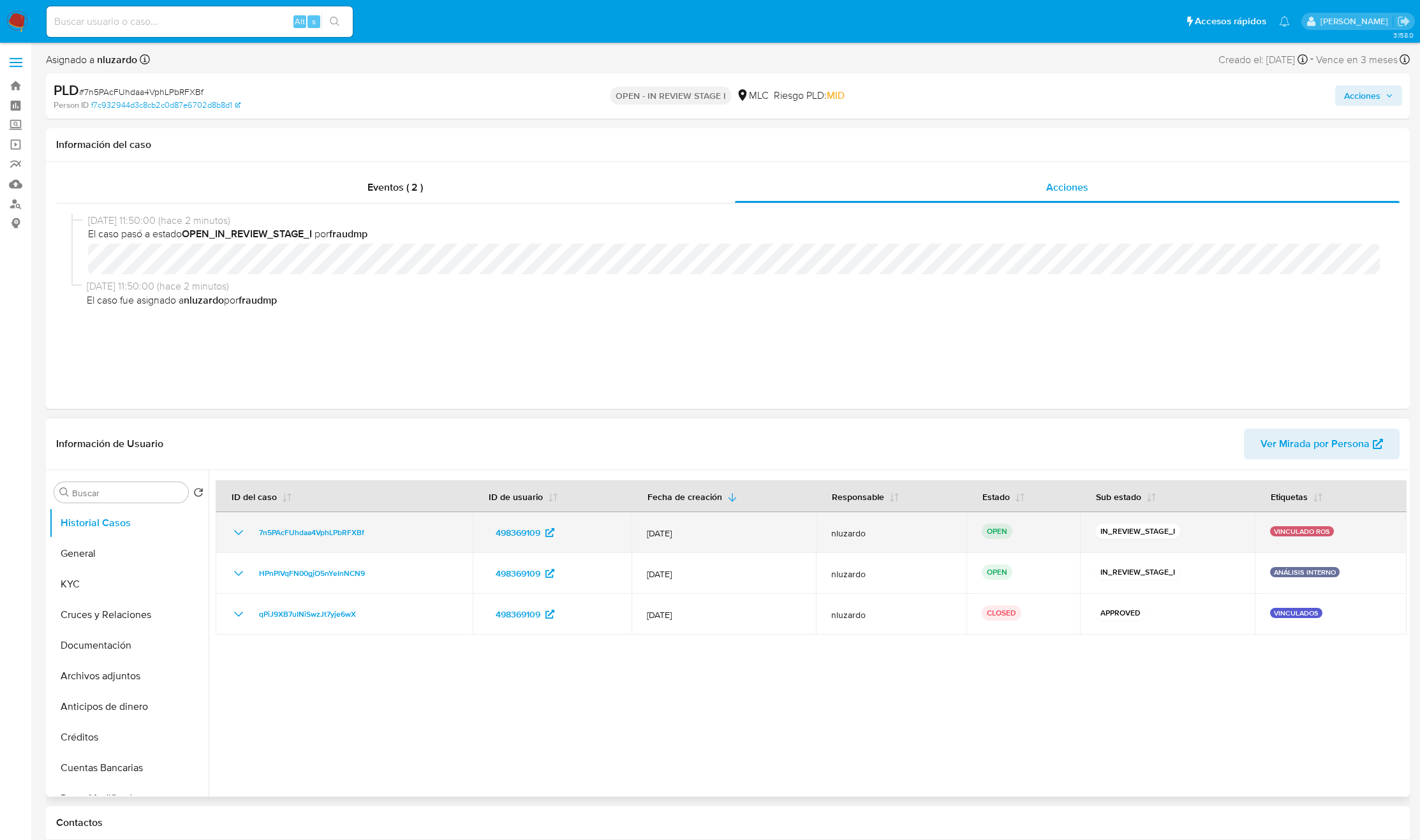
click at [1304, 529] on p "VINCULADO ROS" at bounding box center [1302, 531] width 64 height 10
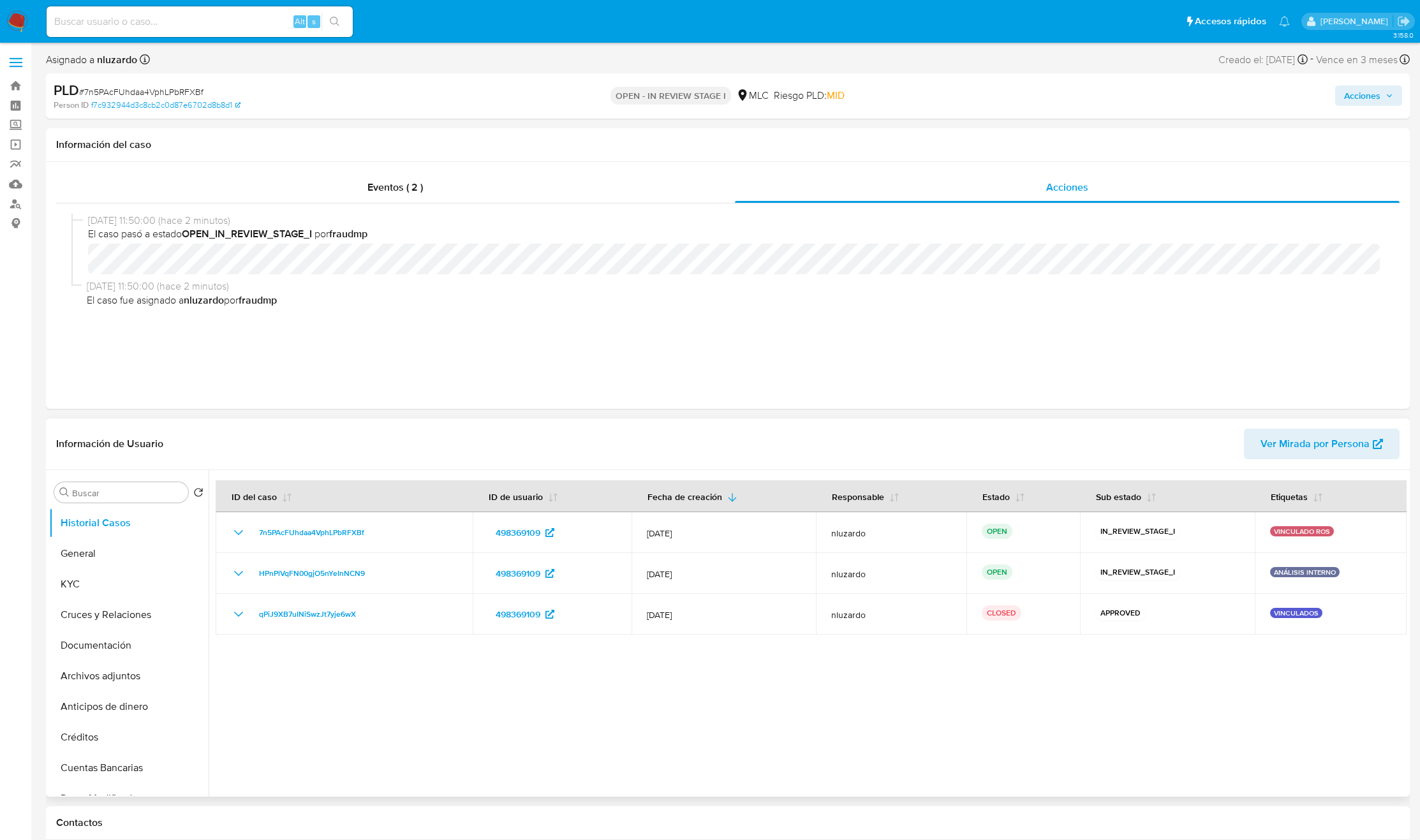
click at [653, 750] on div at bounding box center [807, 633] width 1198 height 327
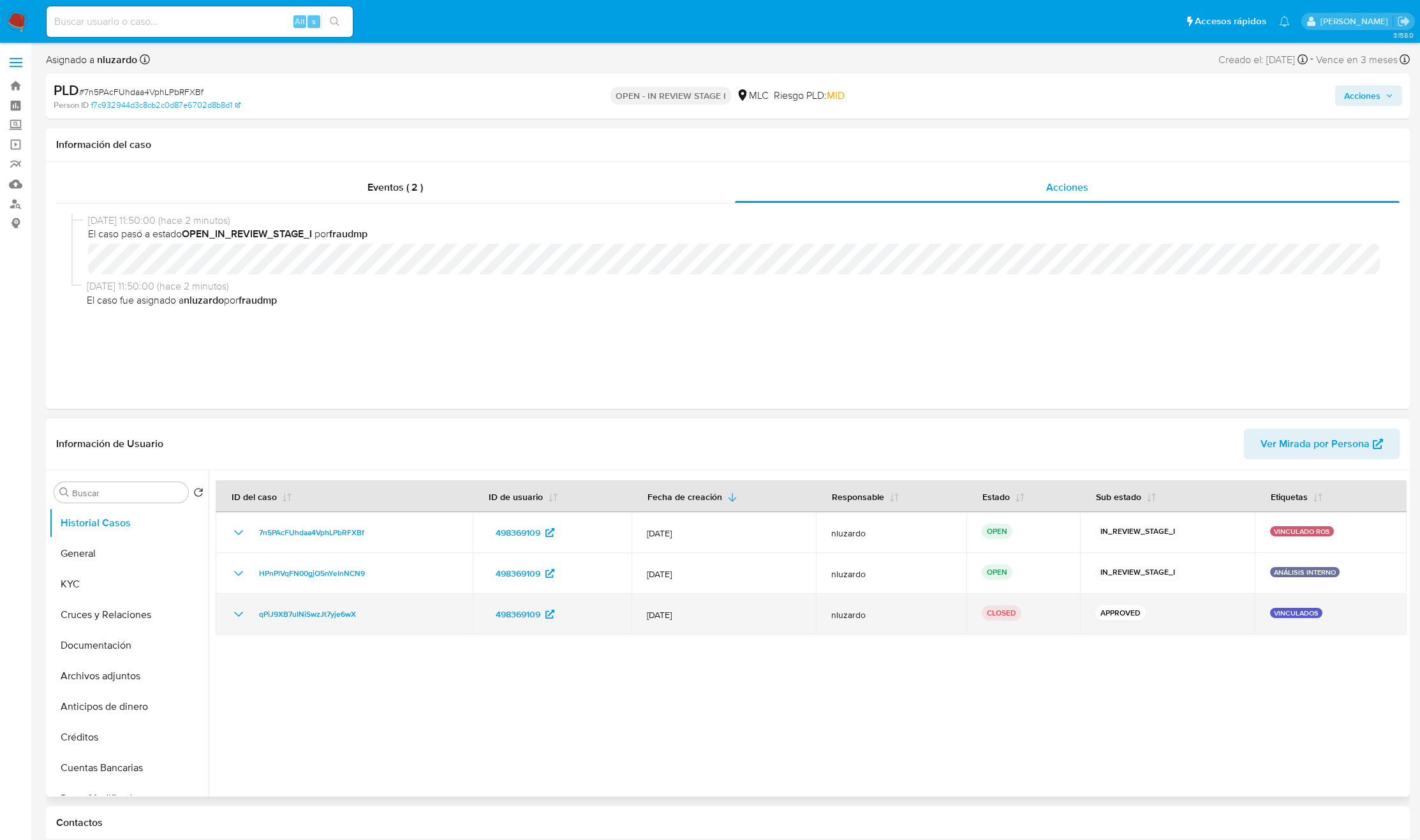
click at [1299, 615] on p "VINCULADOS" at bounding box center [1296, 613] width 53 height 10
click at [1261, 618] on td "VINCULADOS" at bounding box center [1331, 614] width 152 height 41
click at [1277, 613] on p "VINCULADOS" at bounding box center [1296, 613] width 53 height 10
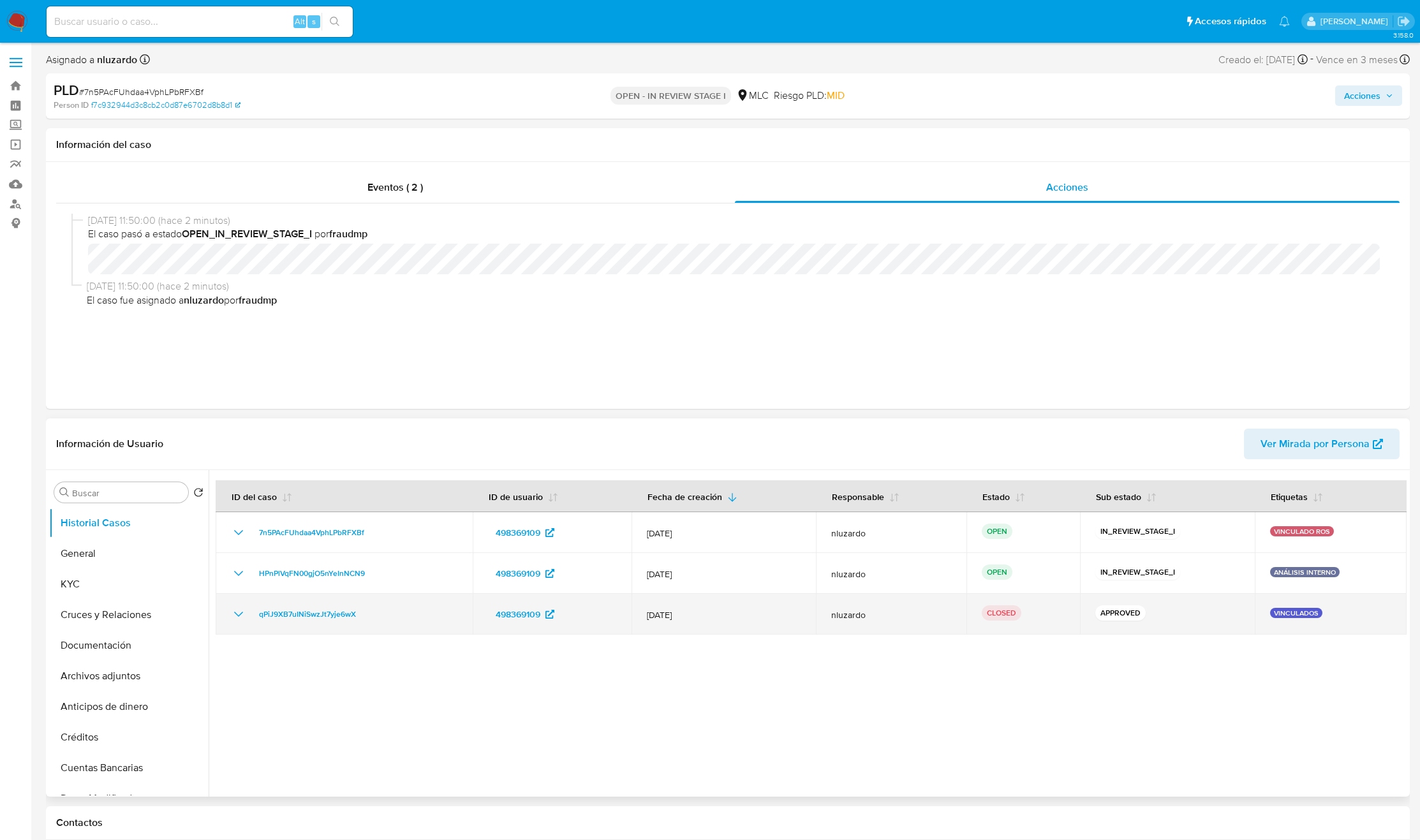
click at [1277, 613] on p "VINCULADOS" at bounding box center [1296, 613] width 53 height 10
click at [1191, 616] on div "APPROVED" at bounding box center [1167, 614] width 144 height 18
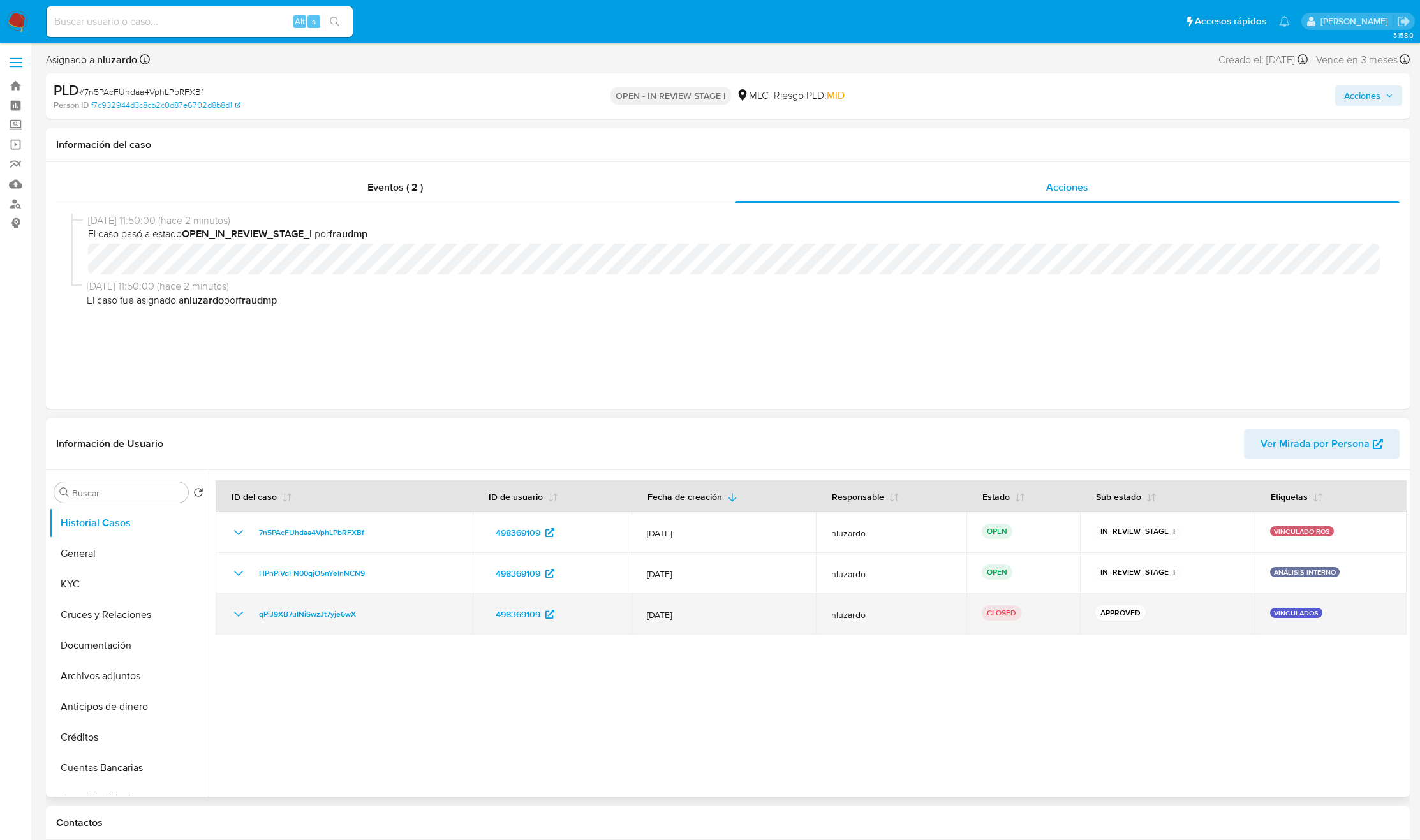
click at [1191, 616] on div "APPROVED" at bounding box center [1167, 614] width 144 height 18
click at [1136, 615] on p "APPROVED" at bounding box center [1120, 613] width 50 height 15
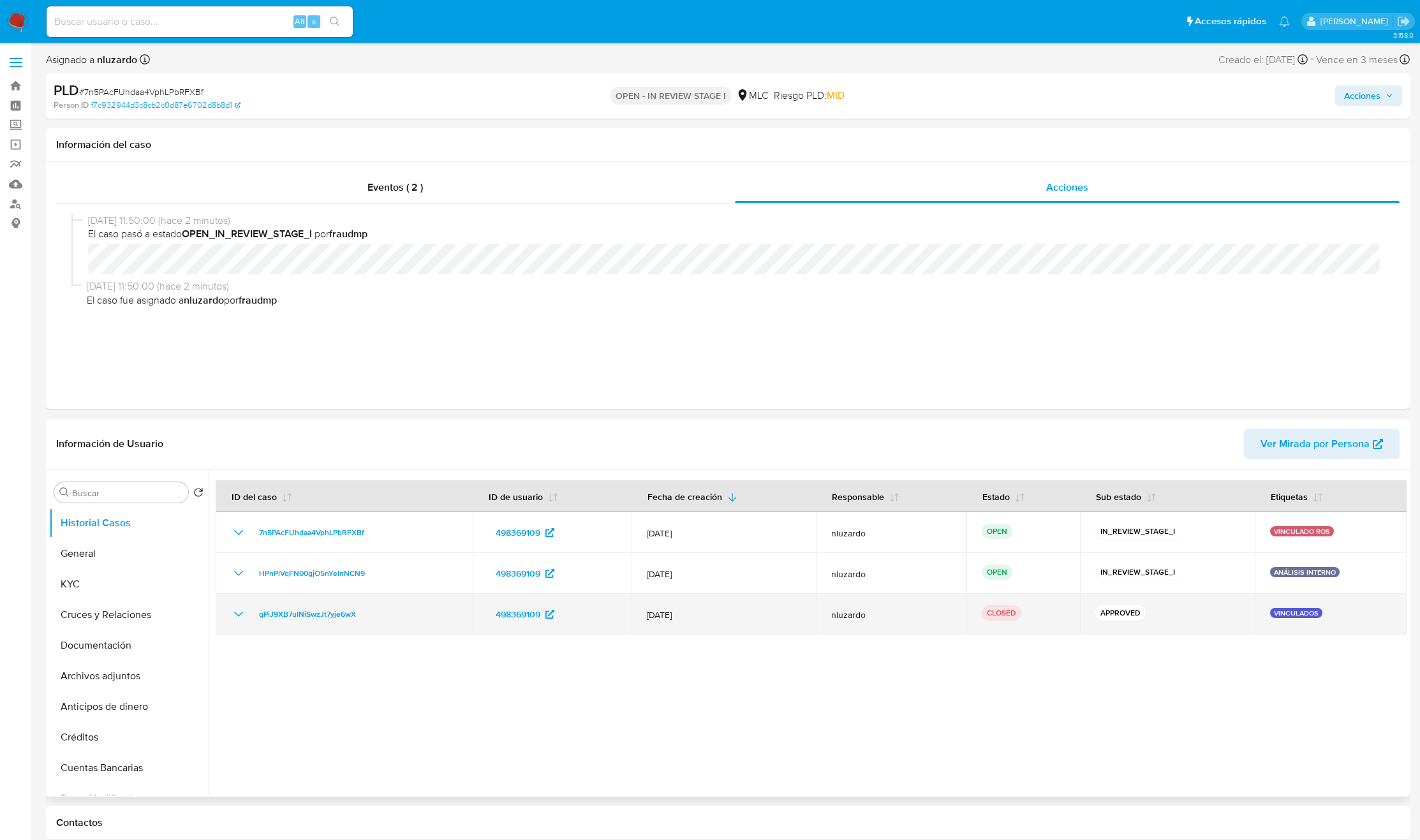
click at [1136, 615] on p "APPROVED" at bounding box center [1120, 613] width 50 height 15
click at [1123, 624] on td "APPROVED" at bounding box center [1167, 614] width 175 height 41
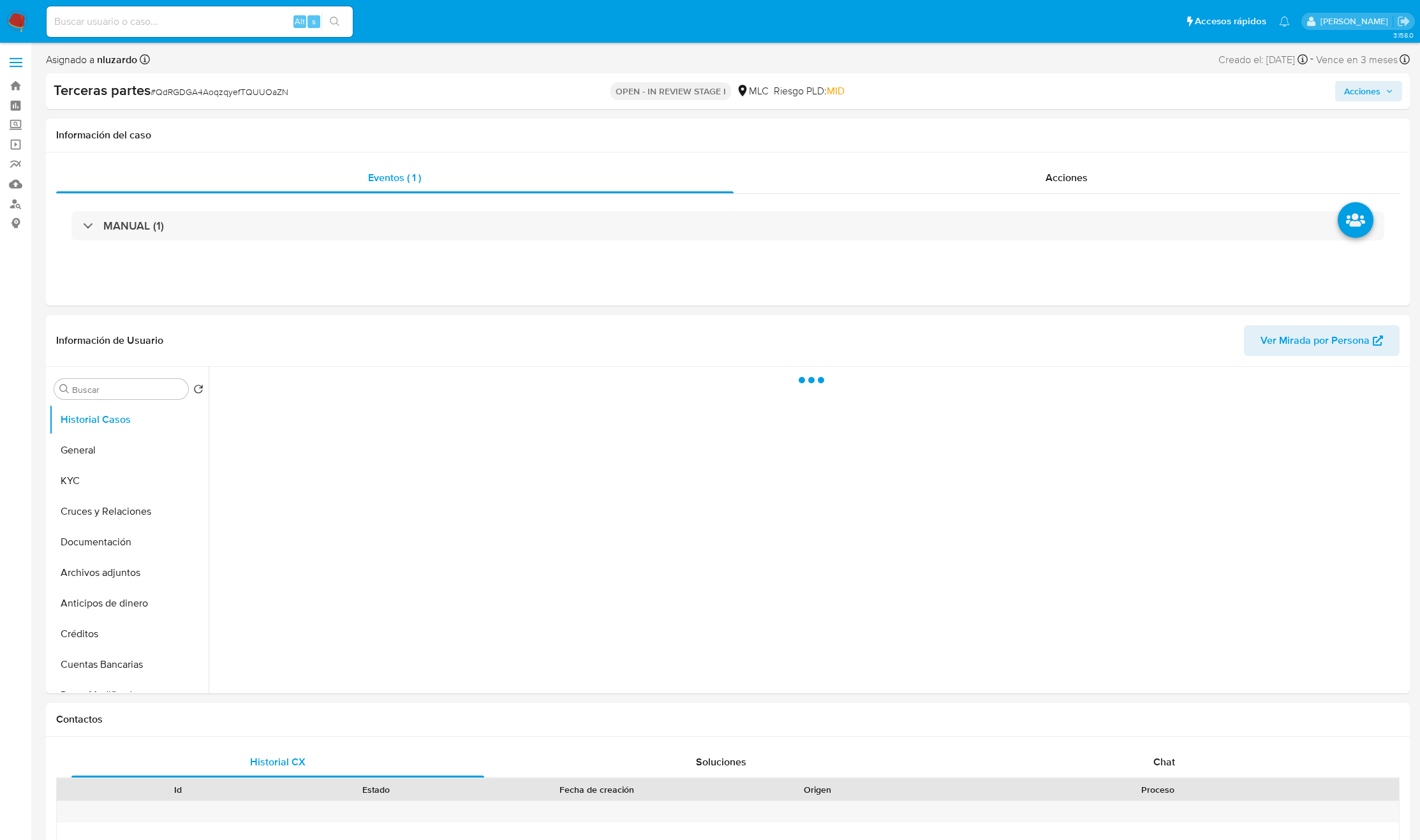
click at [1392, 93] on icon "button" at bounding box center [1389, 91] width 7 height 7
click at [1383, 102] on div "Terceras partes # QdRGDGA4AoqzqyefTQUUOaZN OPEN - IN REVIEW STAGE I MLC Riesgo …" at bounding box center [728, 91] width 1364 height 36
click at [1372, 98] on span "Acciones" at bounding box center [1362, 91] width 37 height 20
select select "10"
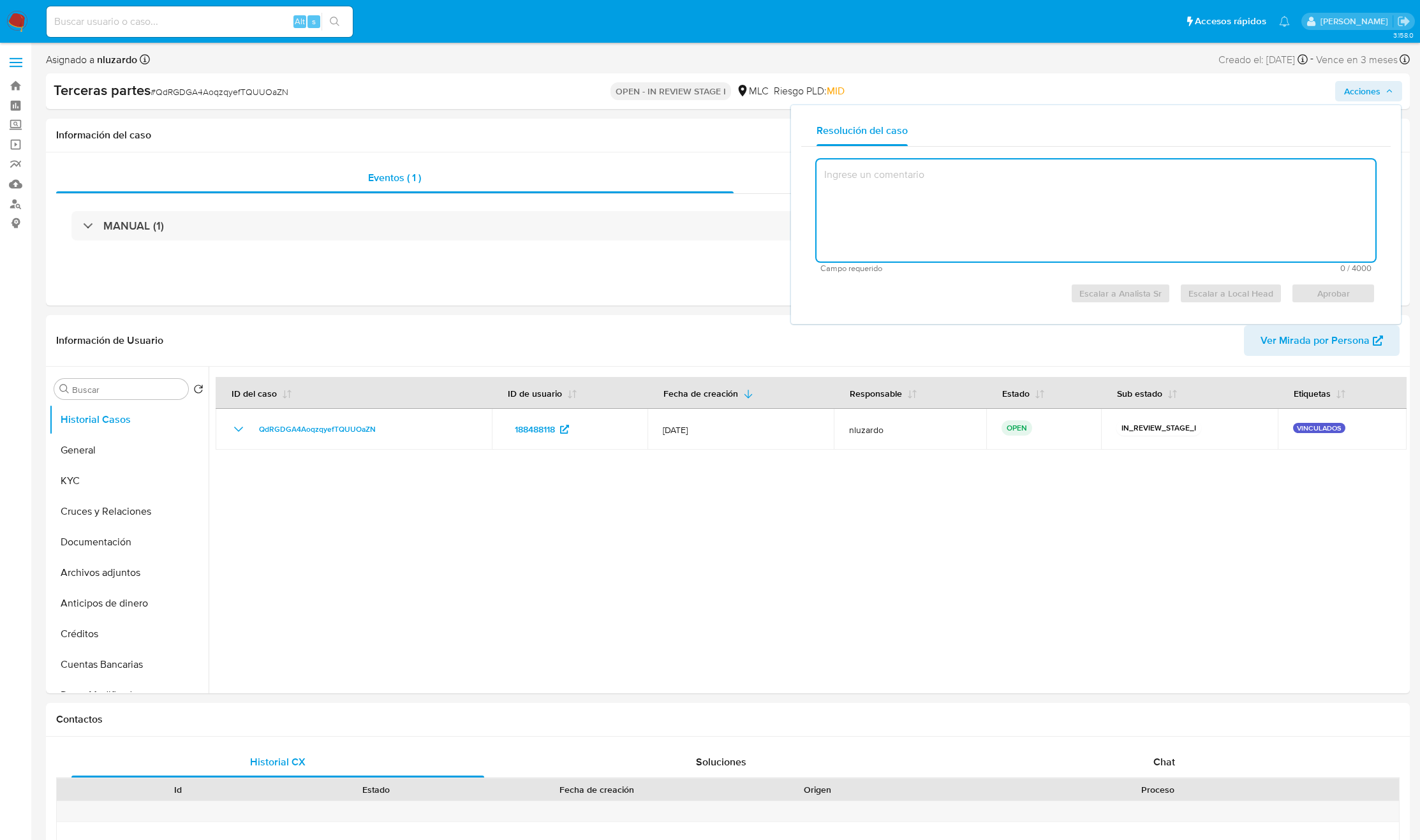
click at [1028, 203] on textarea at bounding box center [1096, 211] width 559 height 102
click at [1046, 199] on textarea "CZ<<Z" at bounding box center [1096, 211] width 559 height 102
click at [1046, 200] on textarea "CZ<<Z" at bounding box center [1096, 211] width 559 height 102
type textarea "CZ<<Z"
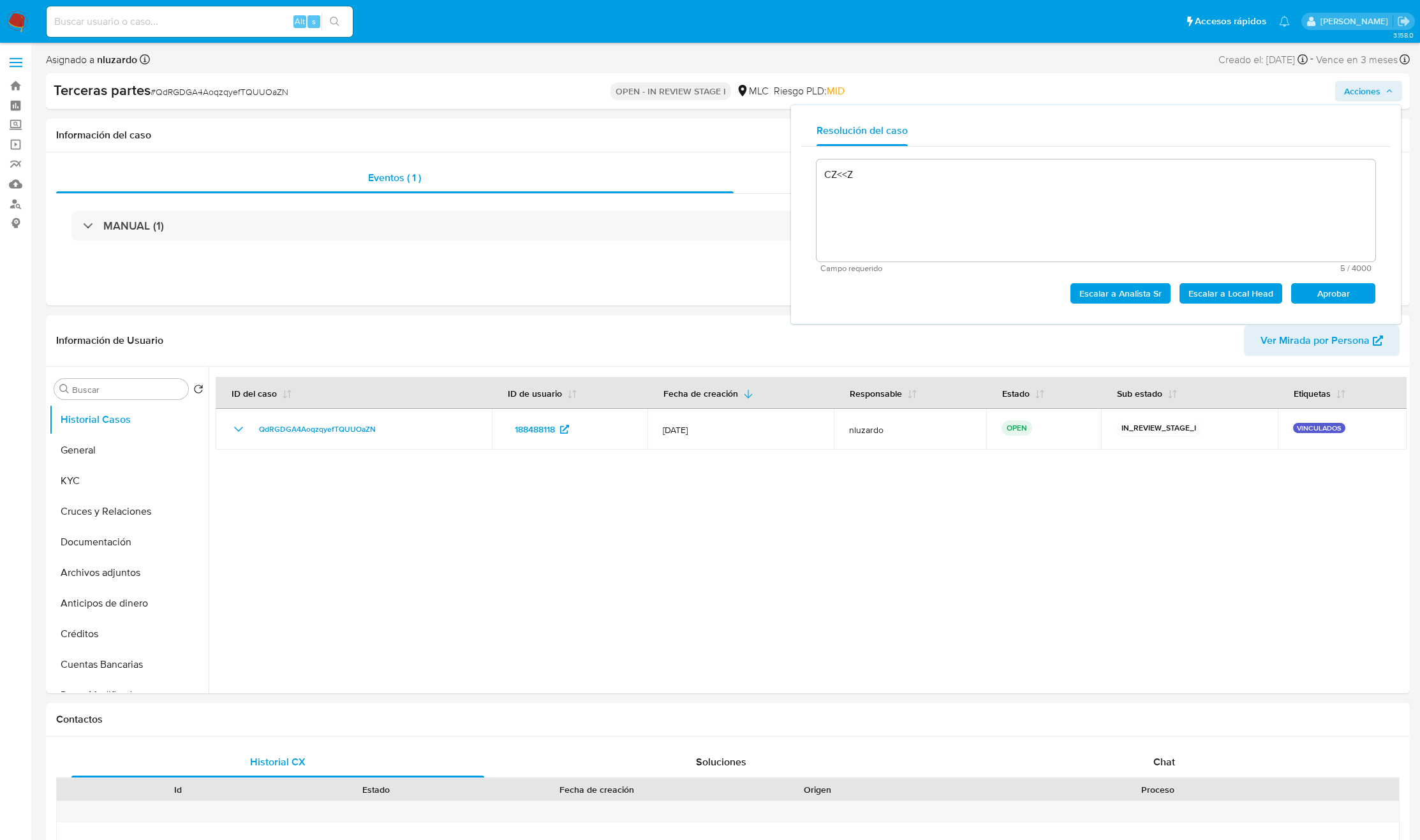
click at [877, 197] on textarea "CZ<<Z" at bounding box center [1096, 211] width 559 height 102
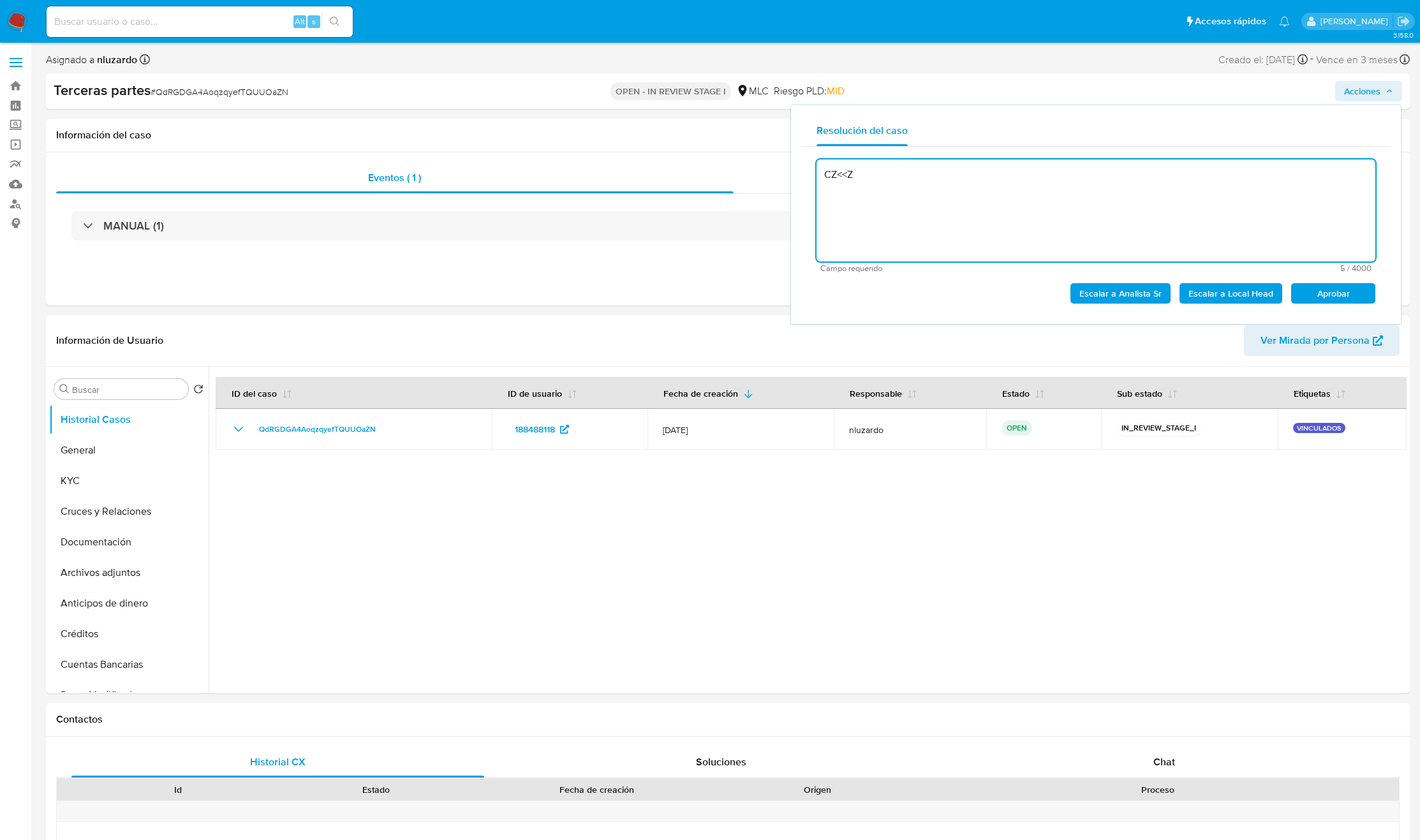
click at [877, 197] on textarea "CZ<<Z" at bounding box center [1096, 211] width 559 height 102
click at [1002, 222] on textarea "CZ<<Z" at bounding box center [1096, 211] width 559 height 102
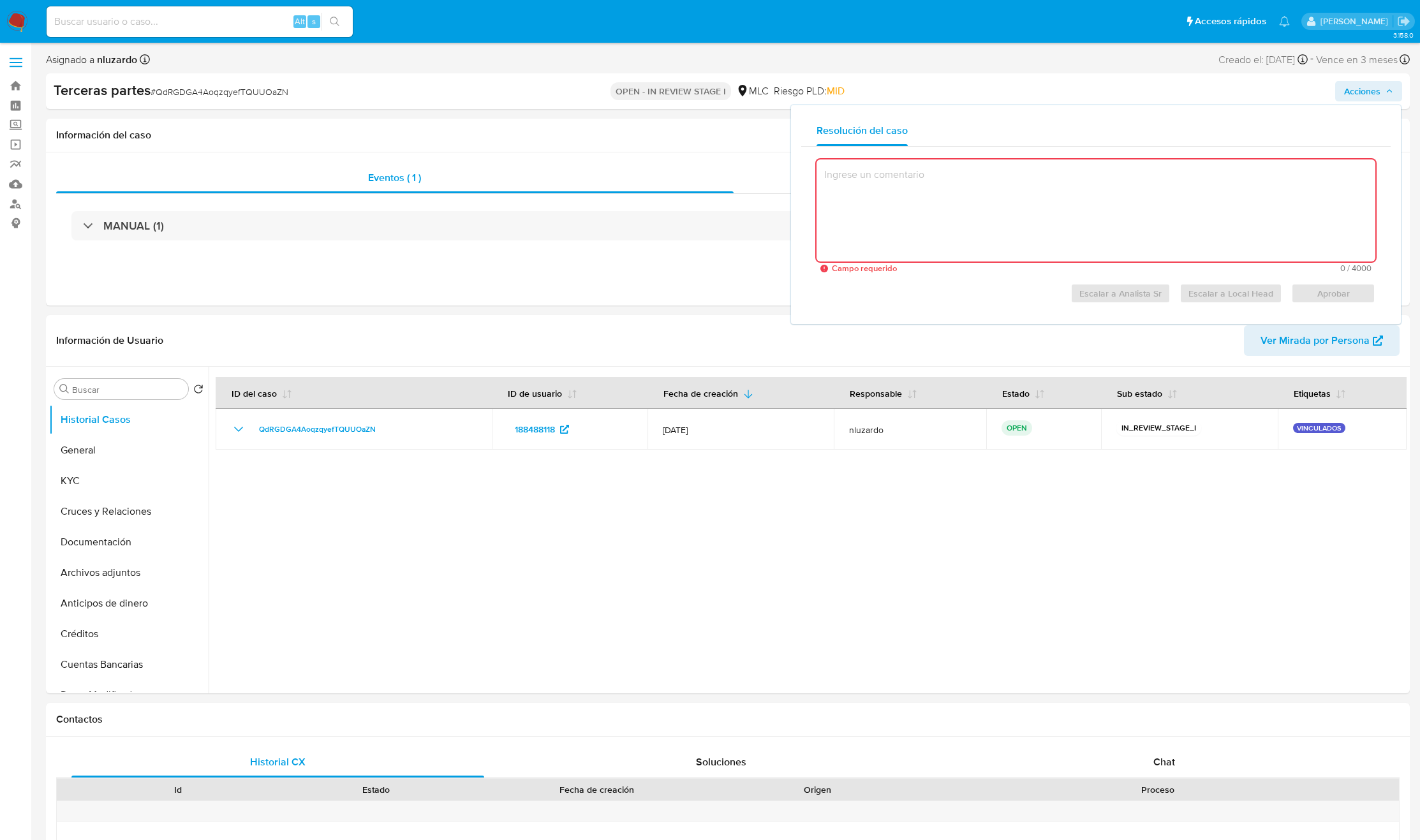
click at [1088, 226] on textarea at bounding box center [1096, 211] width 559 height 102
click at [1114, 222] on textarea at bounding box center [1096, 211] width 559 height 102
click at [1055, 203] on textarea at bounding box center [1096, 211] width 559 height 102
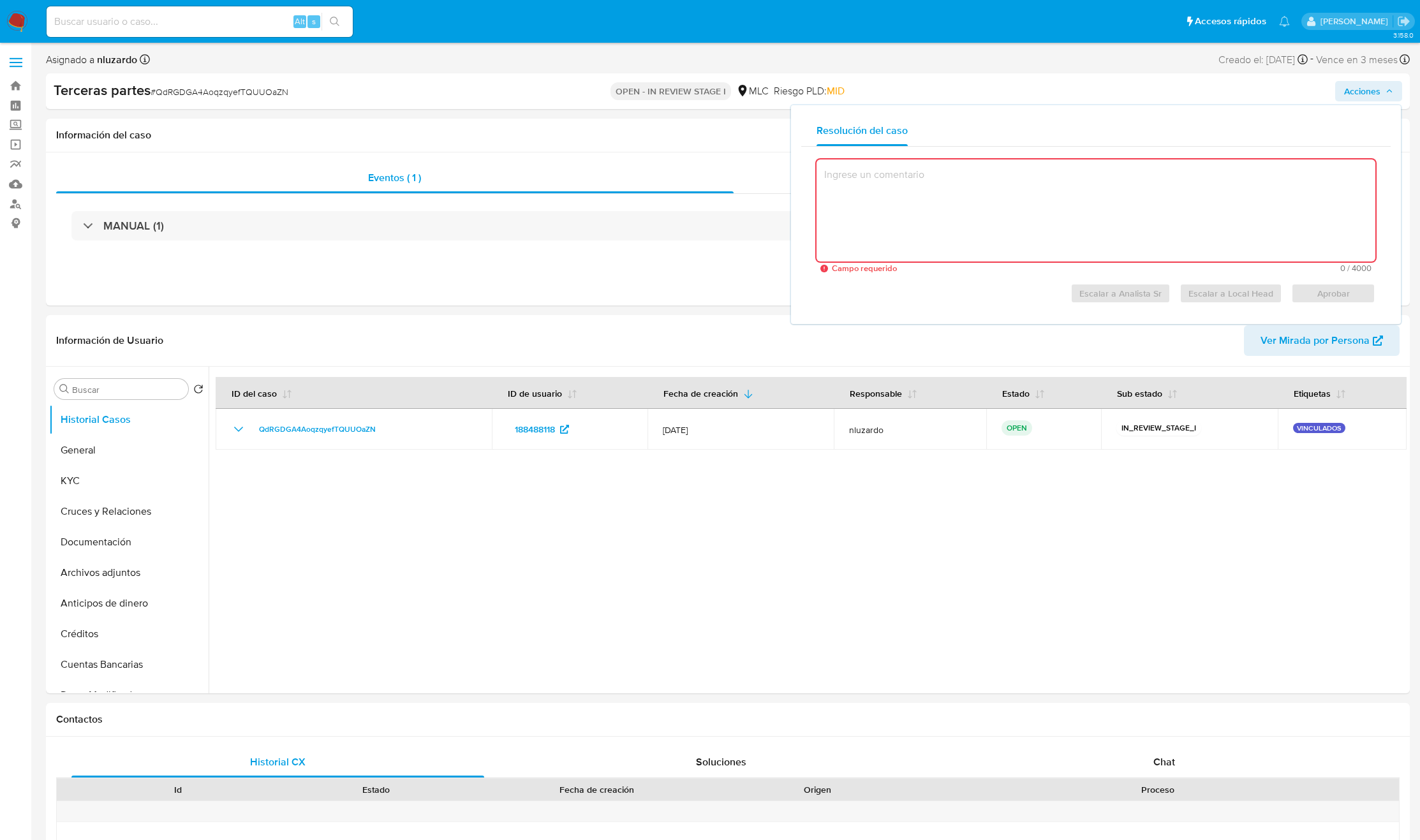
drag, startPoint x: 1290, startPoint y: 195, endPoint x: 996, endPoint y: 189, distance: 294.1
click at [996, 189] on textarea at bounding box center [1096, 211] width 559 height 102
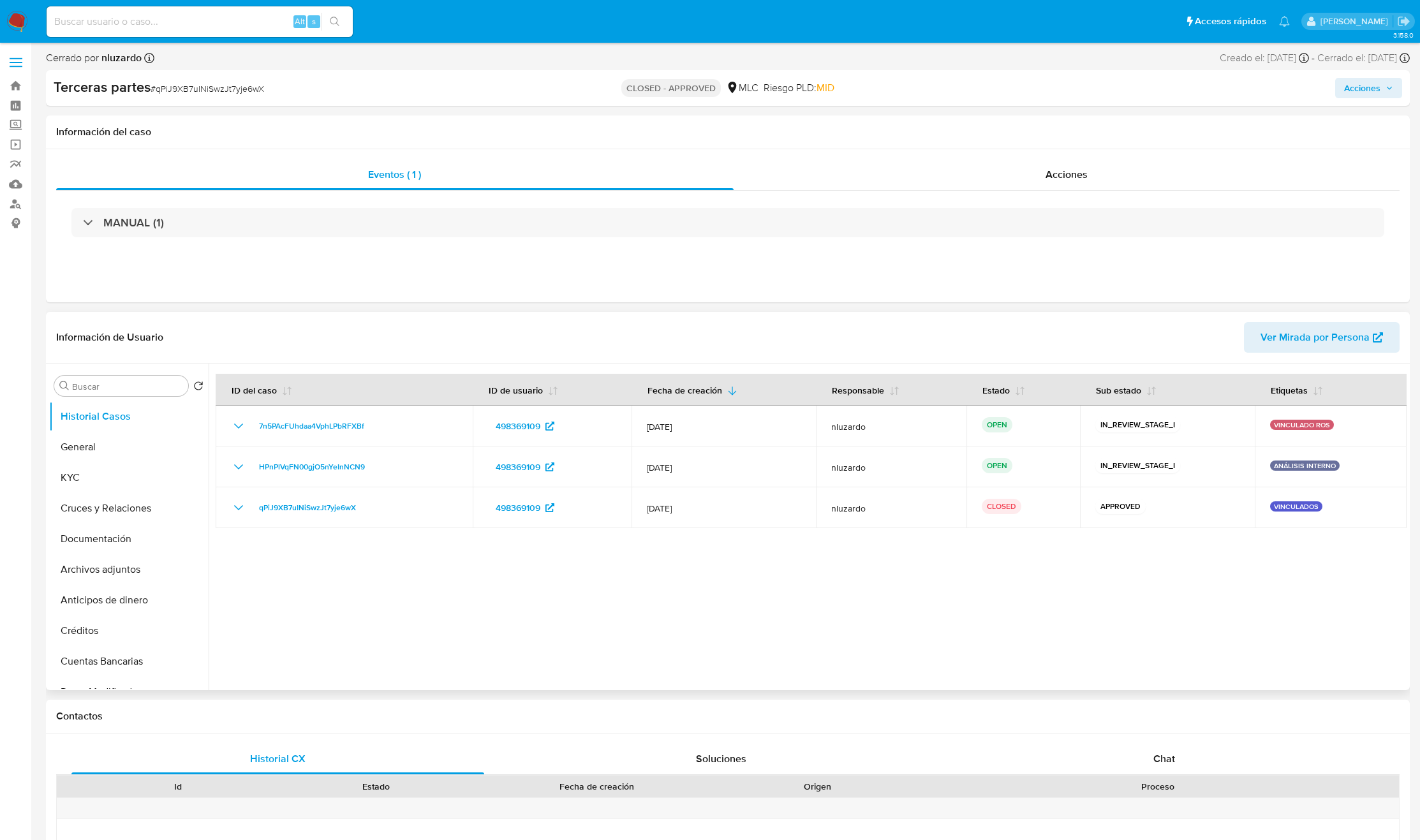
select select "10"
click at [1103, 173] on div "Acciones" at bounding box center [1067, 175] width 667 height 31
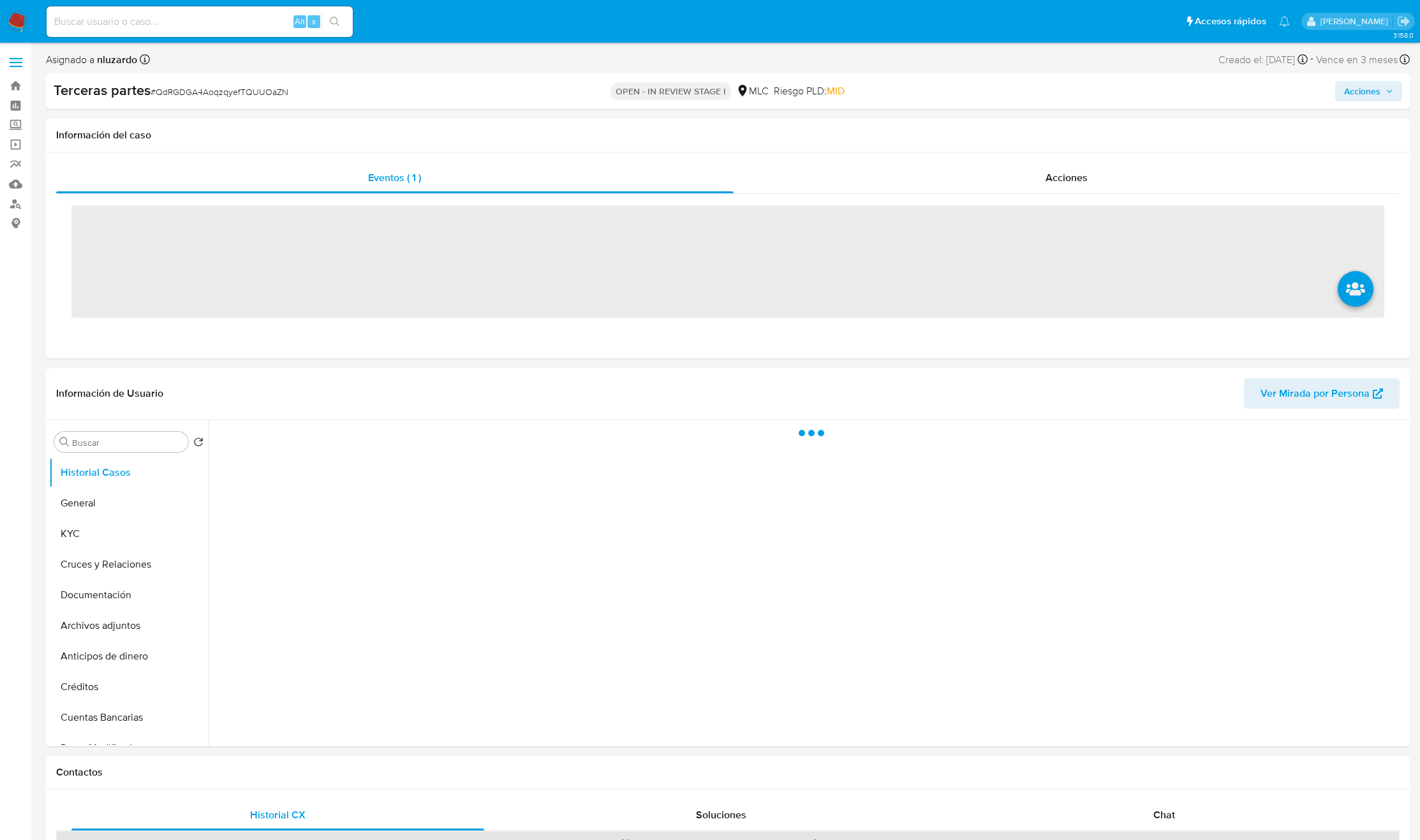
click at [1362, 94] on span "Acciones" at bounding box center [1362, 91] width 37 height 20
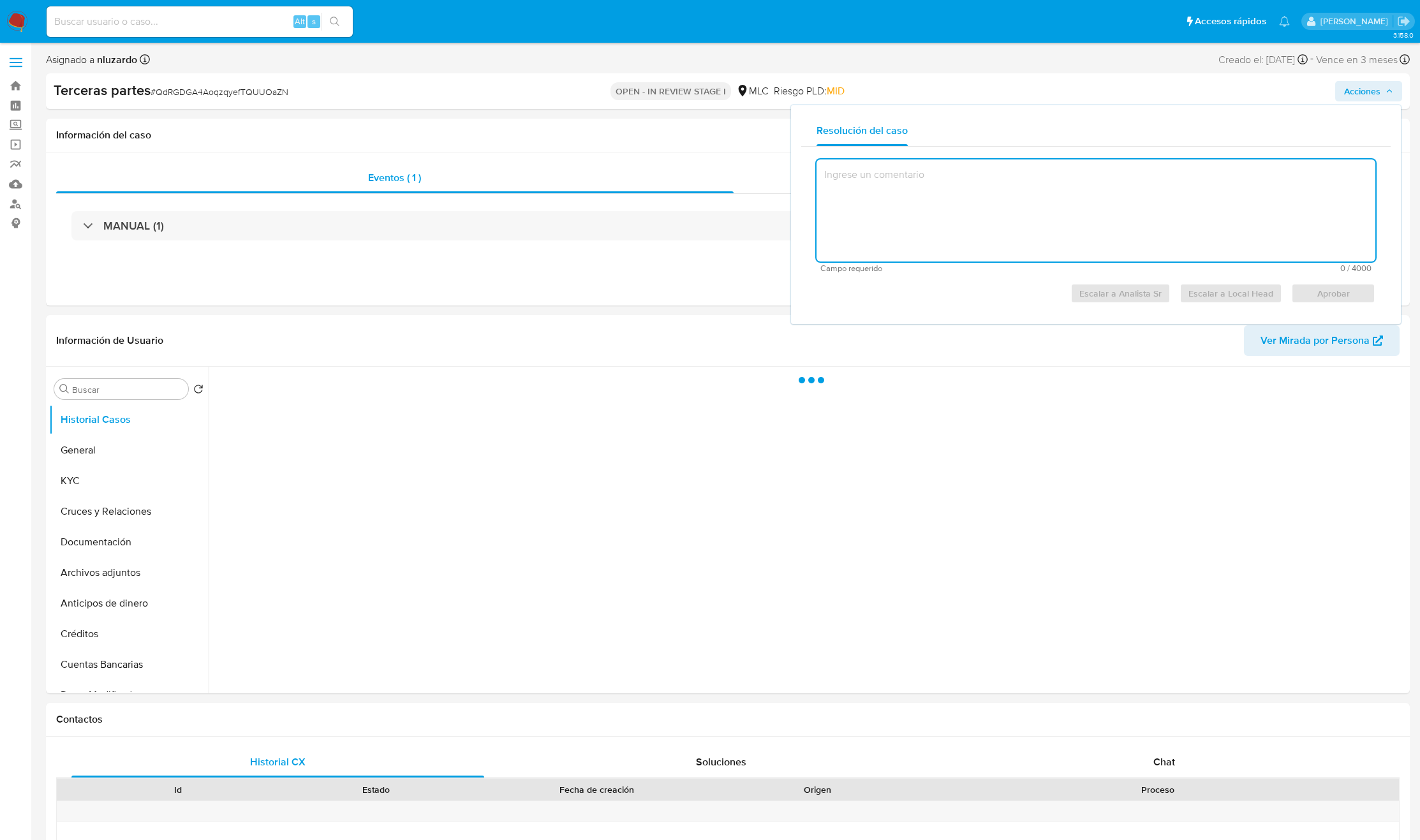
click at [1062, 216] on textarea at bounding box center [1096, 211] width 559 height 102
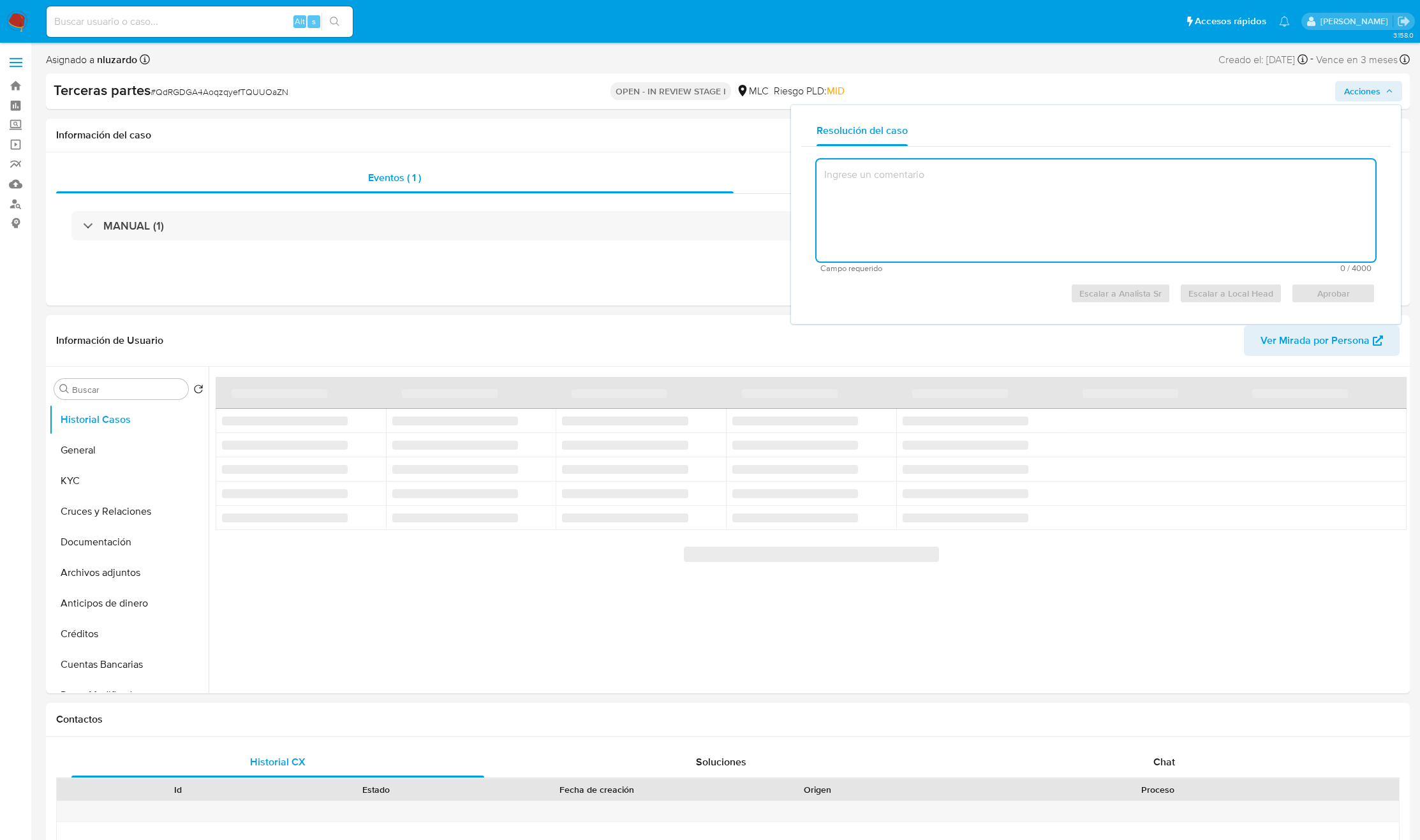
select select "10"
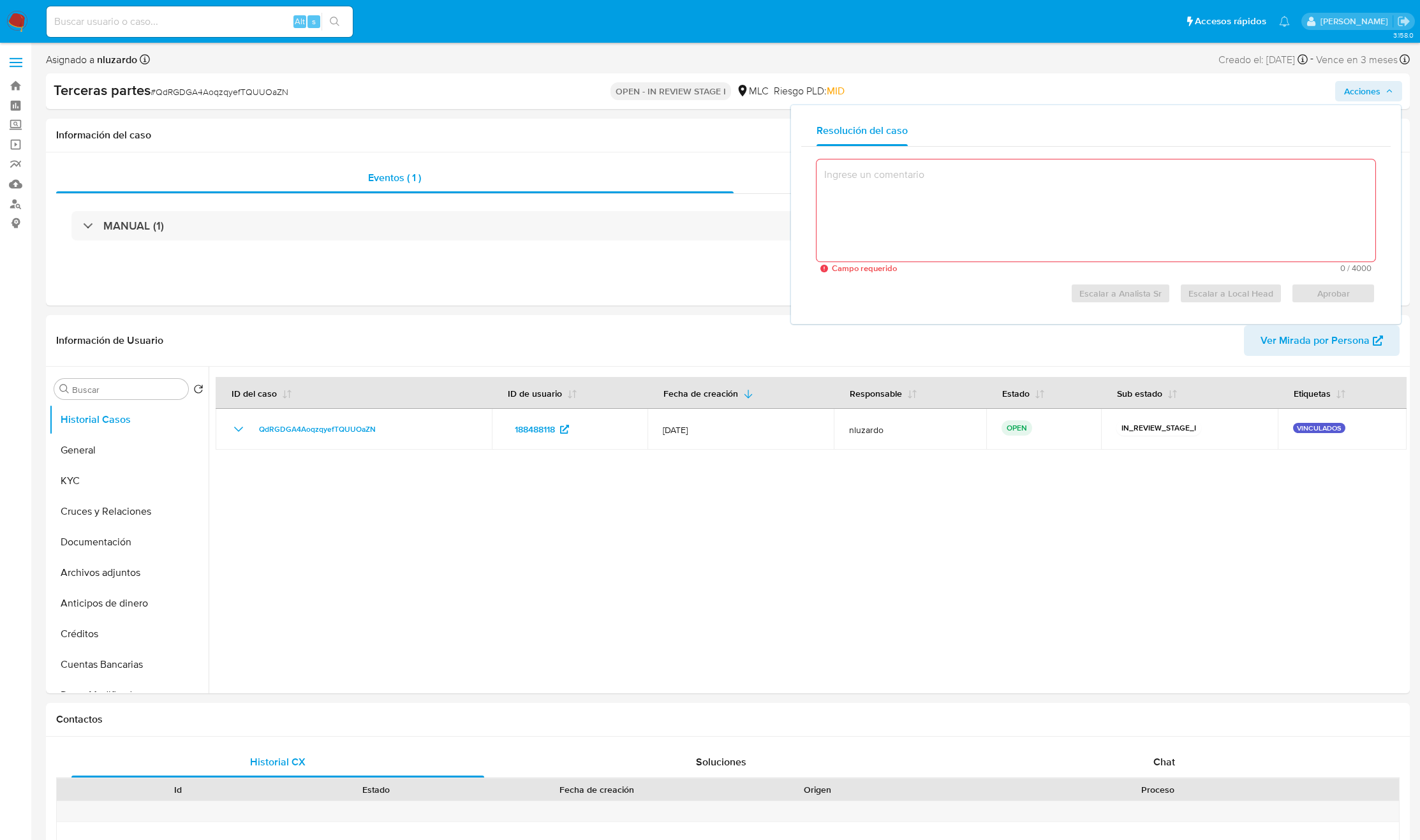
click at [1035, 243] on textarea at bounding box center [1096, 211] width 559 height 102
paste textarea "El caso se genera dentro de una clasificación incorrecta por lo que se procede …"
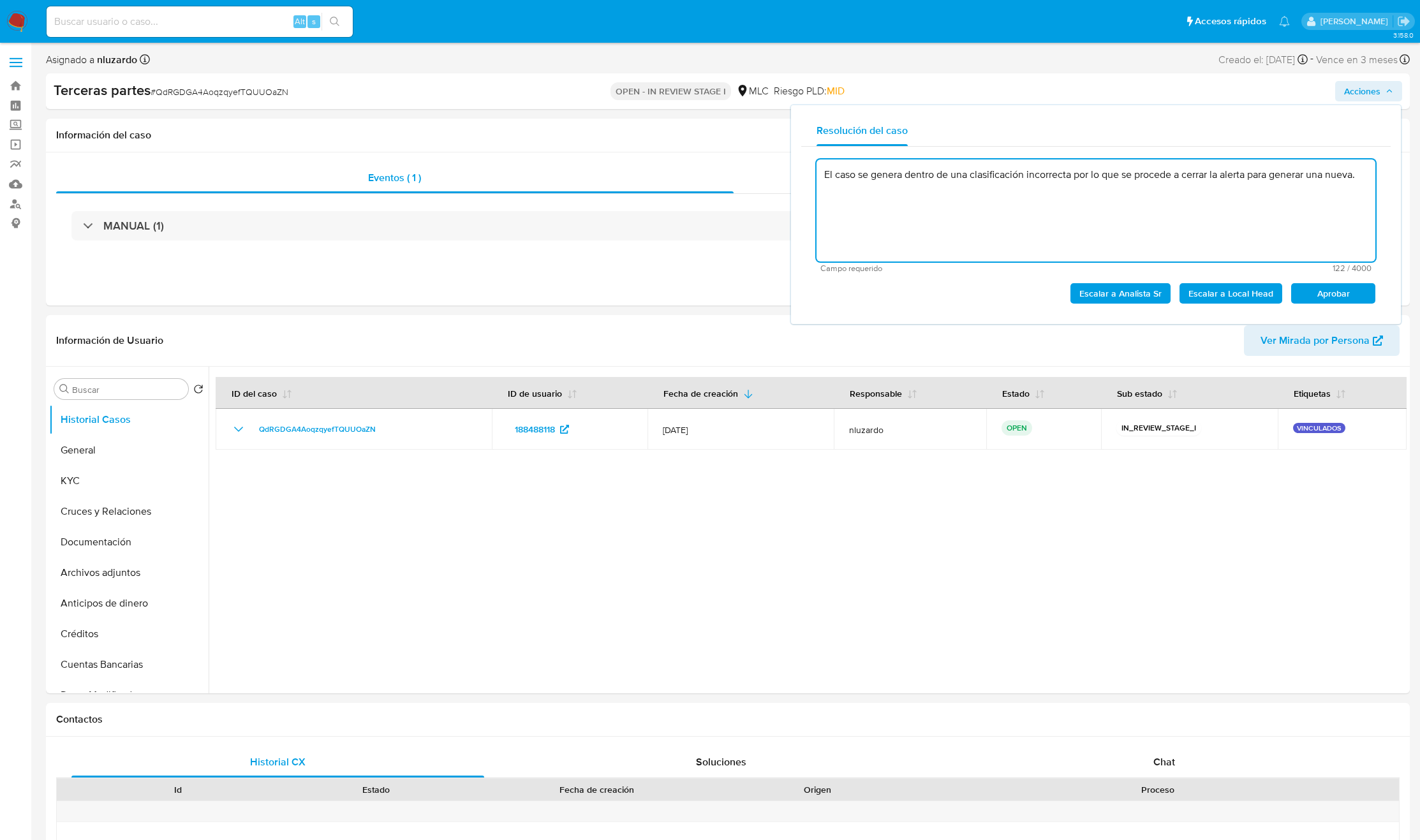
click at [1114, 199] on textarea "El caso se genera dentro de una clasificación incorrecta por lo que se procede …" at bounding box center [1096, 211] width 559 height 102
drag, startPoint x: 1209, startPoint y: 174, endPoint x: 1372, endPoint y: 180, distance: 163.1
click at [1372, 180] on textarea "El caso se genera dentro de una clasificación incorrecta por lo que se procede …" at bounding box center [1096, 211] width 559 height 102
click at [1043, 167] on textarea "El caso se genera dentro de una clasificación incorrecta por lo que se procede …" at bounding box center [1096, 211] width 559 height 102
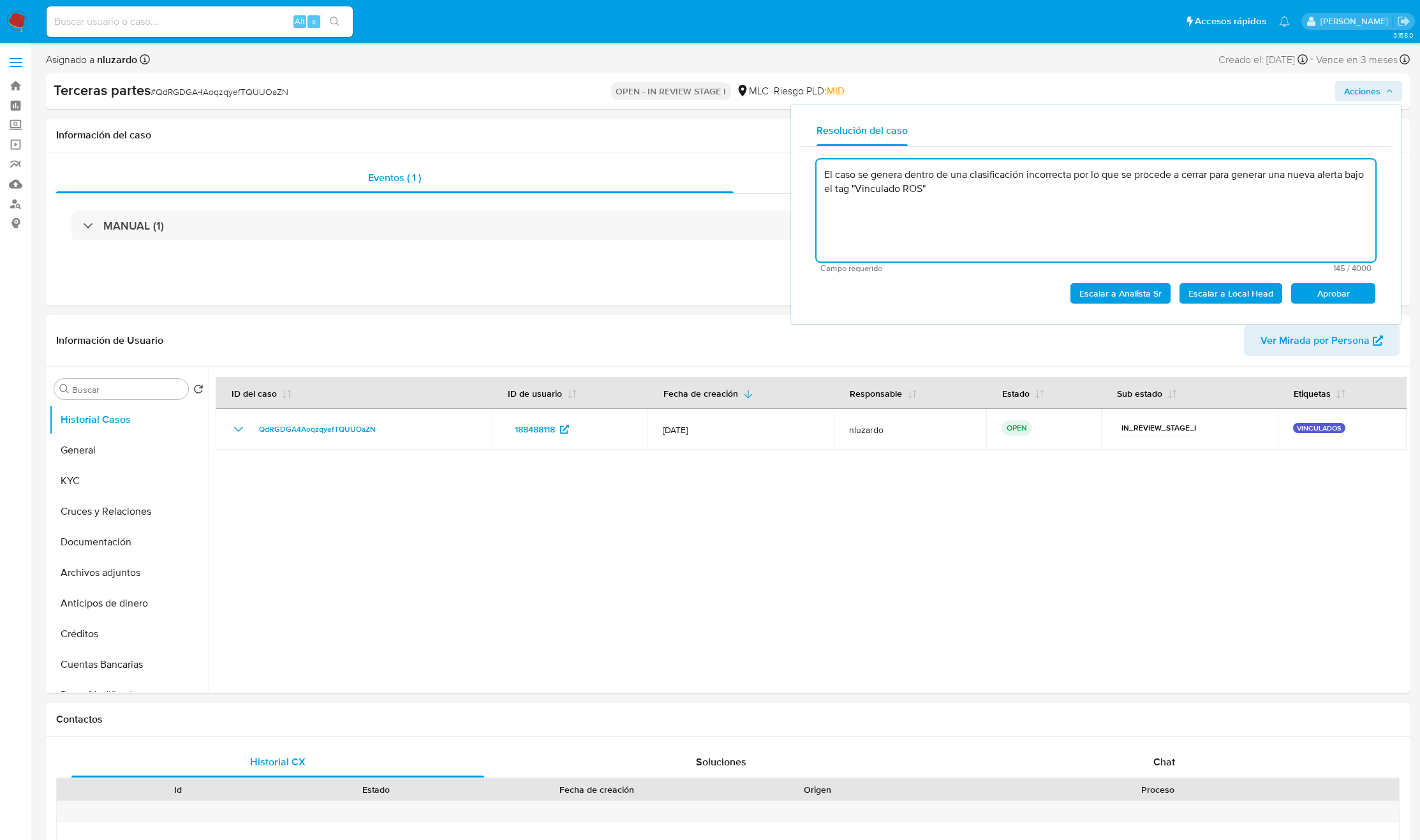
click at [1043, 167] on textarea "El caso se genera dentro de una clasificación incorrecta por lo que se procede …" at bounding box center [1096, 211] width 559 height 102
click at [1151, 183] on textarea "El caso se genera dentro de una clasificación incorrecta por lo que se procede …" at bounding box center [1096, 211] width 559 height 102
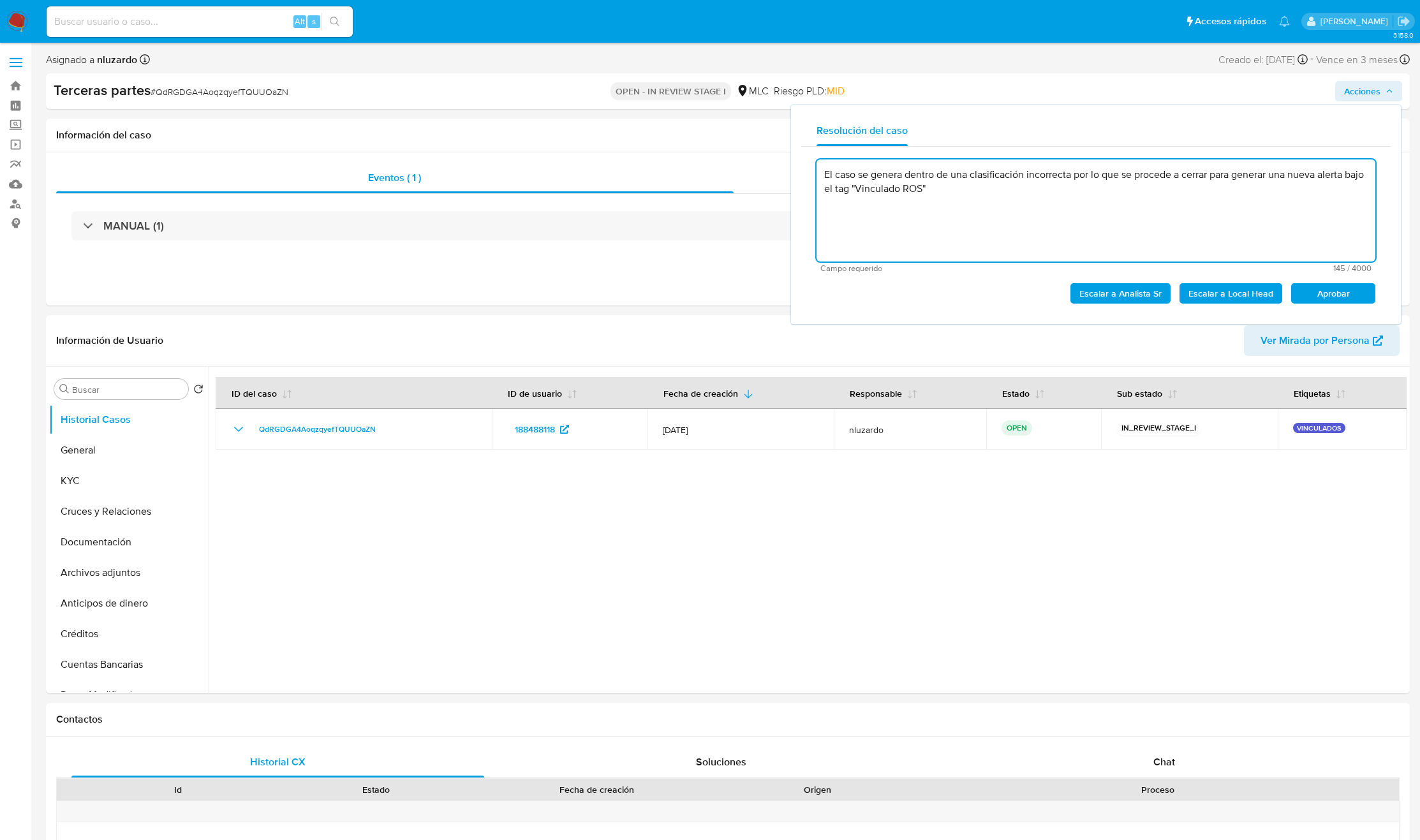
click at [1212, 176] on textarea "El caso se genera dentro de una clasificación incorrecta por lo que se procede …" at bounding box center [1096, 211] width 559 height 102
click at [1212, 182] on textarea "El caso se genera dentro de una clasificación incorrecta por lo que se procede …" at bounding box center [1096, 211] width 559 height 102
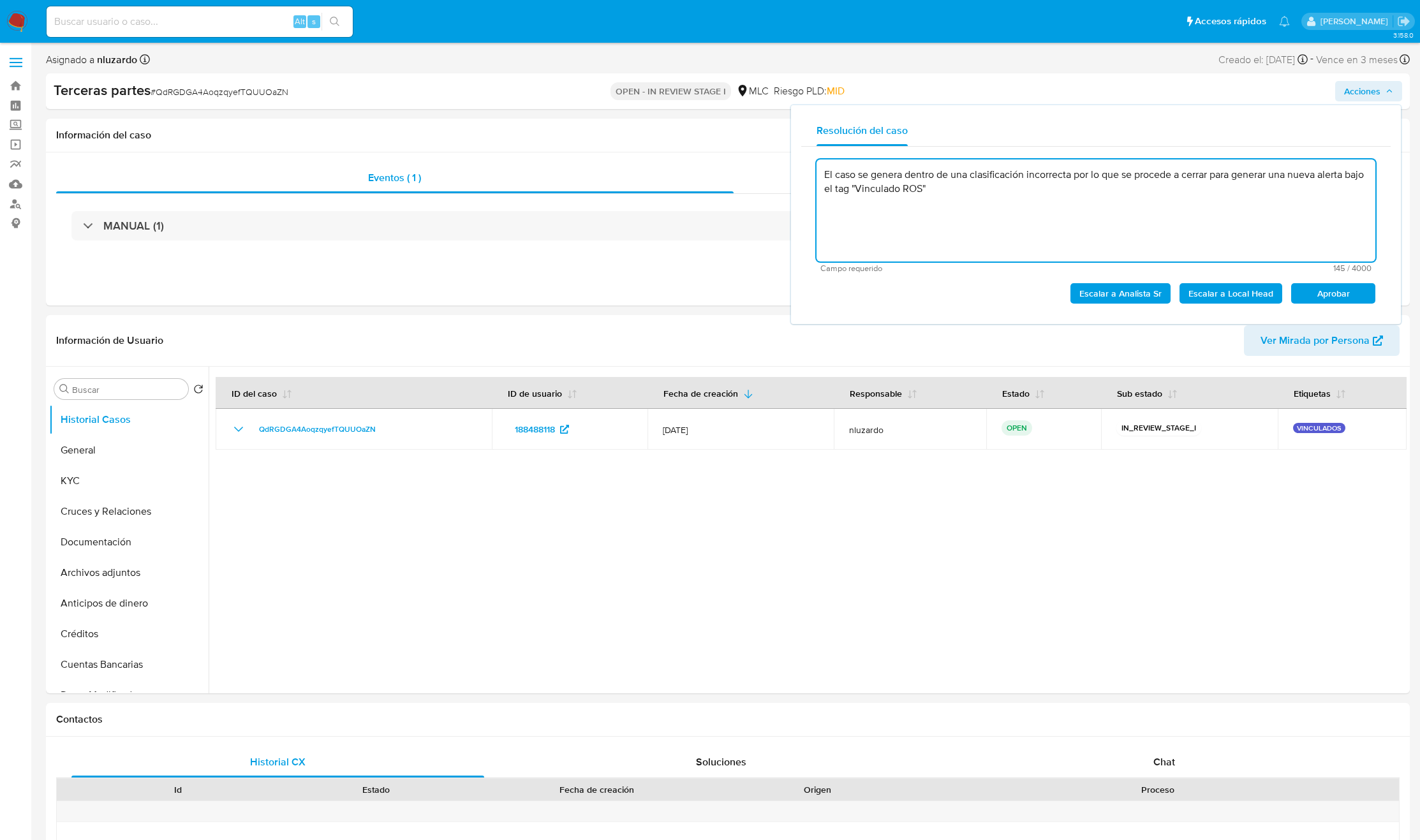
click at [1158, 196] on textarea "El caso se genera dentro de una clasificación incorrecta por lo que se procede …" at bounding box center [1096, 211] width 559 height 102
click at [1153, 192] on textarea "El caso se genera dentro de una clasificación incorrecta por lo que se procede …" at bounding box center [1096, 211] width 559 height 102
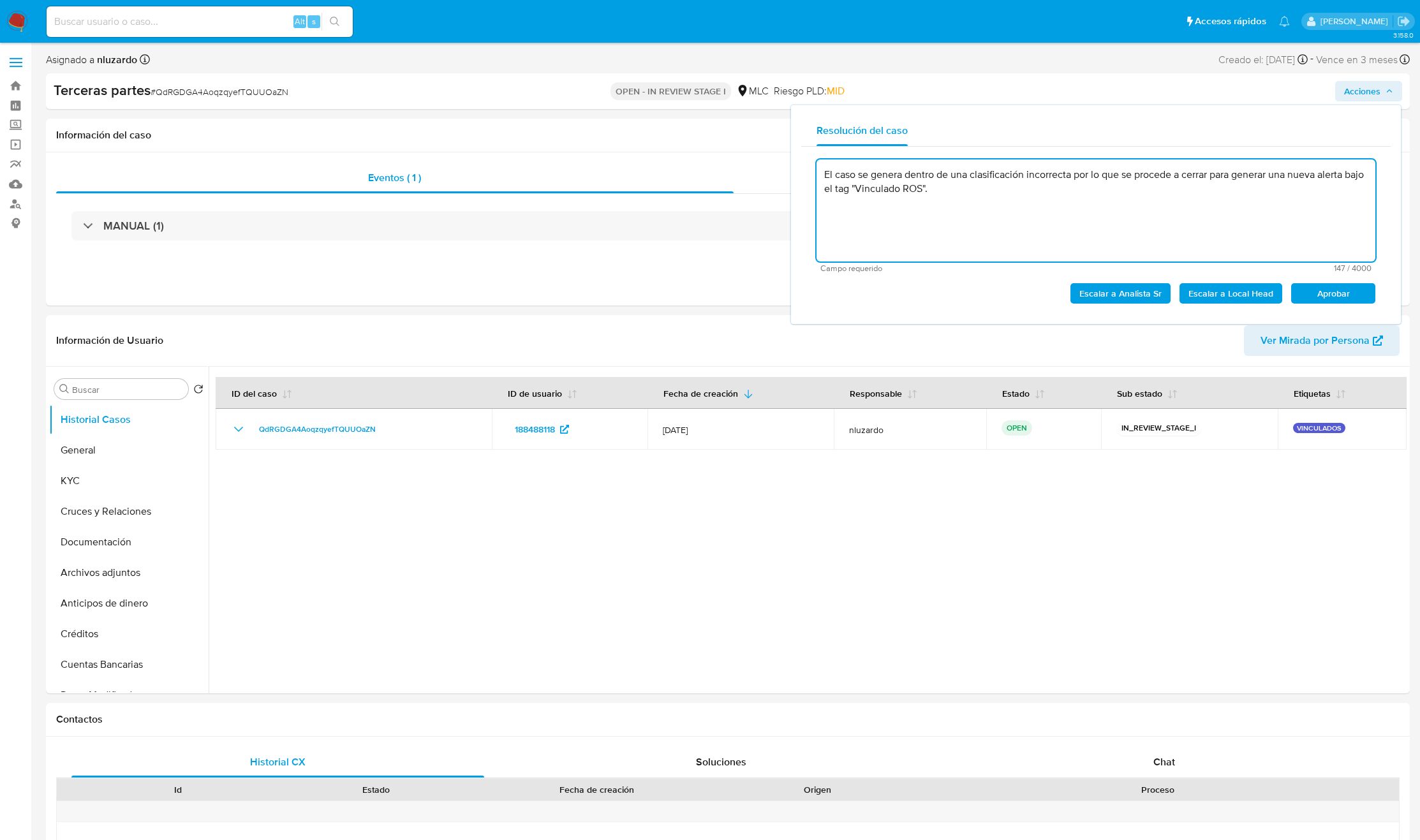
click at [1153, 192] on textarea "El caso se genera dentro de una clasificación incorrecta por lo que se procede …" at bounding box center [1096, 211] width 559 height 102
click at [1147, 193] on textarea "El caso se genera dentro de una clasificación incorrecta por lo que se procede …" at bounding box center [1096, 211] width 559 height 102
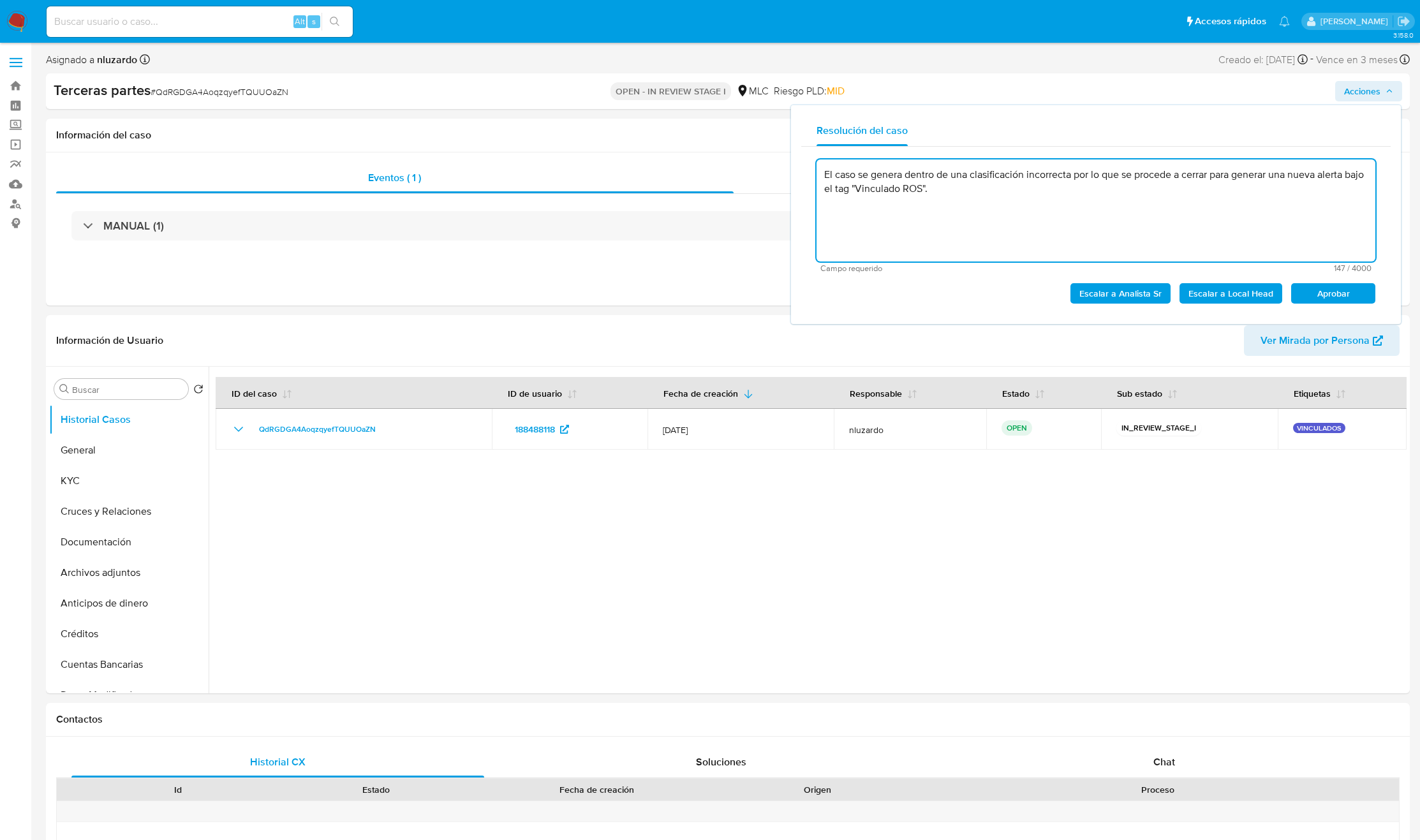
click at [1144, 193] on textarea "El caso se genera dentro de una clasificación incorrecta por lo que se procede …" at bounding box center [1096, 211] width 559 height 102
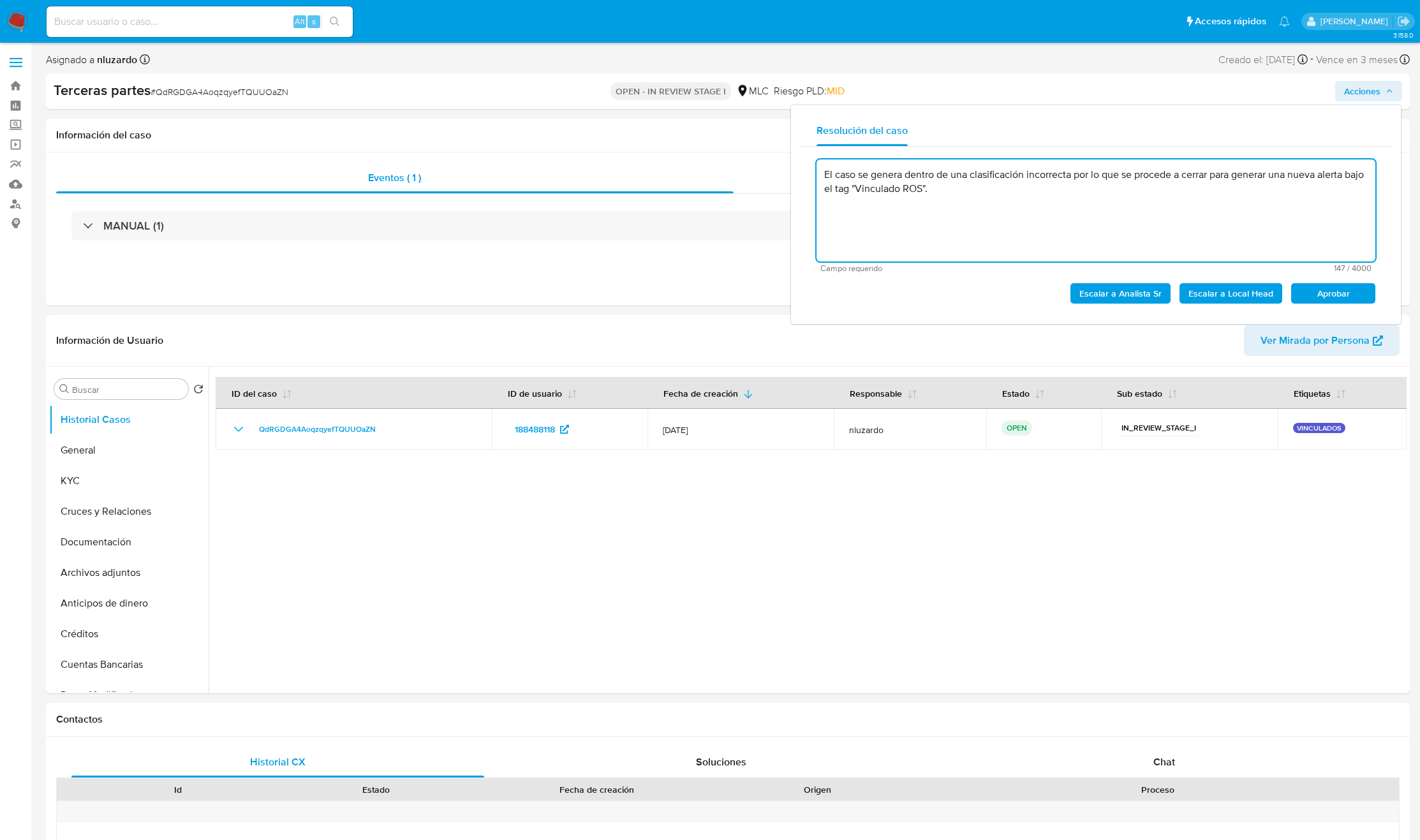
click at [1144, 193] on textarea "El caso se genera dentro de una clasificación incorrecta por lo que se procede …" at bounding box center [1096, 211] width 559 height 102
click at [1093, 214] on textarea "El caso se genera dentro de una clasificación incorrecta por lo que se procede …" at bounding box center [1096, 211] width 559 height 102
click at [1312, 291] on span "Aprobar" at bounding box center [1333, 293] width 67 height 18
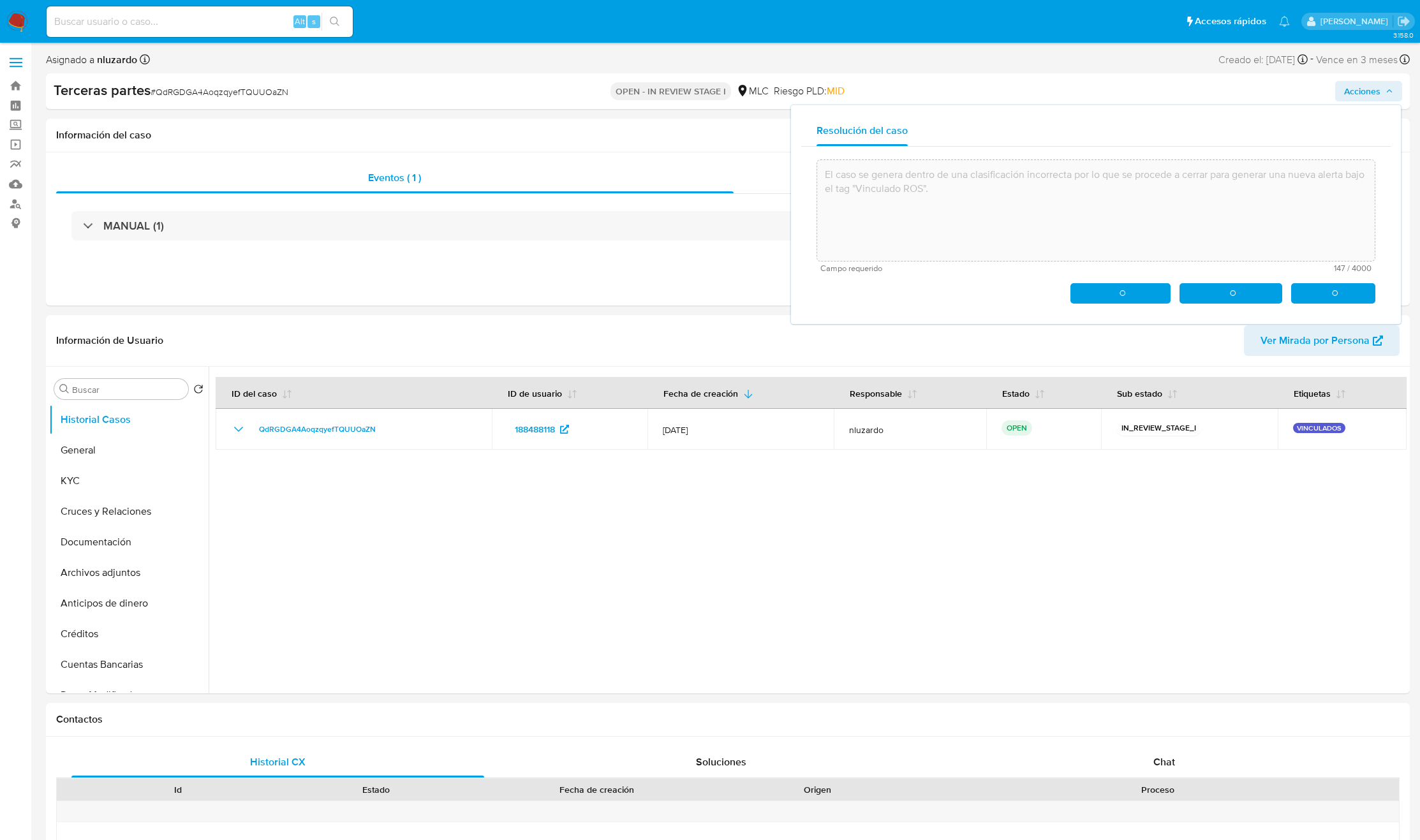
type textarea "El caso se genera dentro de una clasificación incorrecta por lo que se procede …"
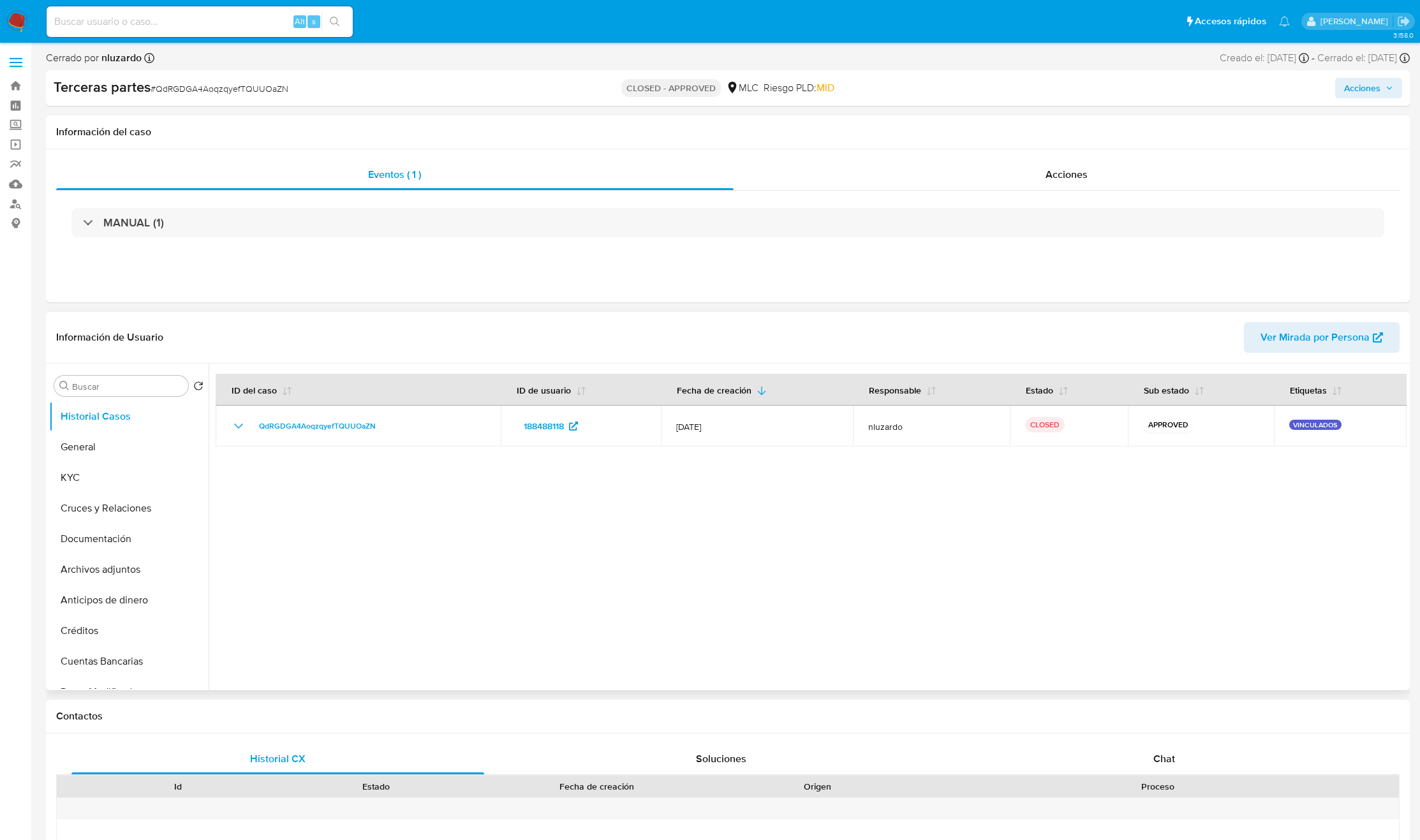
select select "10"
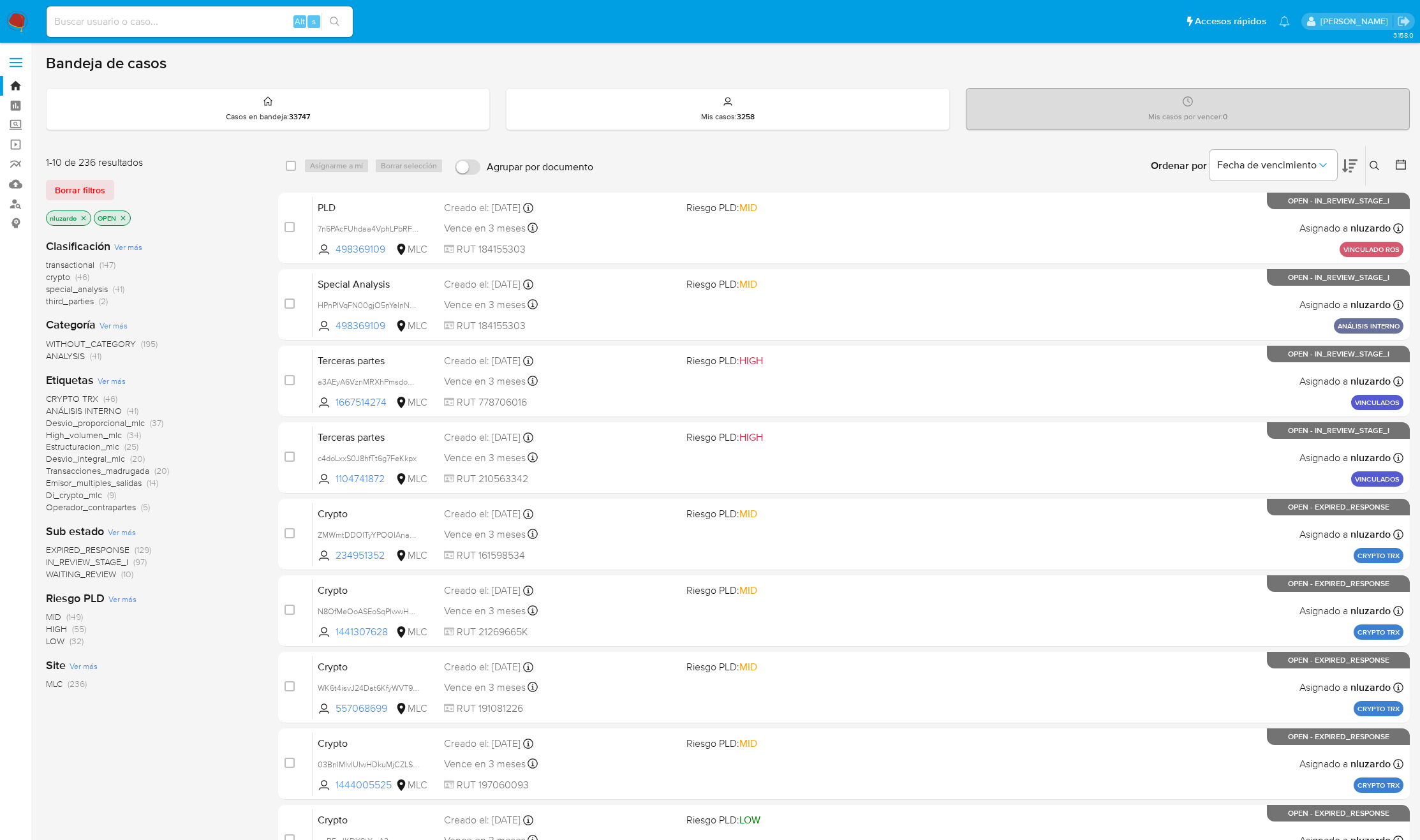
click at [83, 217] on icon "close-filter" at bounding box center [84, 218] width 4 height 4
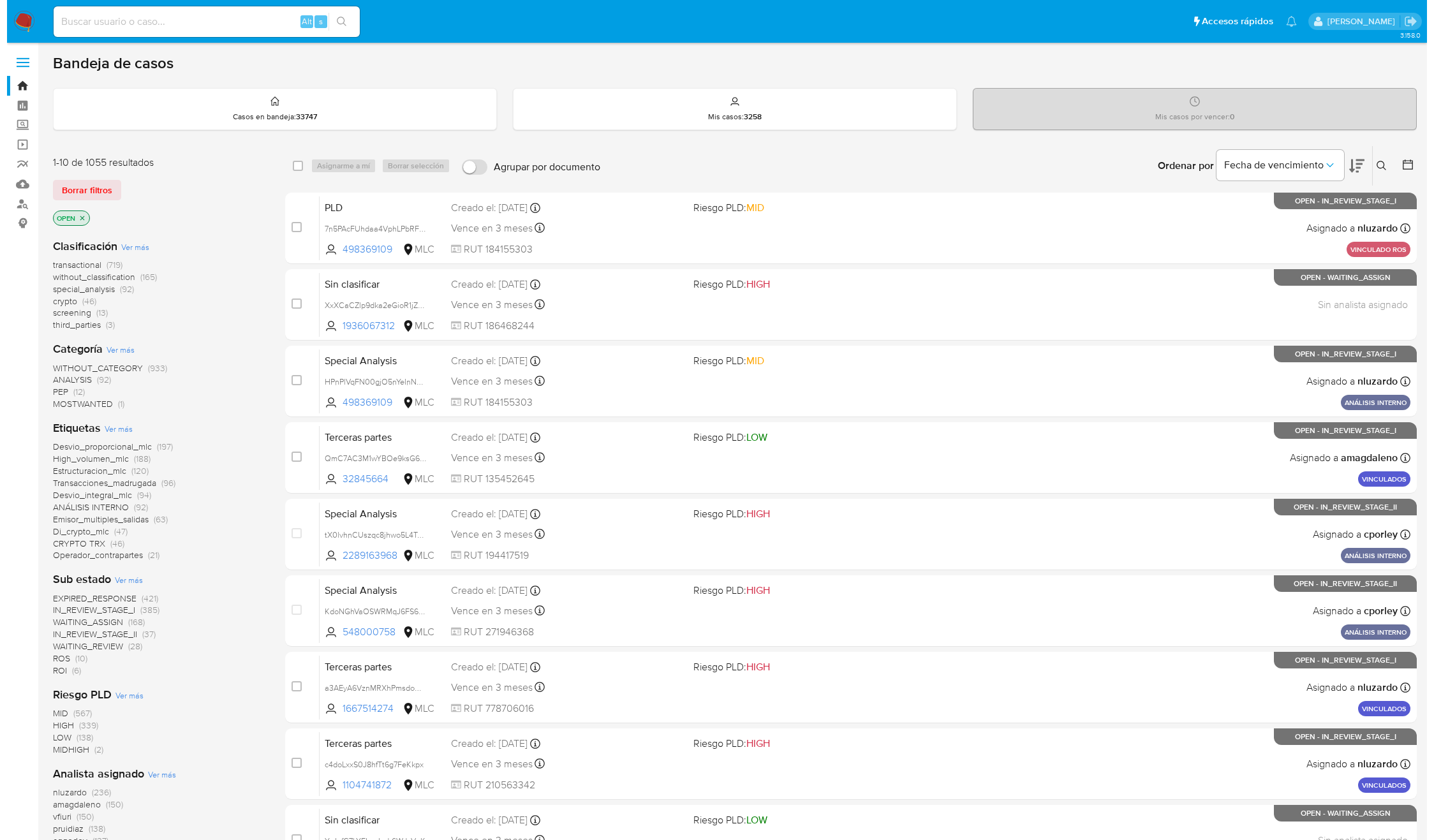
scroll to position [96, 0]
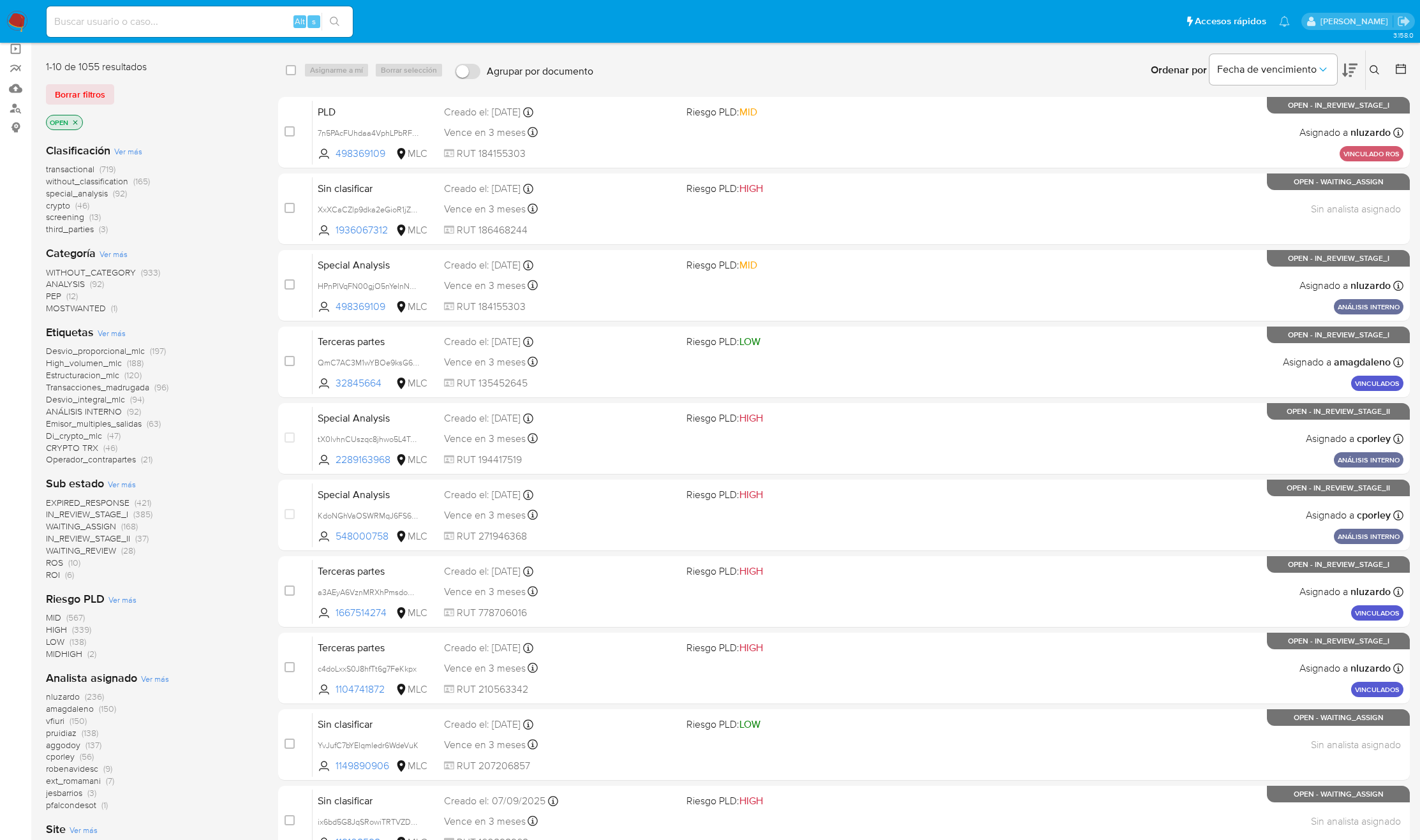
click at [121, 331] on span "Ver más" at bounding box center [111, 333] width 28 height 12
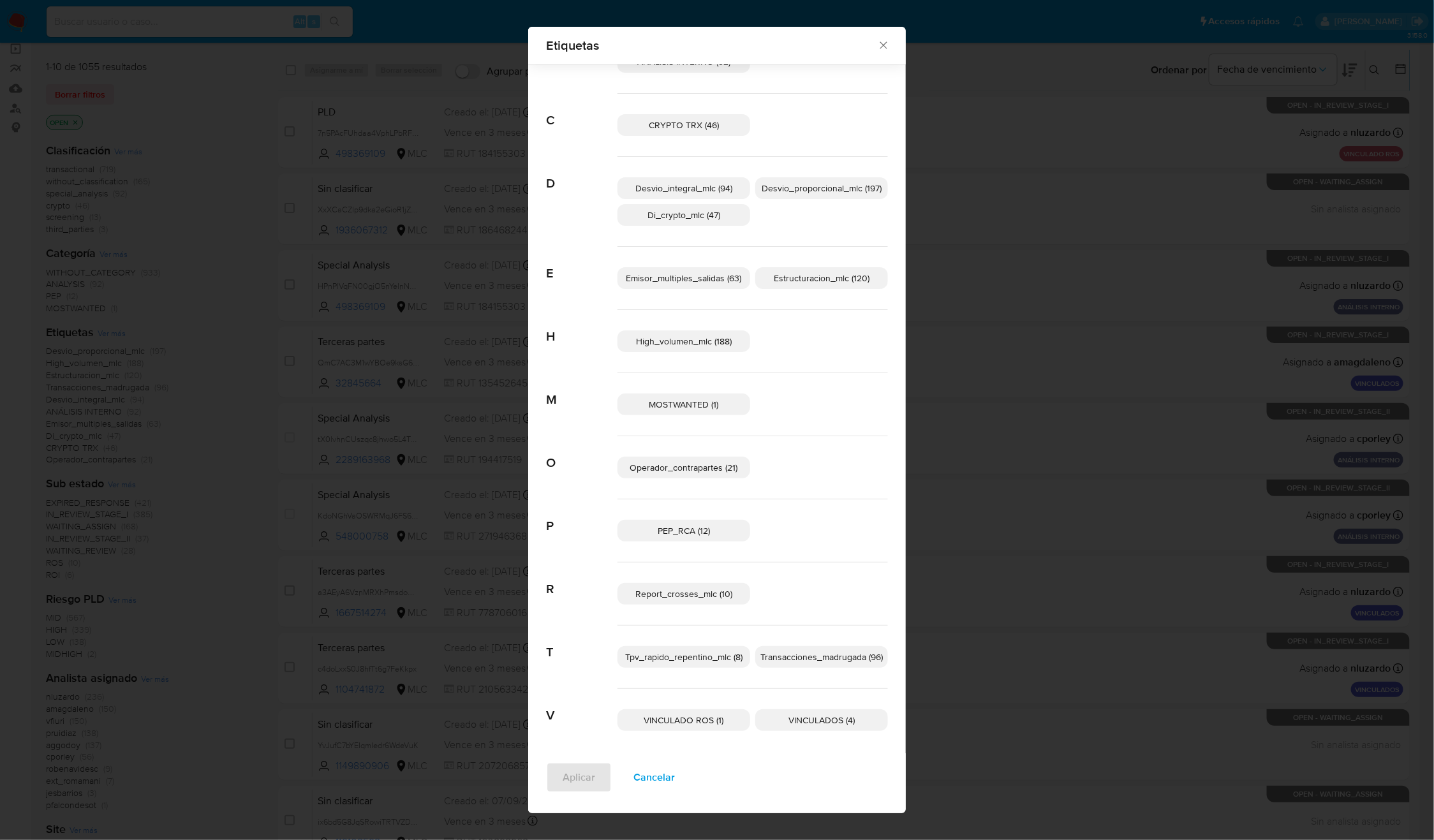
scroll to position [63, 0]
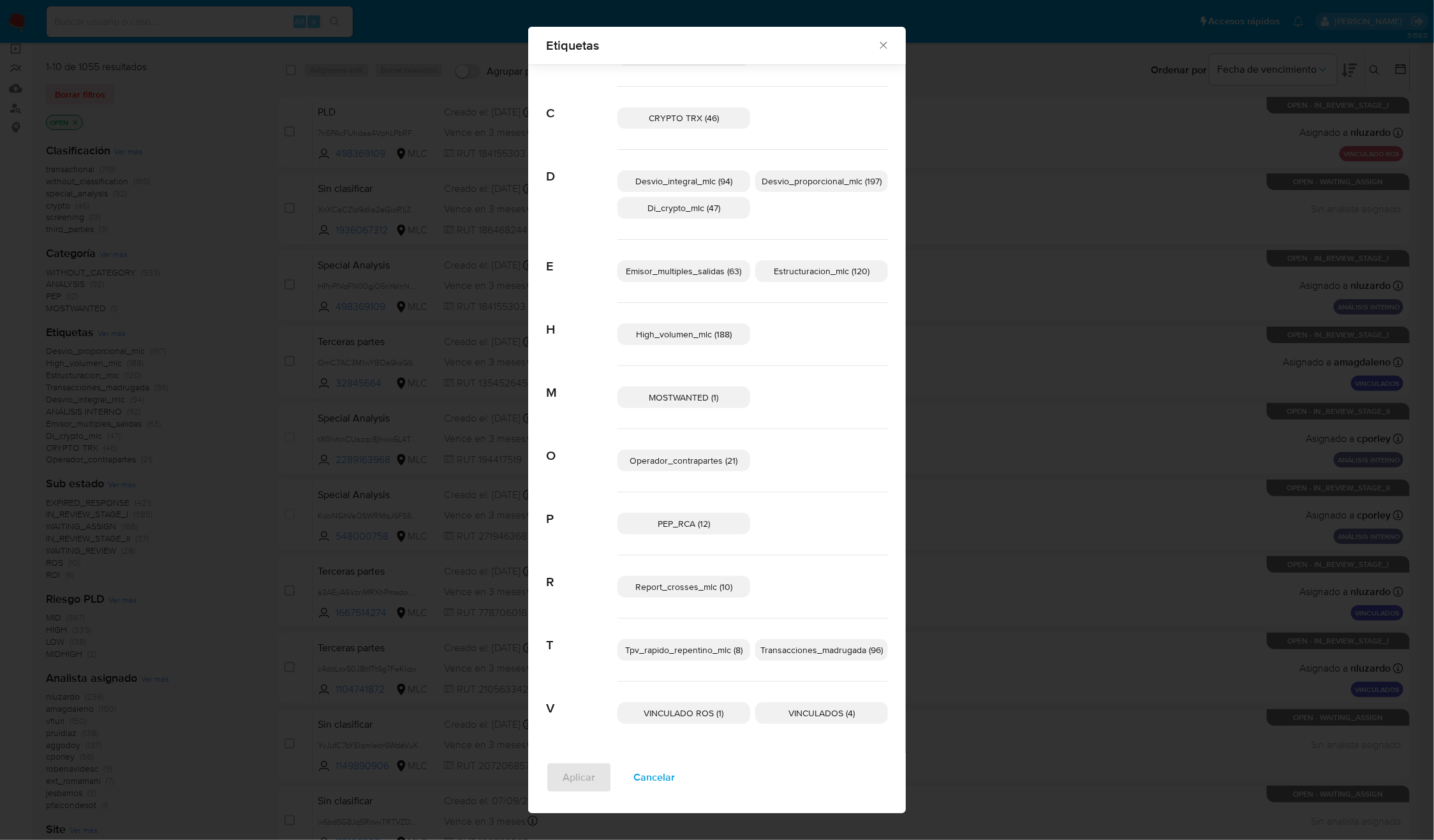
click at [777, 716] on p "VINCULADOS (4)" at bounding box center [821, 714] width 132 height 22
click at [588, 769] on button "Aplicar" at bounding box center [579, 778] width 66 height 31
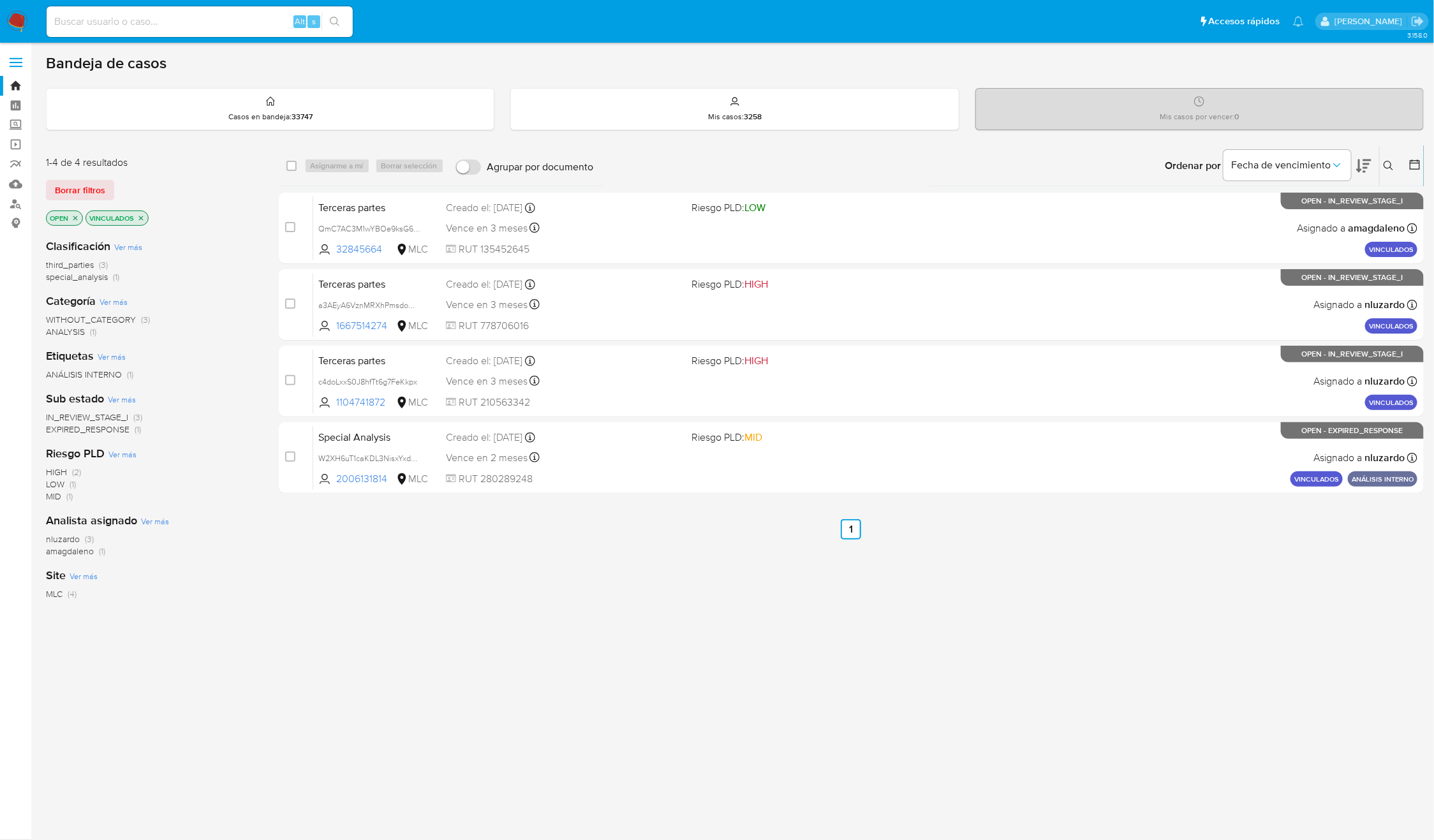
click at [144, 217] on icon "close-filter" at bounding box center [141, 218] width 7 height 7
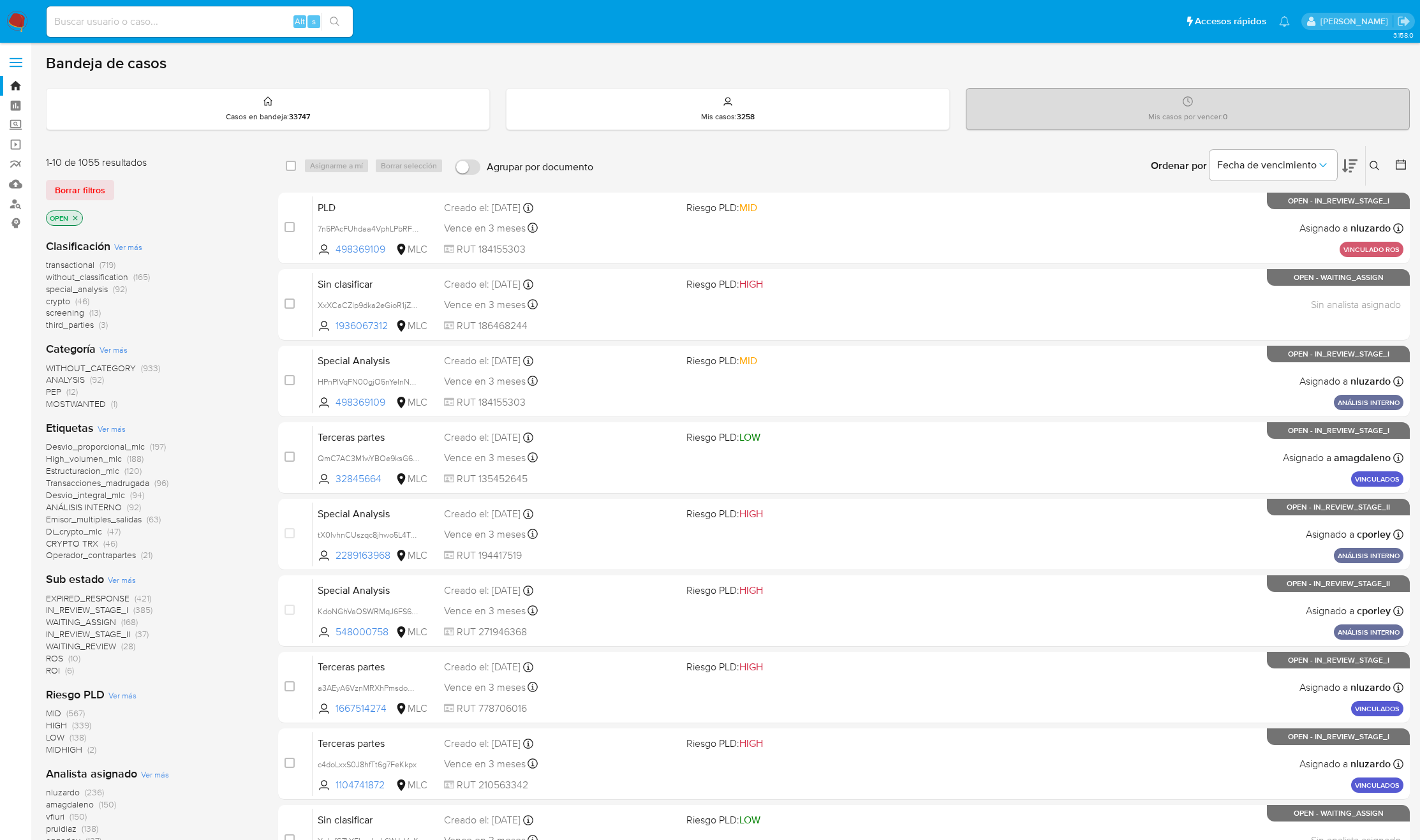
click at [18, 22] on img at bounding box center [18, 22] width 22 height 22
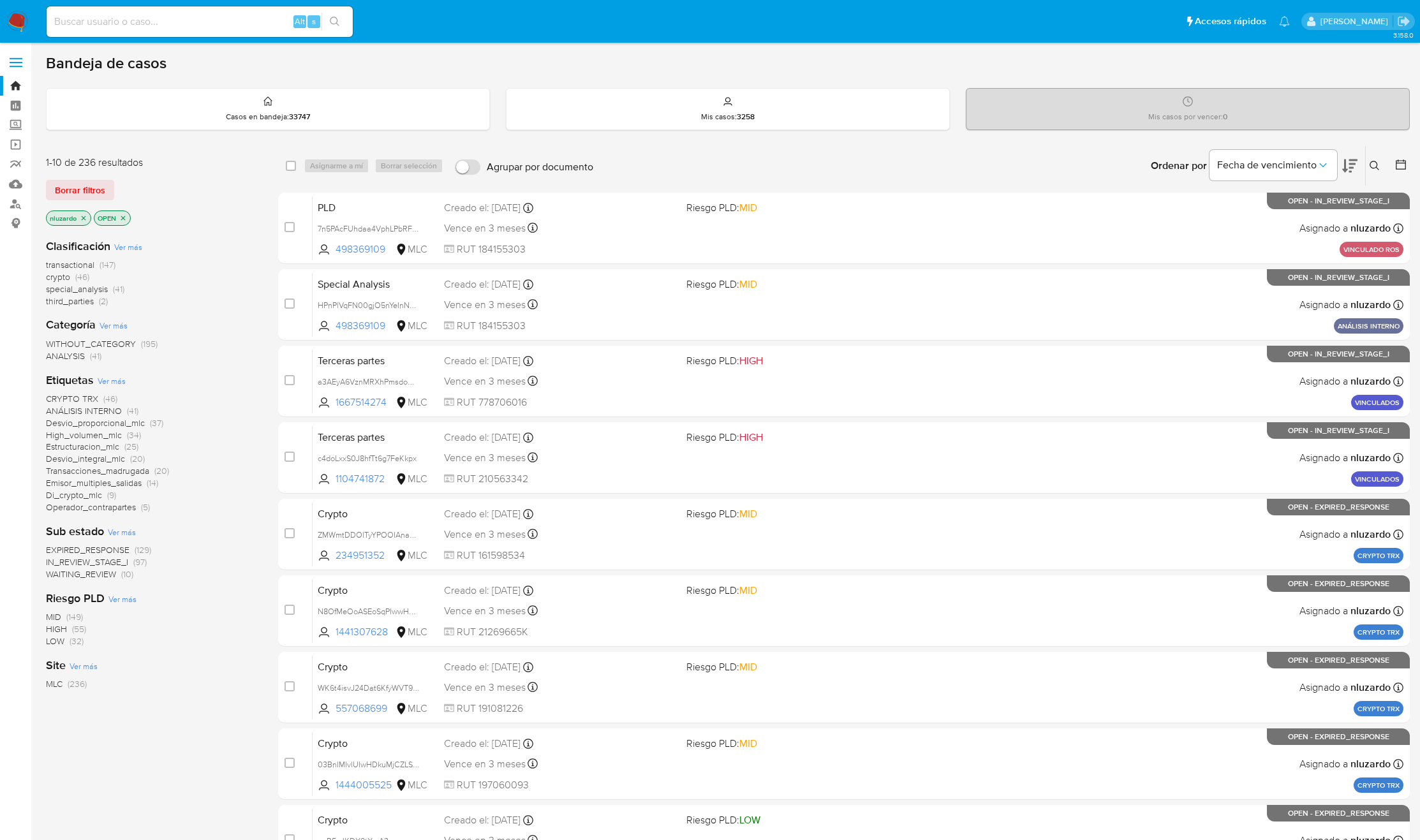
click at [119, 379] on span "Ver más" at bounding box center [111, 381] width 28 height 12
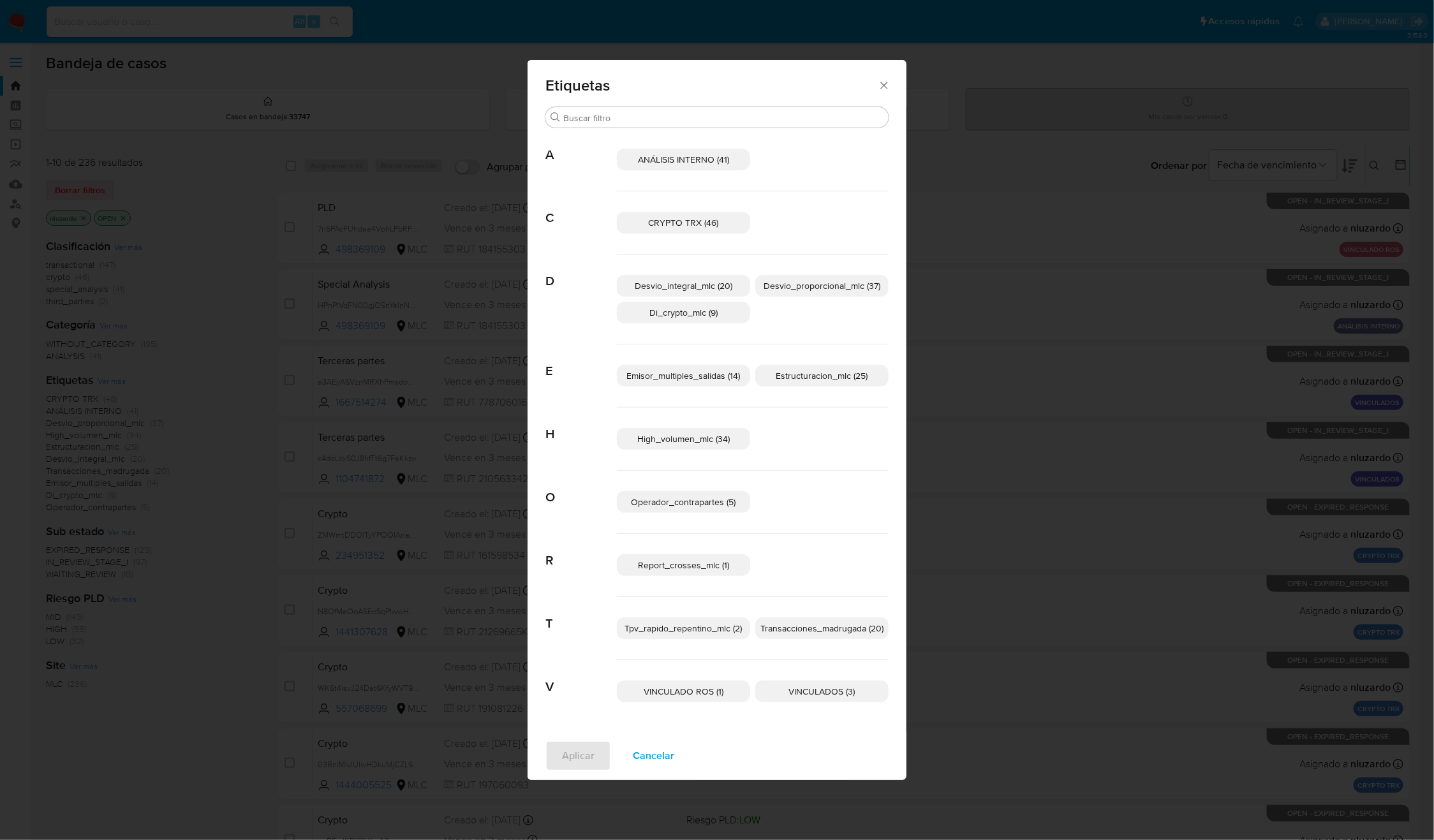
click at [795, 692] on span "VINCULADOS (3)" at bounding box center [822, 691] width 67 height 12
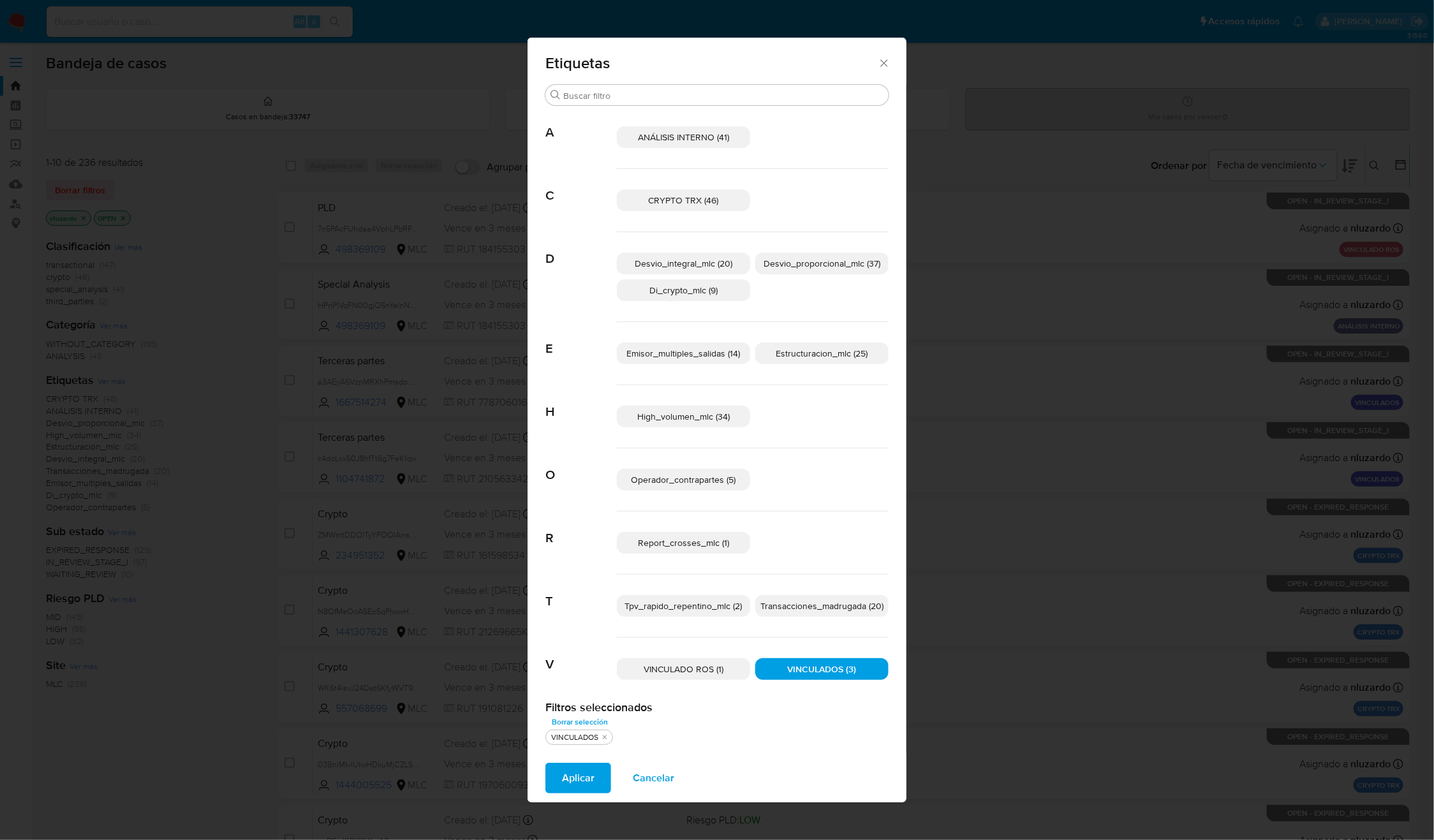
click at [567, 783] on span "Aplicar" at bounding box center [578, 778] width 32 height 28
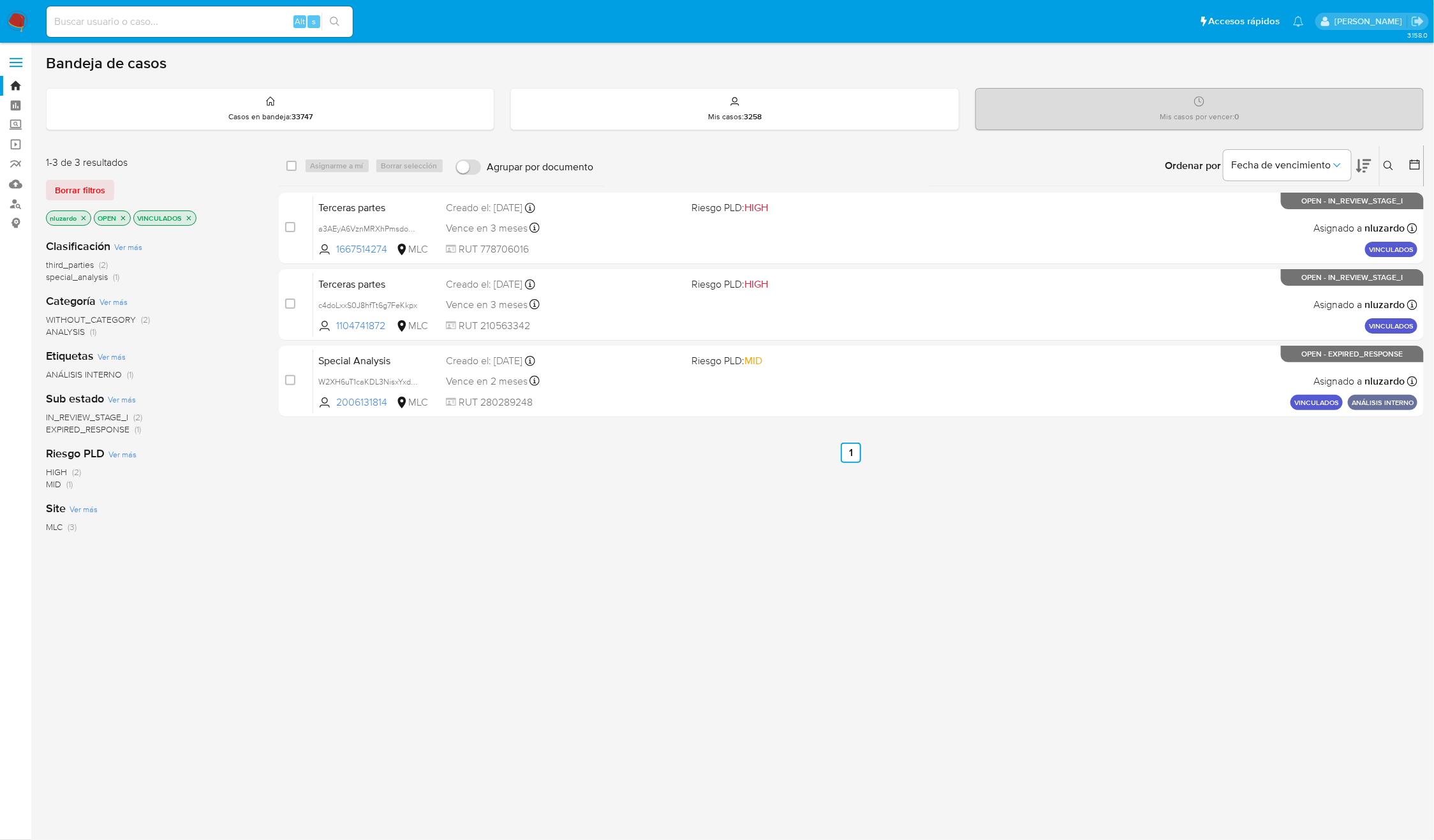
click at [810, 570] on div "select-all-cases-checkbox Asignarme a mí Borrar selección Agrupar por documento…" at bounding box center [851, 434] width 1146 height 578
